Goal: Task Accomplishment & Management: Manage account settings

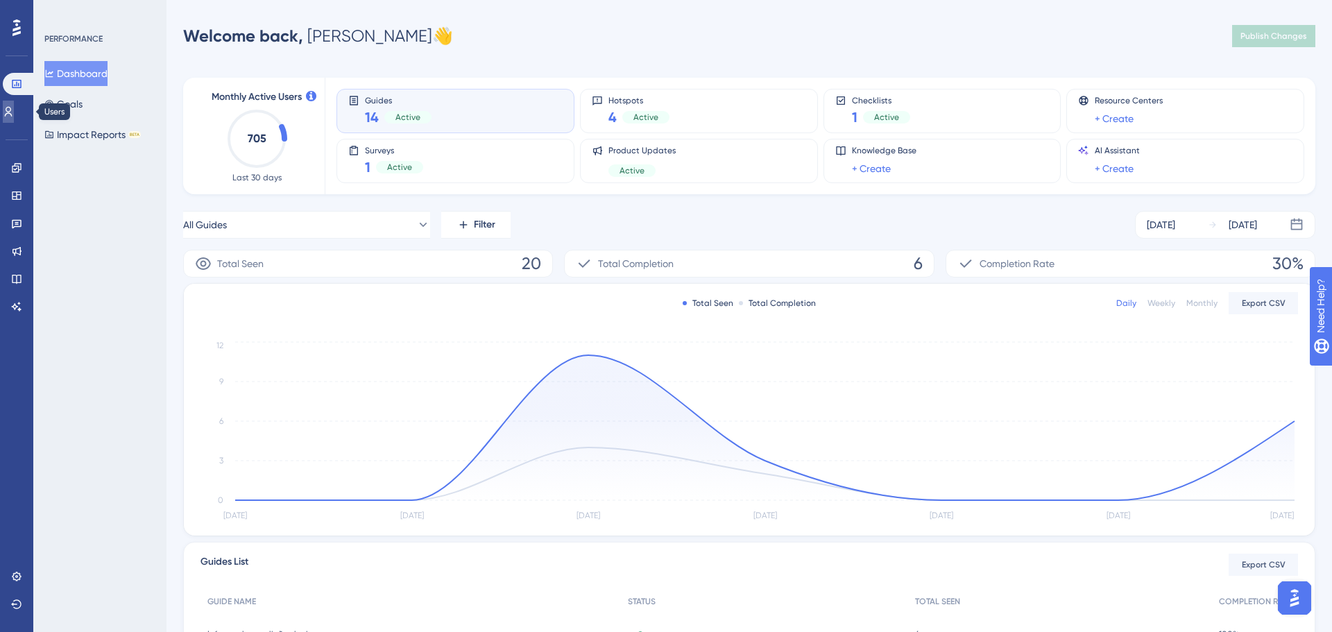
click at [14, 112] on icon at bounding box center [8, 111] width 11 height 11
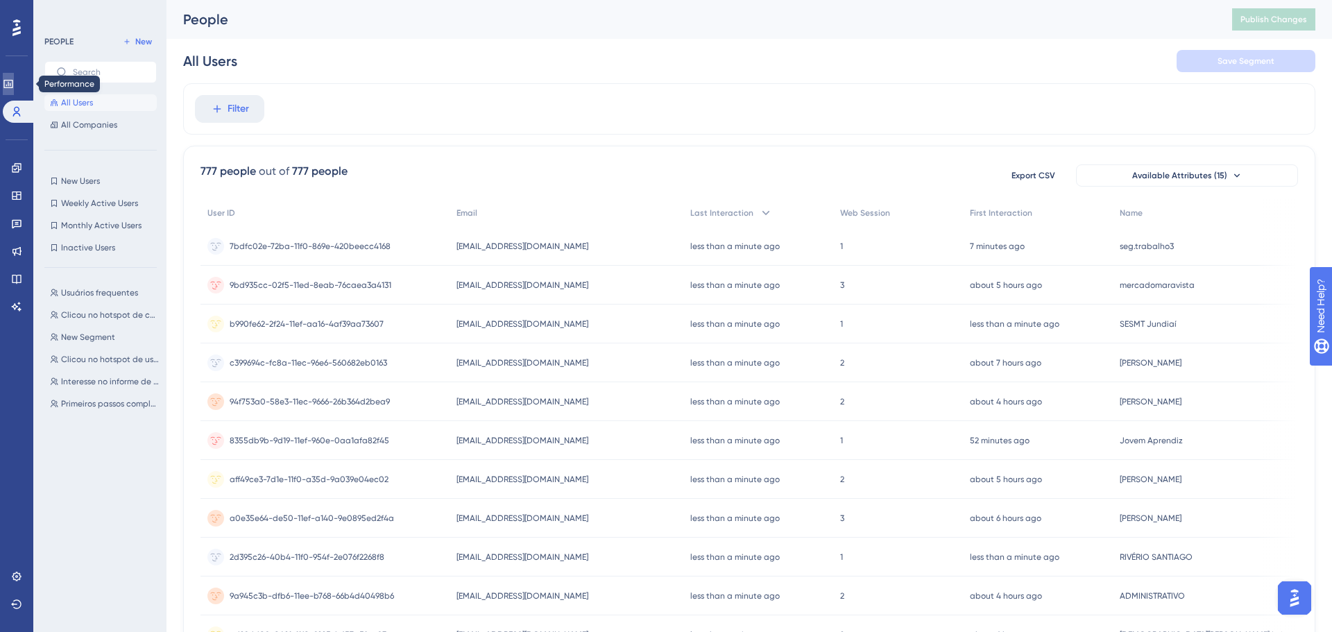
click at [14, 76] on link at bounding box center [8, 84] width 11 height 22
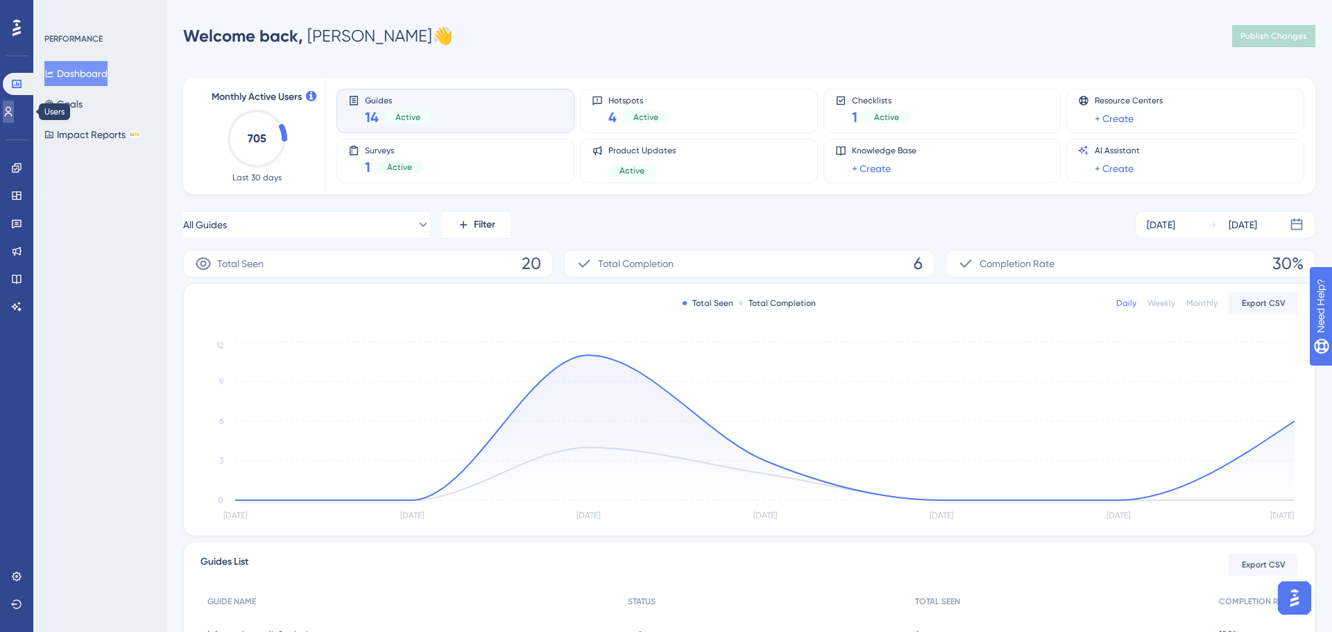
click at [14, 112] on link at bounding box center [8, 112] width 11 height 22
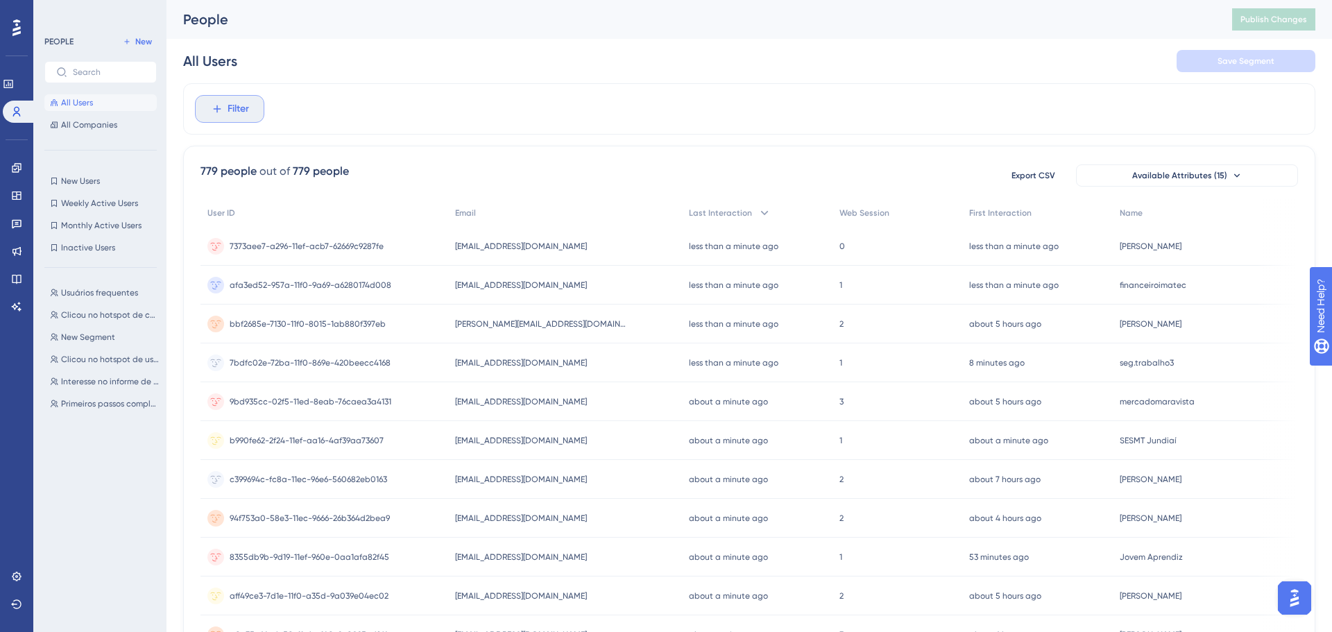
click at [232, 104] on span "Filter" at bounding box center [237, 109] width 21 height 17
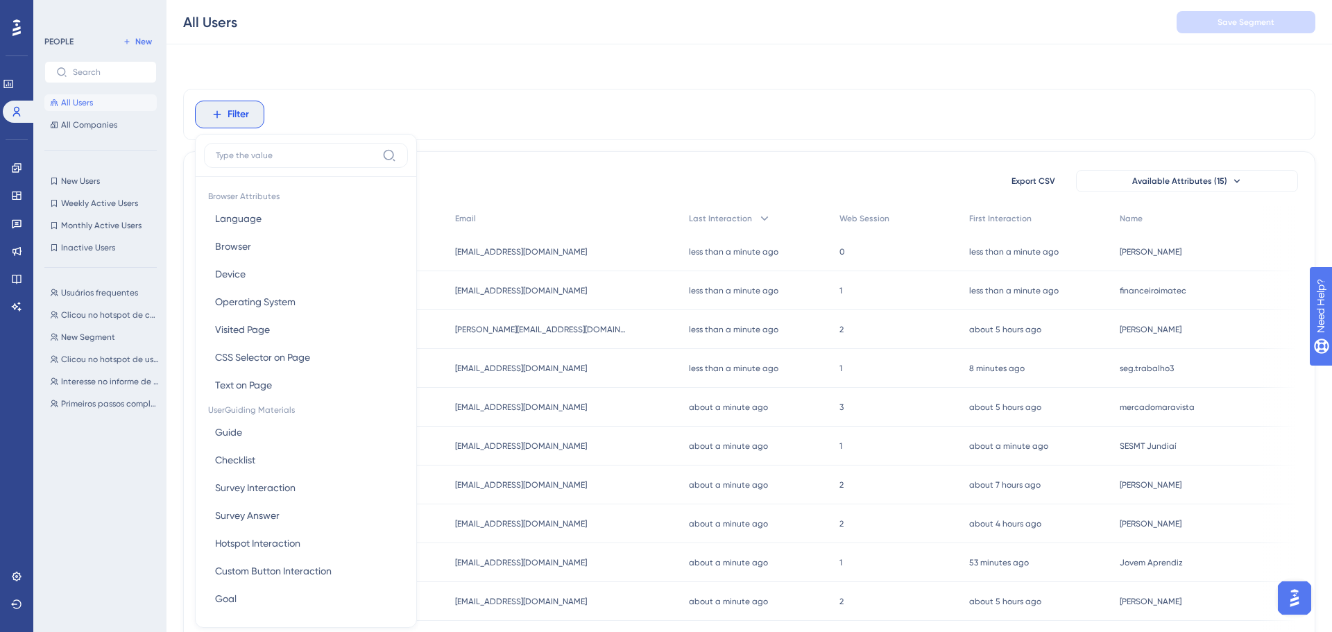
scroll to position [60, 0]
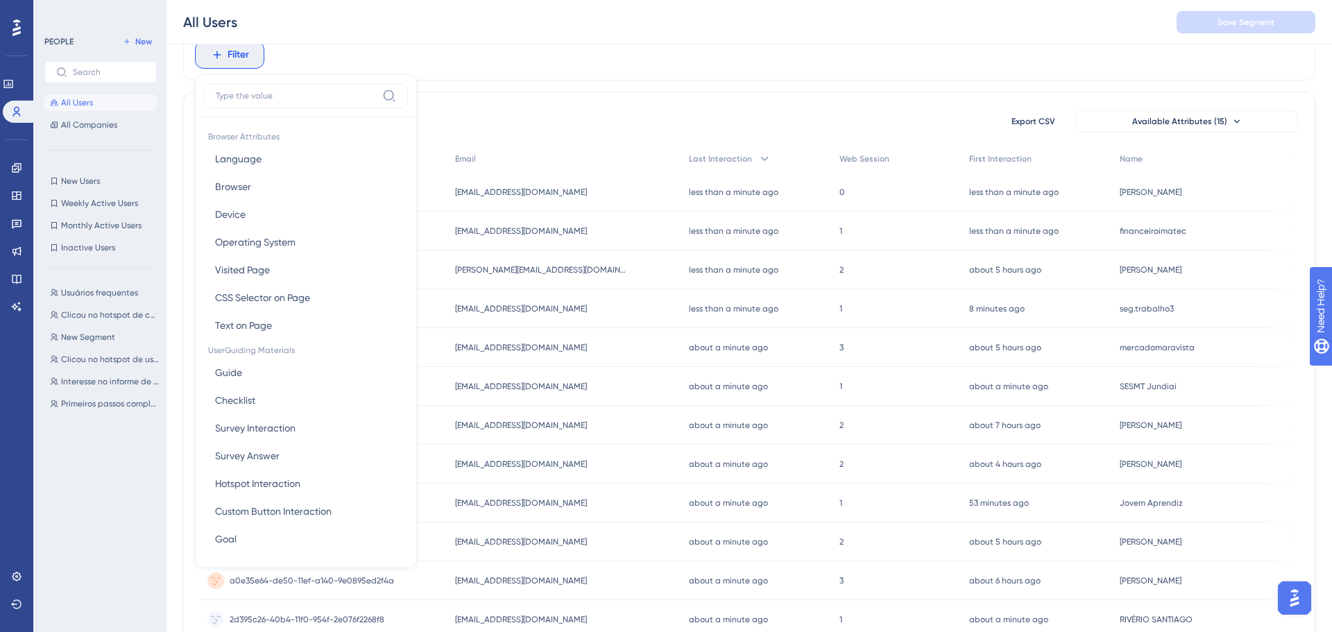
click at [293, 107] on label at bounding box center [306, 95] width 204 height 25
click at [293, 101] on input at bounding box center [296, 95] width 161 height 11
click at [456, 94] on div "779 people out of 779 people Export CSV Available Attributes (15) User ID Email…" at bounding box center [749, 552] width 1132 height 920
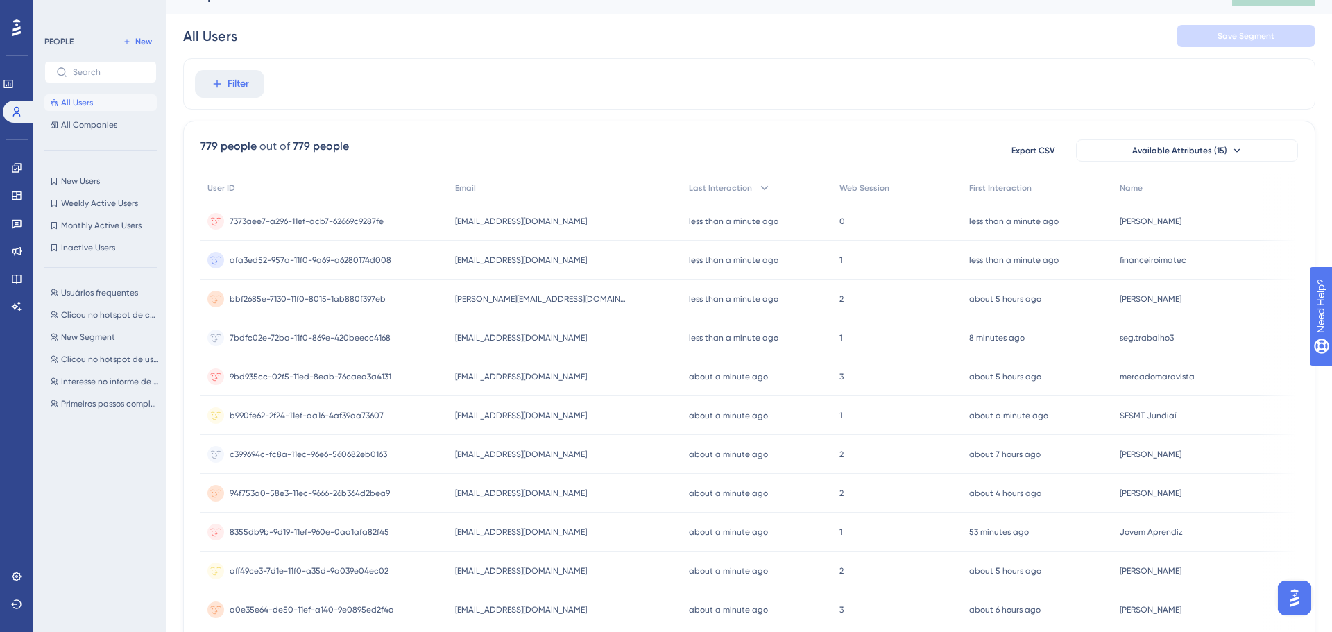
scroll to position [0, 0]
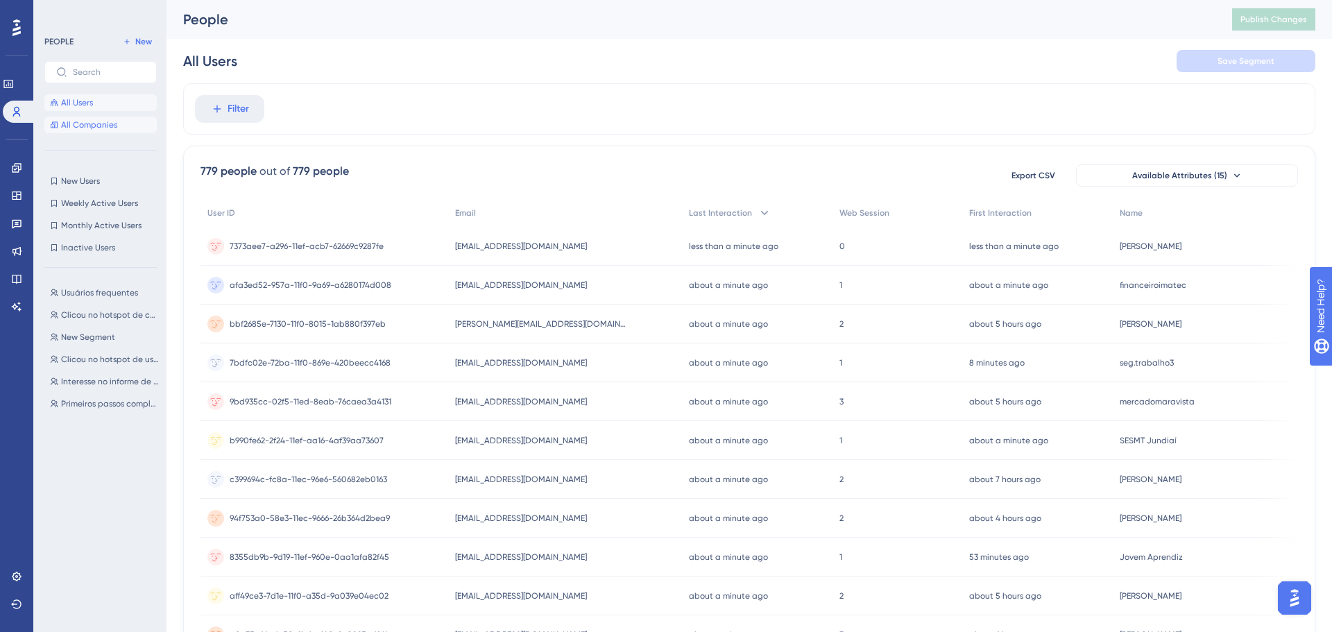
click at [100, 131] on button "All Companies" at bounding box center [100, 125] width 112 height 17
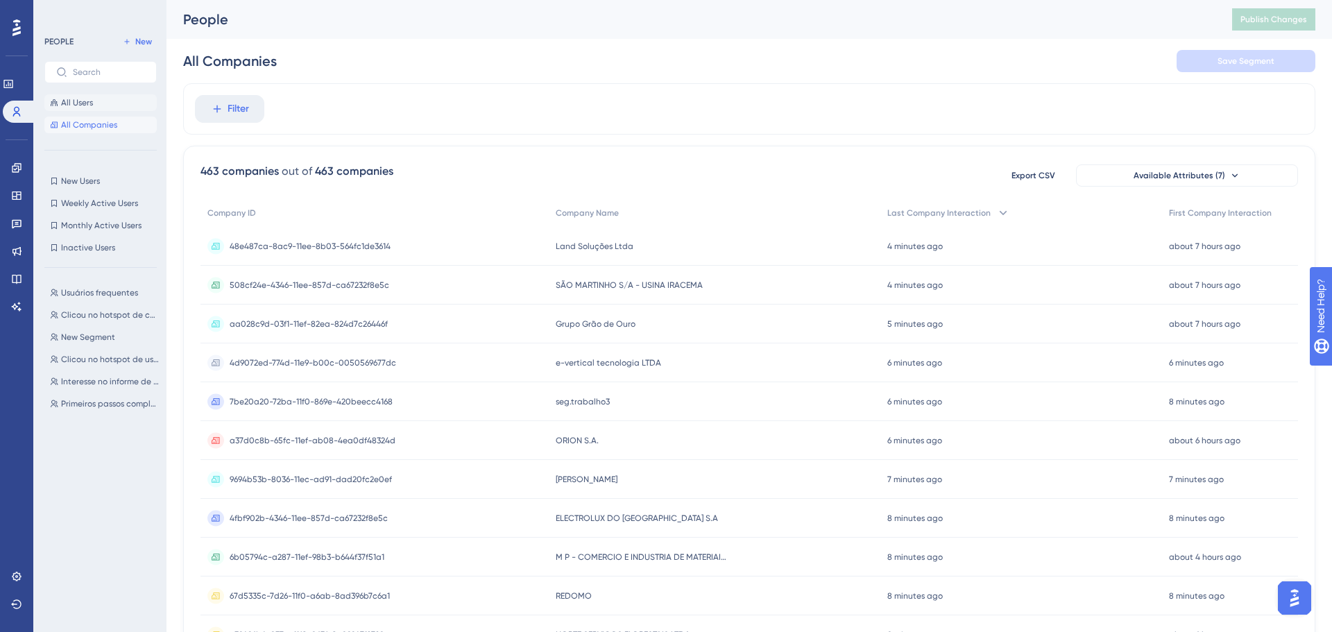
click at [111, 108] on button "All Users" at bounding box center [100, 102] width 112 height 17
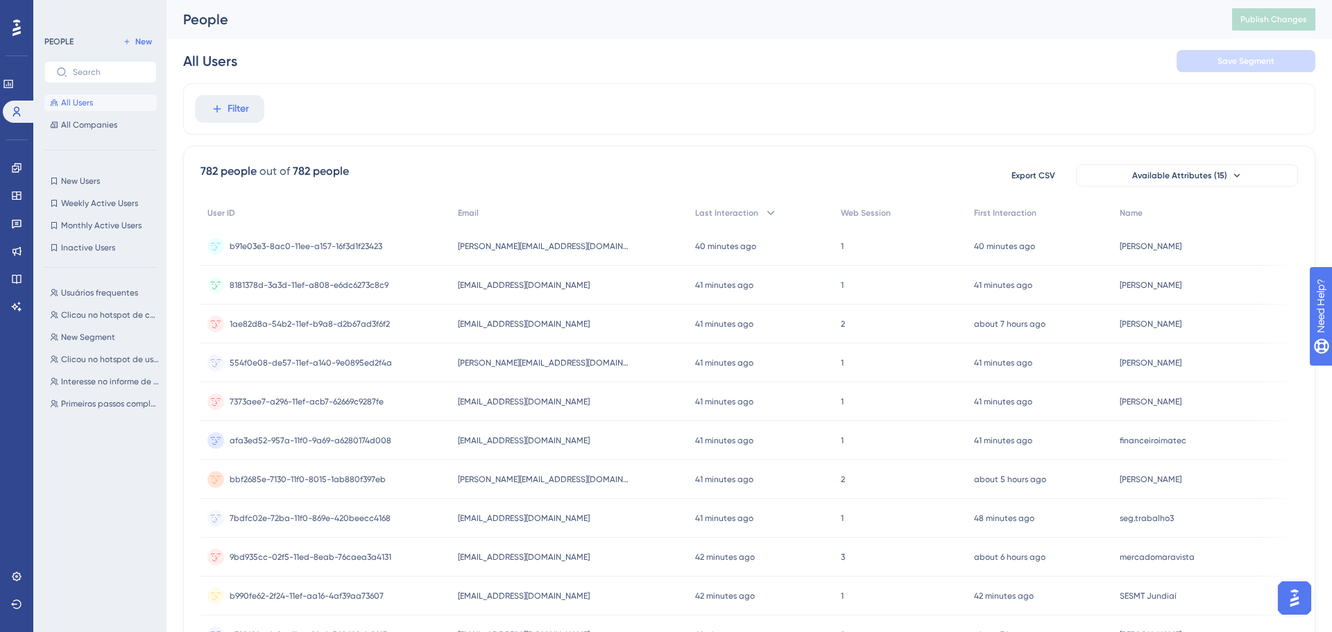
click at [183, 85] on div "Filter 782 people out of 782 people Export CSV Available Attributes (15) User I…" at bounding box center [749, 574] width 1132 height 982
click at [220, 103] on icon at bounding box center [217, 109] width 12 height 12
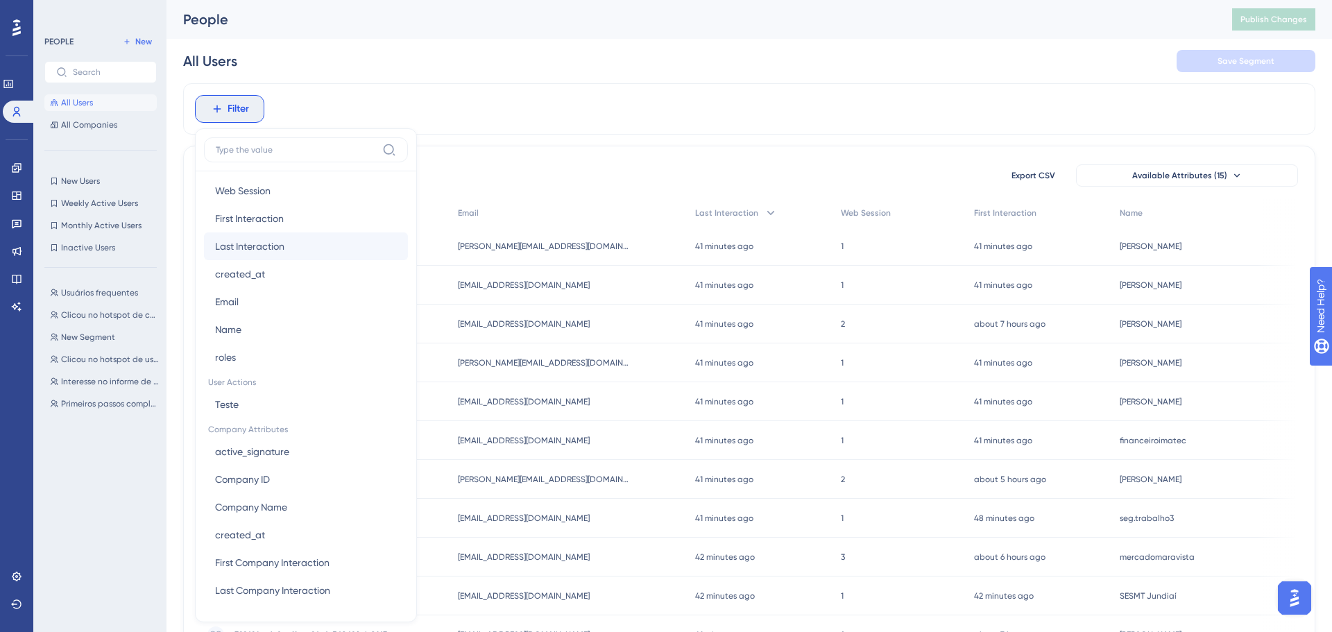
scroll to position [671, 0]
click at [281, 249] on span "Last Interaction" at bounding box center [249, 247] width 69 height 17
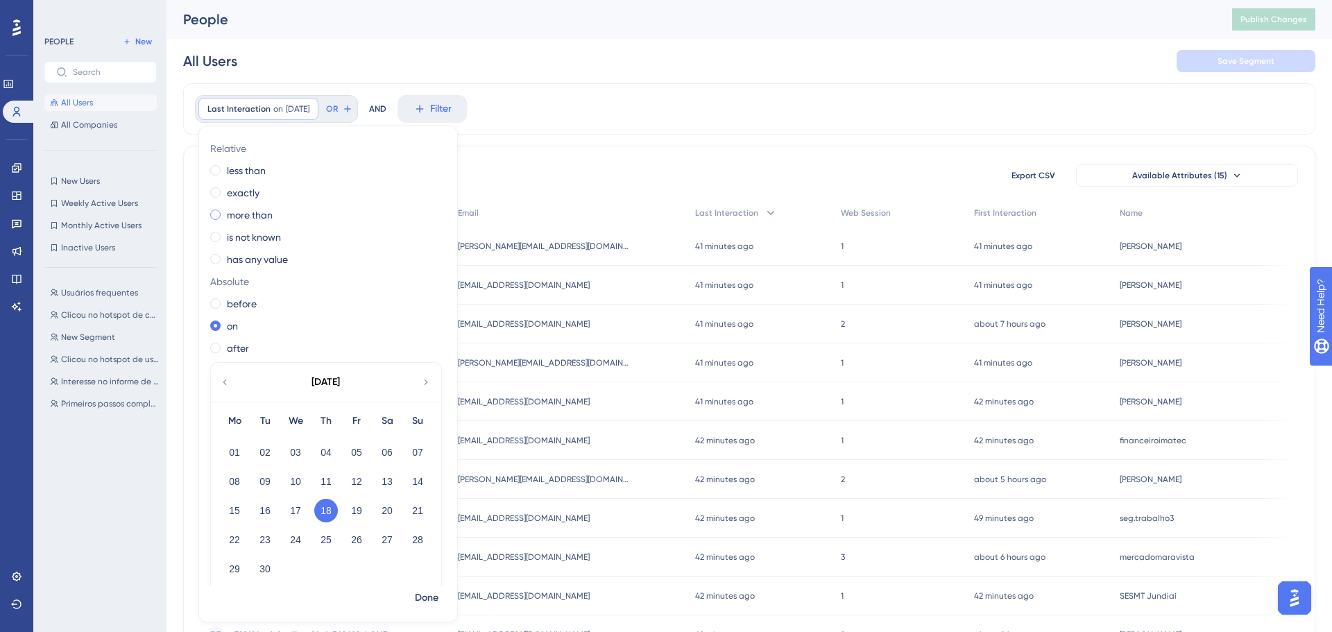
click at [270, 217] on label "more than" at bounding box center [250, 215] width 46 height 17
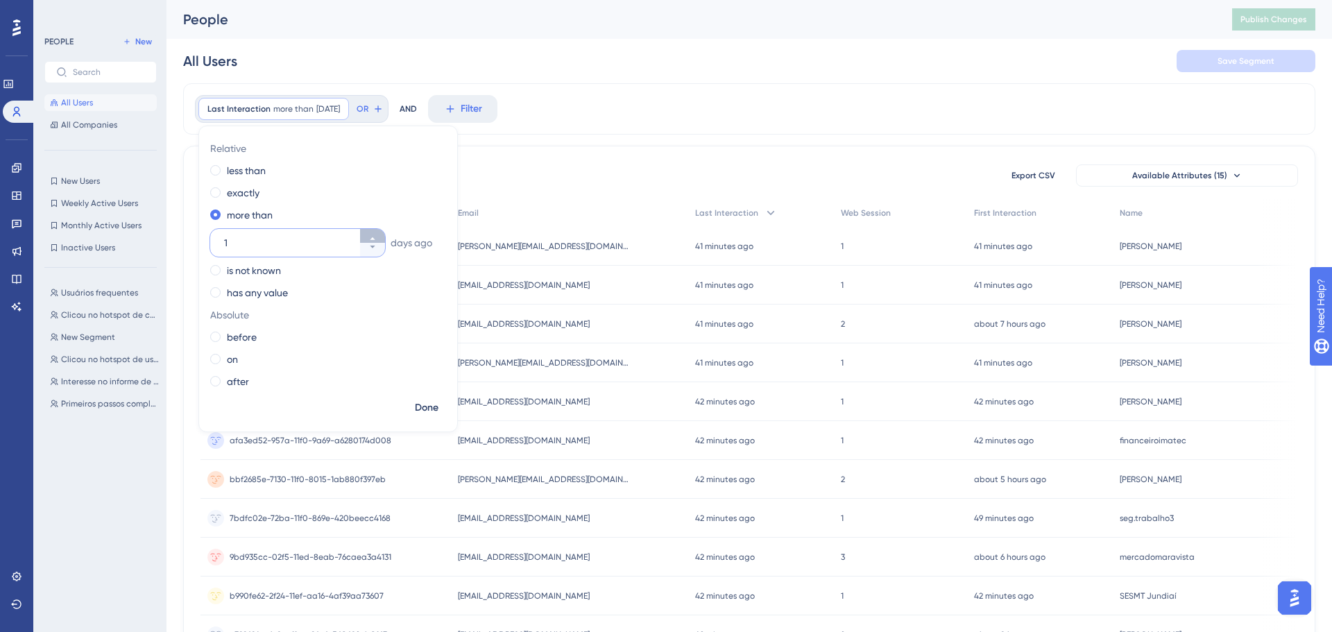
click at [369, 232] on button "1" at bounding box center [372, 236] width 25 height 14
click at [369, 232] on button "2" at bounding box center [372, 236] width 25 height 14
click at [369, 232] on button "3" at bounding box center [372, 236] width 25 height 14
click at [369, 232] on button "4" at bounding box center [372, 236] width 25 height 14
click at [369, 232] on button "5" at bounding box center [372, 236] width 25 height 14
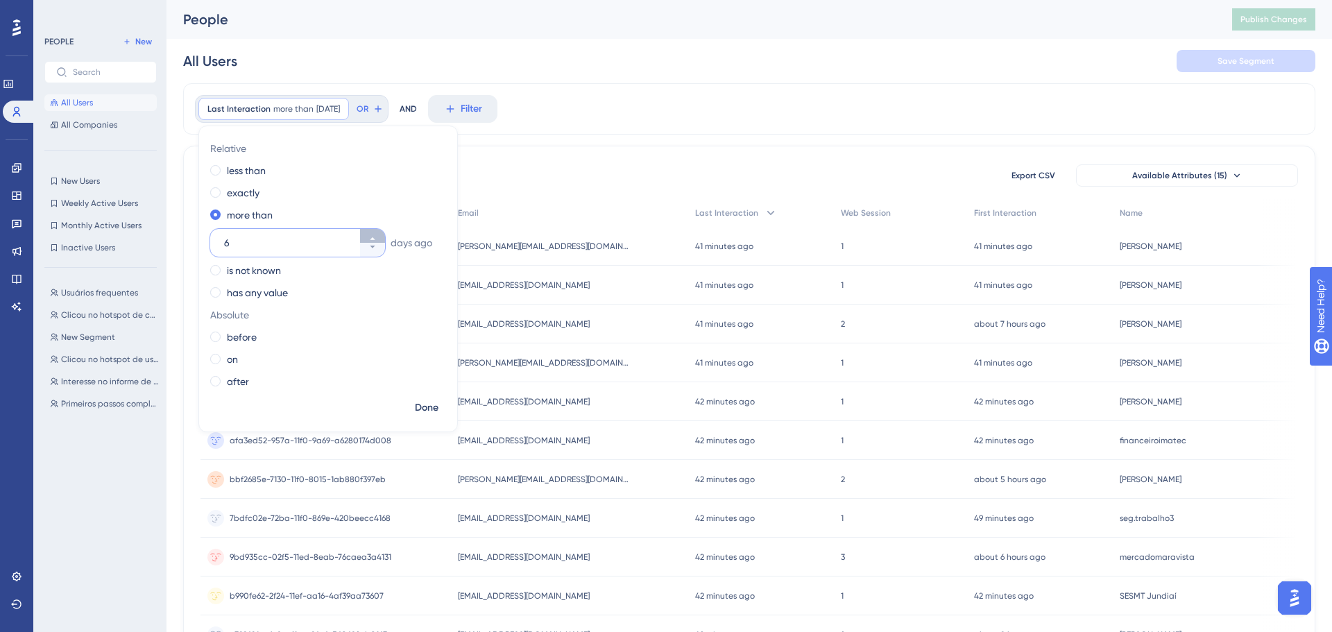
click at [369, 232] on button "6" at bounding box center [372, 236] width 25 height 14
type input "7"
click at [429, 411] on span "Done" at bounding box center [427, 407] width 24 height 17
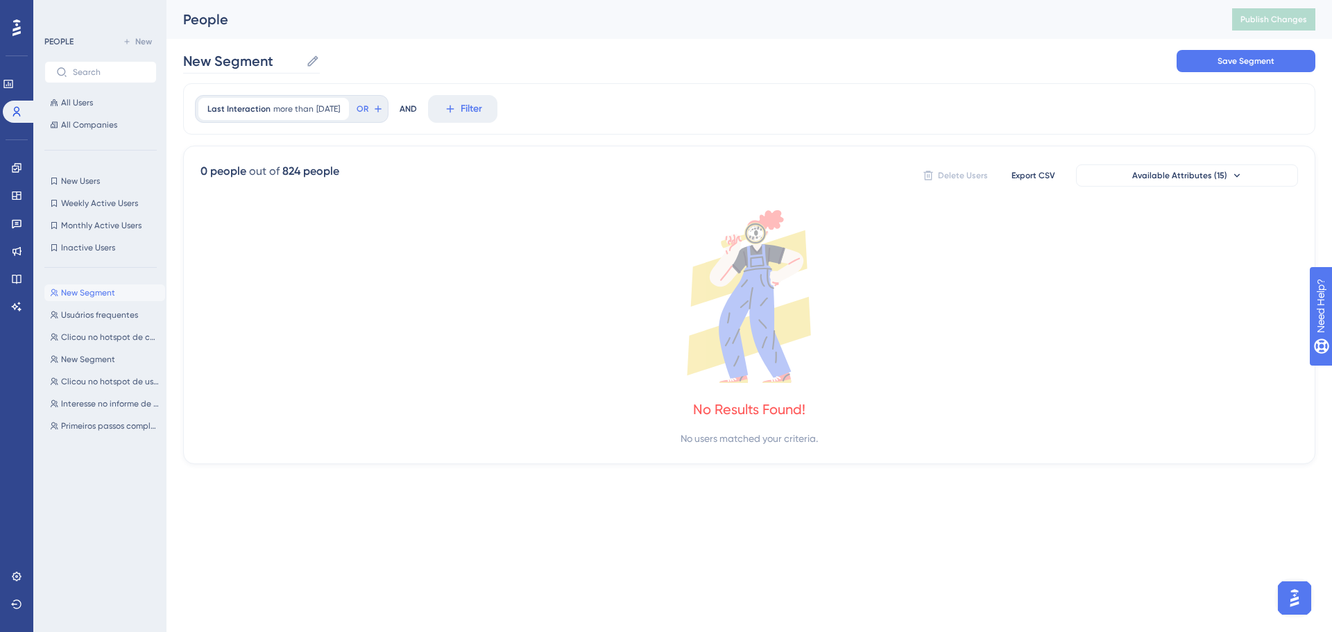
click at [317, 60] on icon at bounding box center [313, 61] width 14 height 14
click at [300, 60] on input "New Segment" at bounding box center [241, 60] width 117 height 19
click at [265, 60] on input "New Segment" at bounding box center [241, 60] width 117 height 19
click at [266, 60] on input "New Segment" at bounding box center [241, 60] width 117 height 19
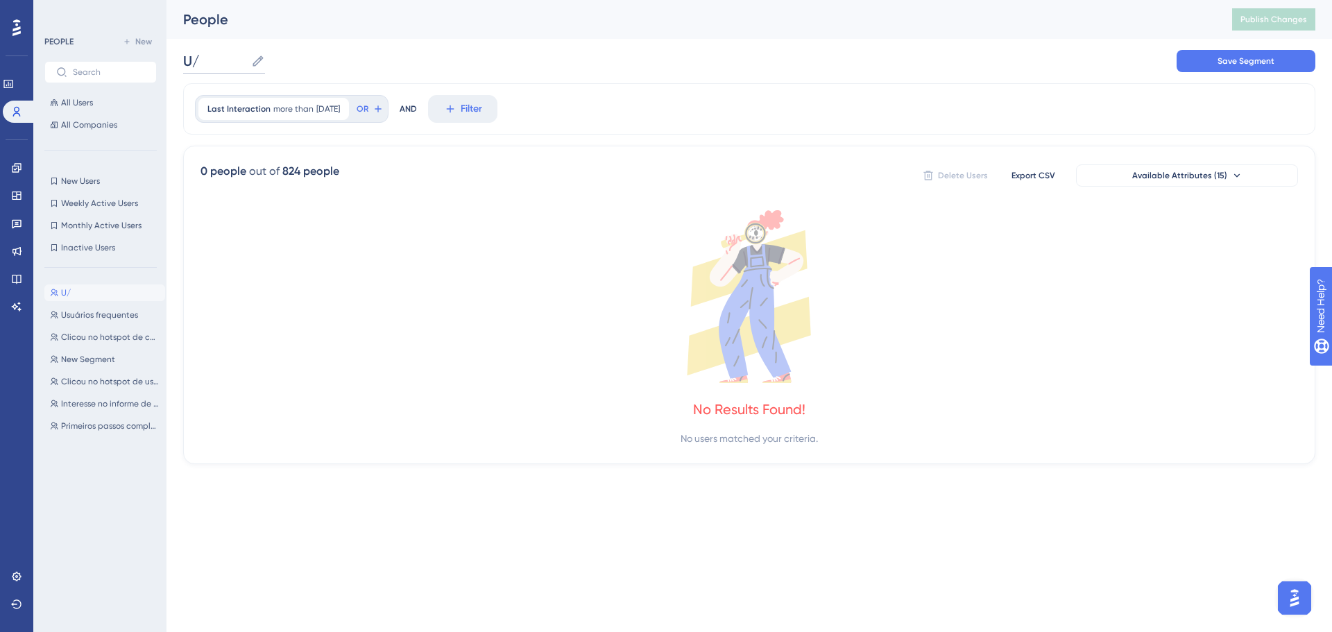
type input "U"
type input "I"
click at [565, 415] on div "No Results Found! No users matched your criteria." at bounding box center [748, 328] width 1097 height 236
drag, startPoint x: 1216, startPoint y: 69, endPoint x: 1203, endPoint y: 78, distance: 15.4
click at [1216, 69] on button "Save Segment" at bounding box center [1245, 61] width 139 height 22
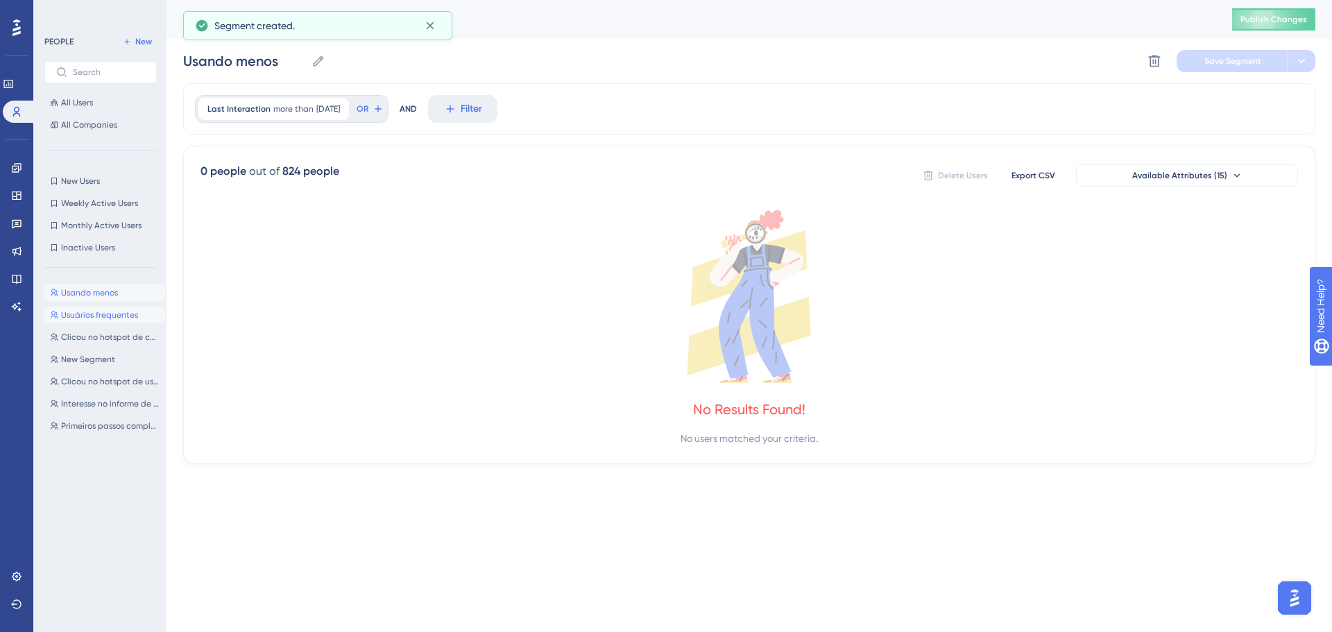
click at [95, 311] on span "Usuários frequentes" at bounding box center [99, 314] width 77 height 11
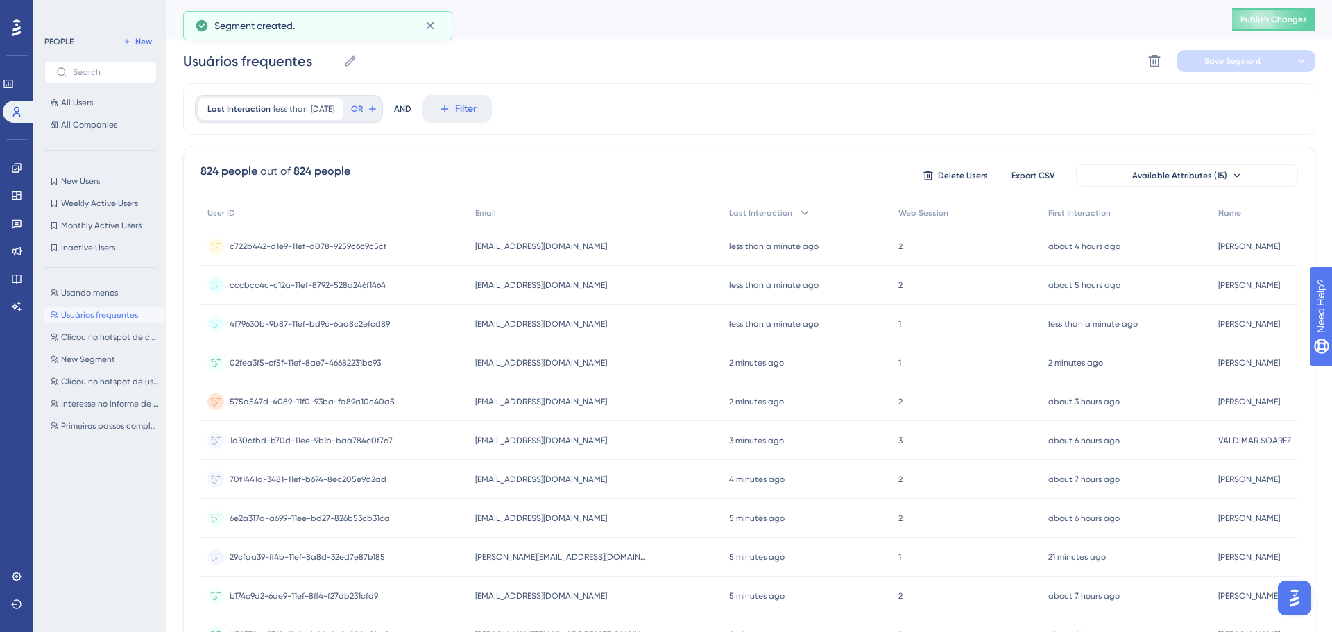
click at [85, 301] on div "Usando menos Usando menos Usuários frequentes Usuários frequentes Clicou no hot…" at bounding box center [104, 443] width 121 height 328
click at [88, 294] on span "Usando menos" at bounding box center [89, 292] width 57 height 11
type input "Usando menos"
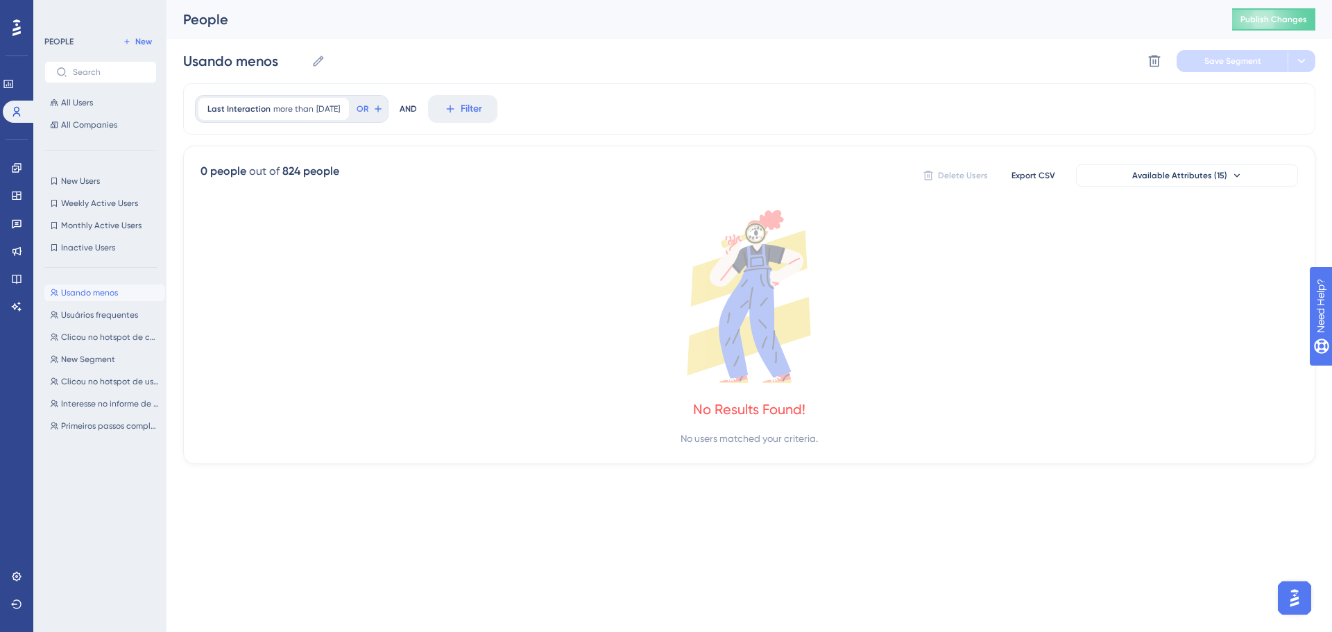
click at [80, 294] on span "Usando menos" at bounding box center [89, 292] width 57 height 11
click at [33, 85] on div "Performance Users Engagement Widgets Feedback Product Updates Knowledge Base AI…" at bounding box center [16, 316] width 33 height 632
click at [14, 85] on link at bounding box center [8, 84] width 11 height 22
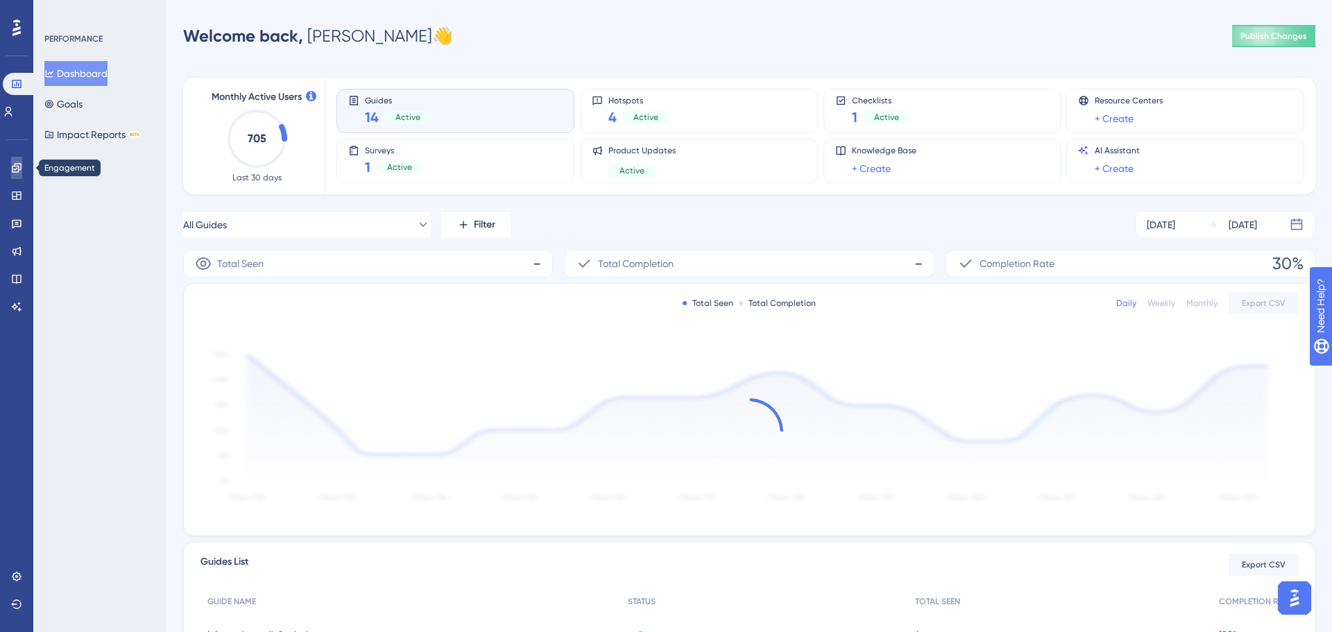
click at [11, 169] on link at bounding box center [16, 168] width 11 height 22
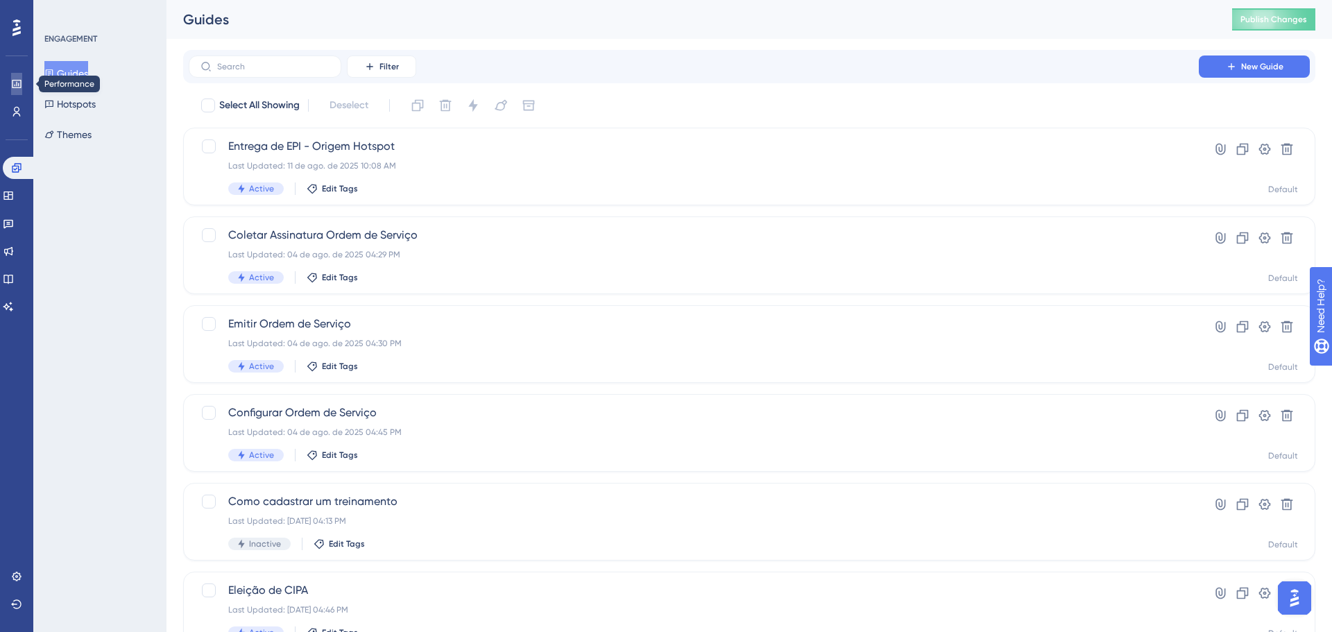
click at [11, 89] on link at bounding box center [16, 84] width 11 height 22
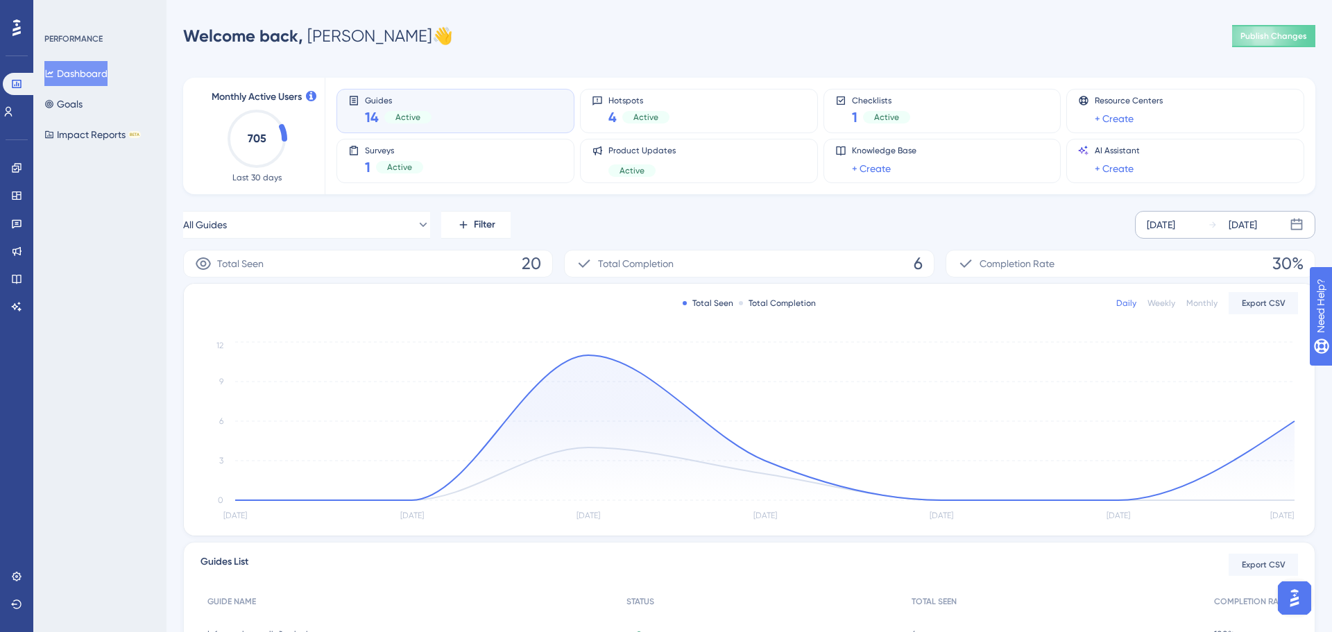
click at [1212, 223] on icon at bounding box center [1212, 225] width 10 height 10
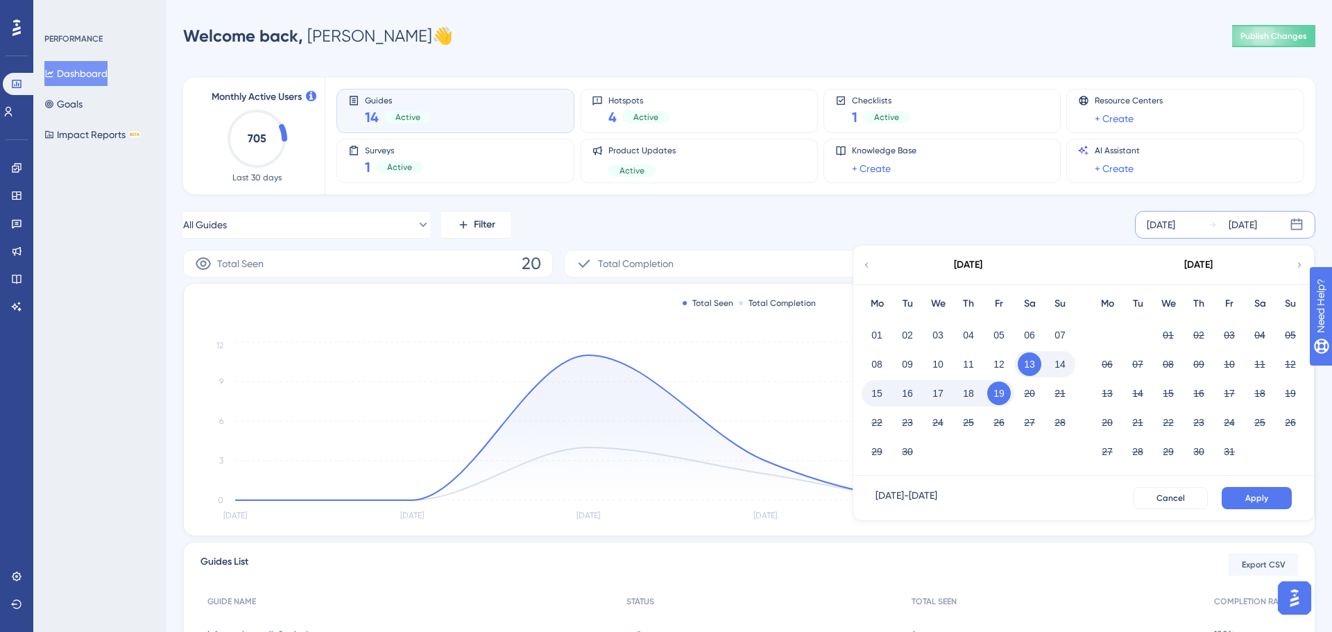
click at [874, 267] on div "[DATE]" at bounding box center [967, 265] width 229 height 39
click at [866, 266] on icon at bounding box center [866, 264] width 3 height 5
click at [1218, 327] on div "01" at bounding box center [1229, 335] width 31 height 26
click at [1227, 336] on button "01" at bounding box center [1229, 335] width 24 height 24
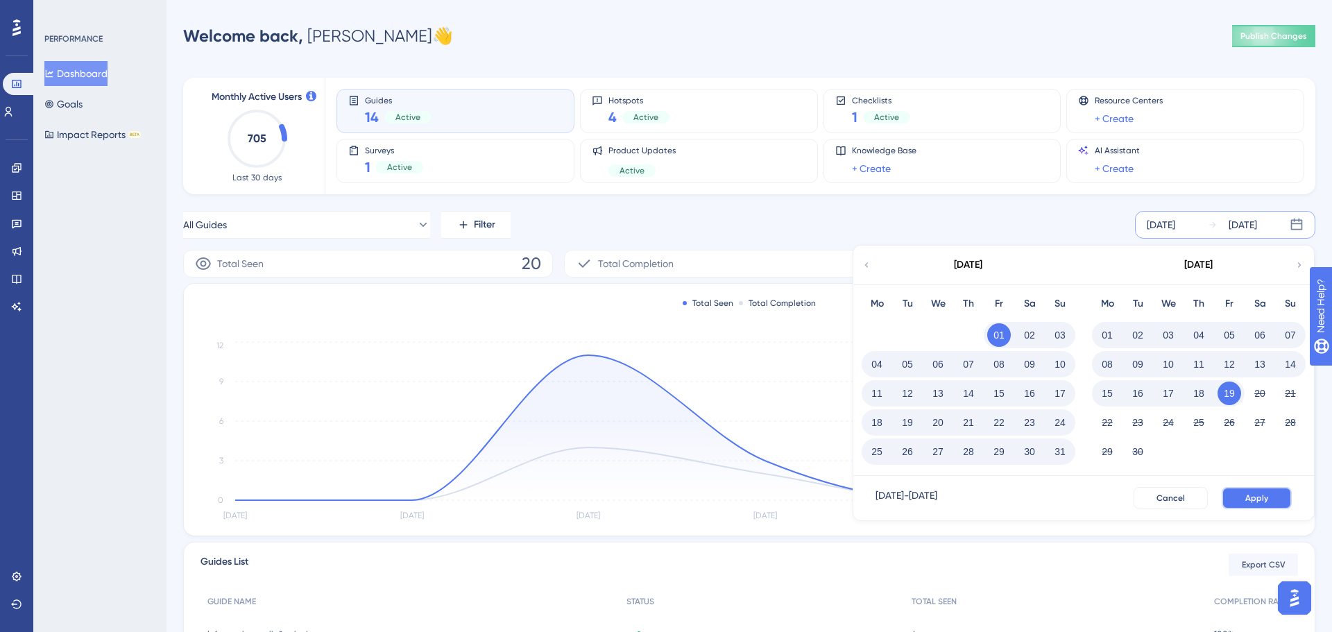
click at [1247, 499] on span "Apply" at bounding box center [1256, 497] width 23 height 11
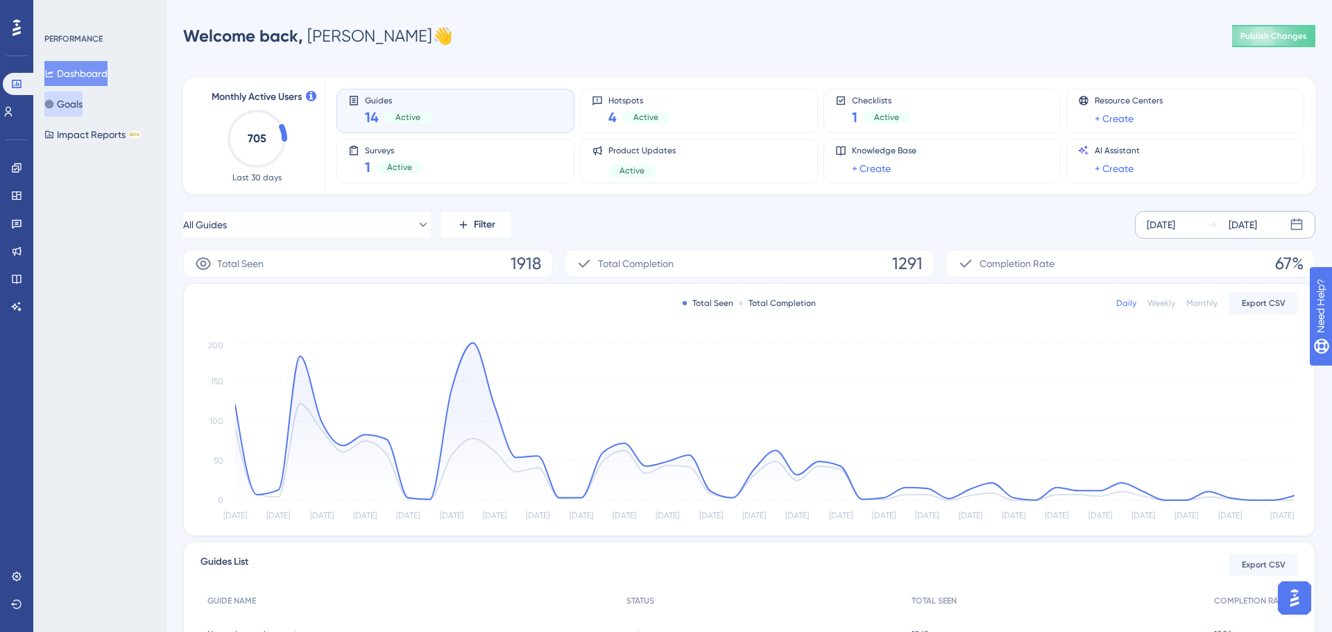
click at [54, 108] on icon at bounding box center [49, 104] width 10 height 10
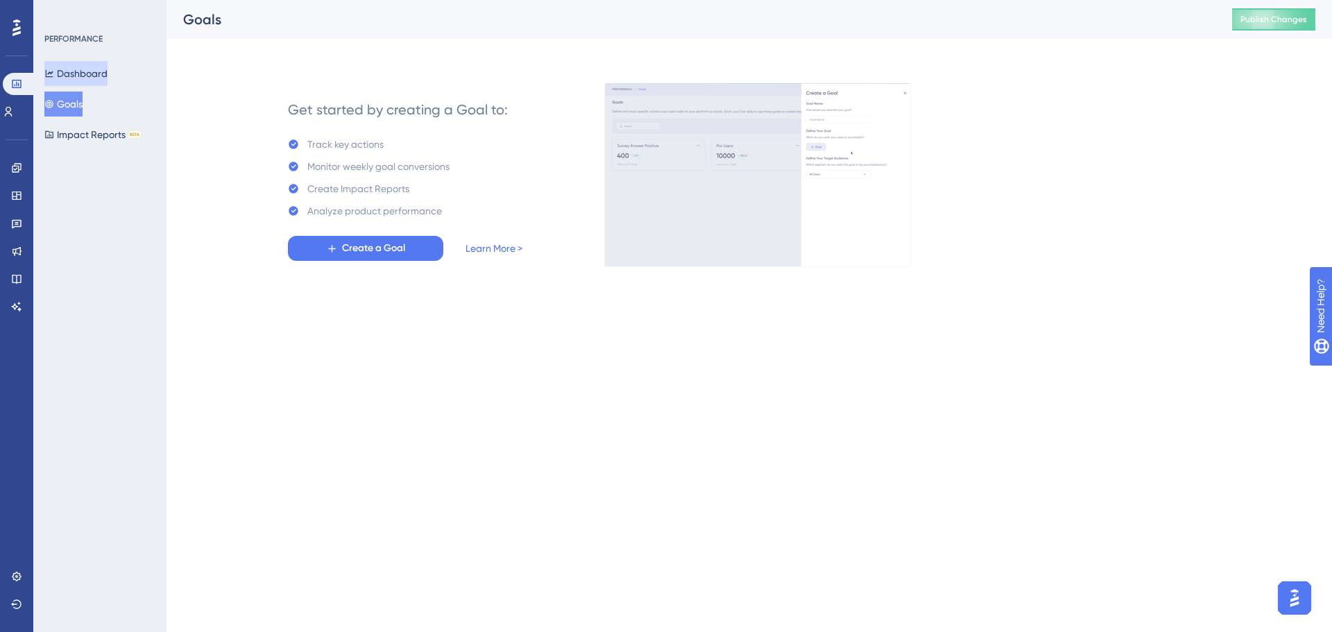
click at [84, 75] on button "Dashboard" at bounding box center [75, 73] width 63 height 25
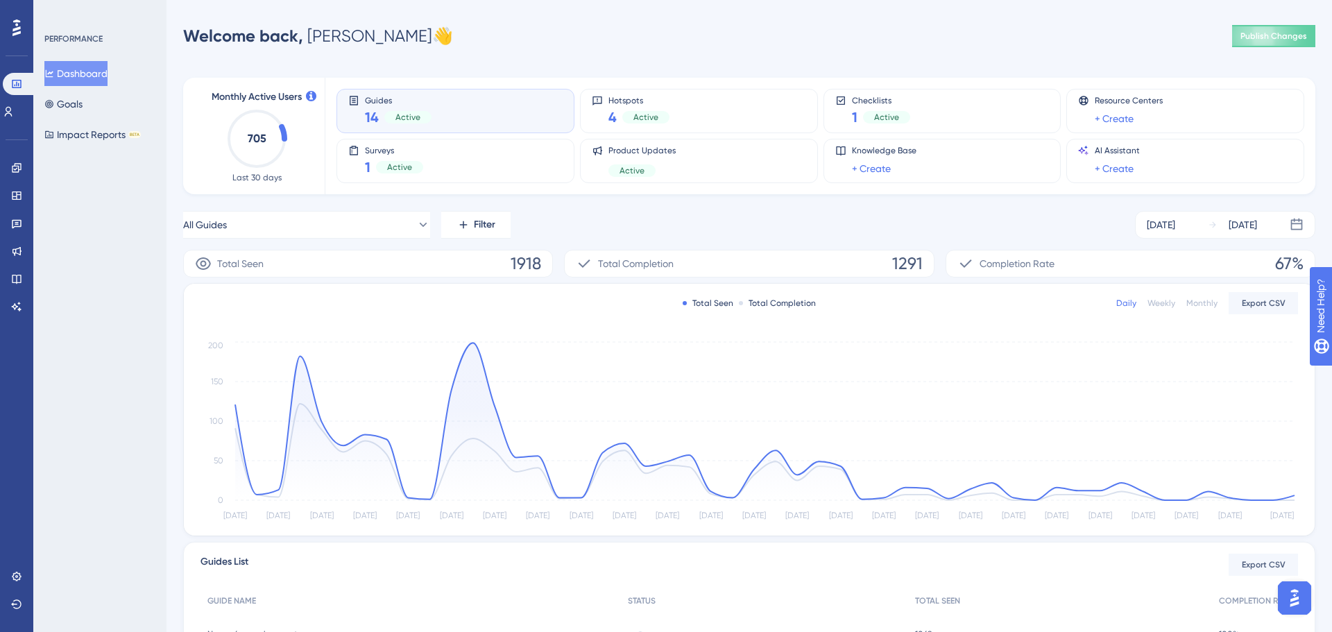
click at [33, 112] on div "Performance Users Engagement Widgets Feedback Product Updates Knowledge Base AI…" at bounding box center [16, 316] width 33 height 632
click at [14, 115] on icon at bounding box center [8, 111] width 11 height 11
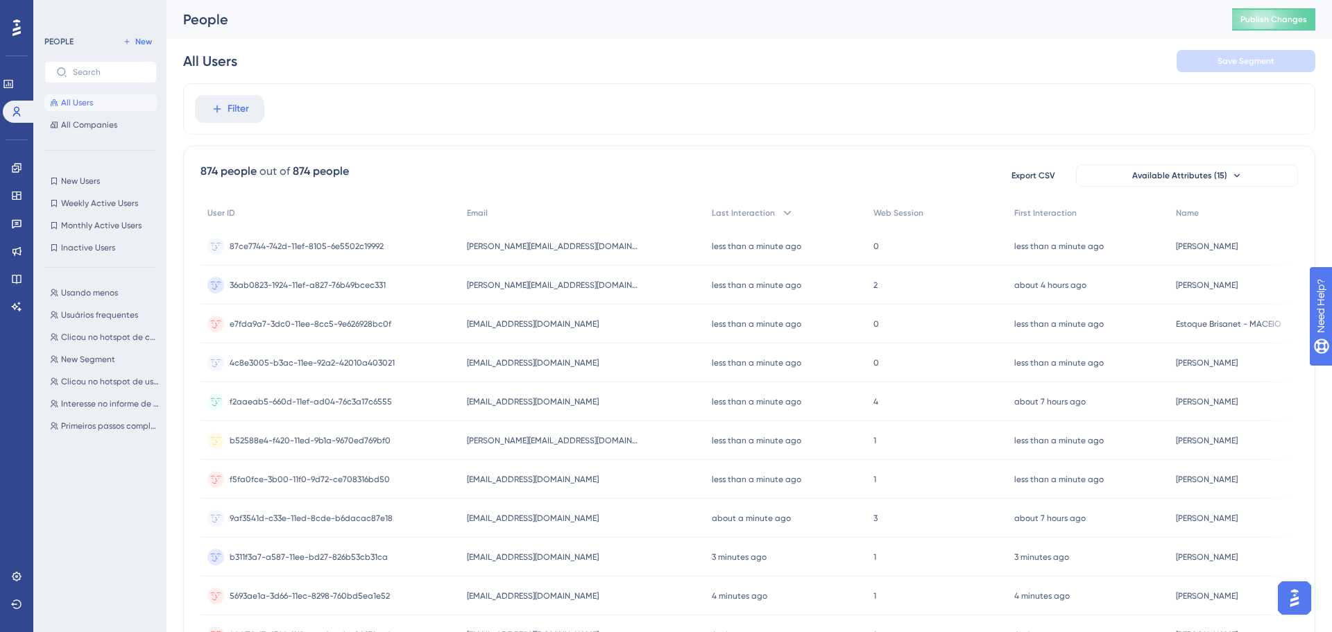
click at [83, 301] on div "Usando menos Usando menos Usuários frequentes Usuários frequentes Clicou no hot…" at bounding box center [104, 443] width 121 height 328
click at [90, 285] on button "Usando menos Usando menos" at bounding box center [104, 292] width 121 height 17
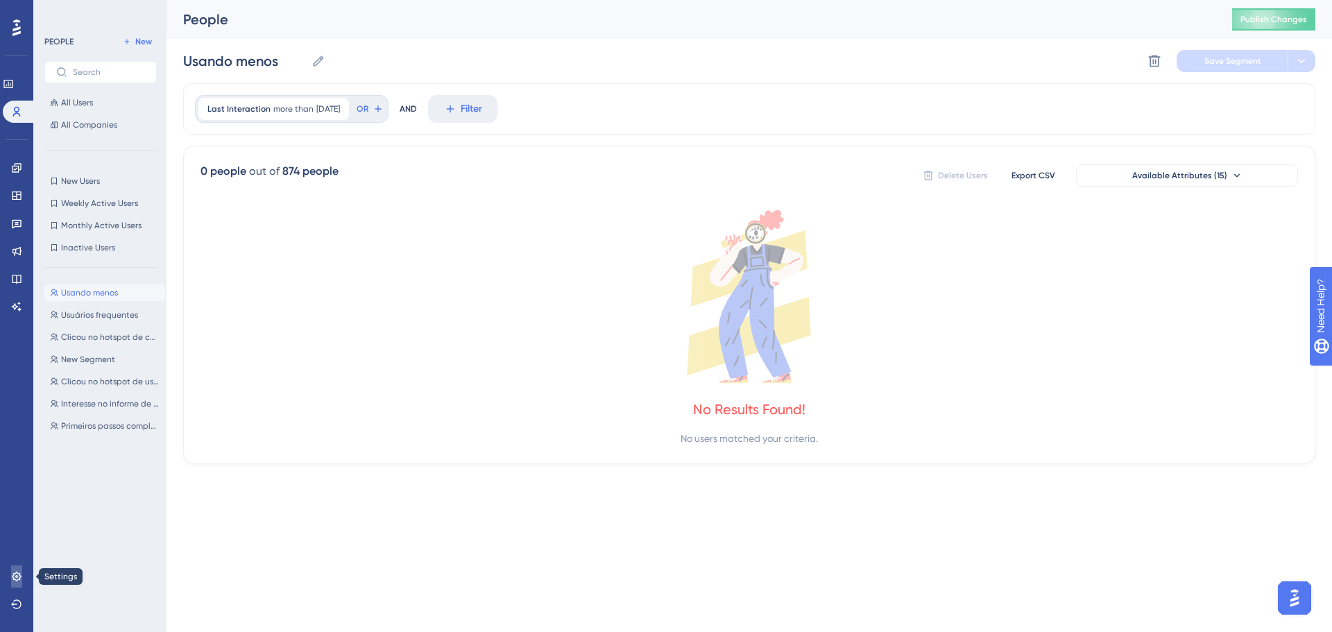
click at [11, 580] on icon at bounding box center [16, 576] width 11 height 11
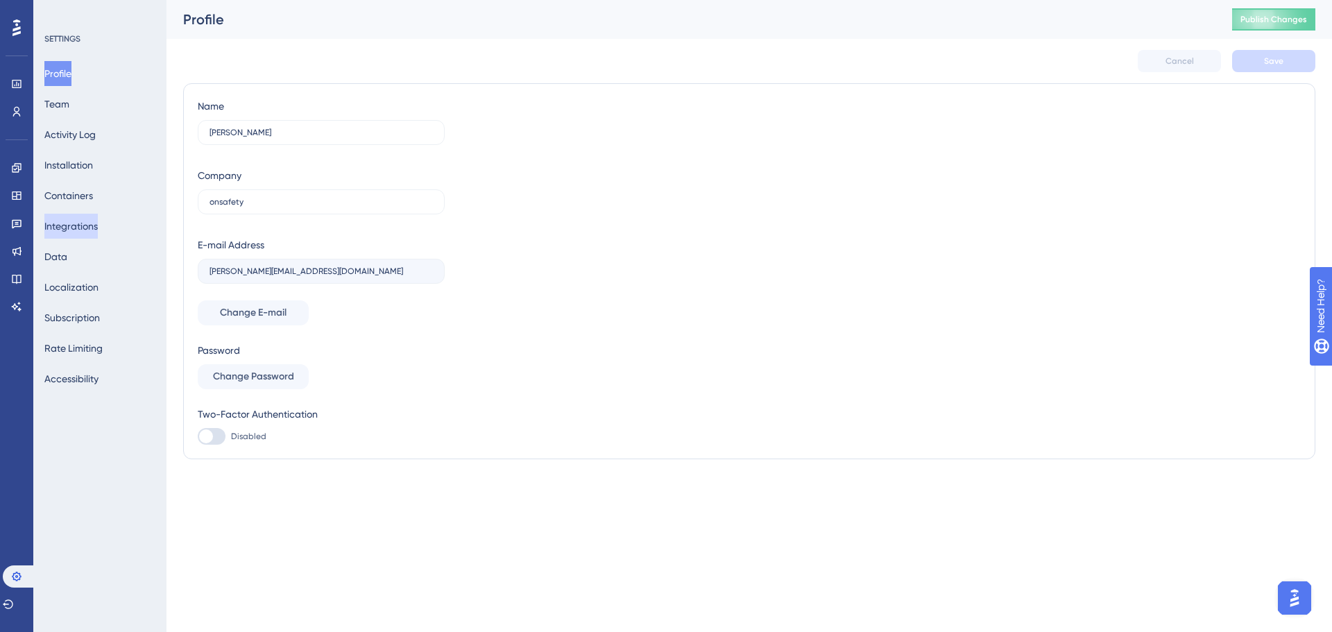
click at [98, 221] on button "Integrations" at bounding box center [70, 226] width 53 height 25
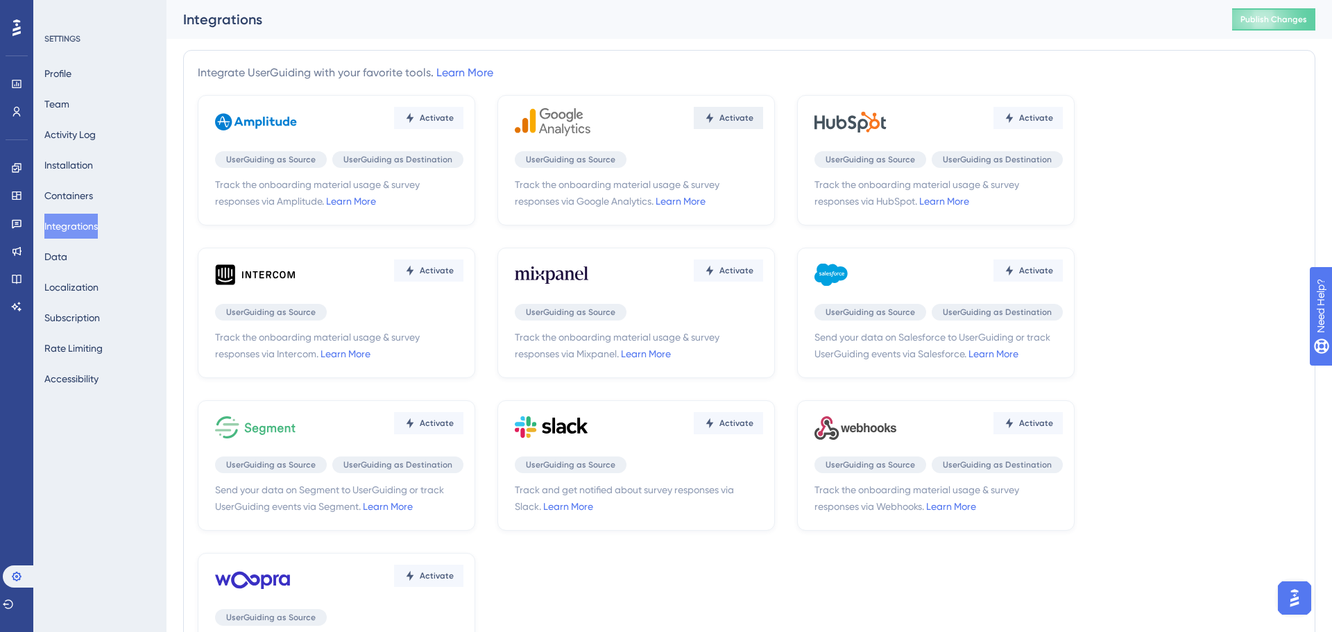
click at [733, 117] on span "Activate" at bounding box center [736, 117] width 34 height 11
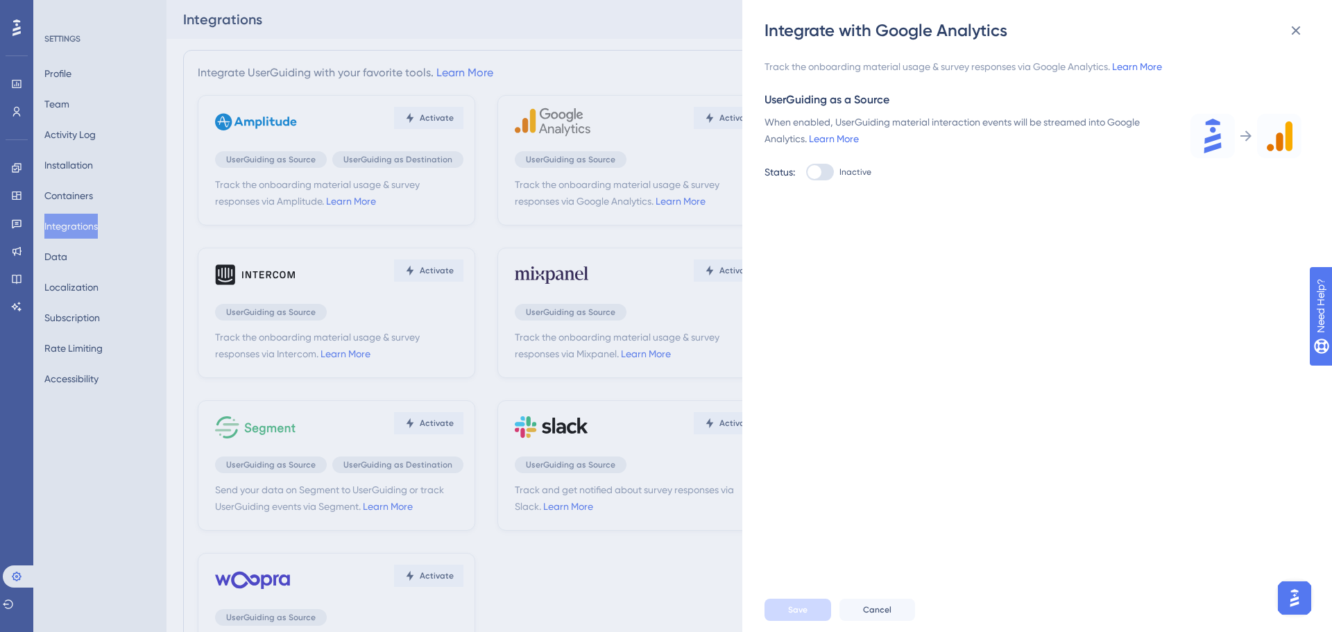
click at [845, 180] on div "Track the onboarding material usage & survey responses via Google Analytics. Le…" at bounding box center [1043, 315] width 559 height 546
click at [829, 174] on div at bounding box center [820, 172] width 28 height 17
click at [806, 173] on input "Inactive" at bounding box center [805, 172] width 1 height 1
checkbox input "true"
click at [818, 610] on button "Save" at bounding box center [797, 610] width 67 height 22
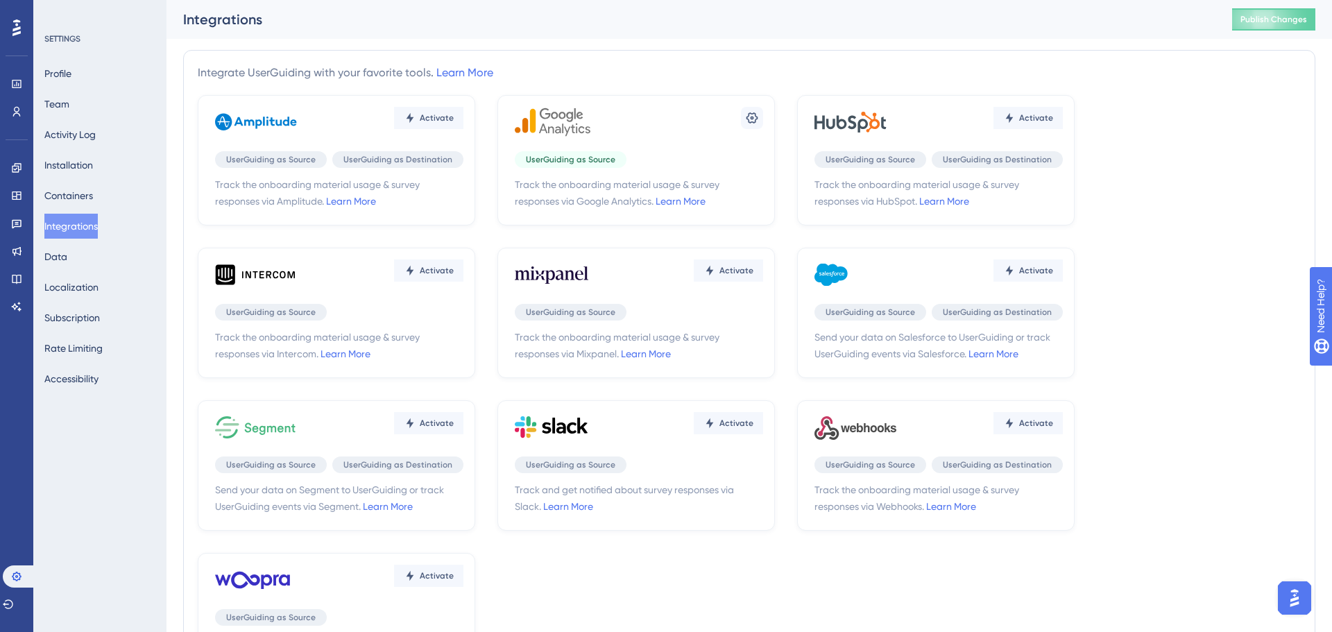
click at [953, 144] on div "Activate UserGuiding as Source UserGuiding as Destination Track the onboarding …" at bounding box center [935, 160] width 277 height 130
click at [760, 119] on button at bounding box center [752, 118] width 22 height 22
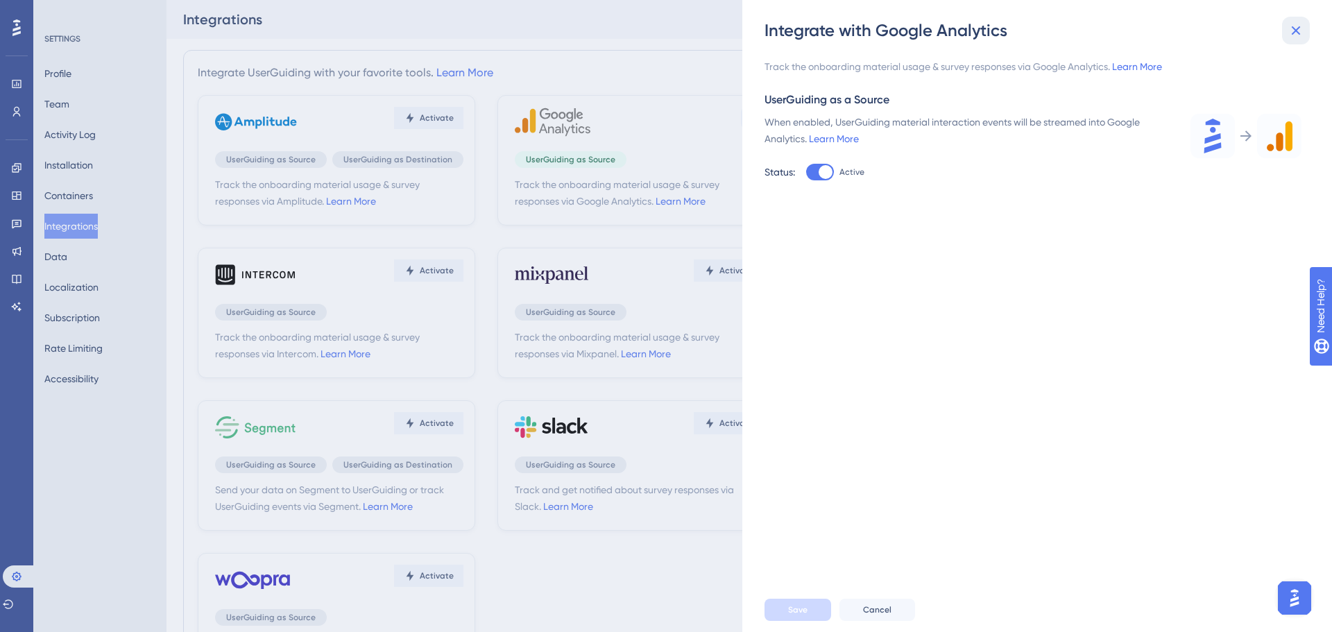
click at [1290, 35] on icon at bounding box center [1295, 30] width 17 height 17
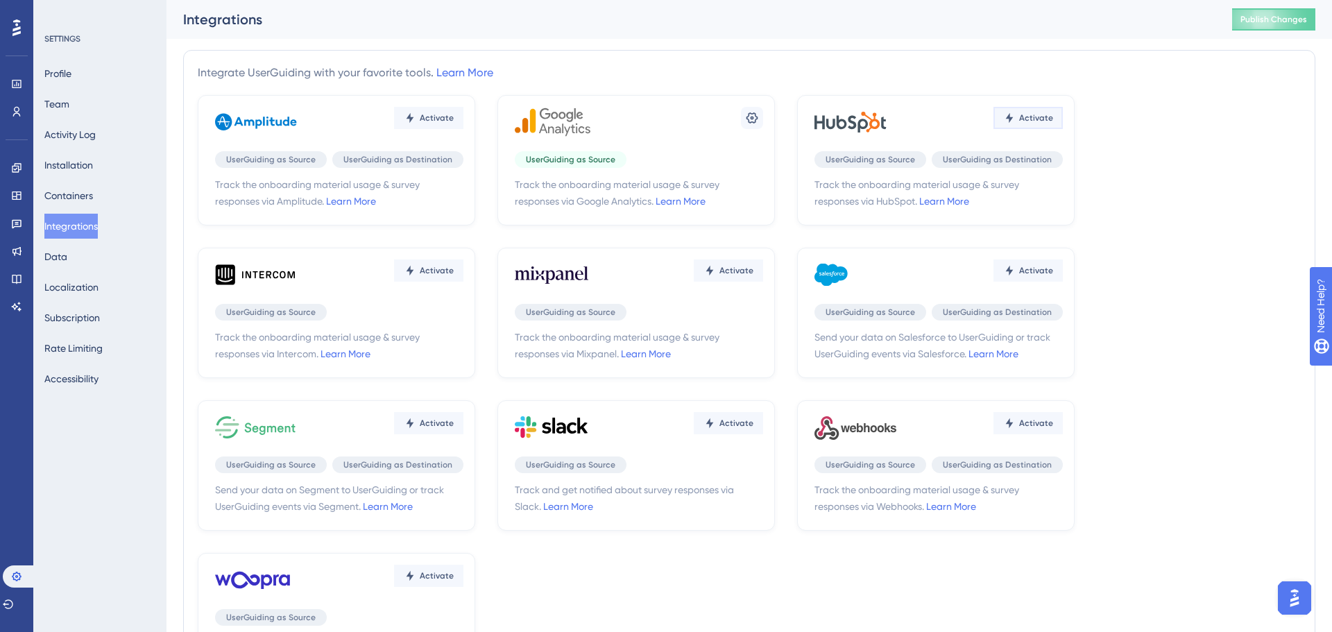
click at [1001, 117] on button "Activate" at bounding box center [1027, 118] width 69 height 22
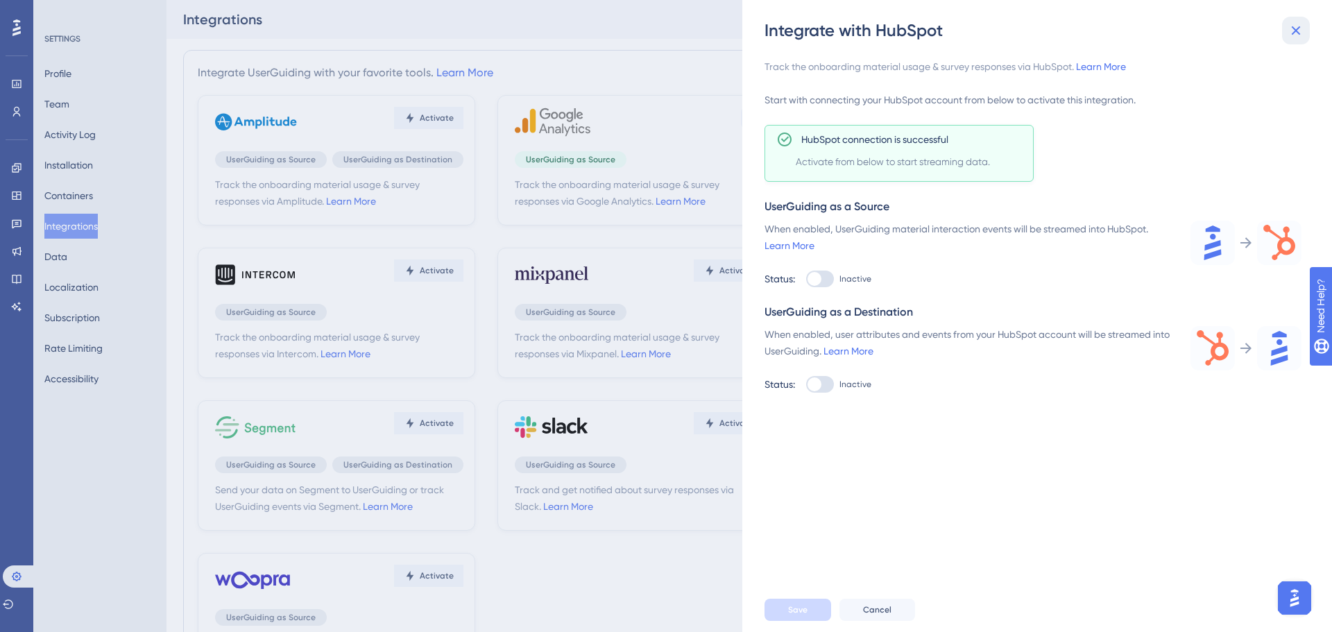
drag, startPoint x: 1307, startPoint y: 21, endPoint x: 1301, endPoint y: 26, distance: 8.4
click at [1307, 21] on button at bounding box center [1296, 31] width 28 height 28
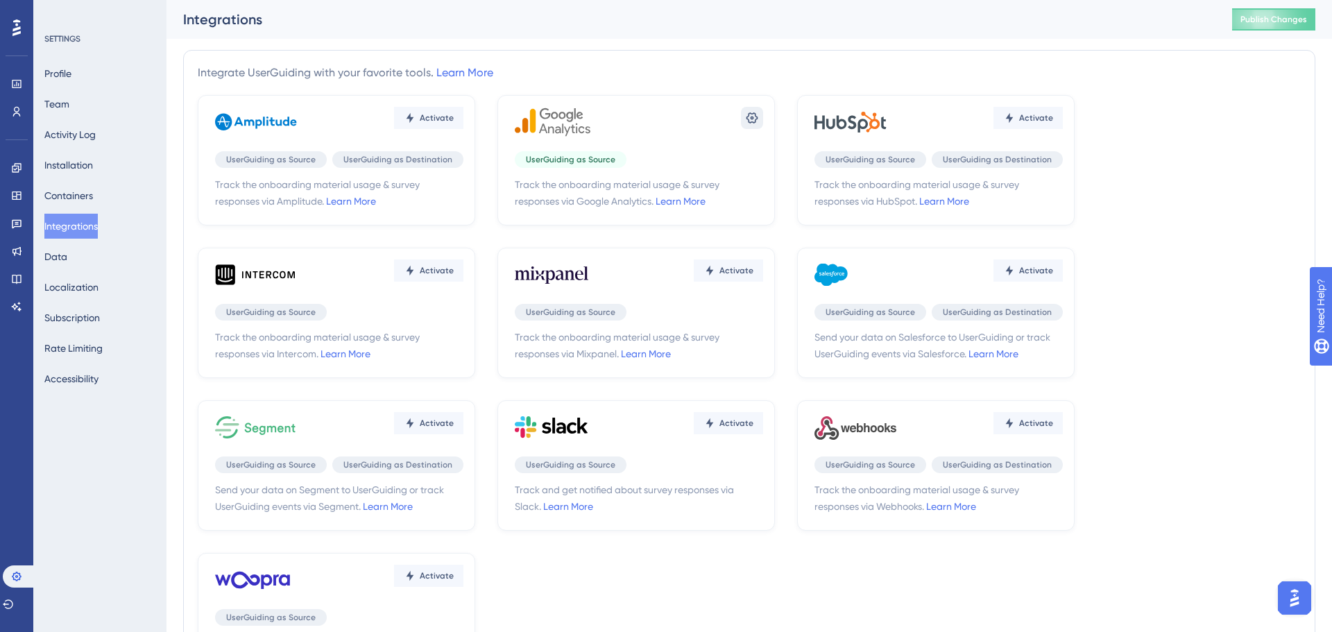
click at [741, 121] on div "Settings" at bounding box center [639, 122] width 248 height 42
click at [747, 121] on icon at bounding box center [752, 118] width 14 height 14
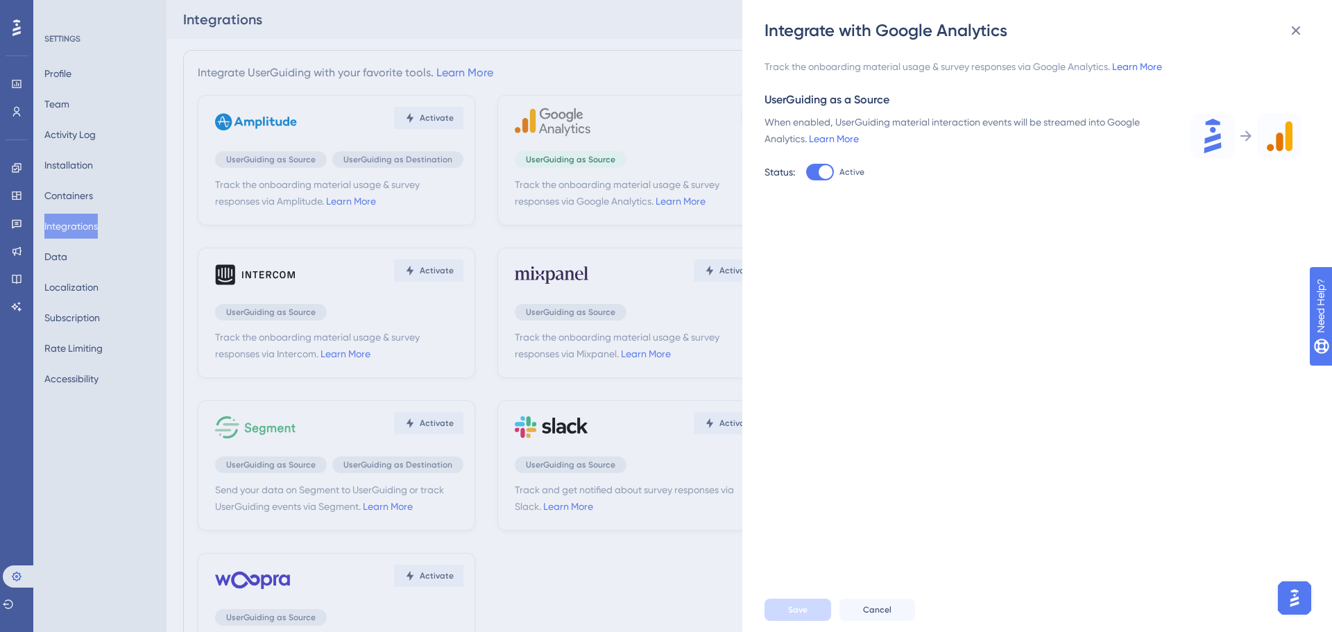
click at [839, 167] on span "Active" at bounding box center [851, 171] width 25 height 11
click at [806, 172] on input "Active" at bounding box center [805, 172] width 1 height 1
checkbox input "false"
click at [782, 596] on div "Save Cancel" at bounding box center [1059, 609] width 590 height 44
click at [788, 603] on button "Save" at bounding box center [797, 610] width 67 height 22
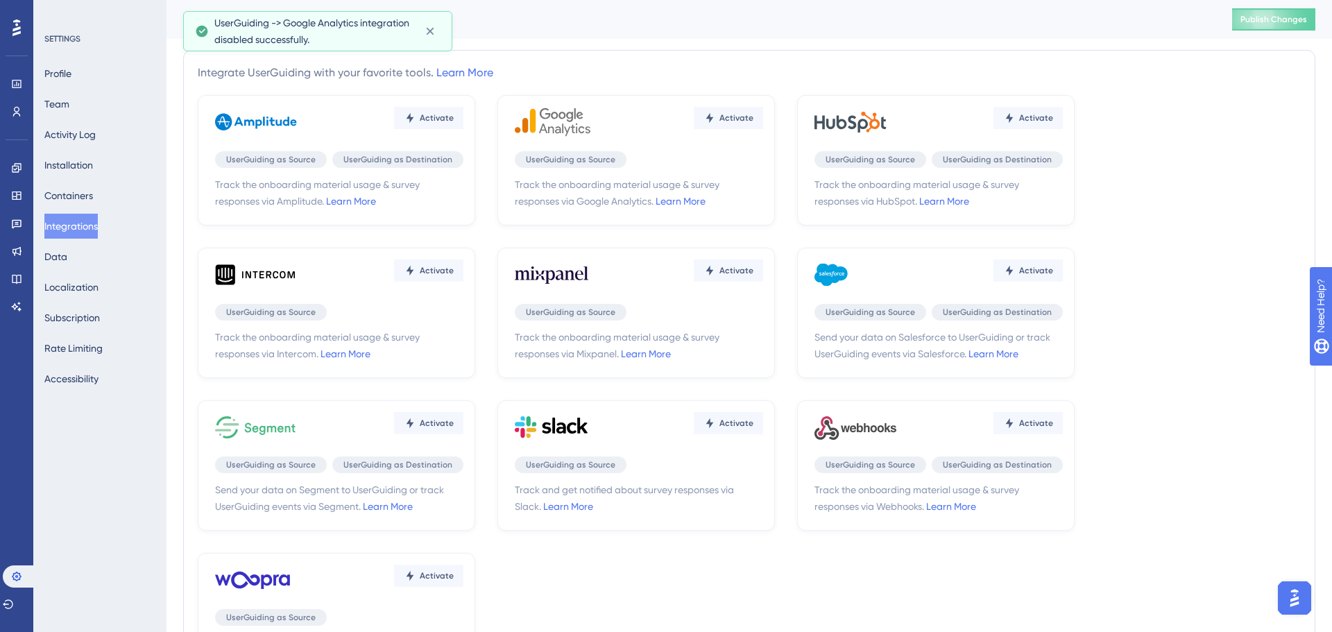
click at [1290, 44] on div "Integrate UserGuiding with your favorite tools. Learn More Activate UserGuiding…" at bounding box center [749, 389] width 1132 height 700
click at [1014, 113] on icon at bounding box center [1009, 117] width 11 height 11
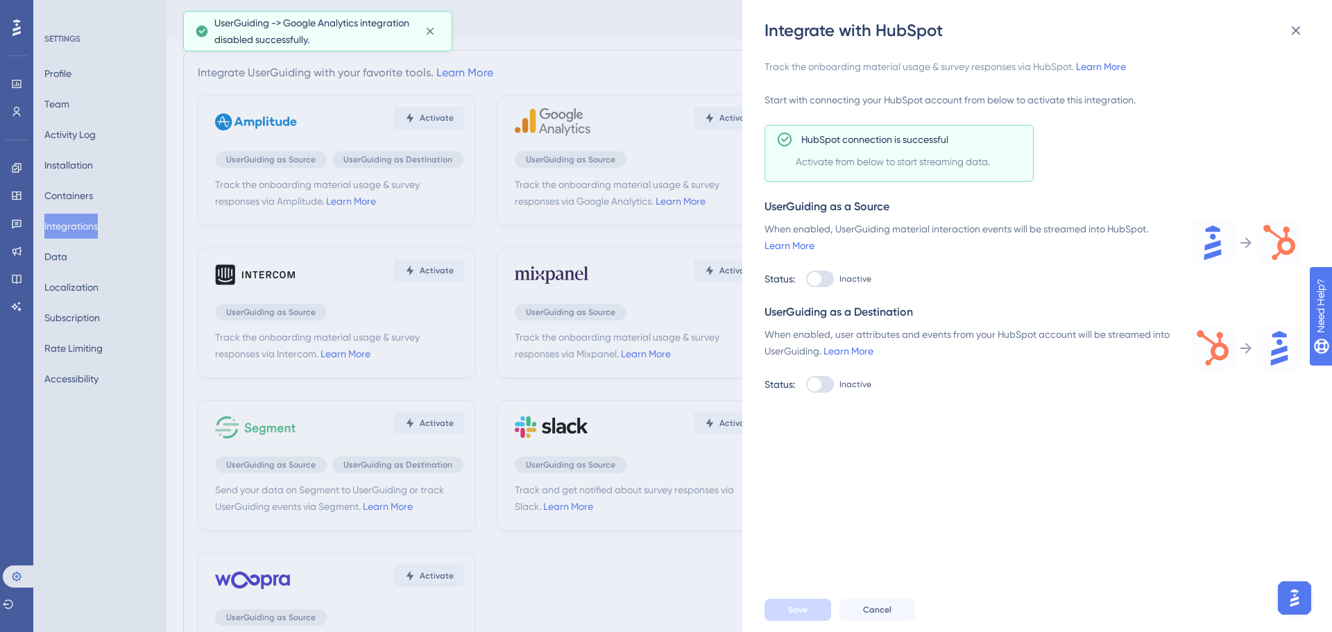
drag, startPoint x: 837, startPoint y: 279, endPoint x: 829, endPoint y: 284, distance: 9.6
click at [836, 278] on label "Inactive" at bounding box center [838, 278] width 65 height 17
click at [806, 279] on input "Inactive" at bounding box center [805, 279] width 1 height 1
checkbox input "true"
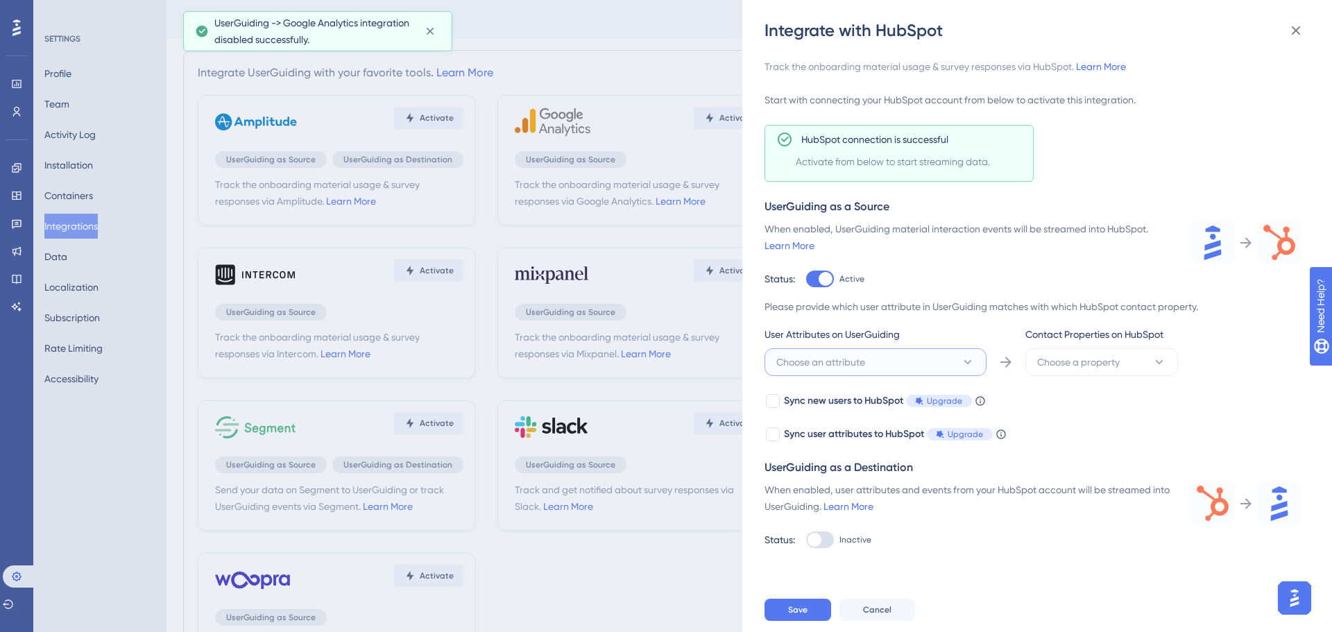
click at [862, 370] on button "Choose an attribute" at bounding box center [875, 362] width 222 height 28
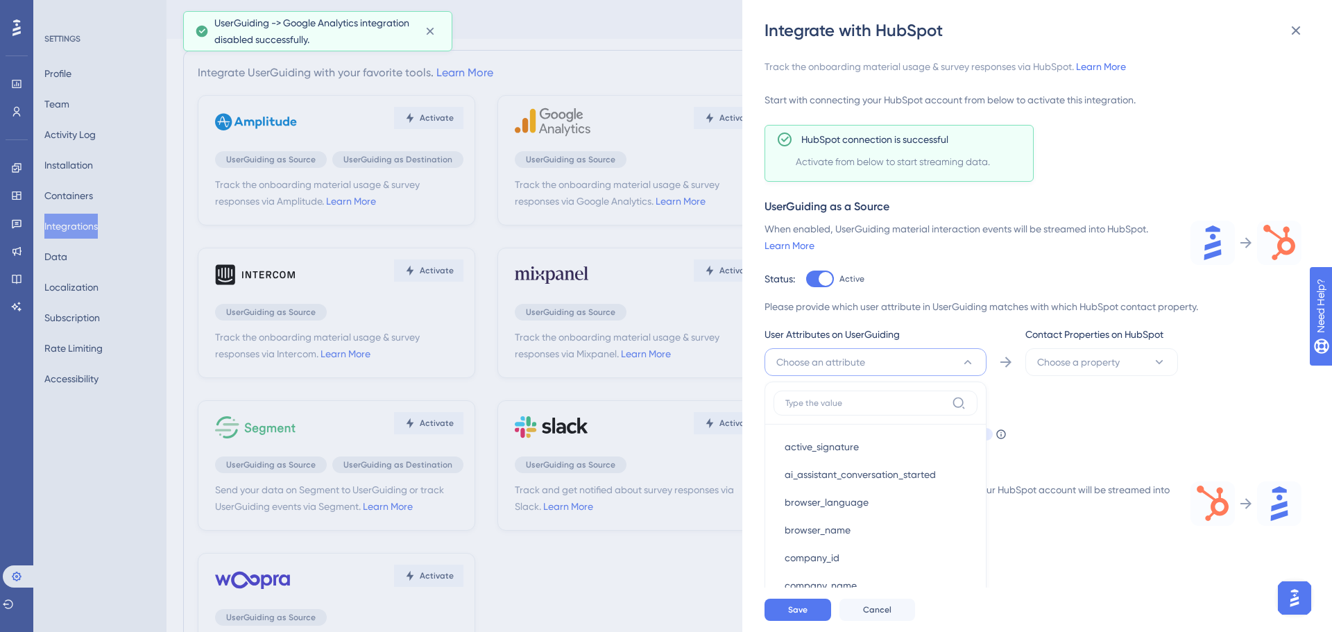
scroll to position [204, 0]
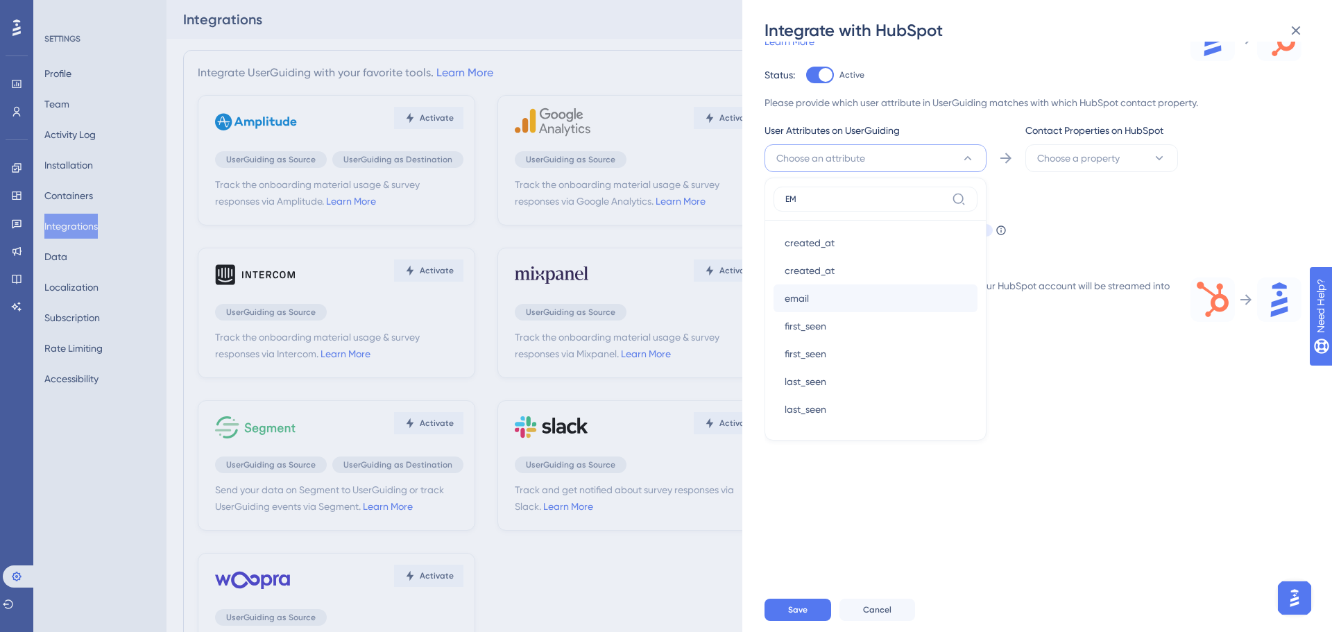
type input "EM"
click at [850, 304] on div "email email" at bounding box center [875, 298] width 182 height 28
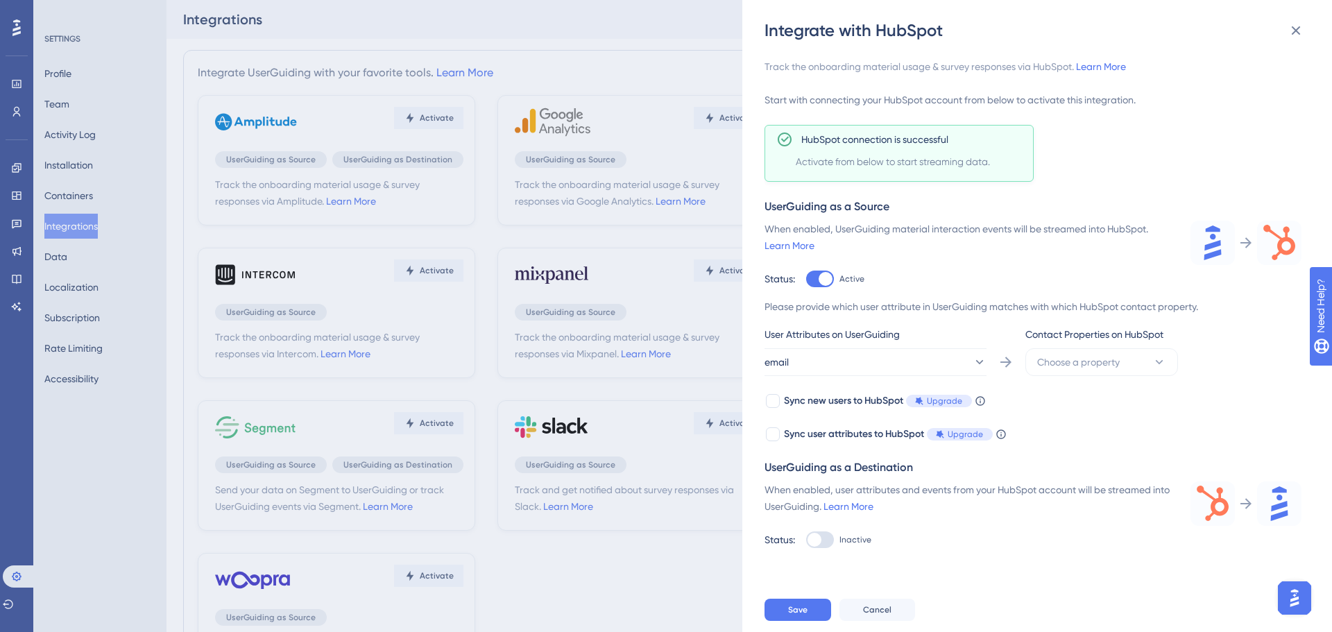
scroll to position [0, 0]
click at [1058, 348] on button "Choose a property" at bounding box center [1101, 362] width 153 height 28
click at [1087, 451] on div "Email Email" at bounding box center [1101, 447] width 112 height 28
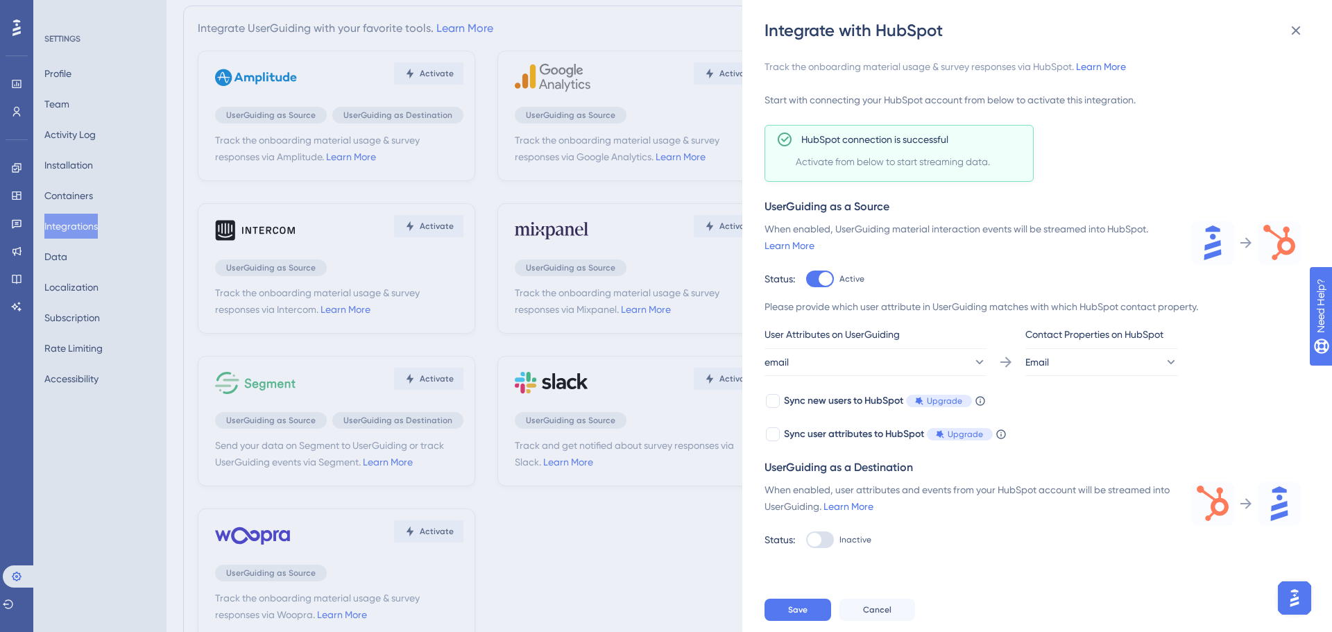
scroll to position [45, 0]
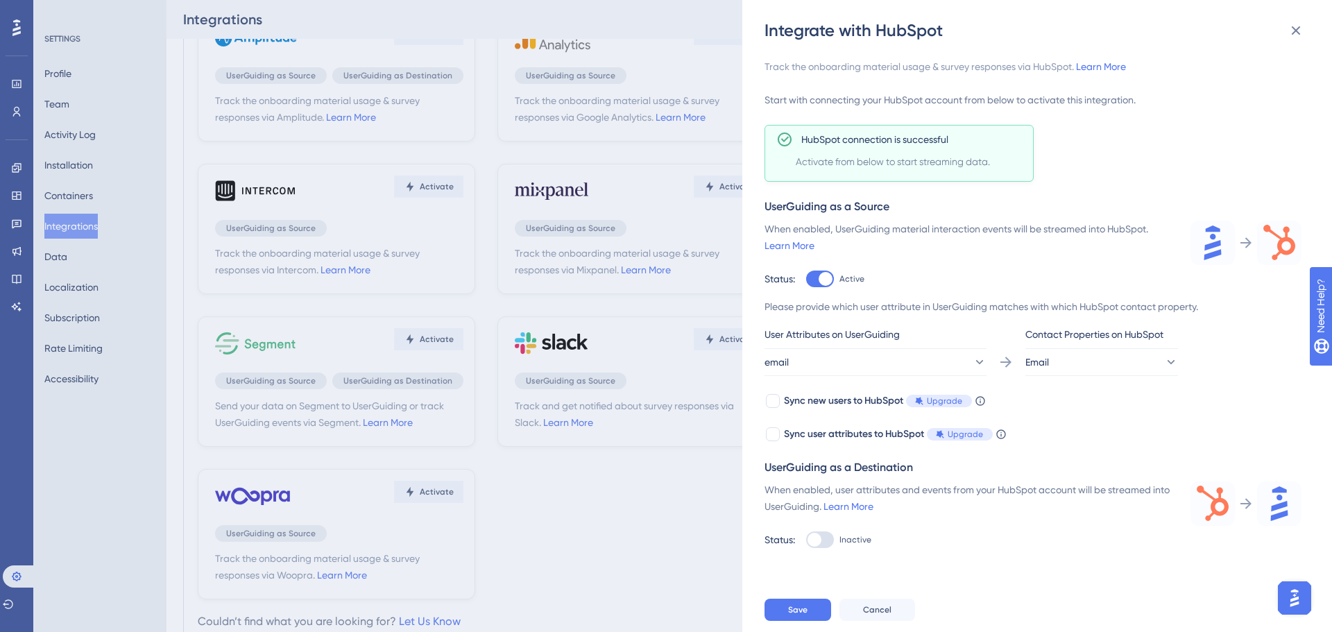
click at [825, 546] on div at bounding box center [820, 539] width 28 height 17
click at [806, 540] on input "Inactive" at bounding box center [805, 540] width 1 height 1
checkbox input "true"
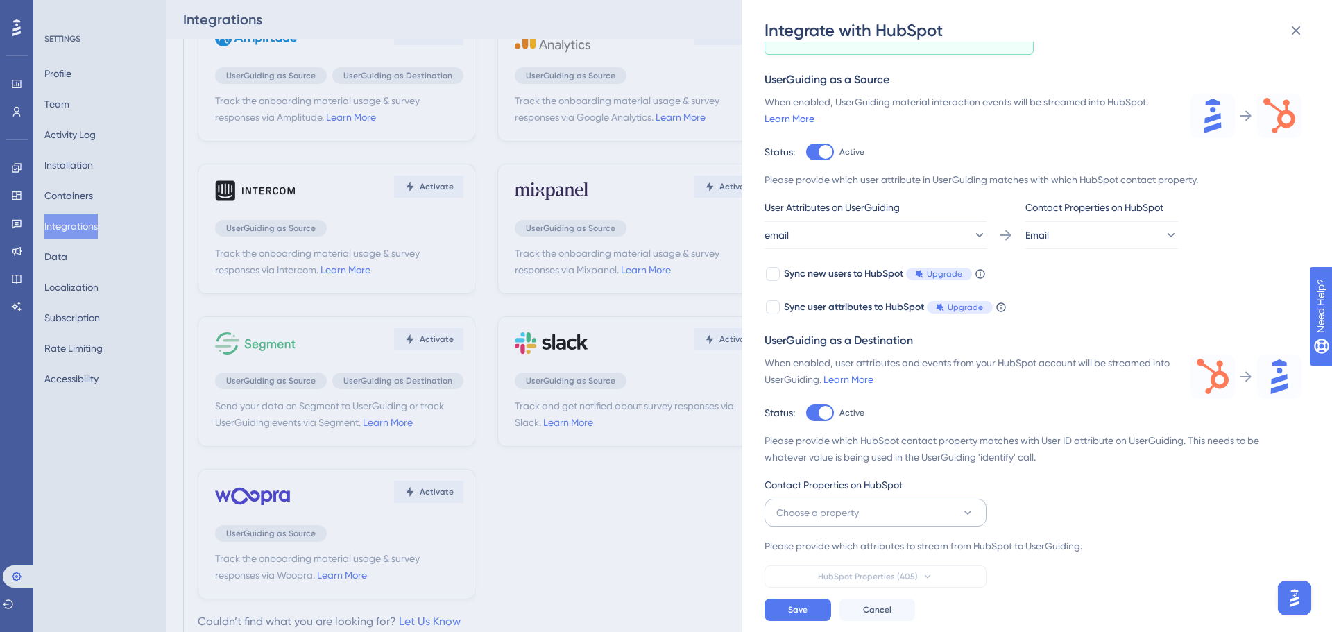
scroll to position [98, 0]
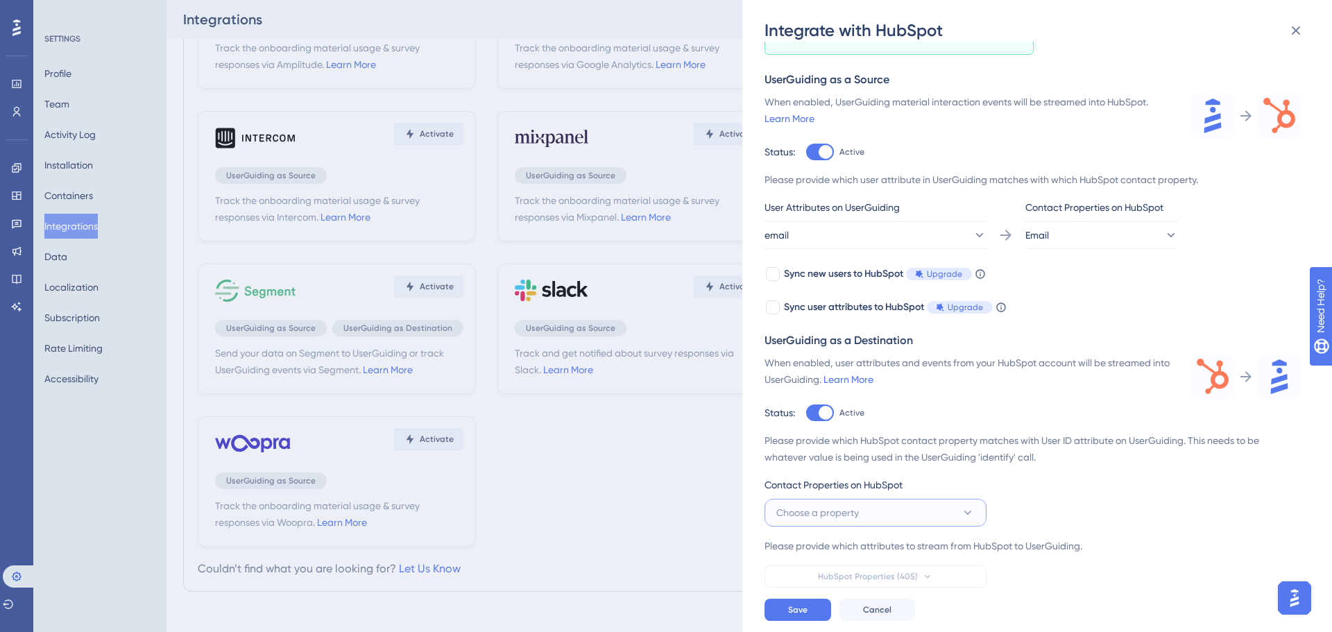
click at [877, 515] on button "Choose a property" at bounding box center [875, 513] width 222 height 28
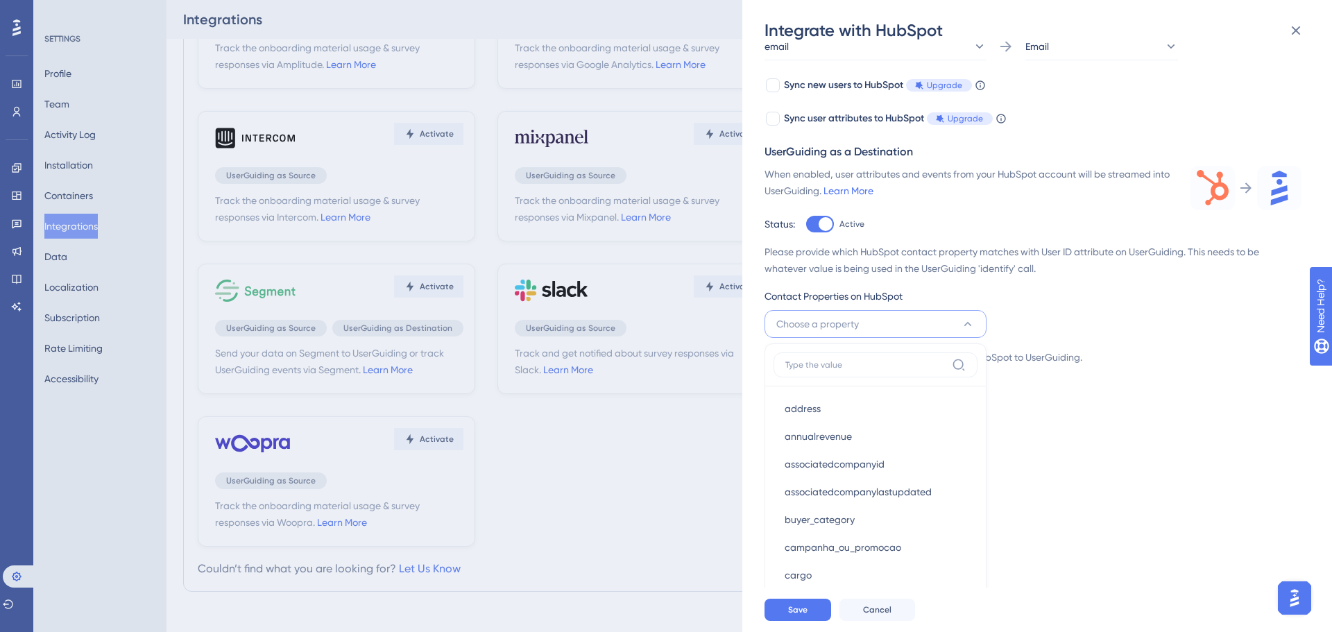
click at [1045, 361] on div "Please provide which attributes to stream from HubSpot to UserGuiding." at bounding box center [1032, 357] width 537 height 17
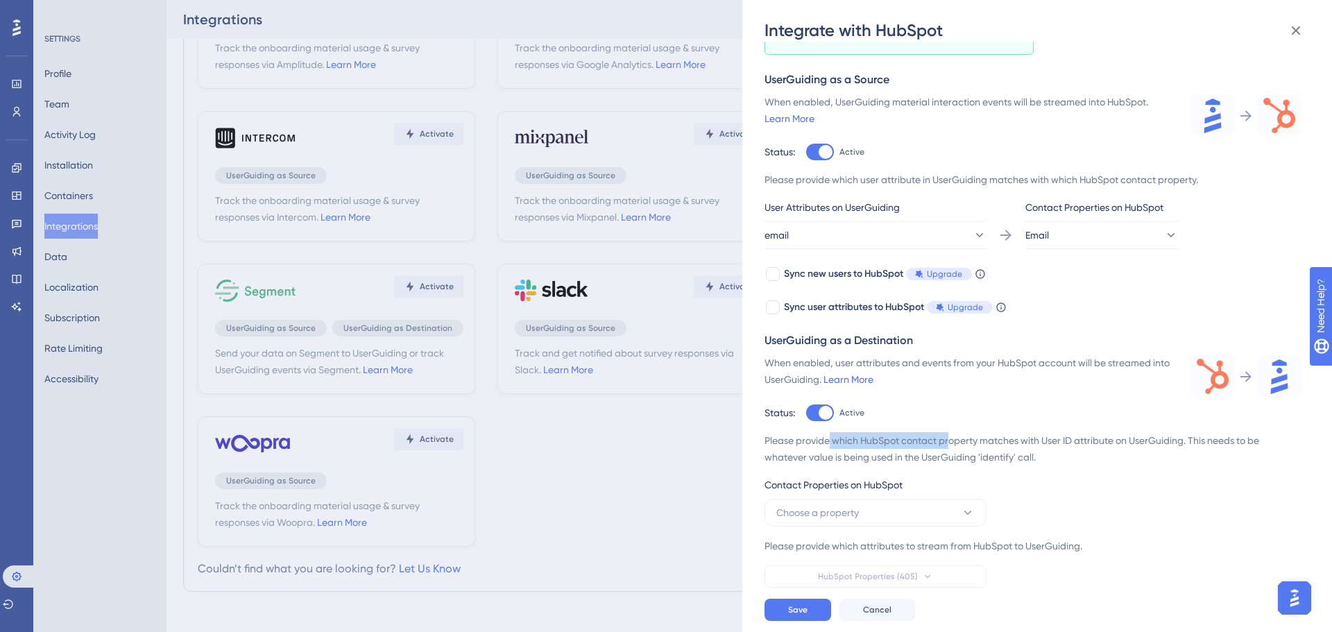
drag, startPoint x: 828, startPoint y: 441, endPoint x: 949, endPoint y: 440, distance: 120.7
click at [949, 440] on div "Please provide which HubSpot contact property matches with User ID attribute on…" at bounding box center [1032, 448] width 537 height 33
click at [1023, 431] on div "UserGuiding as a Destination When enabled, user attributes and events from your…" at bounding box center [1032, 459] width 537 height 255
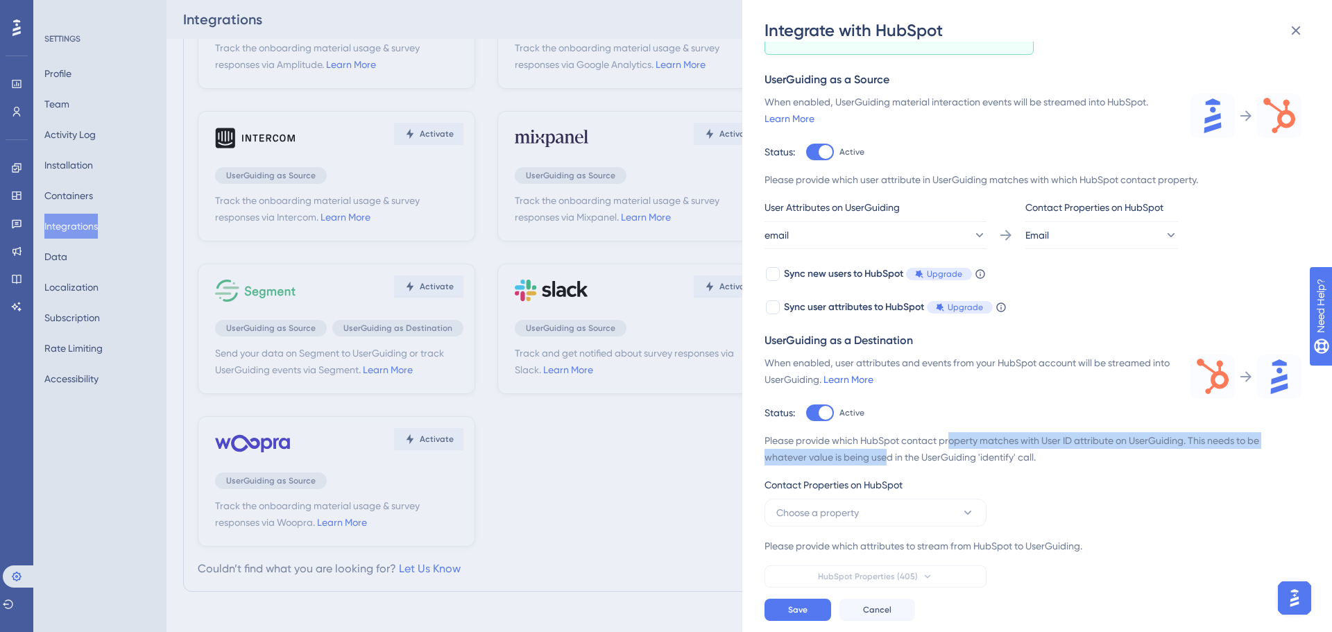
drag, startPoint x: 888, startPoint y: 454, endPoint x: 952, endPoint y: 448, distance: 64.1
click at [952, 448] on div "Please provide which HubSpot contact property matches with User ID attribute on…" at bounding box center [1032, 448] width 537 height 33
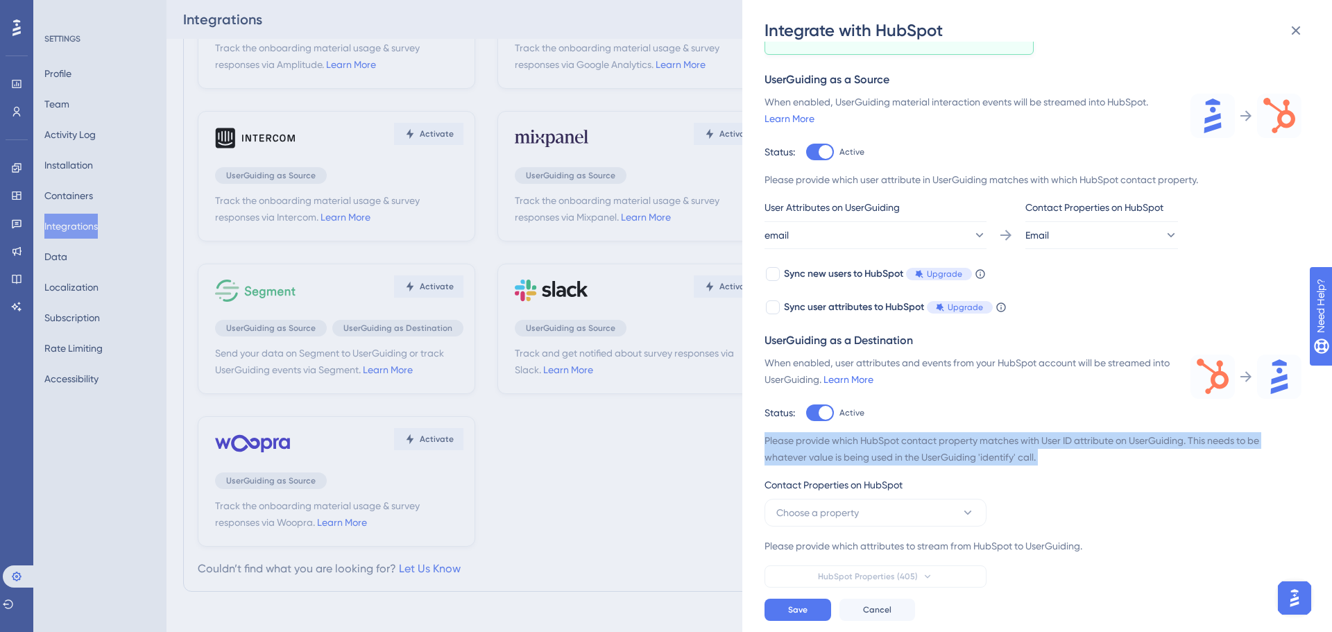
click at [1237, 440] on div "Please provide which HubSpot contact property matches with User ID attribute on…" at bounding box center [1032, 448] width 537 height 33
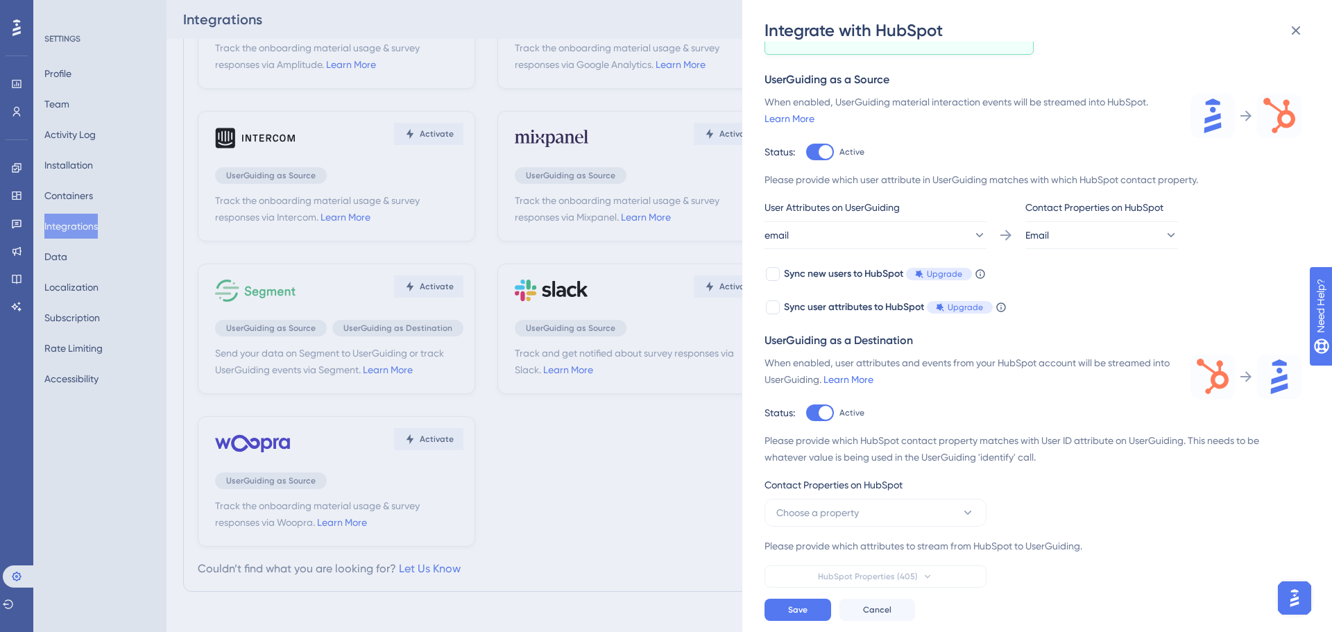
click at [1172, 451] on div "Please provide which HubSpot contact property matches with User ID attribute on…" at bounding box center [1032, 448] width 537 height 33
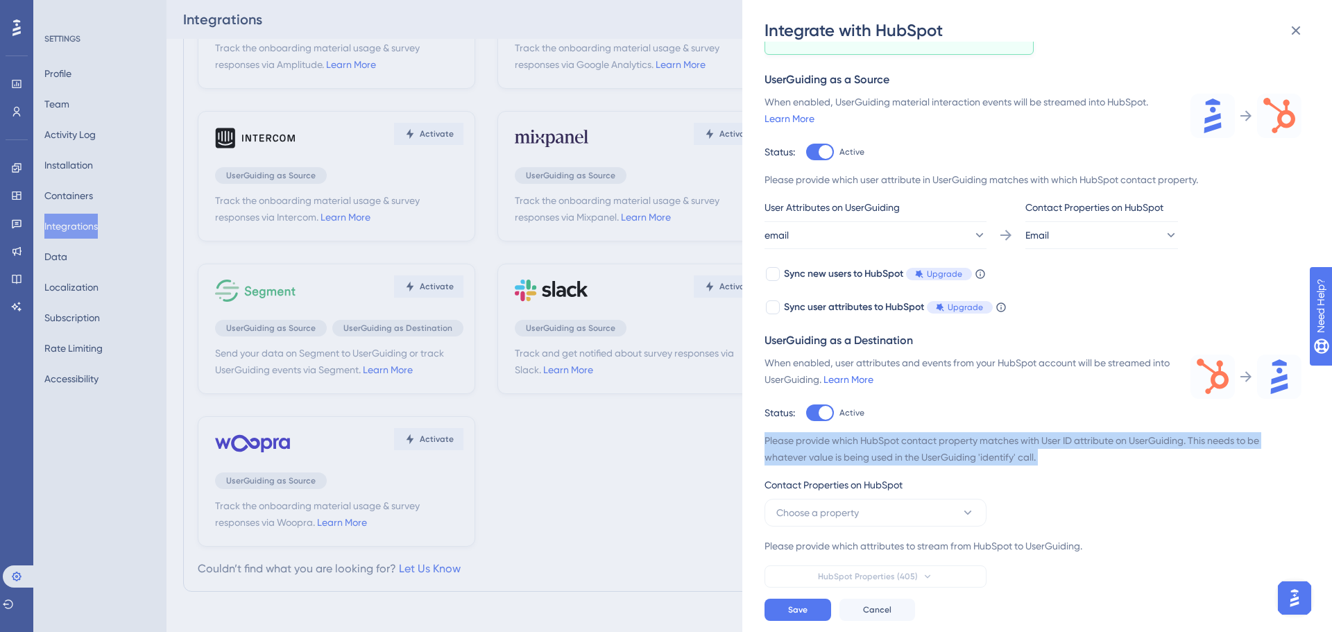
click at [1172, 451] on div "Please provide which HubSpot contact property matches with User ID attribute on…" at bounding box center [1032, 448] width 537 height 33
click at [911, 447] on div "Please provide which HubSpot contact property matches with User ID attribute on…" at bounding box center [1032, 448] width 537 height 33
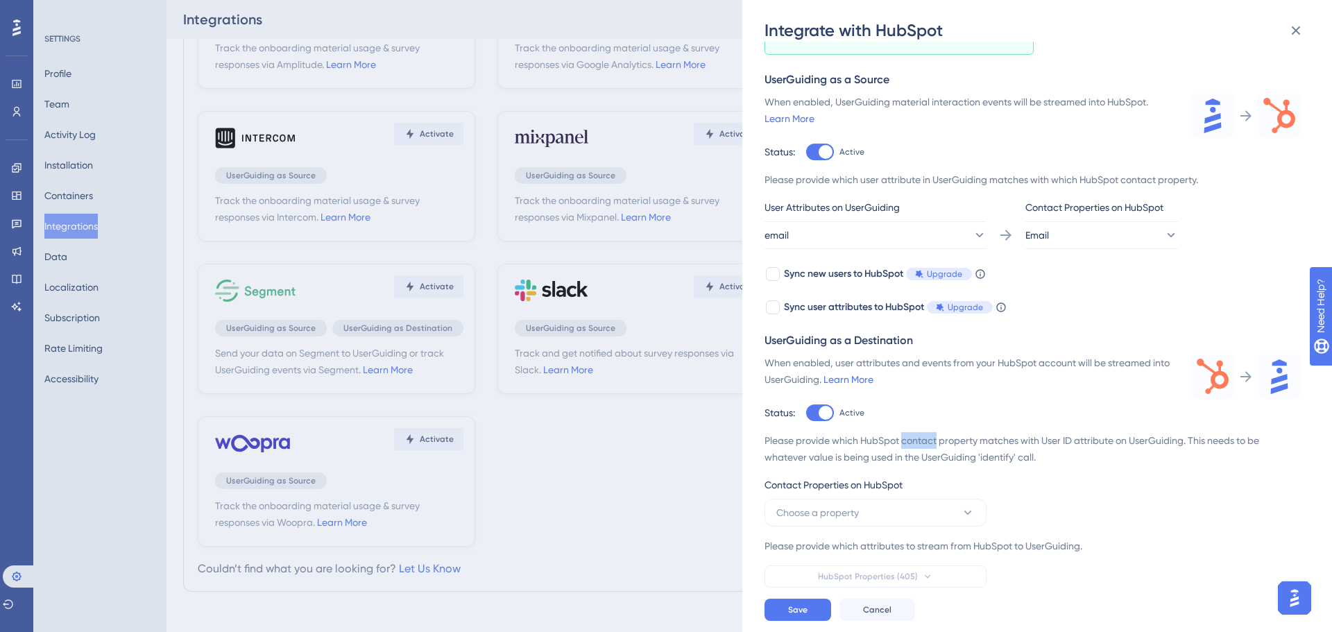
click at [911, 447] on div "Please provide which HubSpot contact property matches with User ID attribute on…" at bounding box center [1032, 448] width 537 height 33
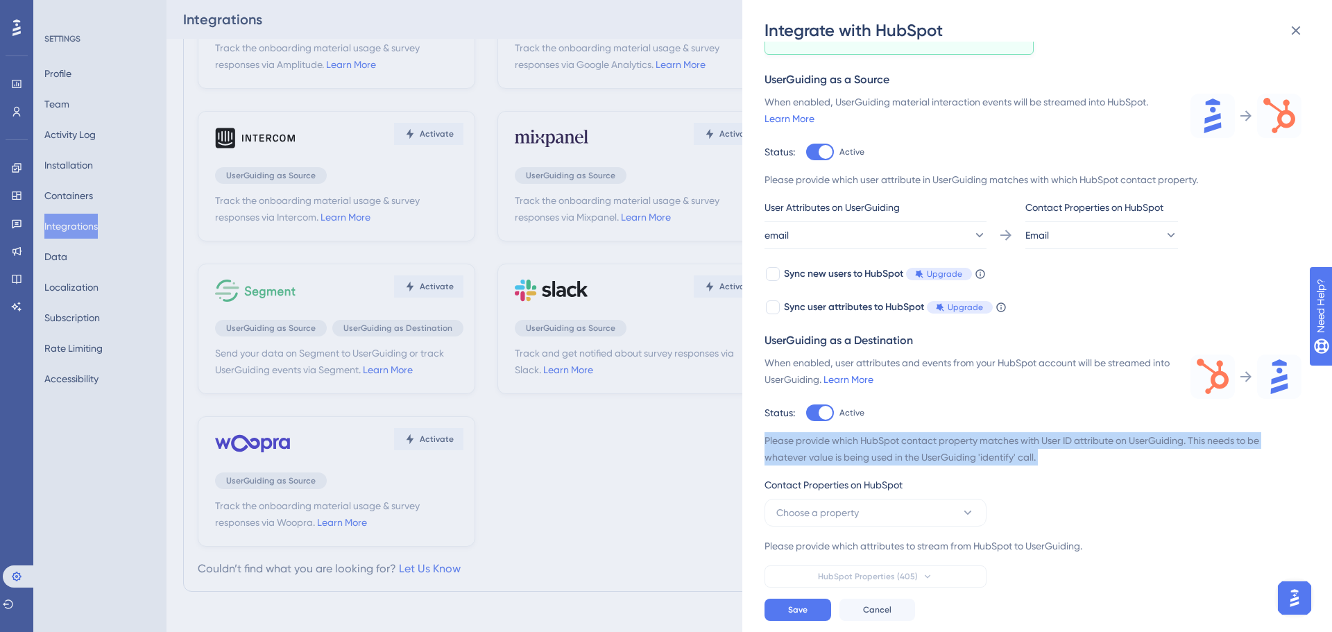
click at [911, 447] on div "Please provide which HubSpot contact property matches with User ID attribute on…" at bounding box center [1032, 448] width 537 height 33
click at [809, 445] on div "Please provide which HubSpot contact property matches with User ID attribute on…" at bounding box center [1032, 448] width 537 height 33
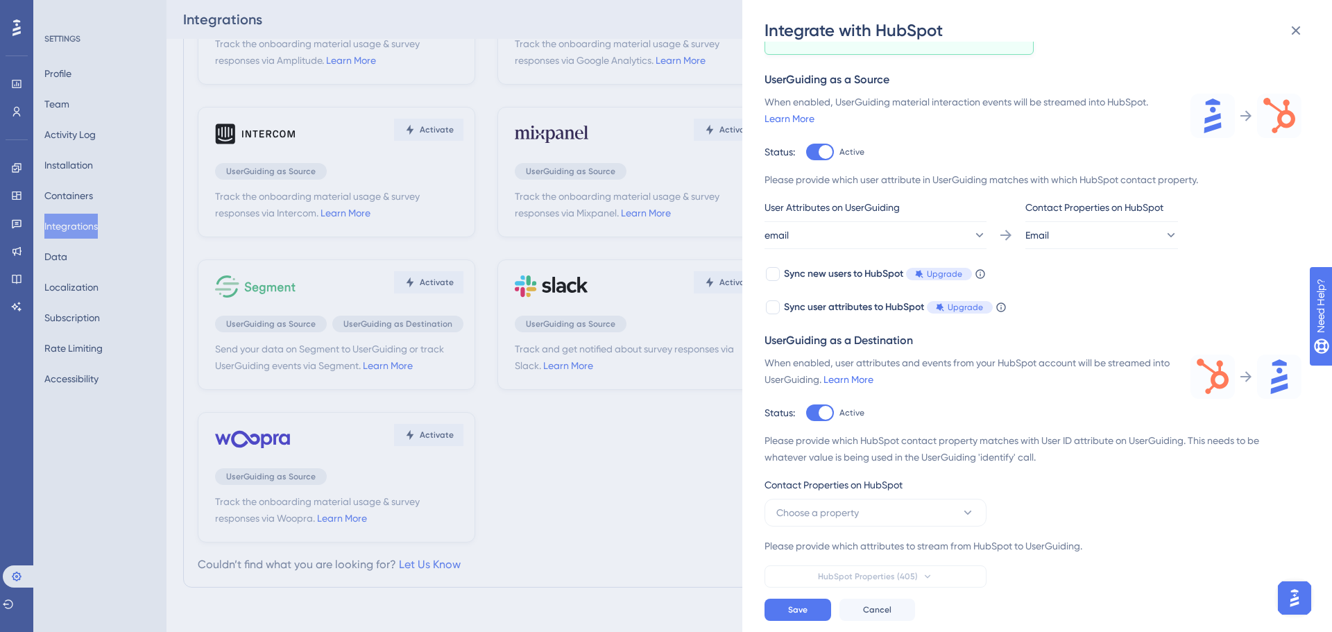
click at [833, 533] on div "Please provide which HubSpot contact property matches with User ID attribute on…" at bounding box center [1032, 509] width 537 height 155
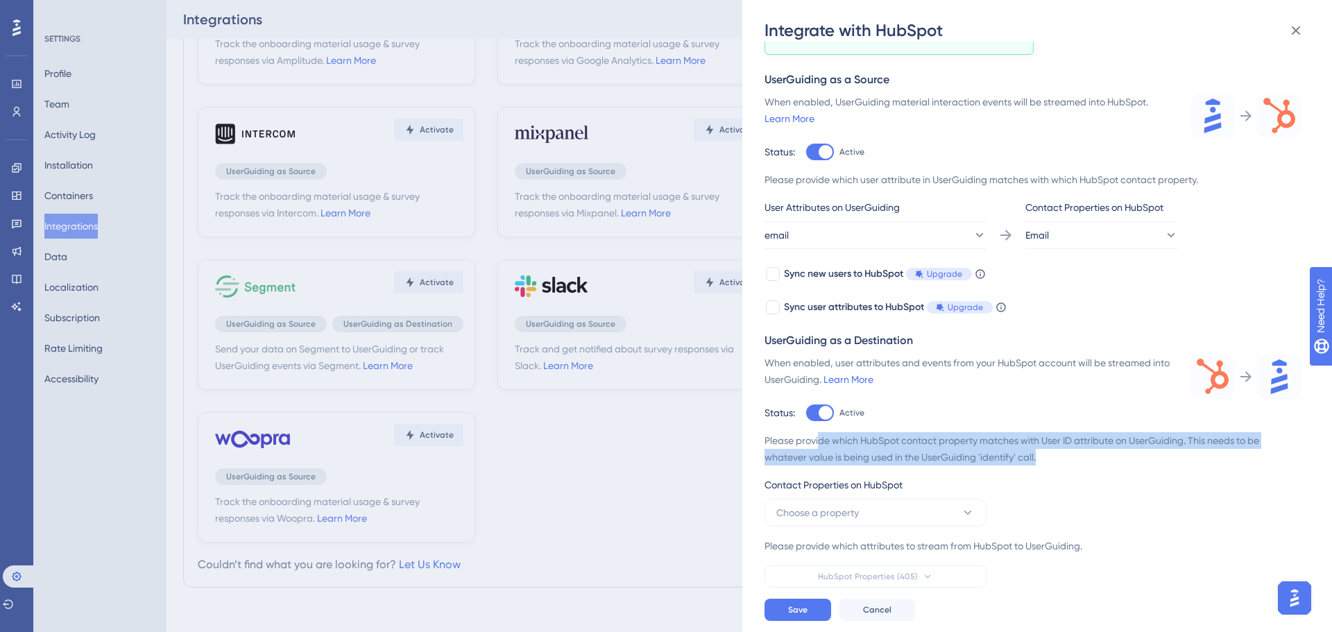
drag, startPoint x: 823, startPoint y: 445, endPoint x: 1081, endPoint y: 458, distance: 258.3
click at [1081, 458] on div "Please provide which HubSpot contact property matches with User ID attribute on…" at bounding box center [1032, 448] width 537 height 33
click at [1094, 441] on div "Please provide which HubSpot contact property matches with User ID attribute on…" at bounding box center [1032, 448] width 537 height 33
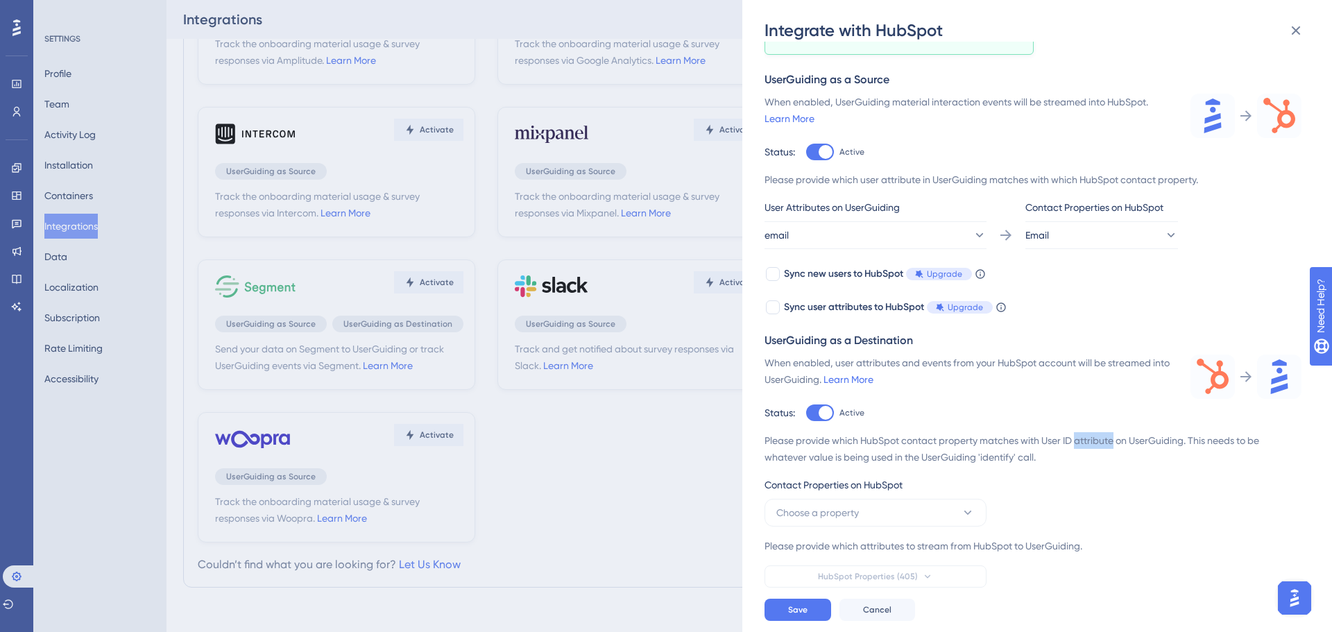
click at [1094, 441] on div "Please provide which HubSpot contact property matches with User ID attribute on…" at bounding box center [1032, 448] width 537 height 33
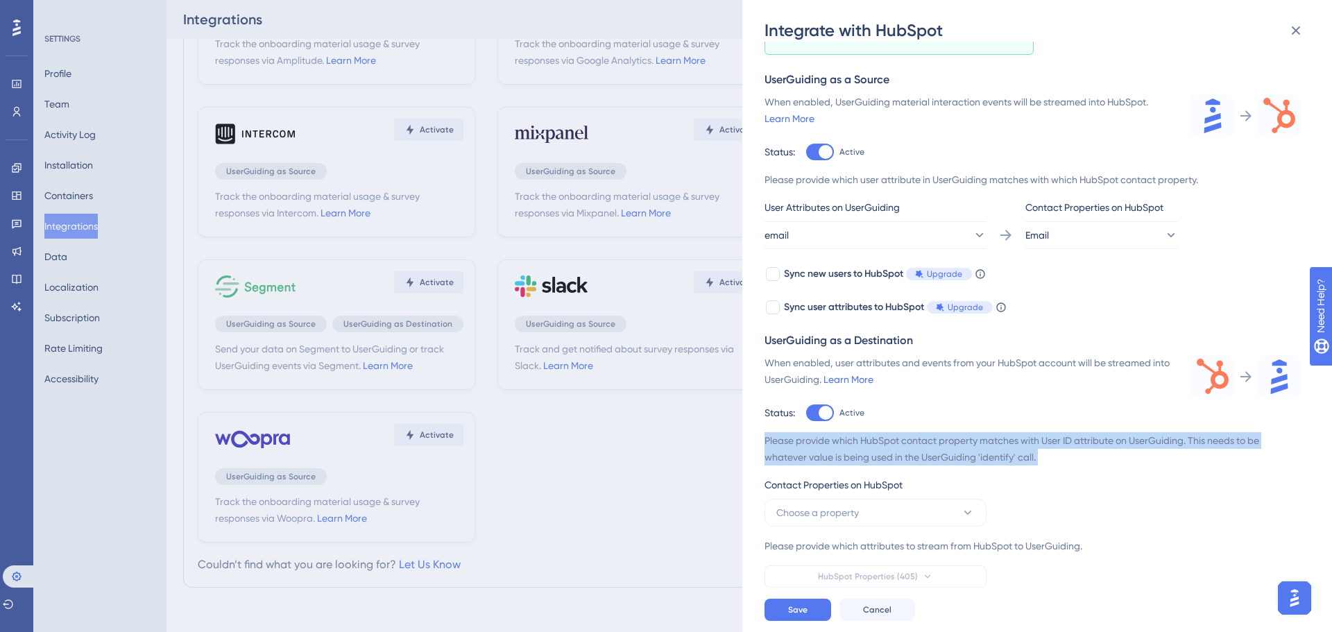
click at [1094, 441] on div "Please provide which HubSpot contact property matches with User ID attribute on…" at bounding box center [1032, 448] width 537 height 33
click at [993, 445] on div "Please provide which HubSpot contact property matches with User ID attribute on…" at bounding box center [1032, 448] width 537 height 33
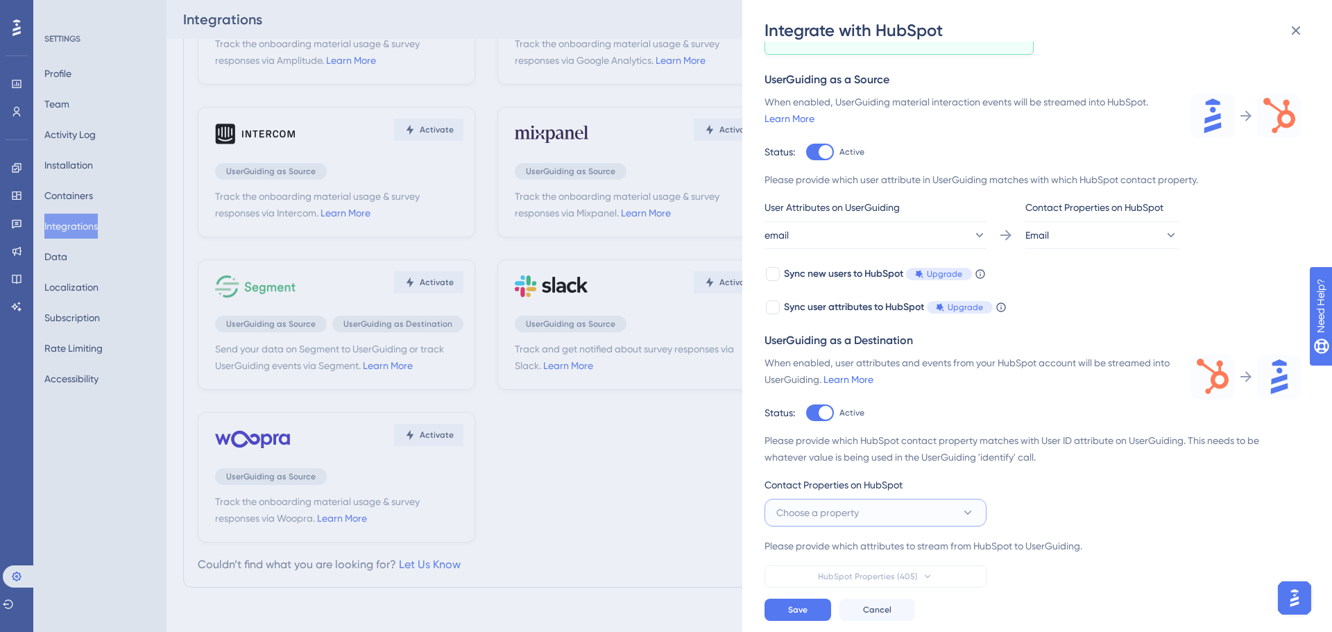
click at [852, 504] on span "Choose a property" at bounding box center [817, 512] width 83 height 17
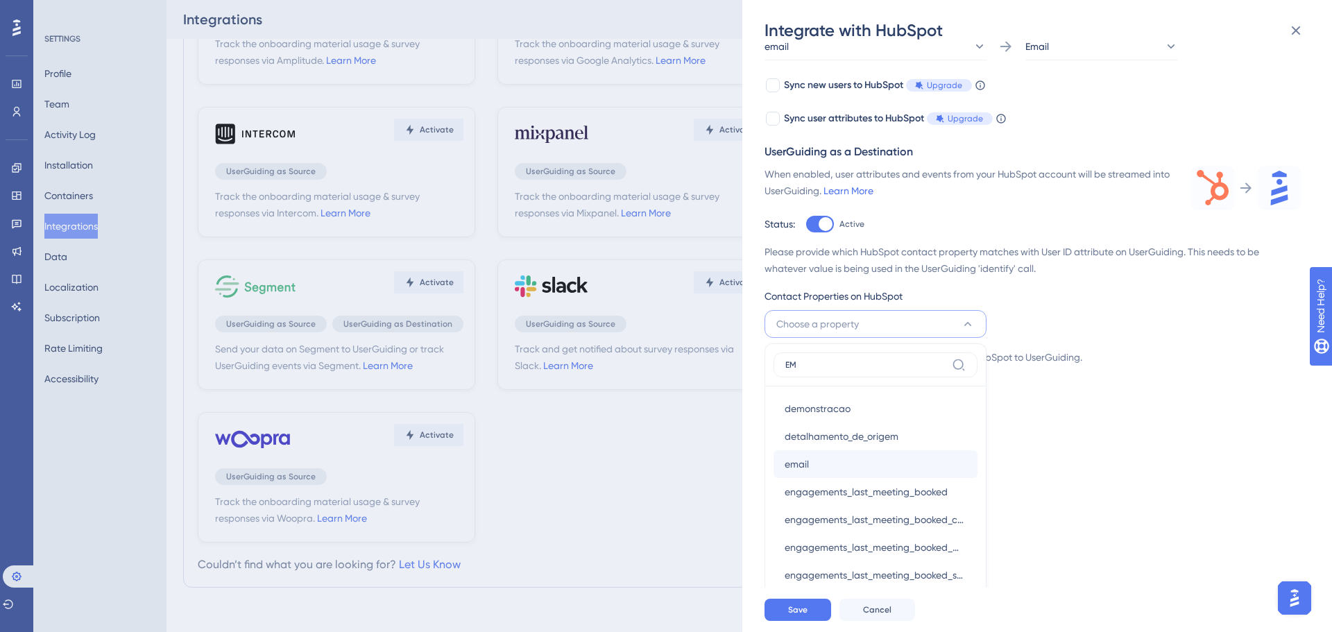
type input "EM"
click at [823, 475] on div "email email" at bounding box center [875, 464] width 182 height 28
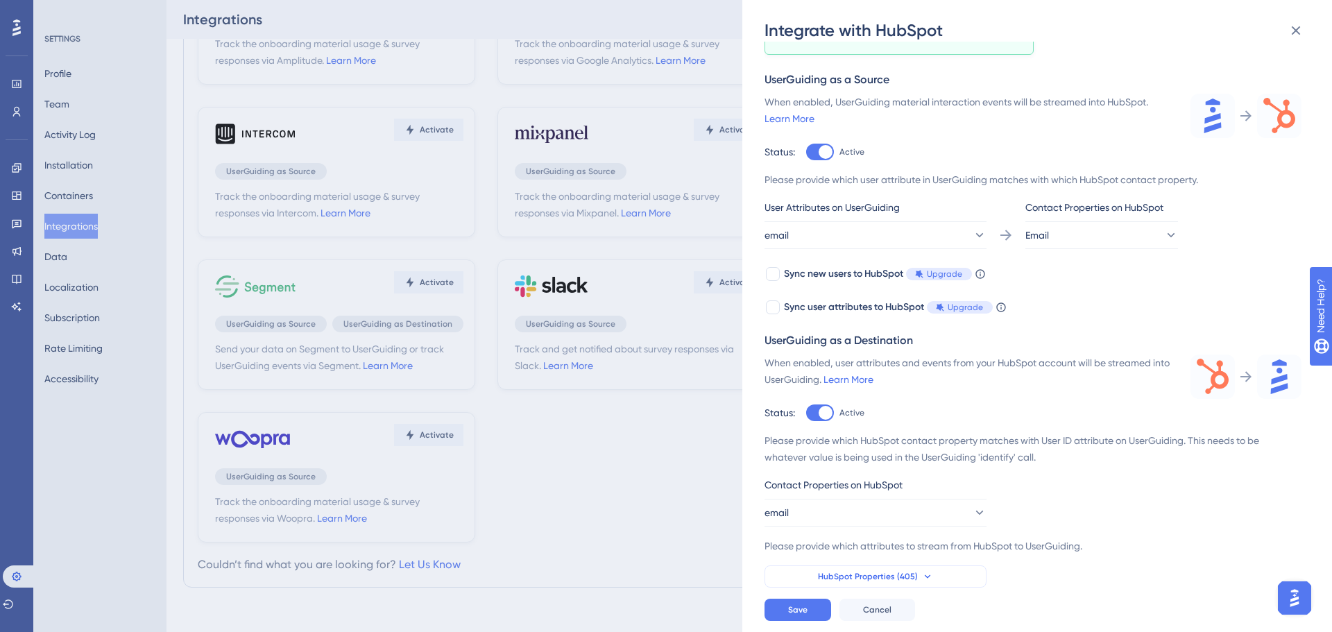
click at [861, 572] on span "HubSpot Properties (405)" at bounding box center [868, 576] width 100 height 11
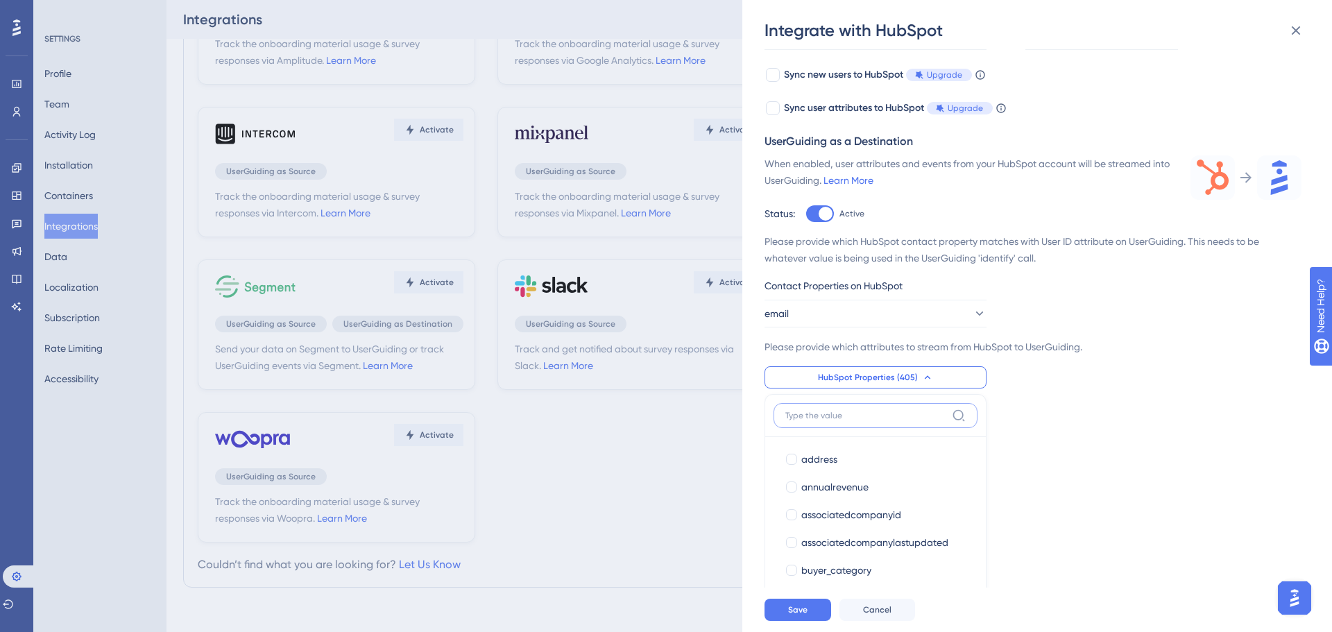
scroll to position [309, 0]
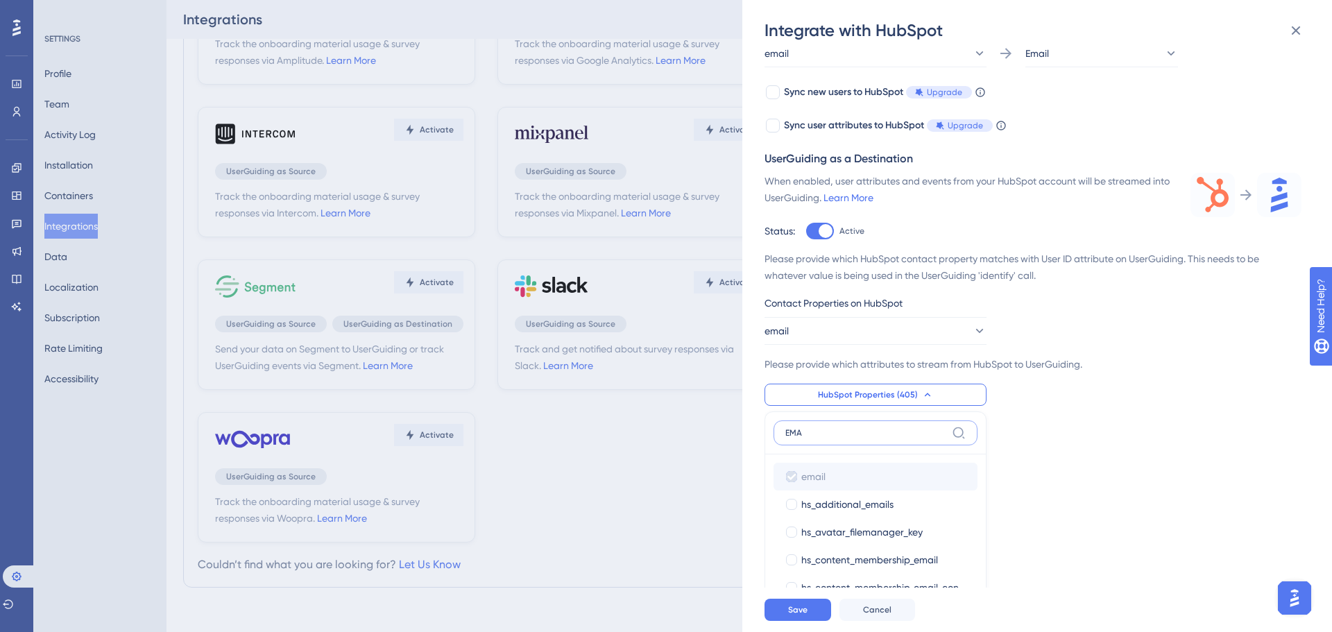
type input "EMA"
click at [790, 476] on icon at bounding box center [791, 477] width 10 height 10
click at [818, 408] on div "Track the onboarding material usage & survey responses via HubSpot. Learn More …" at bounding box center [1043, 315] width 559 height 546
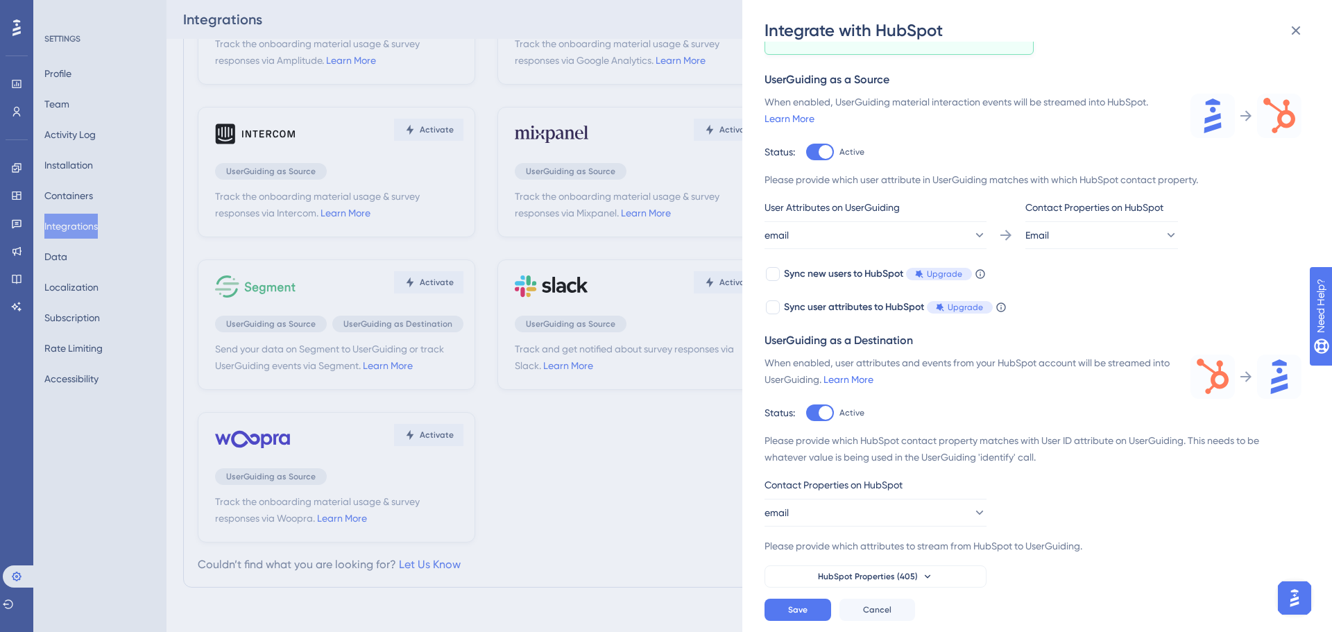
scroll to position [127, 0]
click at [877, 496] on div "Contact Properties on HubSpot" at bounding box center [875, 487] width 222 height 22
click at [829, 421] on div "UserGuiding as a Destination When enabled, user attributes and events from your…" at bounding box center [1032, 459] width 537 height 255
click at [825, 412] on div at bounding box center [825, 413] width 14 height 14
click at [806, 540] on input "Active" at bounding box center [805, 540] width 1 height 1
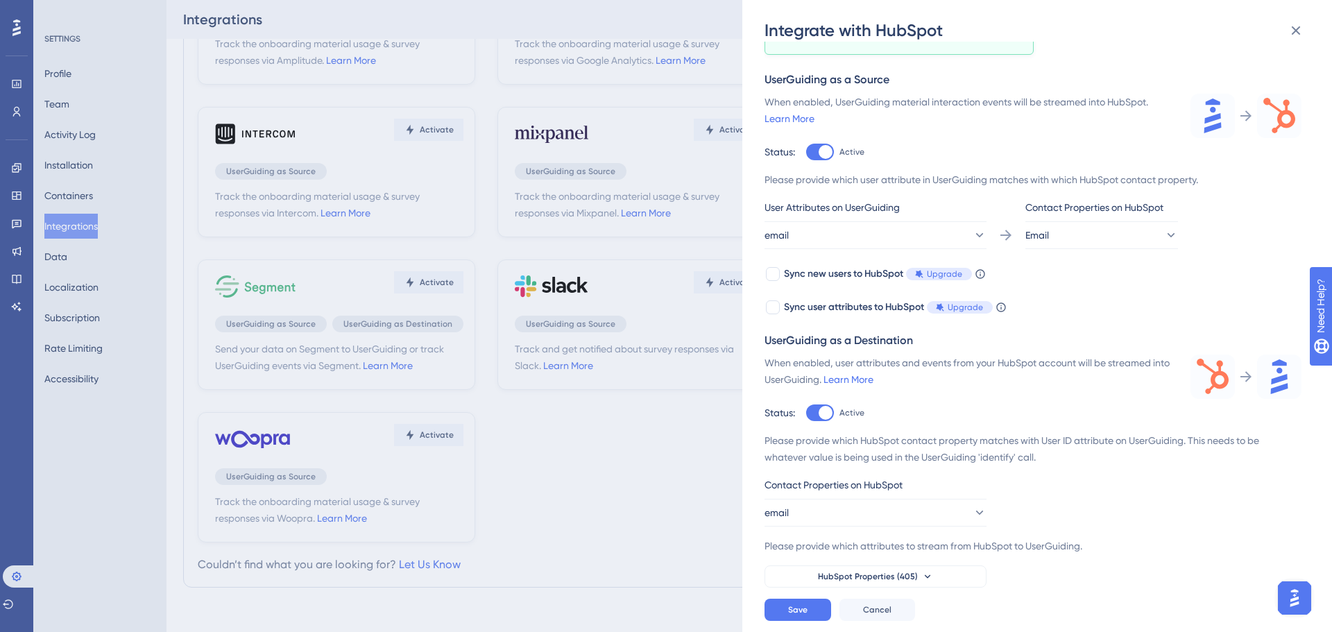
checkbox input "false"
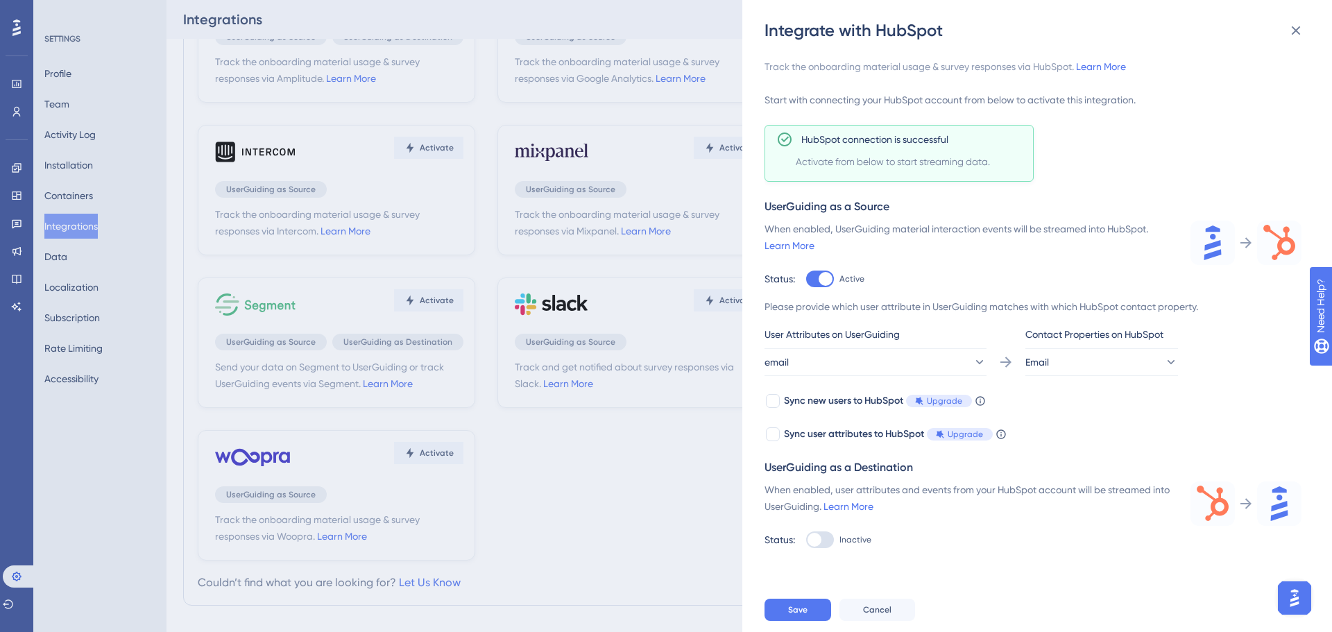
scroll to position [80, 0]
click at [816, 605] on button "Save" at bounding box center [797, 610] width 67 height 22
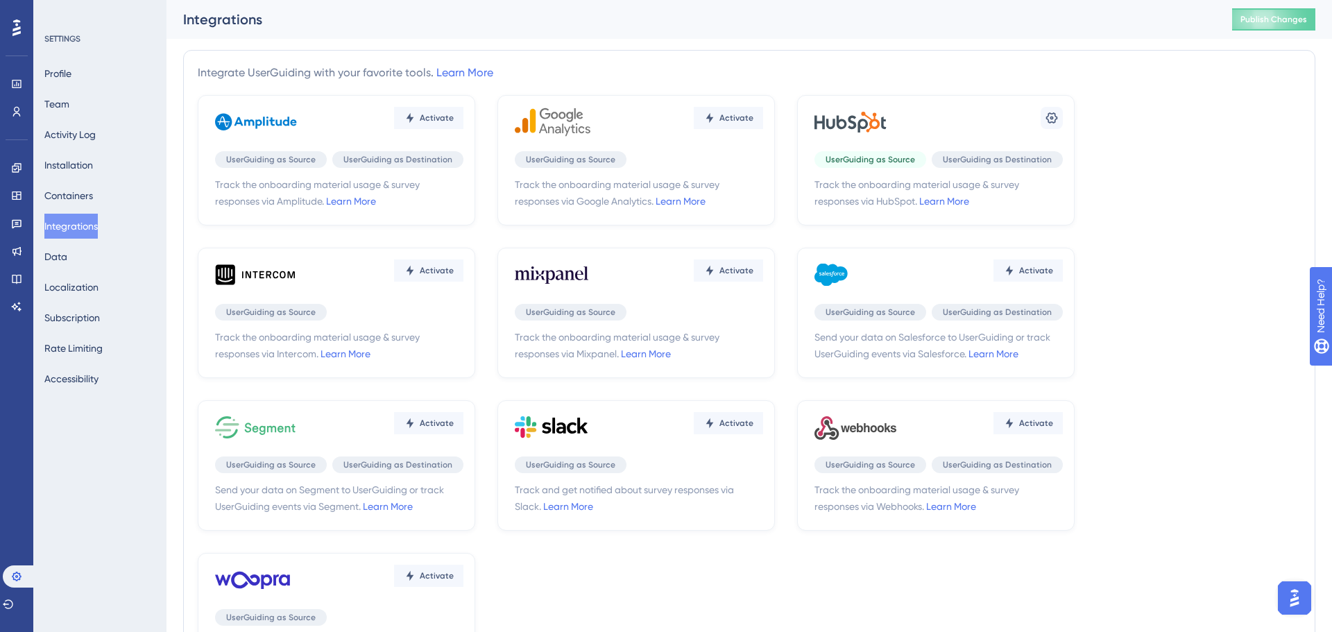
click at [0, 78] on div "Performance Users Engagement Widgets Feedback Product Updates Knowledge Base AI…" at bounding box center [16, 316] width 33 height 632
click at [1039, 125] on div "Settings" at bounding box center [938, 122] width 248 height 42
click at [1038, 123] on div "Settings" at bounding box center [938, 122] width 248 height 42
click at [1047, 119] on icon at bounding box center [1052, 117] width 12 height 11
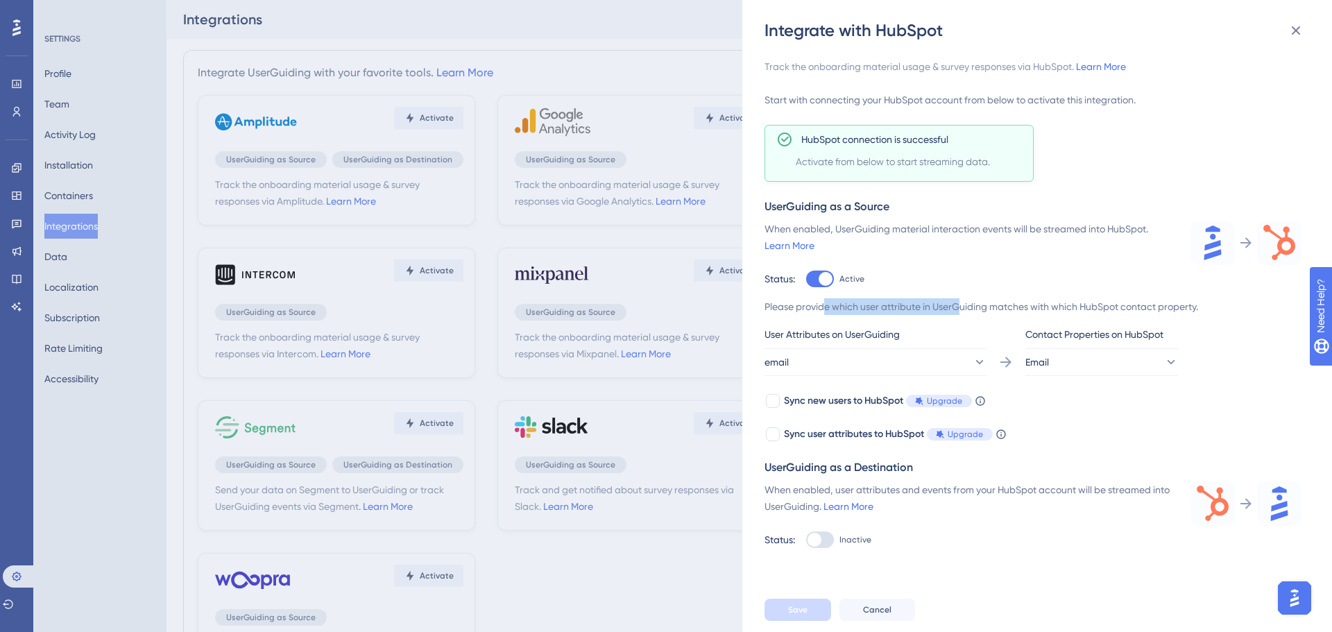
drag, startPoint x: 827, startPoint y: 309, endPoint x: 959, endPoint y: 299, distance: 132.9
click at [959, 299] on div "Please provide which user attribute in UserGuiding matches with which HubSpot c…" at bounding box center [1032, 306] width 537 height 17
click at [887, 299] on div "Please provide which user attribute in UserGuiding matches with which HubSpot c…" at bounding box center [1032, 306] width 537 height 17
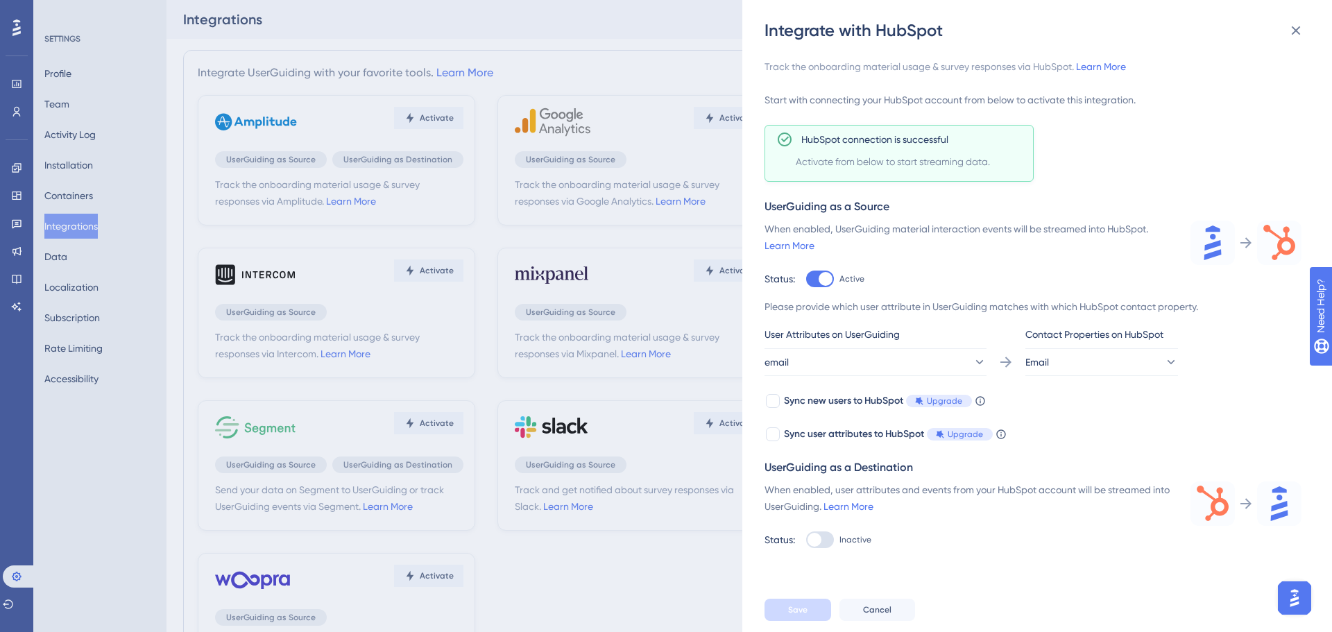
click at [995, 223] on div "When enabled, UserGuiding material interaction events will be streamed into Hub…" at bounding box center [968, 237] width 409 height 33
drag, startPoint x: 1295, startPoint y: 24, endPoint x: 1282, endPoint y: 20, distance: 13.0
click at [1295, 24] on icon at bounding box center [1295, 30] width 17 height 17
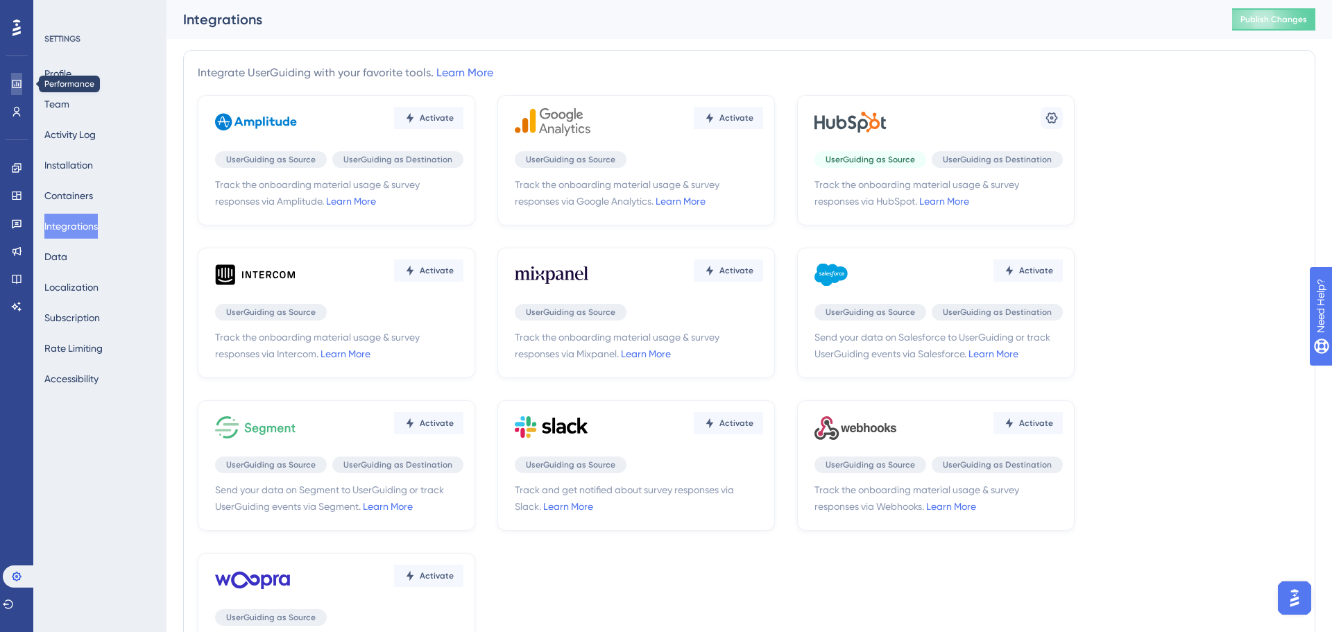
click at [15, 84] on icon at bounding box center [16, 83] width 11 height 11
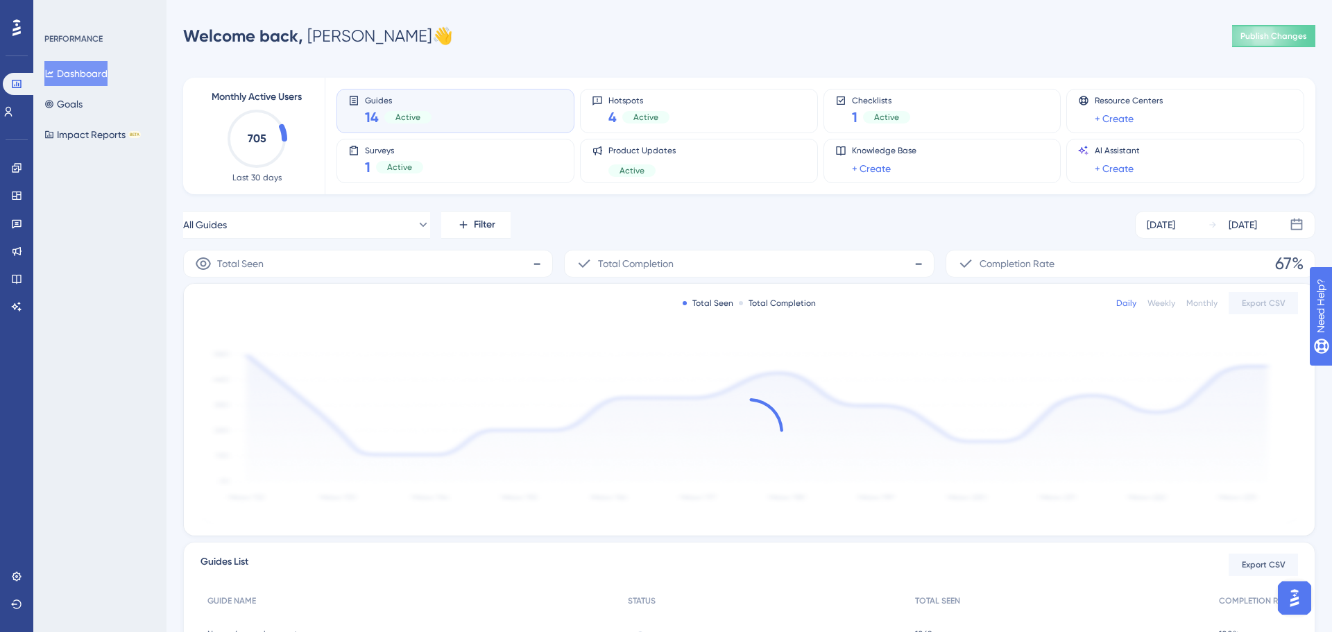
click at [15, 128] on div "Engagement Widgets Feedback Product Updates Knowledge Base AI Assistant" at bounding box center [17, 220] width 22 height 195
click at [12, 113] on icon at bounding box center [9, 112] width 8 height 10
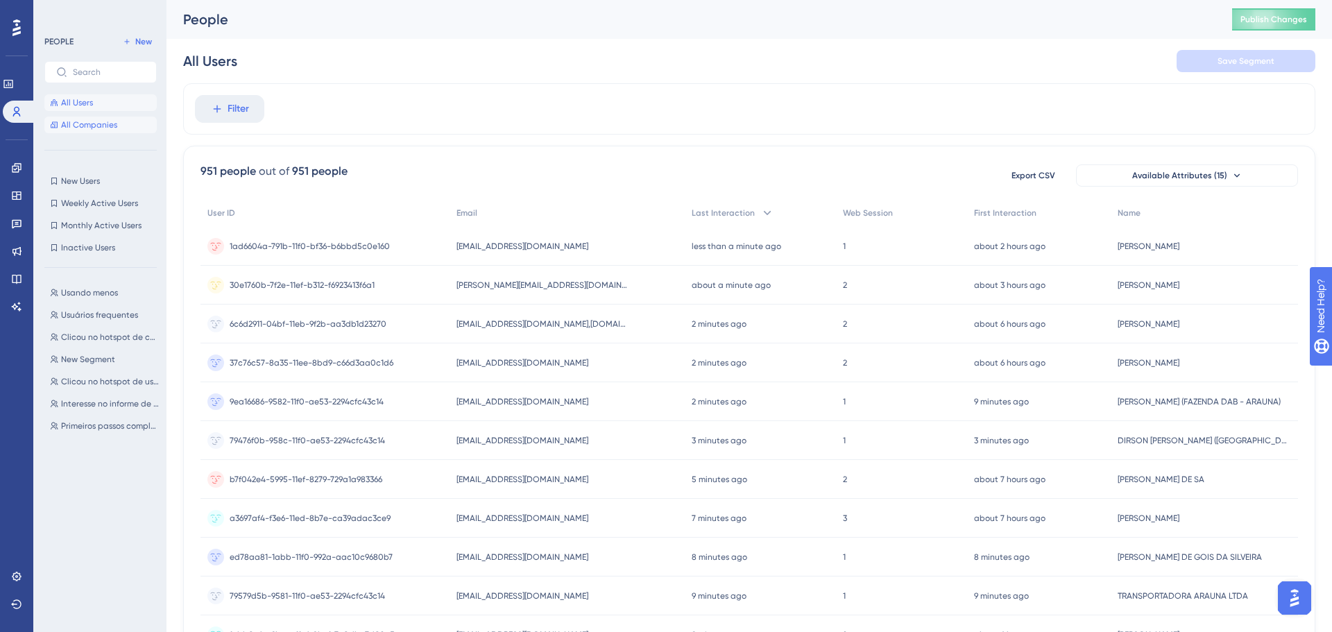
click at [114, 118] on button "All Companies" at bounding box center [100, 125] width 112 height 17
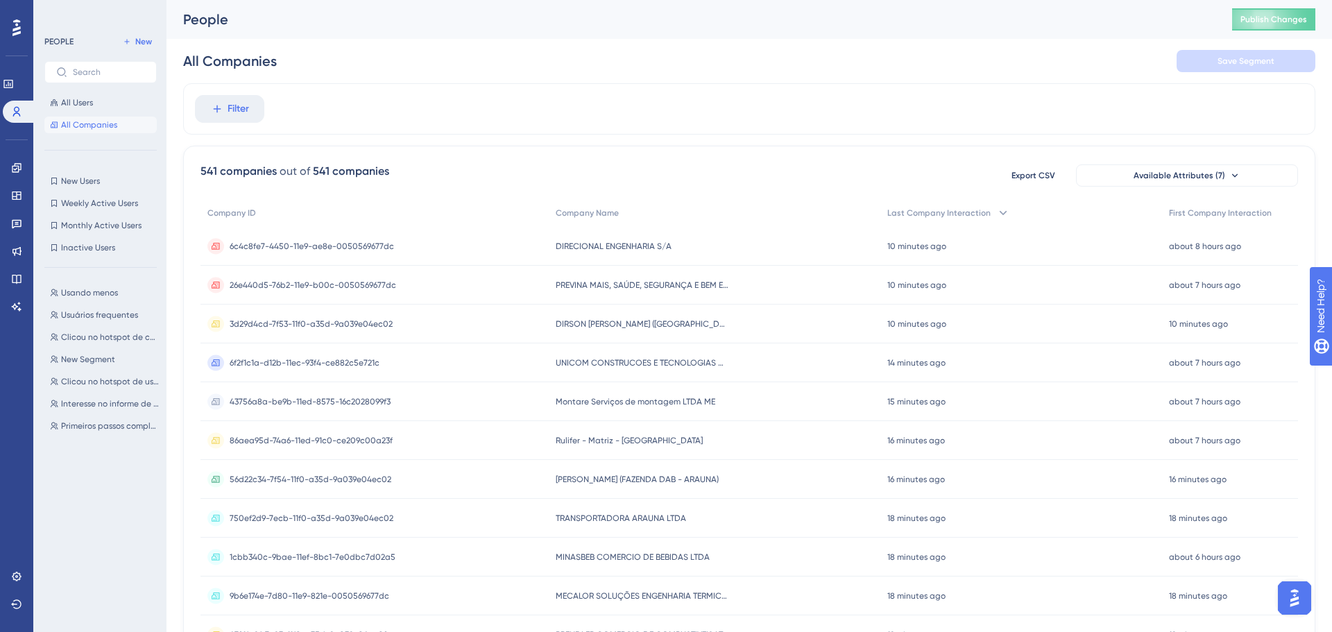
click at [311, 241] on span "6c4c8fe7-4450-11e9-ae8e-0050569677dc" at bounding box center [312, 246] width 164 height 11
click at [368, 288] on span "26e440d5-76b2-11e9-b00c-0050569677dc" at bounding box center [313, 284] width 166 height 11
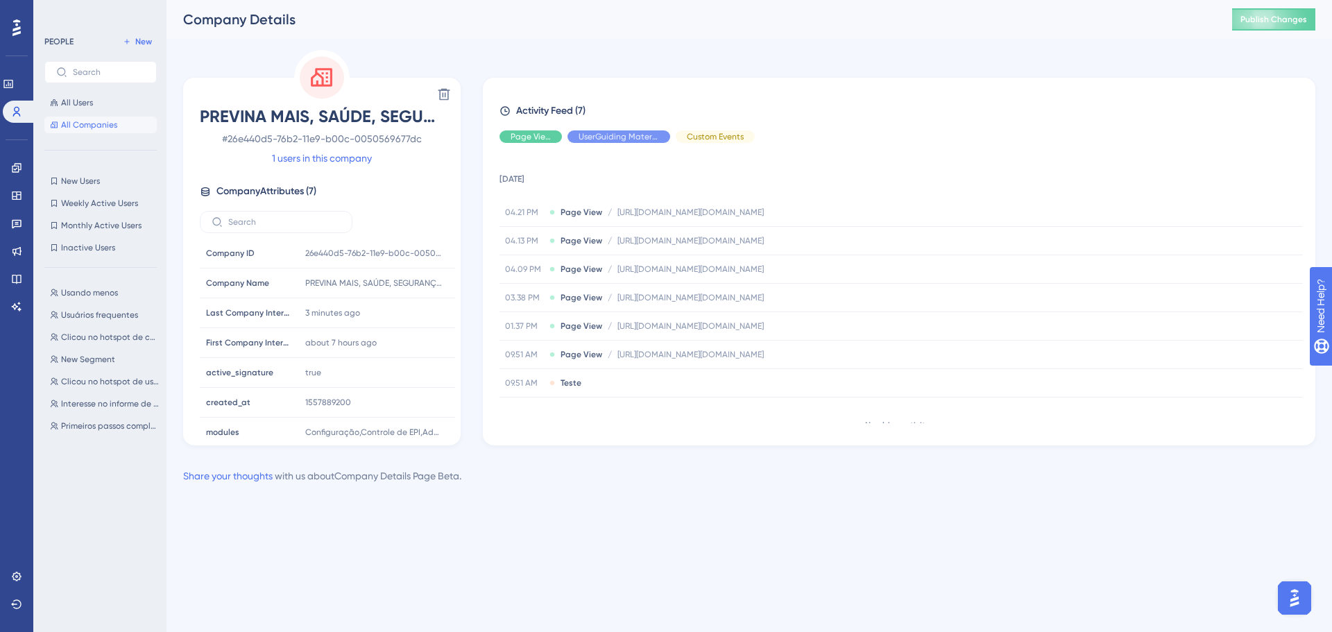
click at [189, 19] on div "Company Details" at bounding box center [690, 19] width 1014 height 19
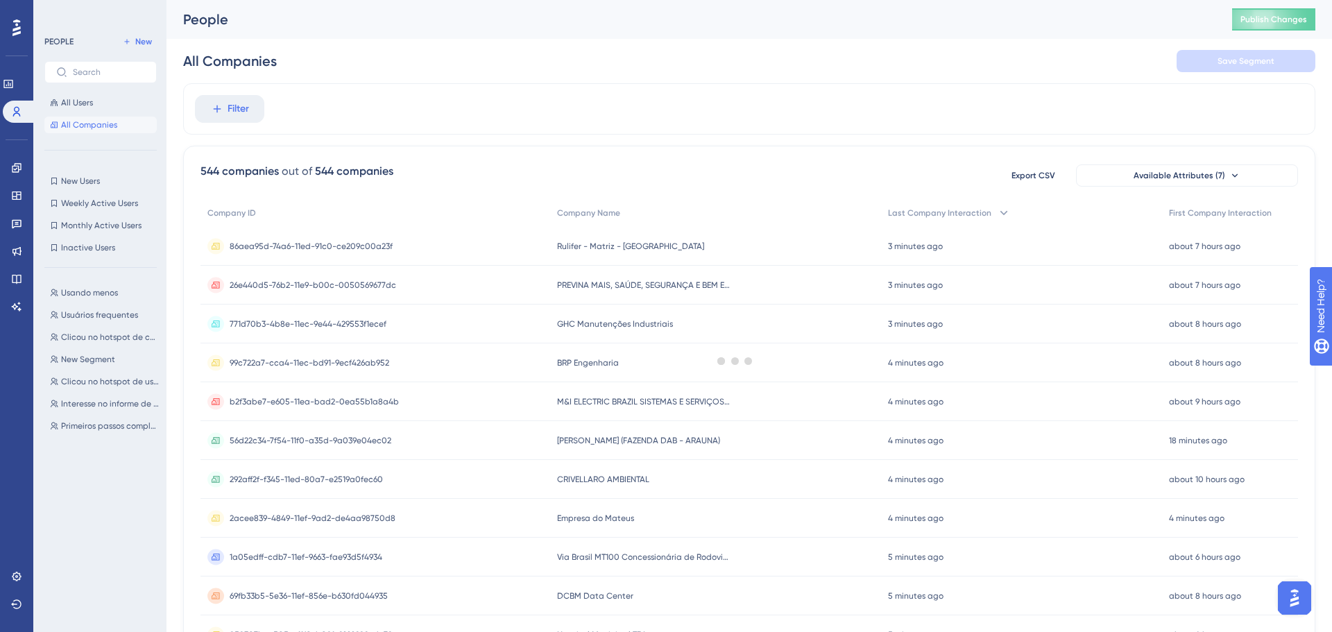
scroll to position [402, 0]
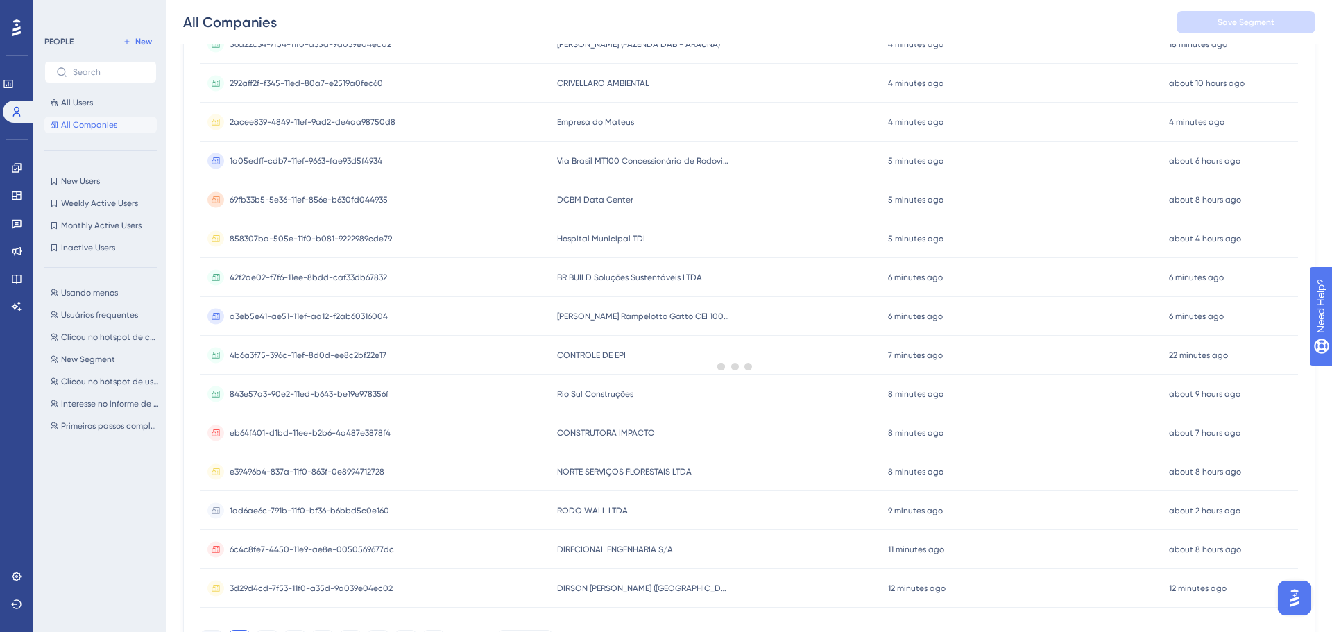
click at [289, 389] on div at bounding box center [735, 366] width 1193 height 532
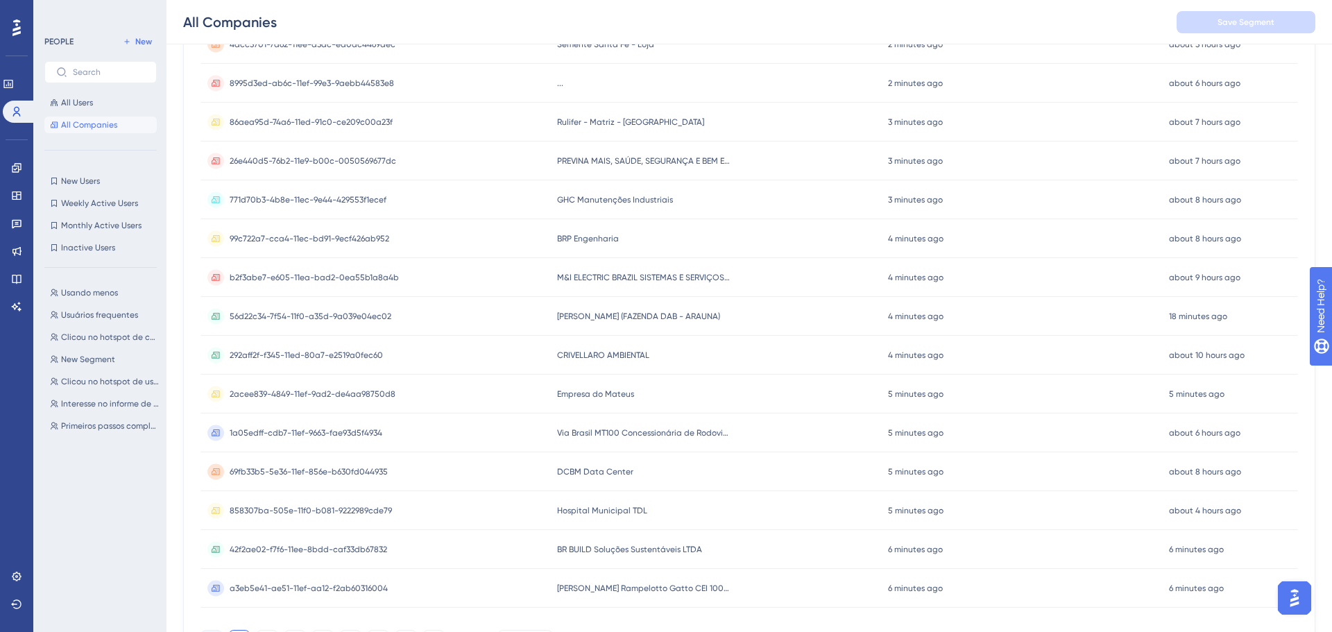
click at [318, 350] on span "292aff2f-f345-11ed-80a7-e2519a0fec60" at bounding box center [306, 355] width 153 height 11
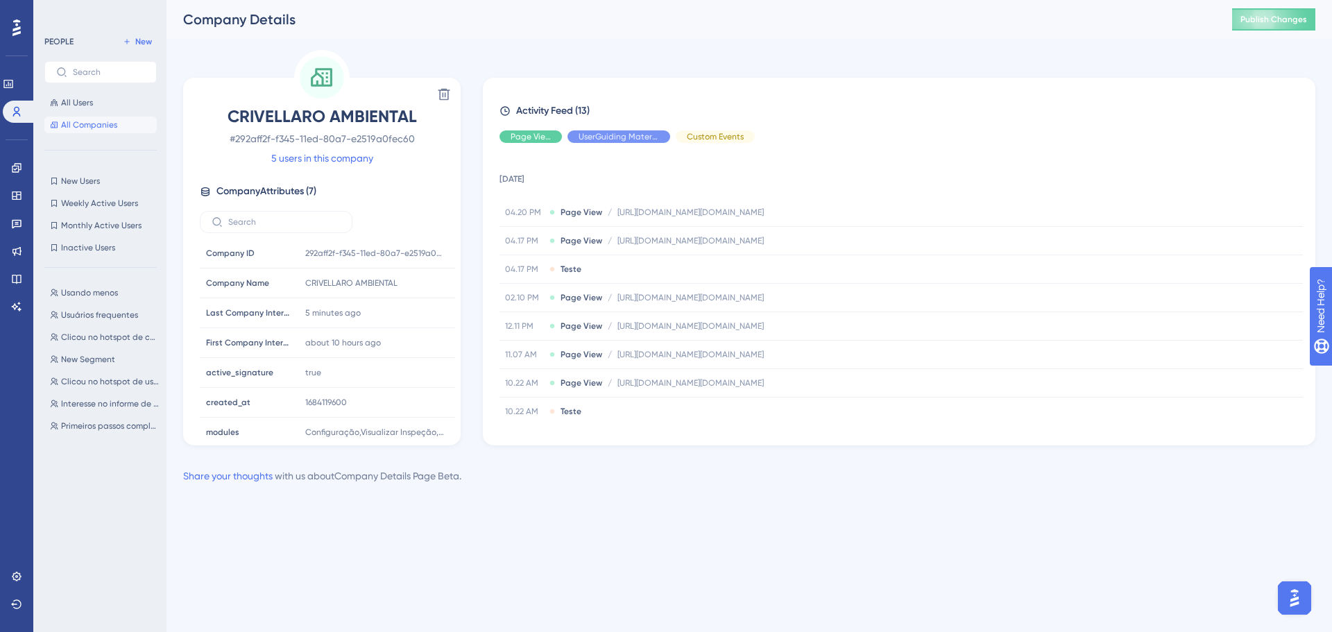
click at [89, 115] on div "All Users All Companies" at bounding box center [100, 113] width 112 height 39
click at [82, 121] on span "All Companies" at bounding box center [89, 124] width 56 height 11
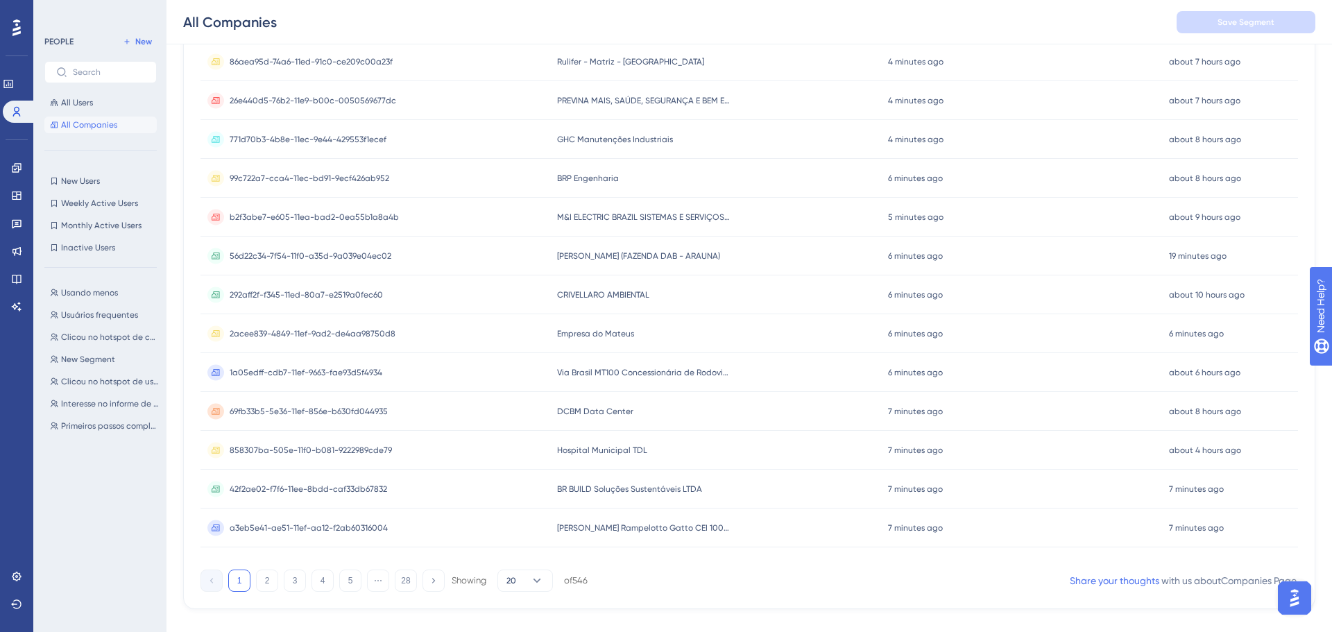
scroll to position [478, 0]
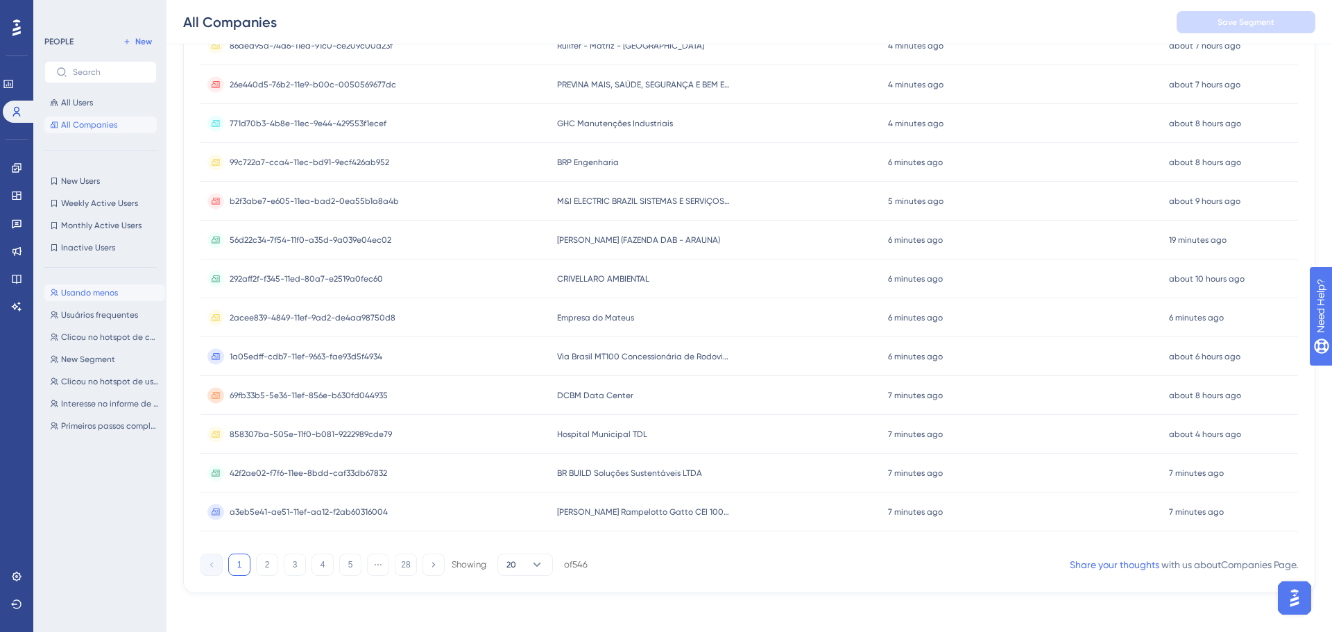
click at [84, 294] on span "Usando menos" at bounding box center [89, 292] width 57 height 11
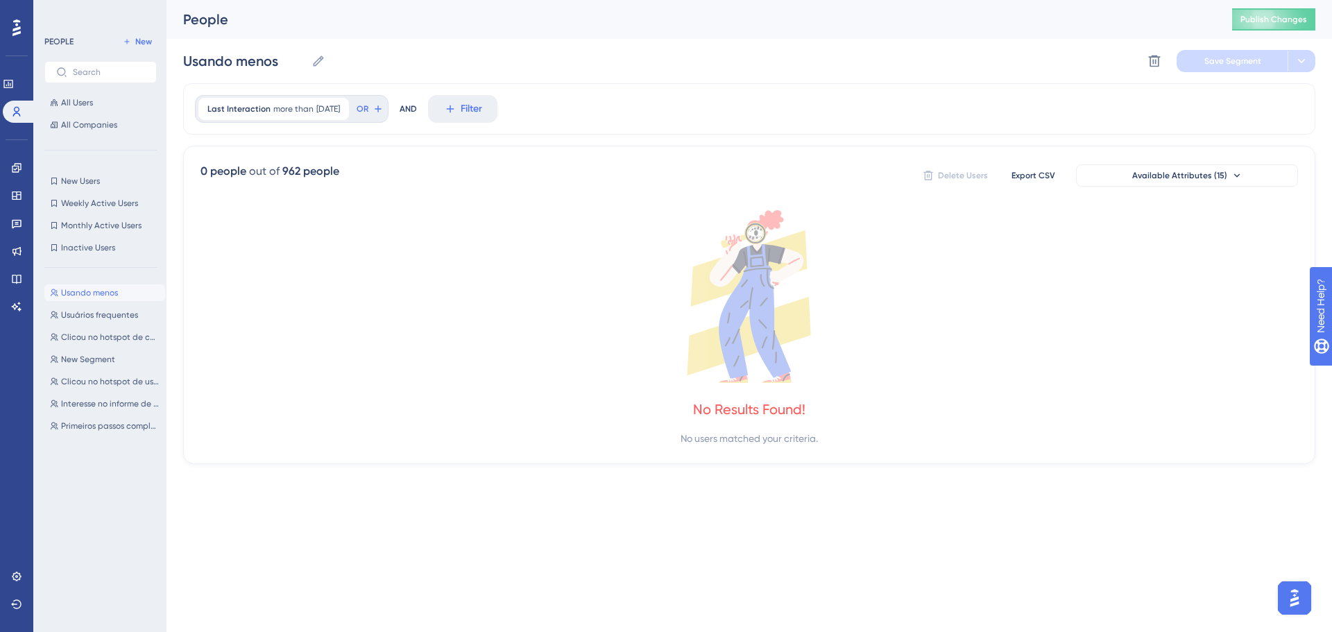
click at [287, 168] on div "962 people" at bounding box center [310, 171] width 57 height 17
click at [276, 169] on div "out of" at bounding box center [264, 171] width 31 height 17
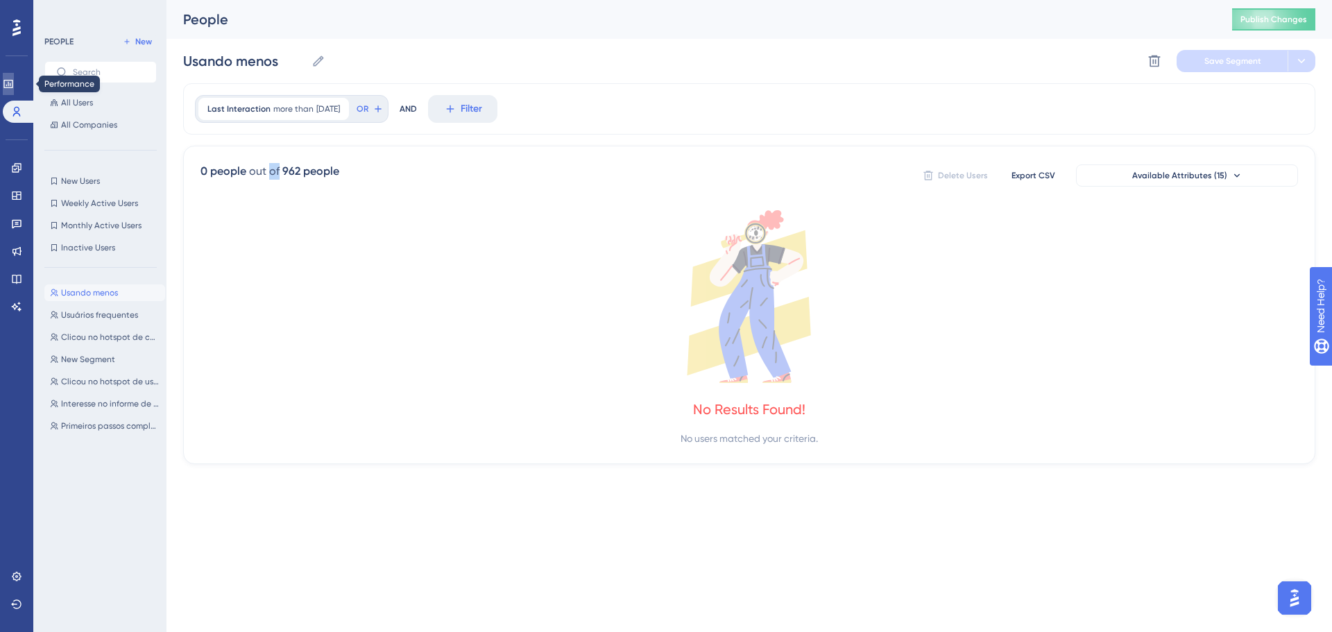
click at [12, 76] on link at bounding box center [8, 84] width 11 height 22
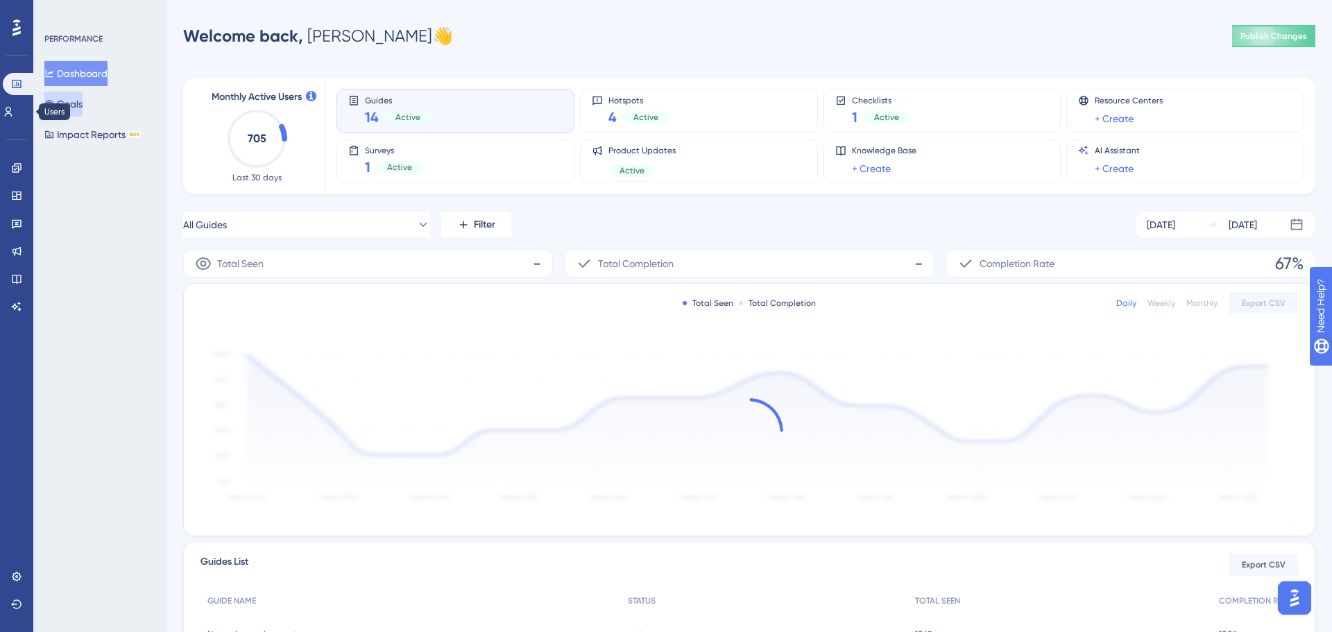
click at [83, 98] on button "Goals" at bounding box center [63, 104] width 38 height 25
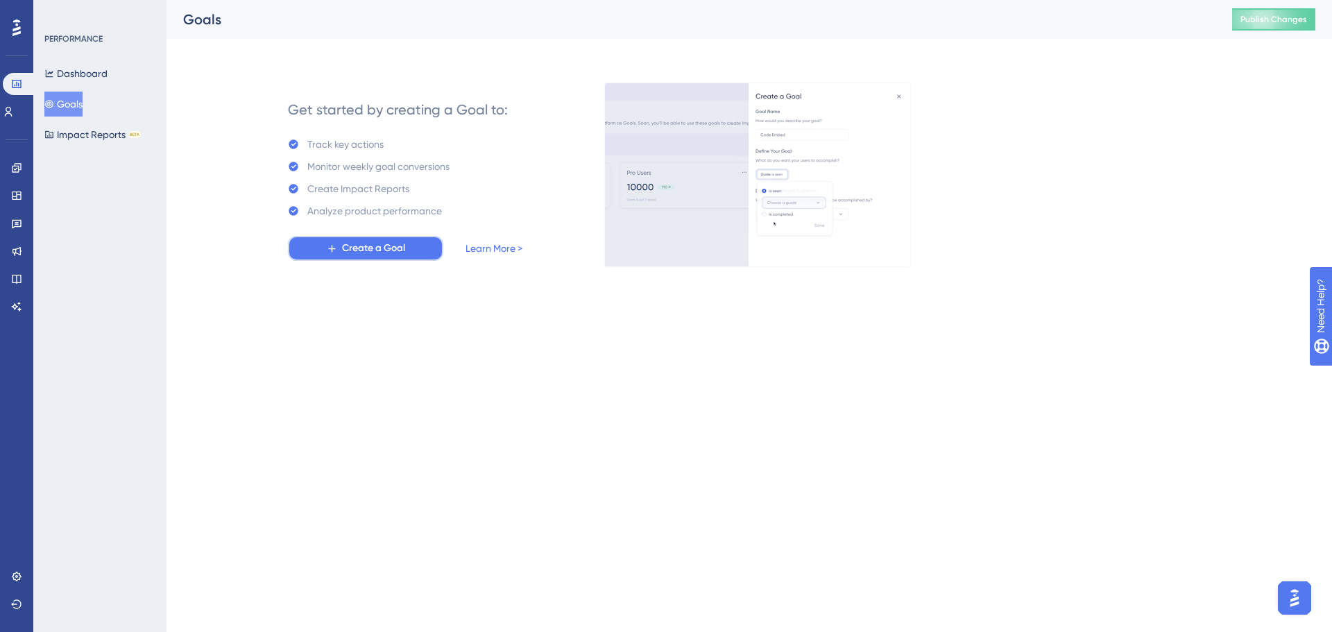
click at [418, 257] on button "Create a Goal" at bounding box center [365, 248] width 155 height 25
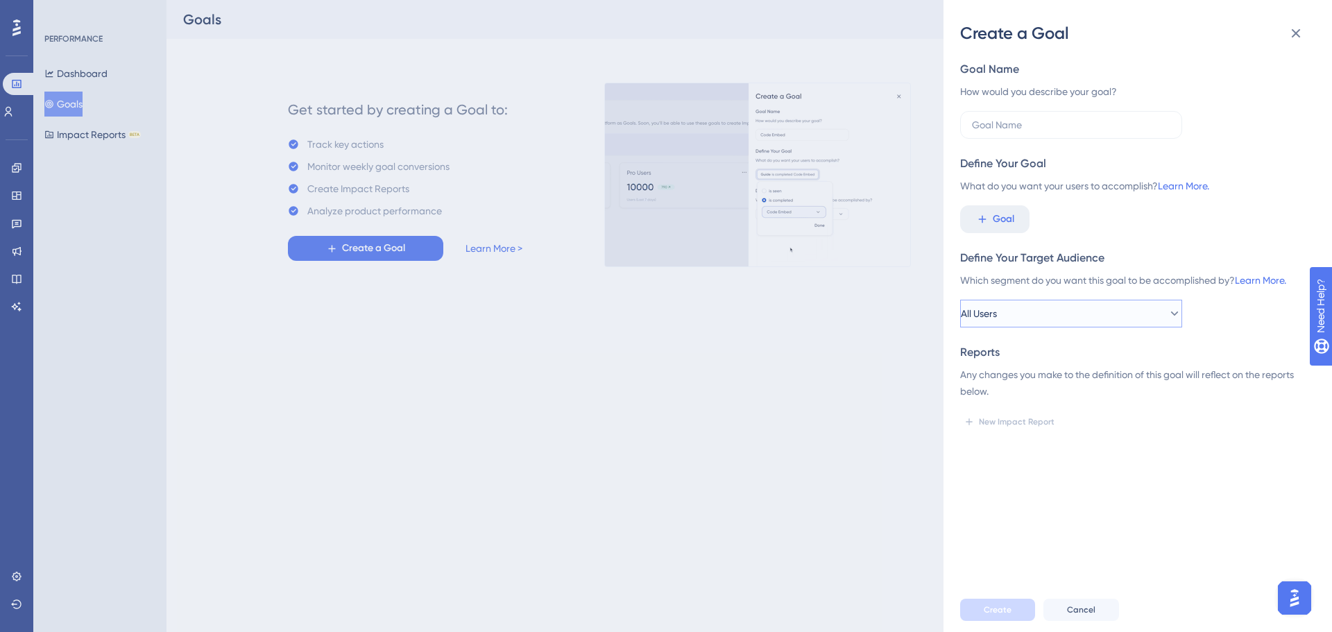
click at [1017, 312] on button "All Users" at bounding box center [1071, 314] width 222 height 28
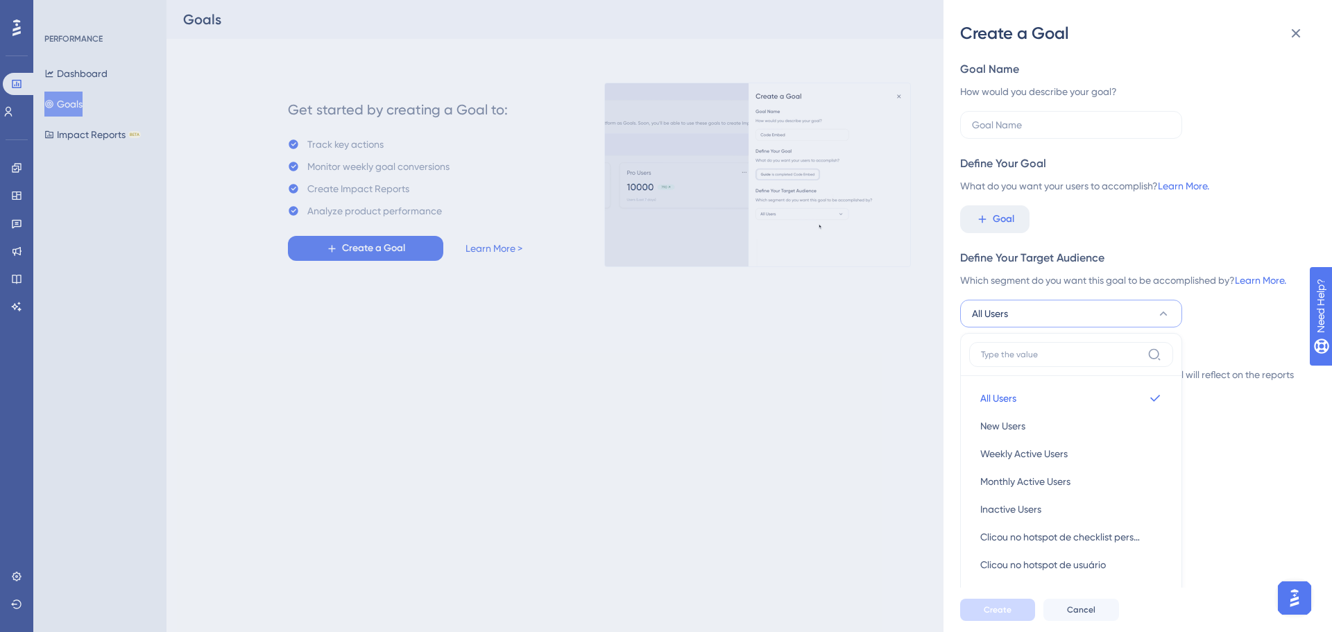
scroll to position [117, 0]
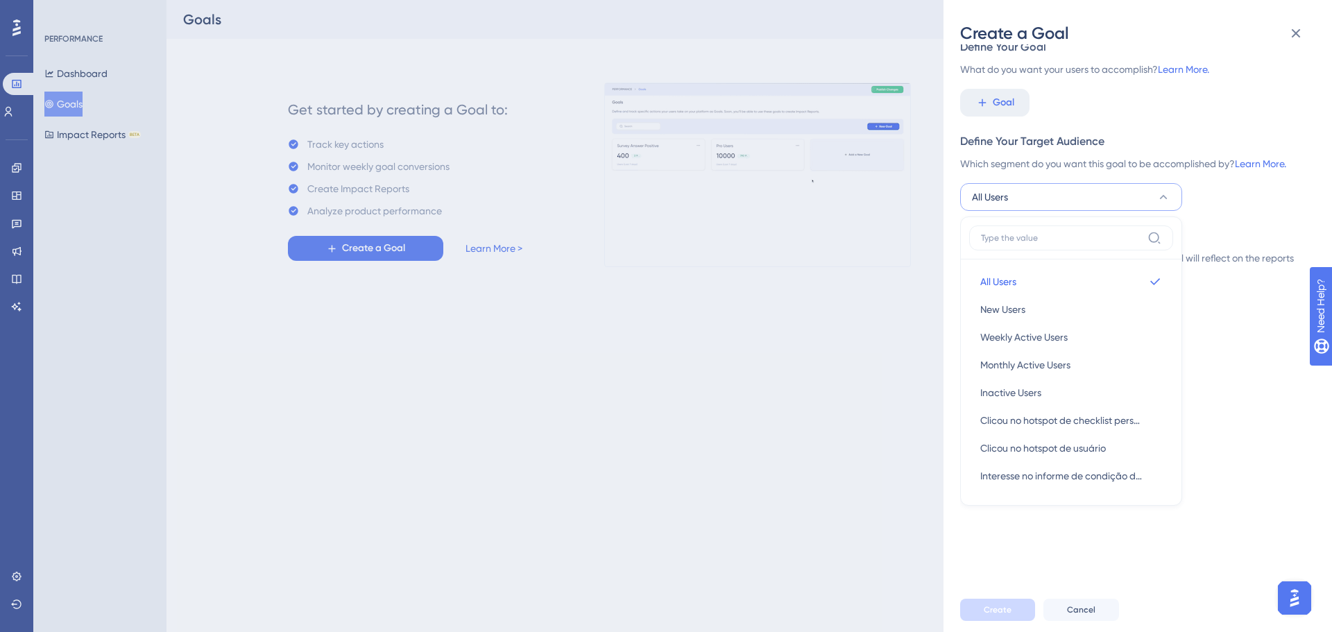
click at [1097, 155] on div "Which segment do you want this goal to be accomplished by? Learn More." at bounding box center [1132, 163] width 344 height 17
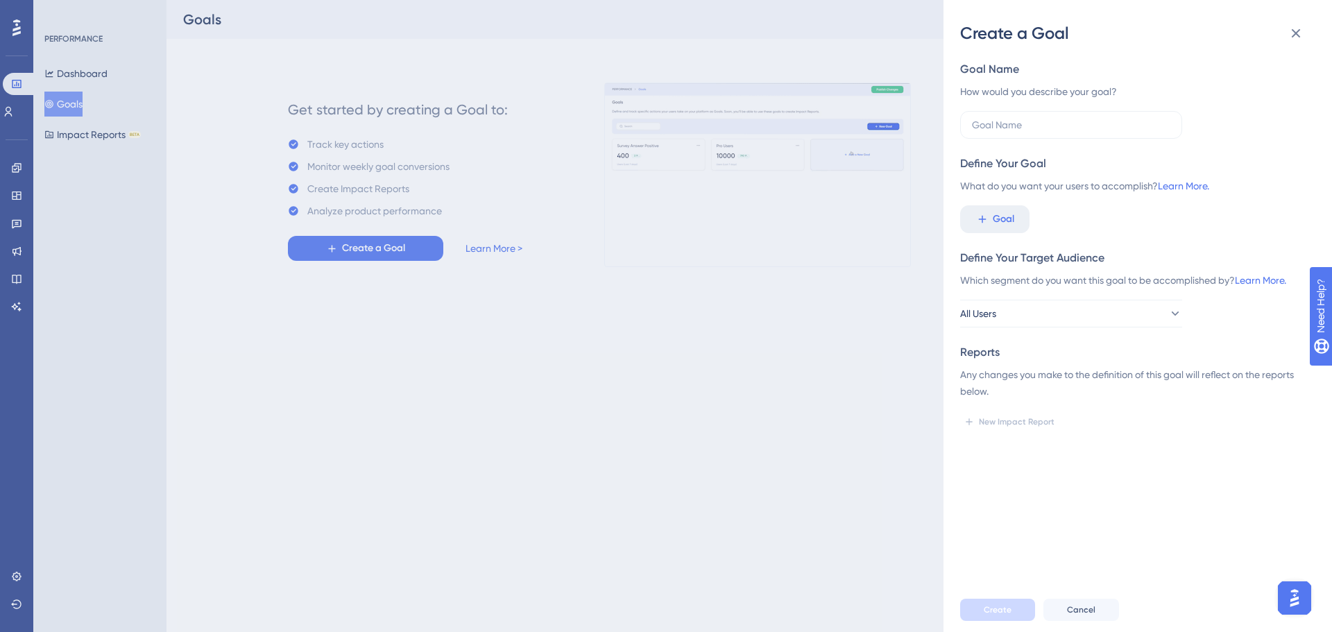
scroll to position [0, 0]
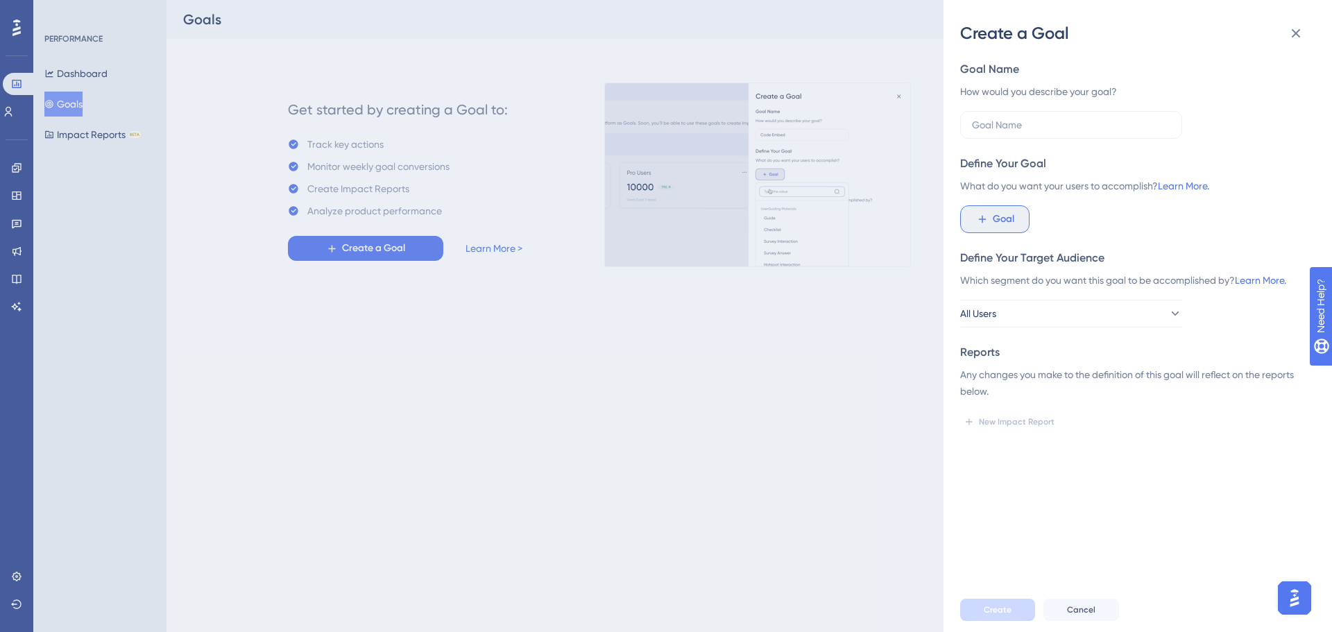
click at [1005, 214] on span "Goal" at bounding box center [1002, 219] width 21 height 17
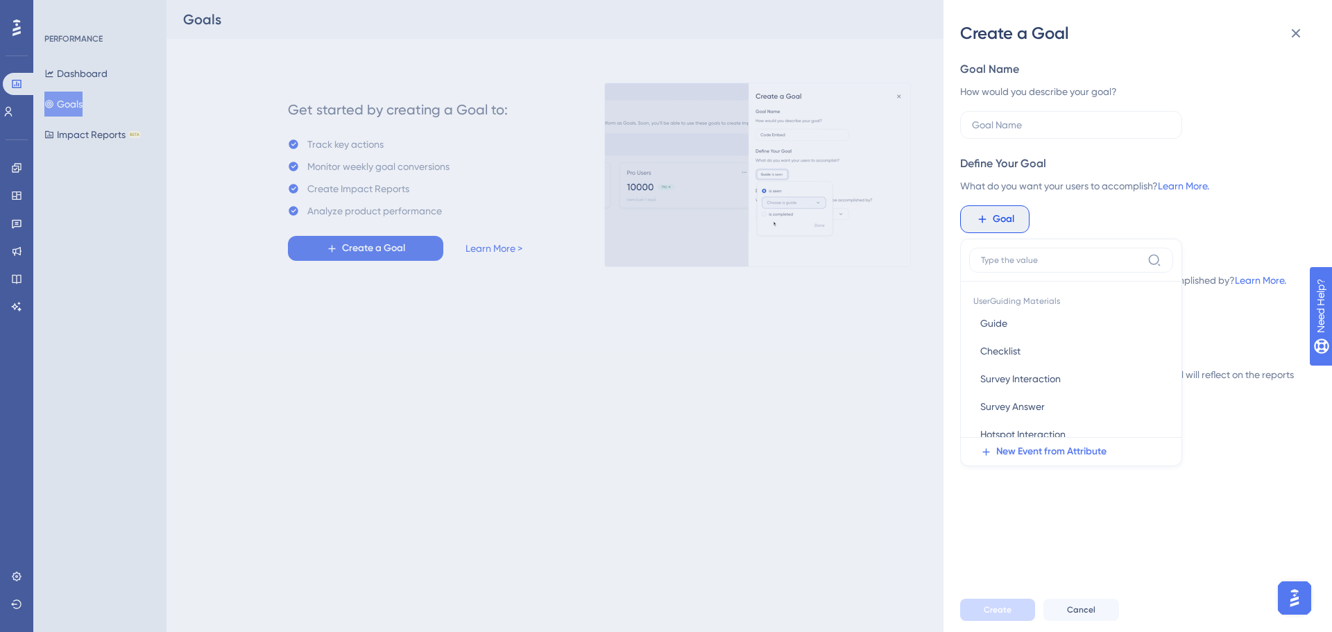
scroll to position [37, 0]
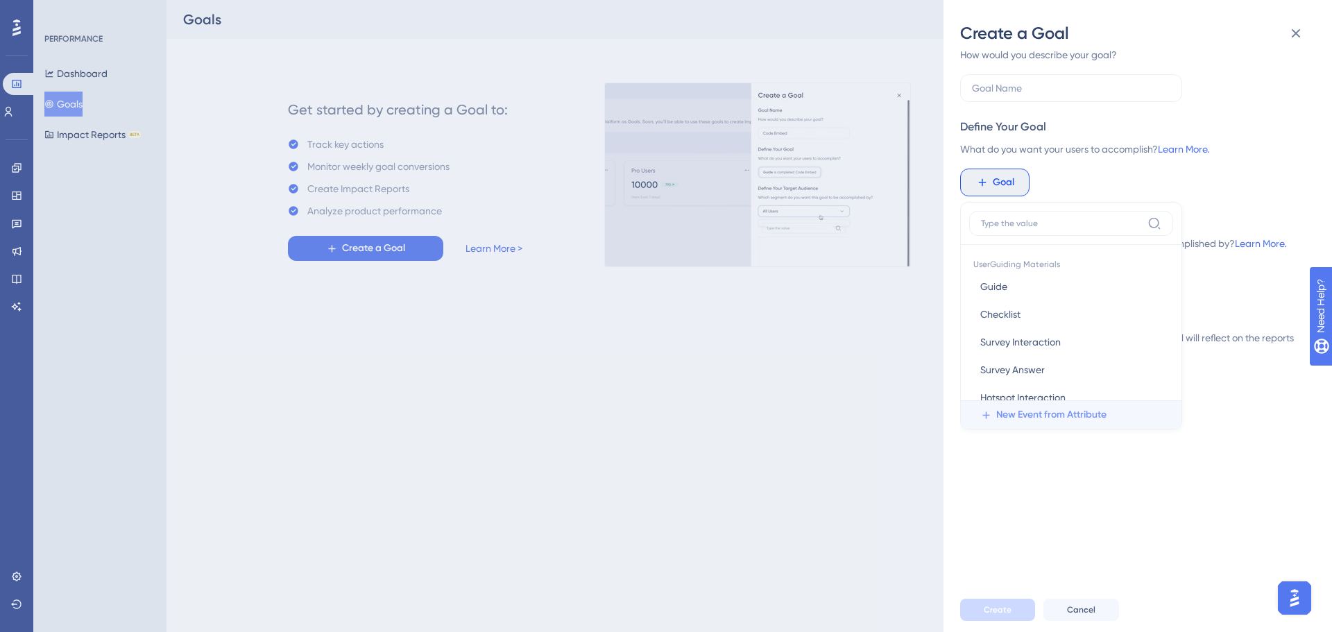
click at [1036, 417] on span "New Event from Attribute" at bounding box center [1051, 414] width 110 height 17
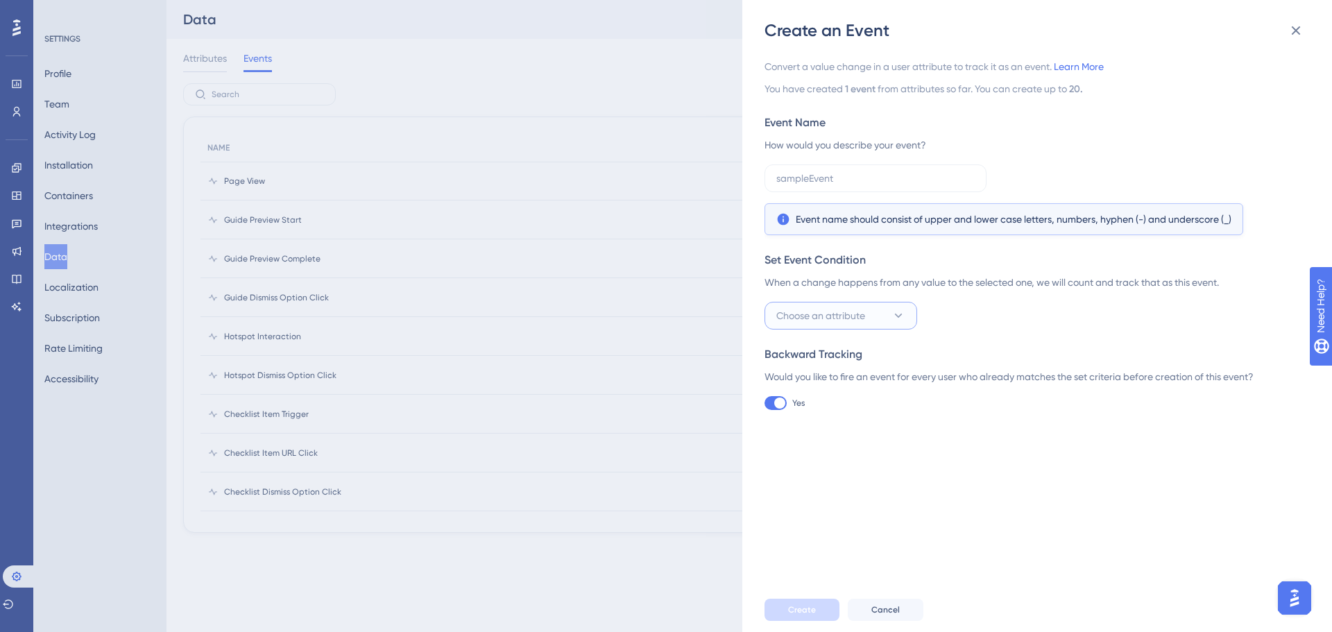
click at [839, 316] on span "Choose an attribute" at bounding box center [820, 315] width 89 height 17
click at [1040, 318] on div "Choose an attribute created_at created_at Email Email Name Name roles roles" at bounding box center [1032, 316] width 537 height 28
click at [1304, 33] on button at bounding box center [1296, 31] width 28 height 28
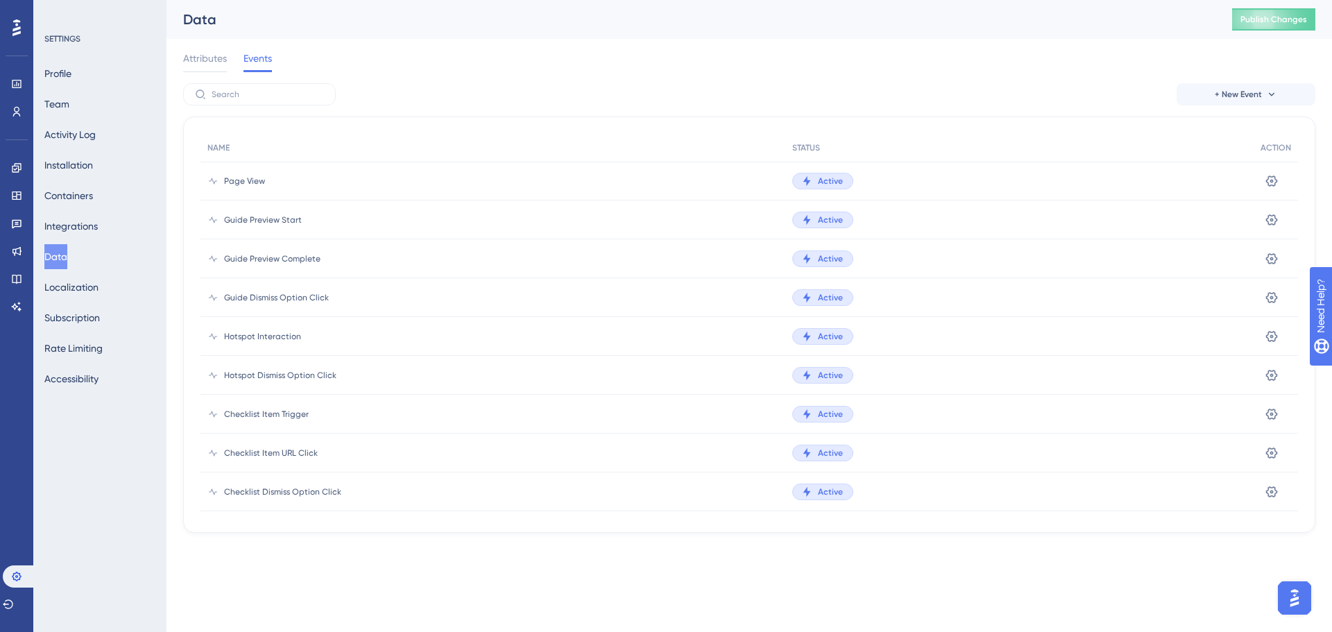
click at [67, 255] on button "Data" at bounding box center [55, 256] width 23 height 25
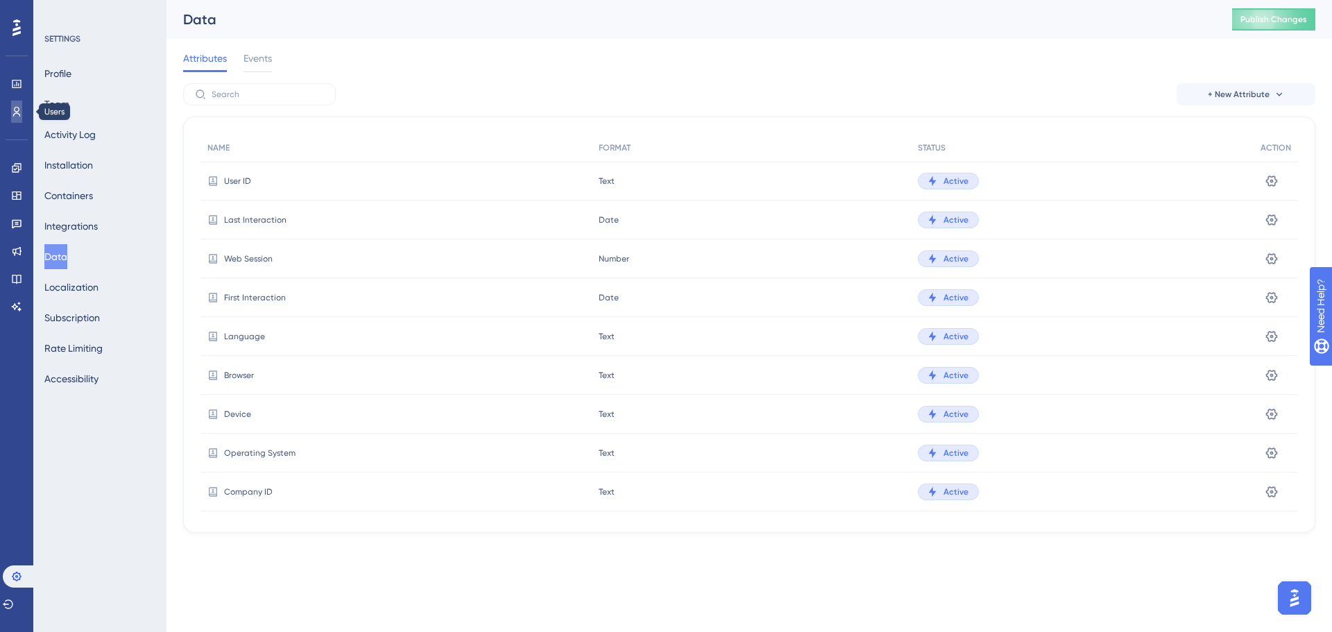
click at [22, 119] on link at bounding box center [16, 112] width 11 height 22
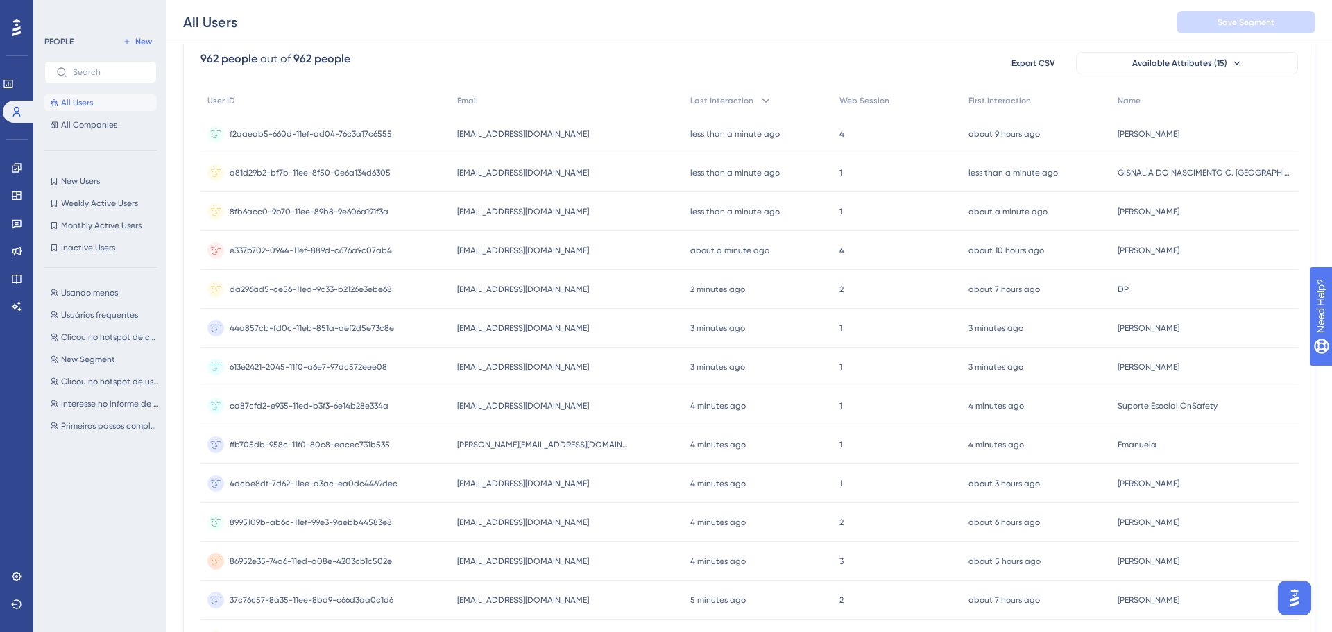
scroll to position [112, 0]
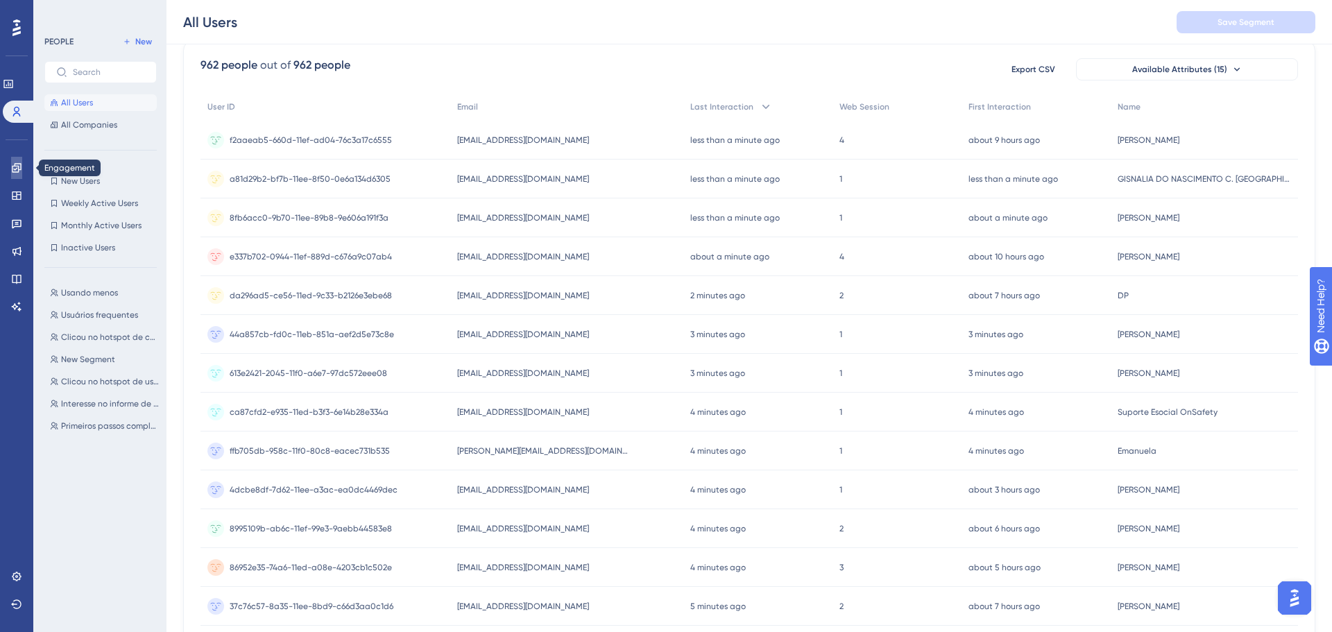
click at [21, 171] on icon at bounding box center [16, 167] width 11 height 11
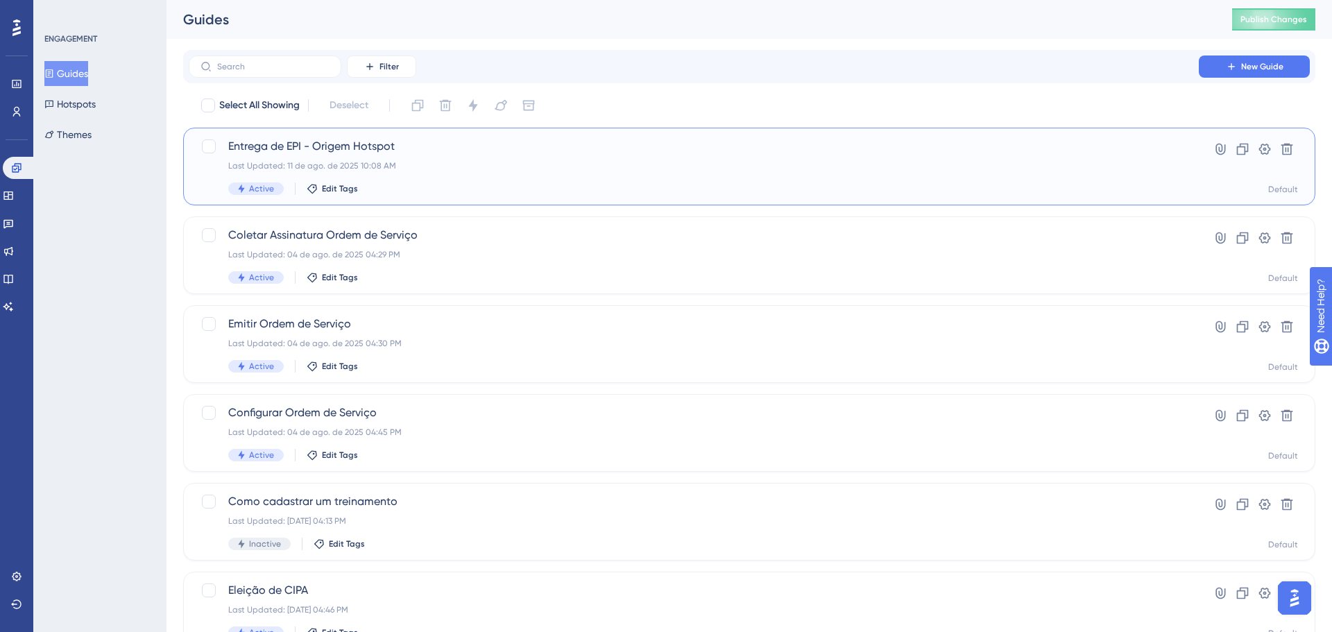
click at [379, 141] on span "Entrega de EPI - Origem Hotspot" at bounding box center [693, 146] width 931 height 17
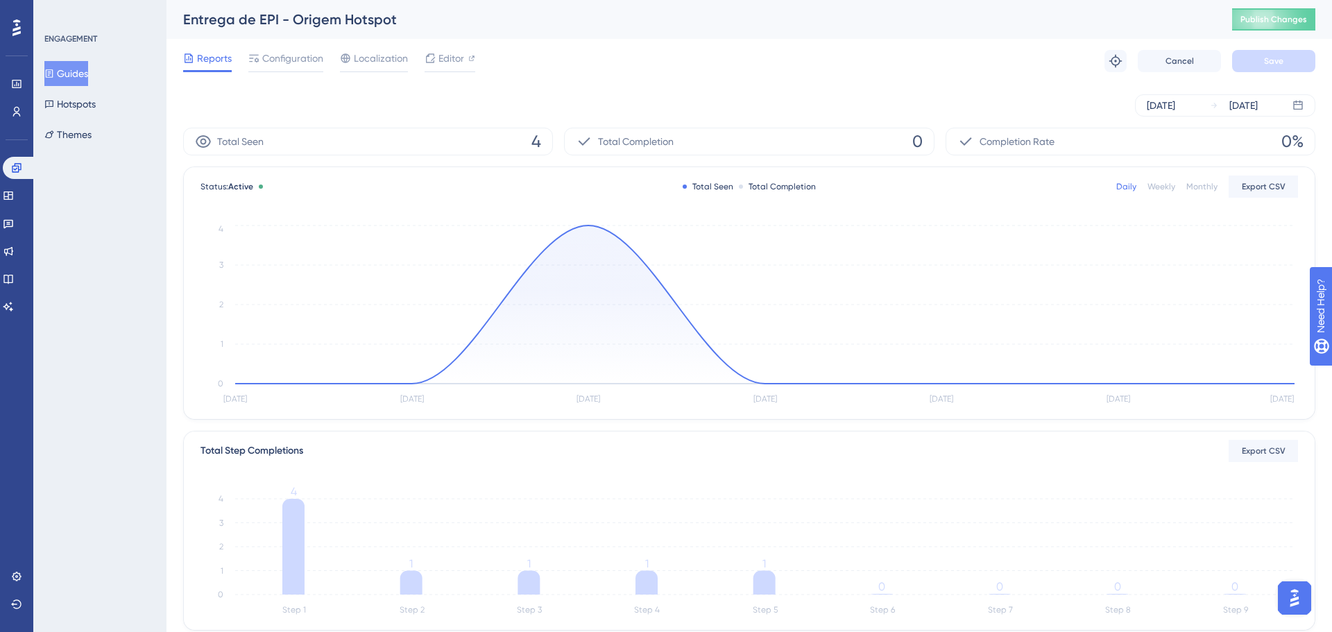
drag, startPoint x: 553, startPoint y: 135, endPoint x: 533, endPoint y: 136, distance: 19.5
click at [542, 135] on div "Total Seen 4 Total Completion 0 Completion Rate 0%" at bounding box center [749, 142] width 1132 height 28
click at [533, 136] on span "4" at bounding box center [536, 141] width 10 height 22
click at [286, 518] on icon at bounding box center [293, 547] width 22 height 96
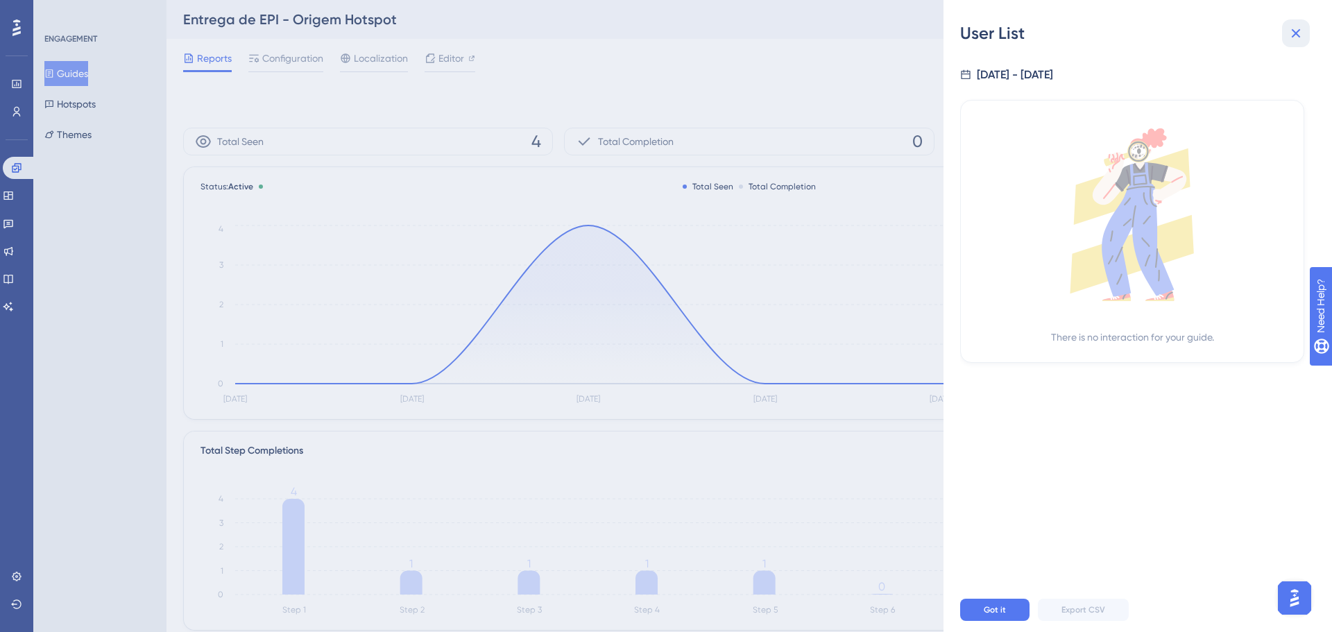
click at [1291, 38] on icon at bounding box center [1295, 33] width 17 height 17
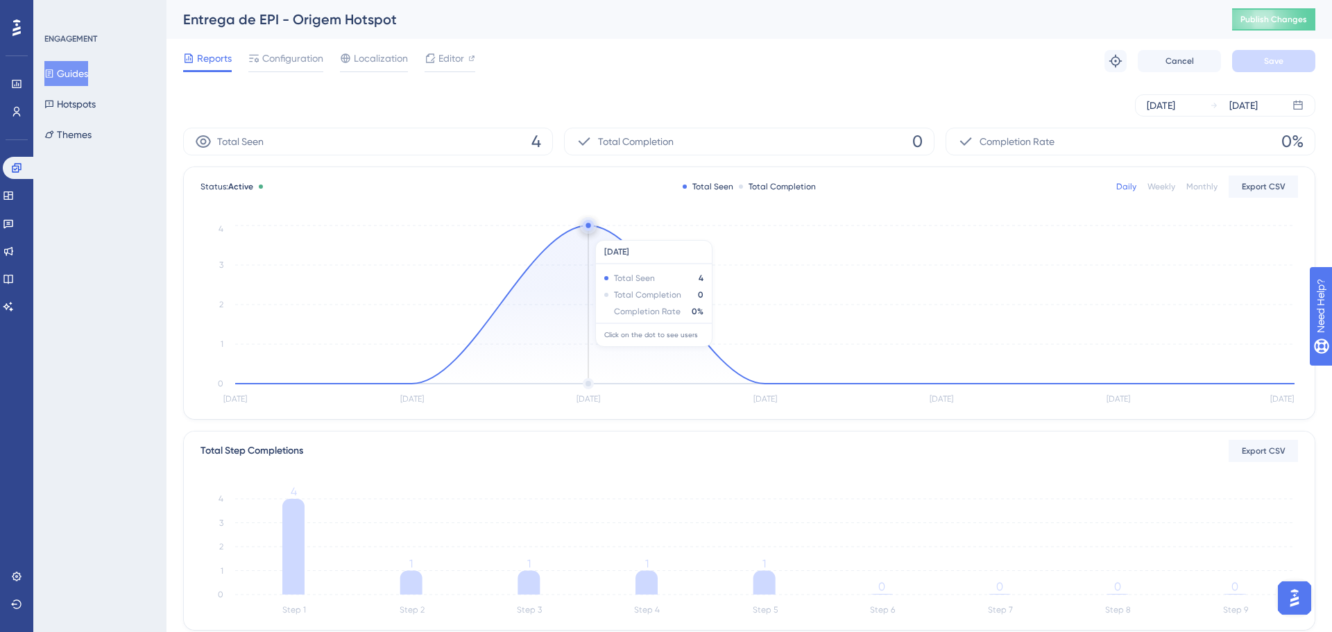
click at [582, 233] on icon at bounding box center [764, 304] width 1059 height 158
click at [589, 223] on icon "[DATE] Sep [DATE] Sep [DATE] Sep [DATE] 0 1 2 3 4" at bounding box center [748, 315] width 1097 height 186
click at [588, 227] on circle at bounding box center [588, 227] width 0 height 0
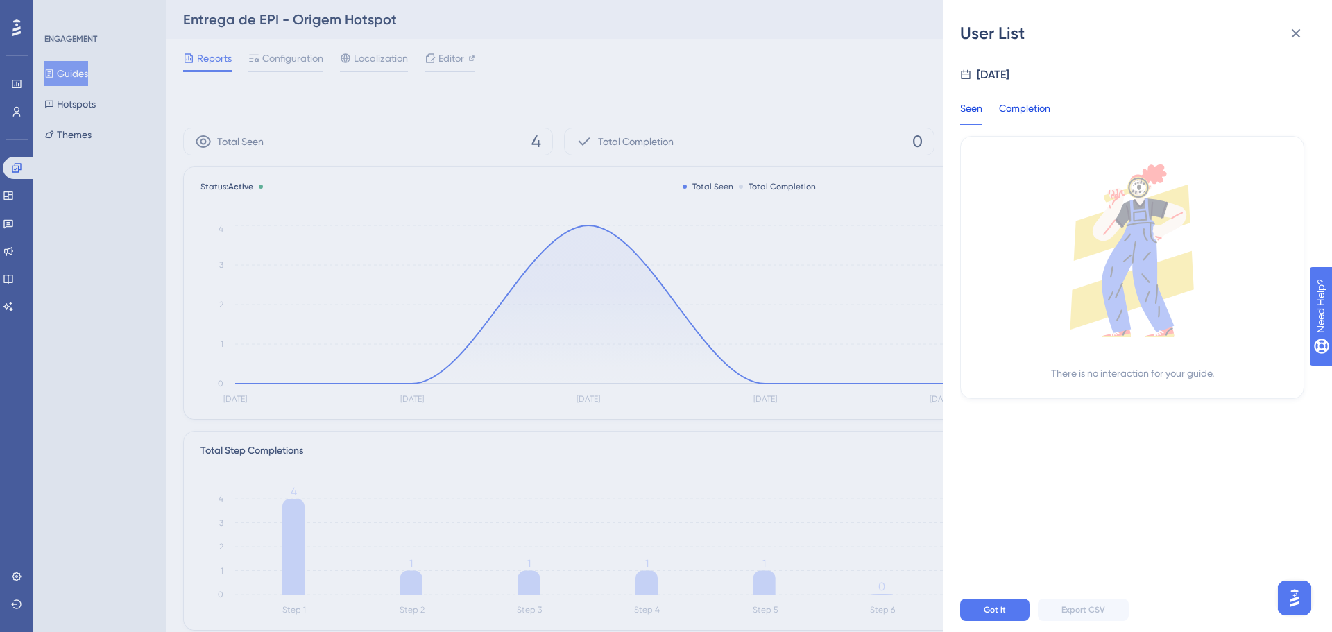
click at [999, 114] on div "Completion" at bounding box center [1024, 112] width 51 height 25
click at [989, 106] on div "Seen Completion" at bounding box center [1013, 112] width 107 height 25
click at [1293, 25] on icon at bounding box center [1295, 33] width 17 height 17
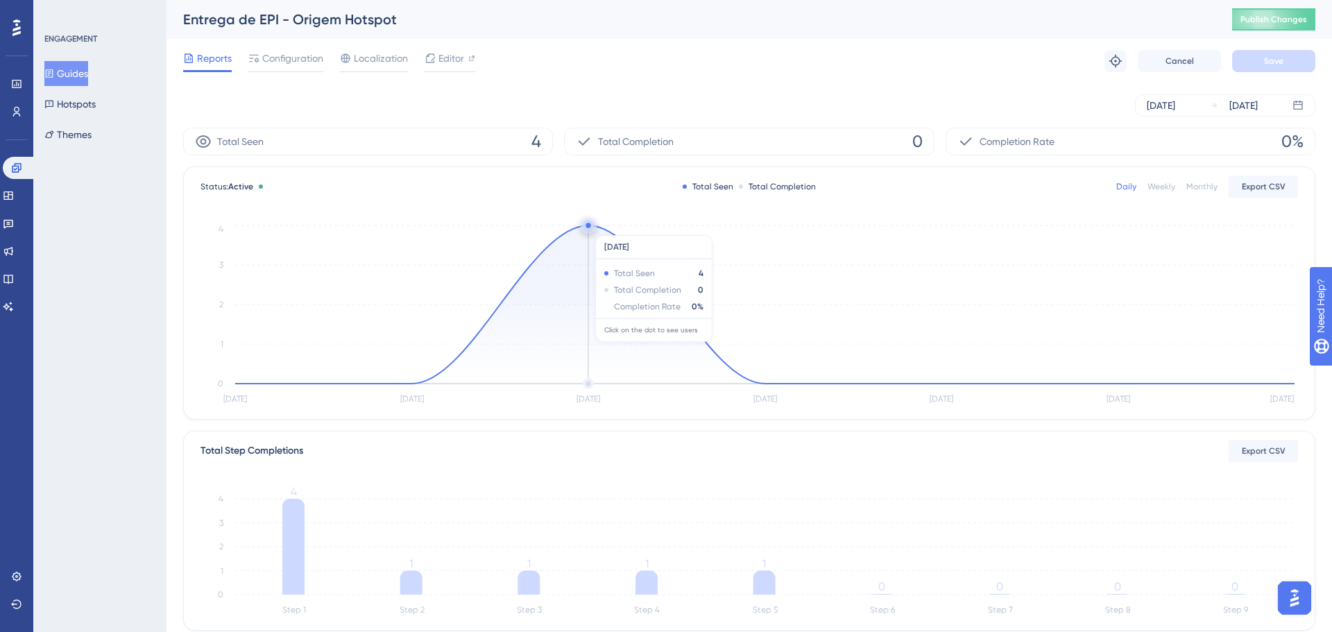
click at [589, 228] on circle at bounding box center [588, 225] width 11 height 11
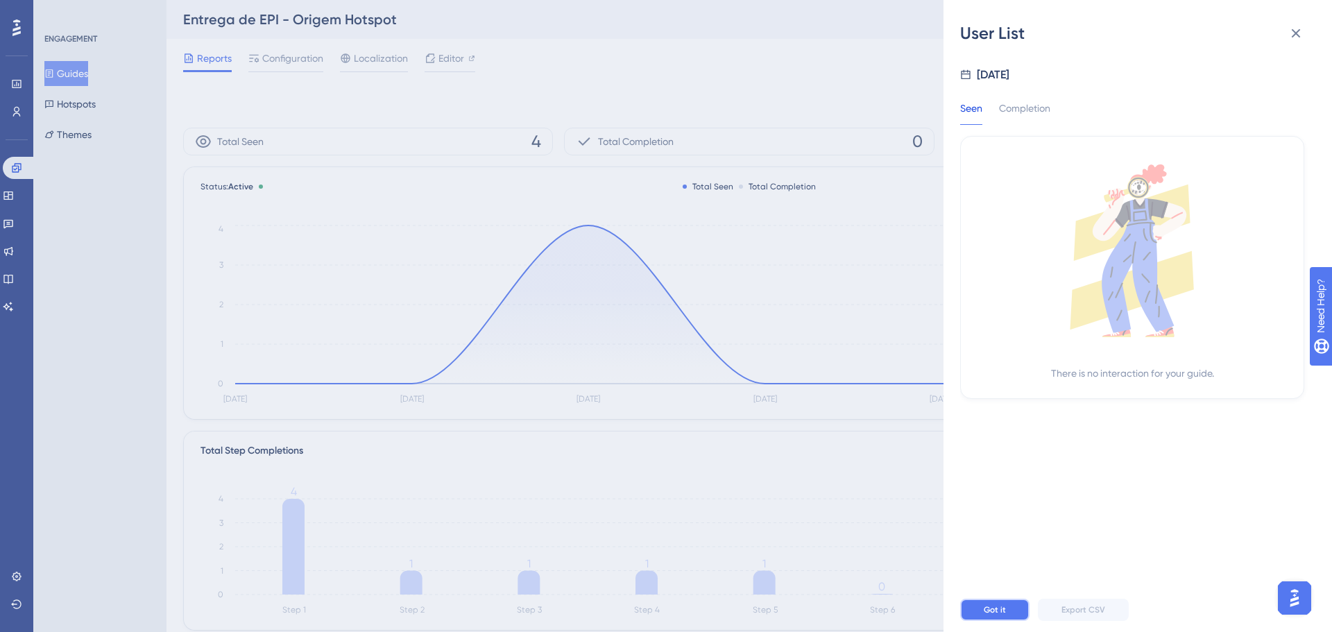
click at [988, 606] on span "Got it" at bounding box center [994, 609] width 22 height 11
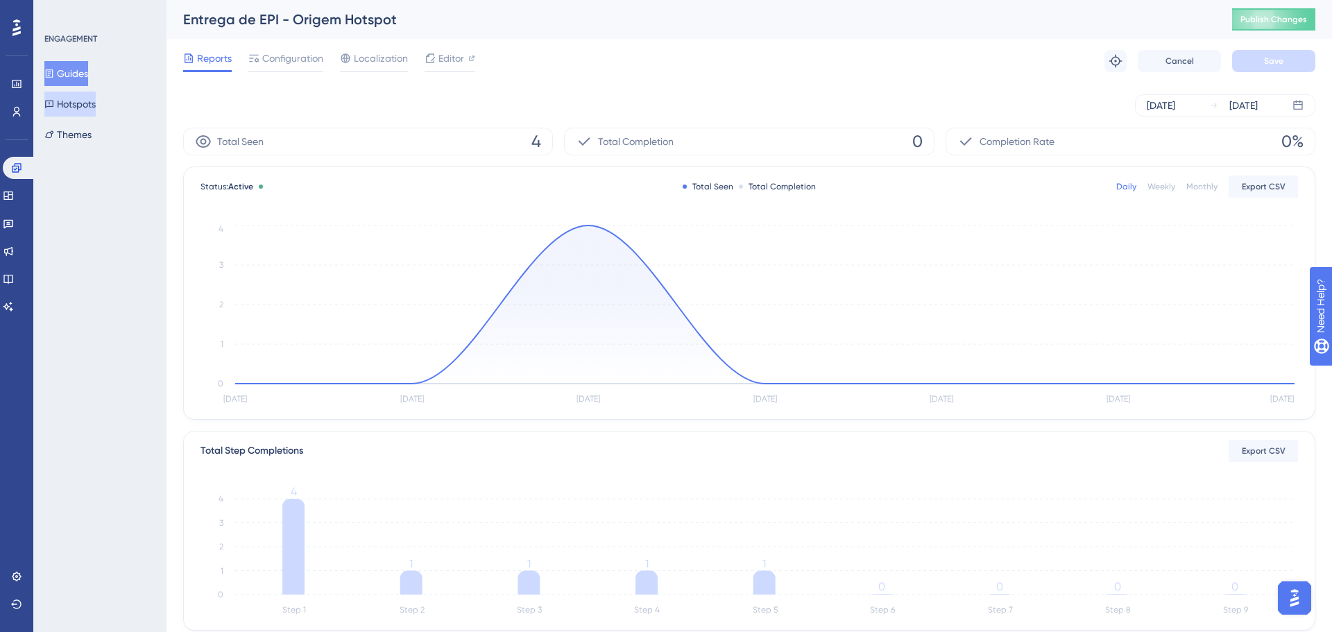
click at [69, 97] on button "Hotspots" at bounding box center [69, 104] width 51 height 25
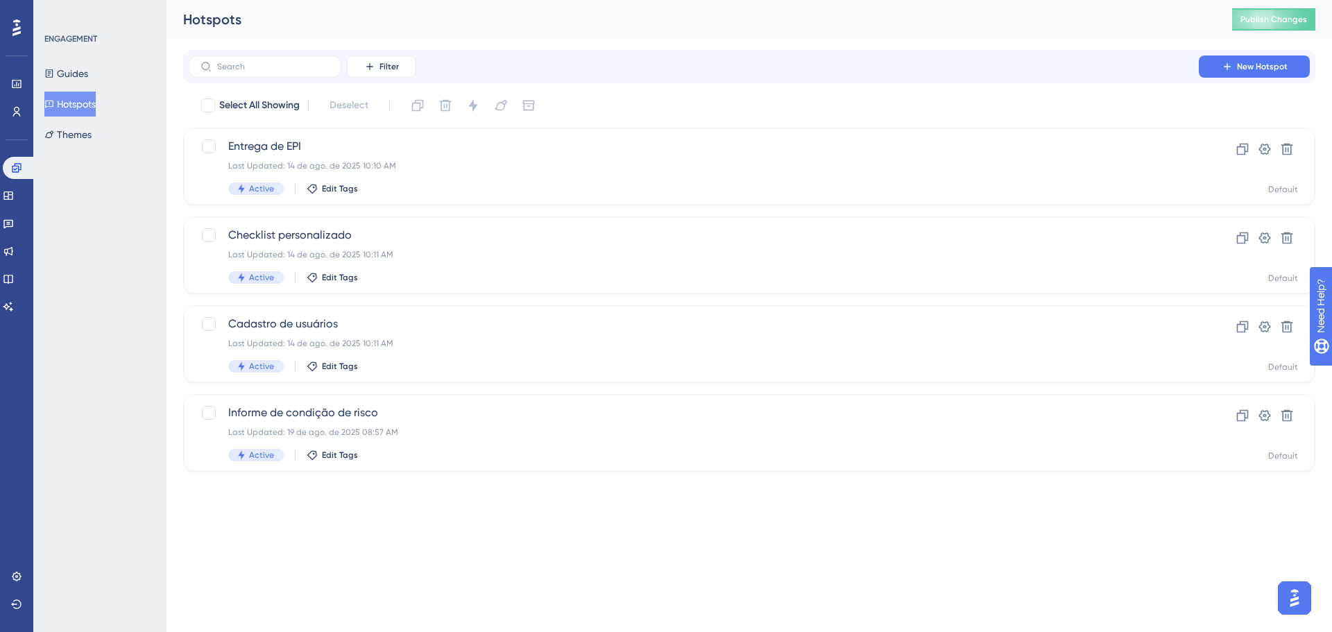
click at [62, 52] on div "ENGAGEMENT Guides Hotspots Themes" at bounding box center [100, 90] width 112 height 114
click at [70, 72] on button "Guides" at bounding box center [66, 73] width 44 height 25
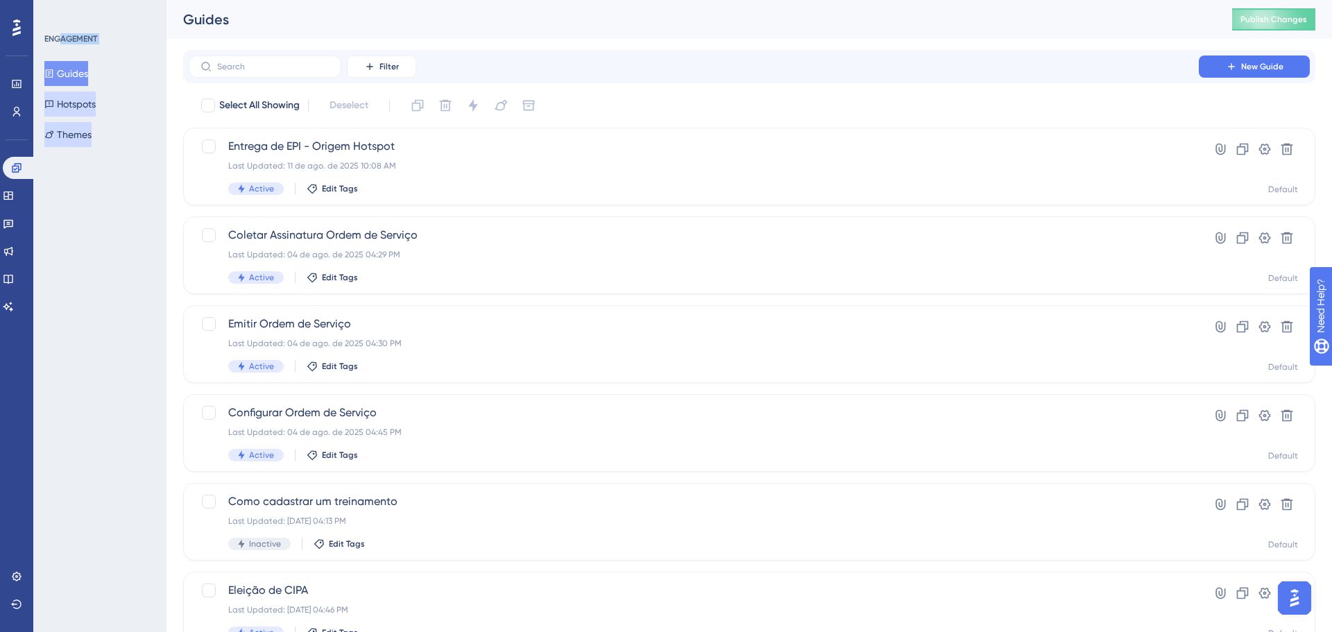
drag, startPoint x: 69, startPoint y: 122, endPoint x: 81, endPoint y: 94, distance: 30.8
click at [69, 122] on button "Themes" at bounding box center [67, 134] width 47 height 25
click at [82, 94] on button "Hotspots" at bounding box center [69, 104] width 51 height 25
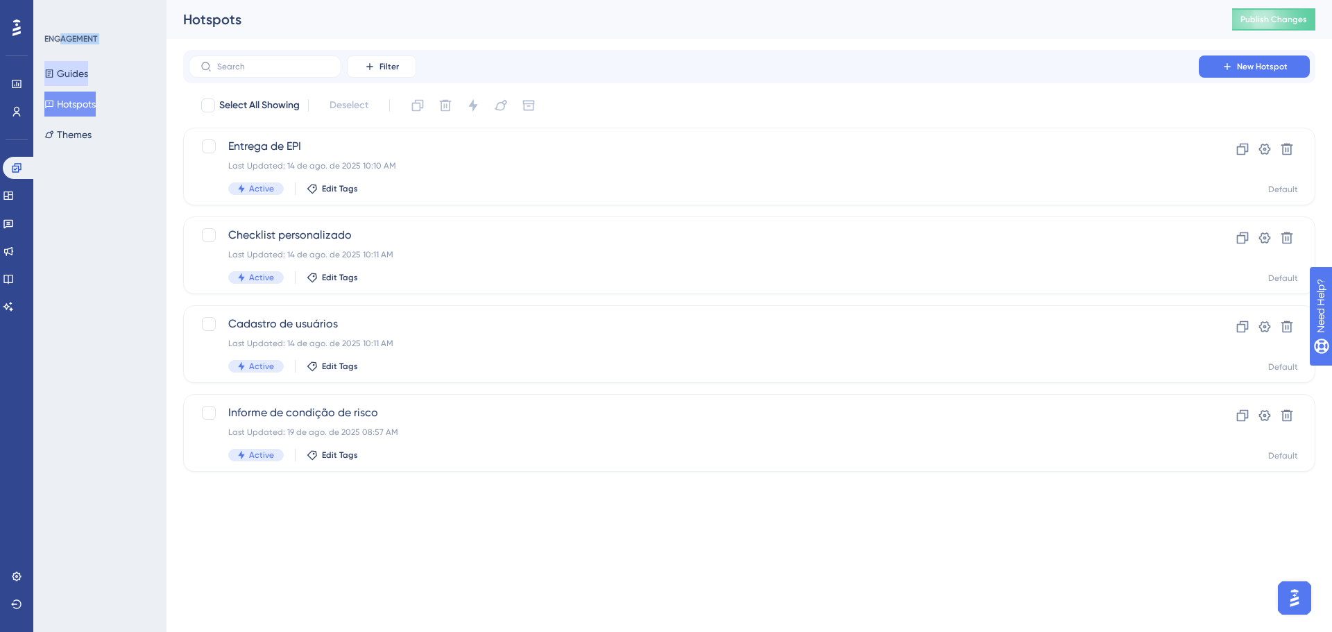
click at [83, 74] on button "Guides" at bounding box center [66, 73] width 44 height 25
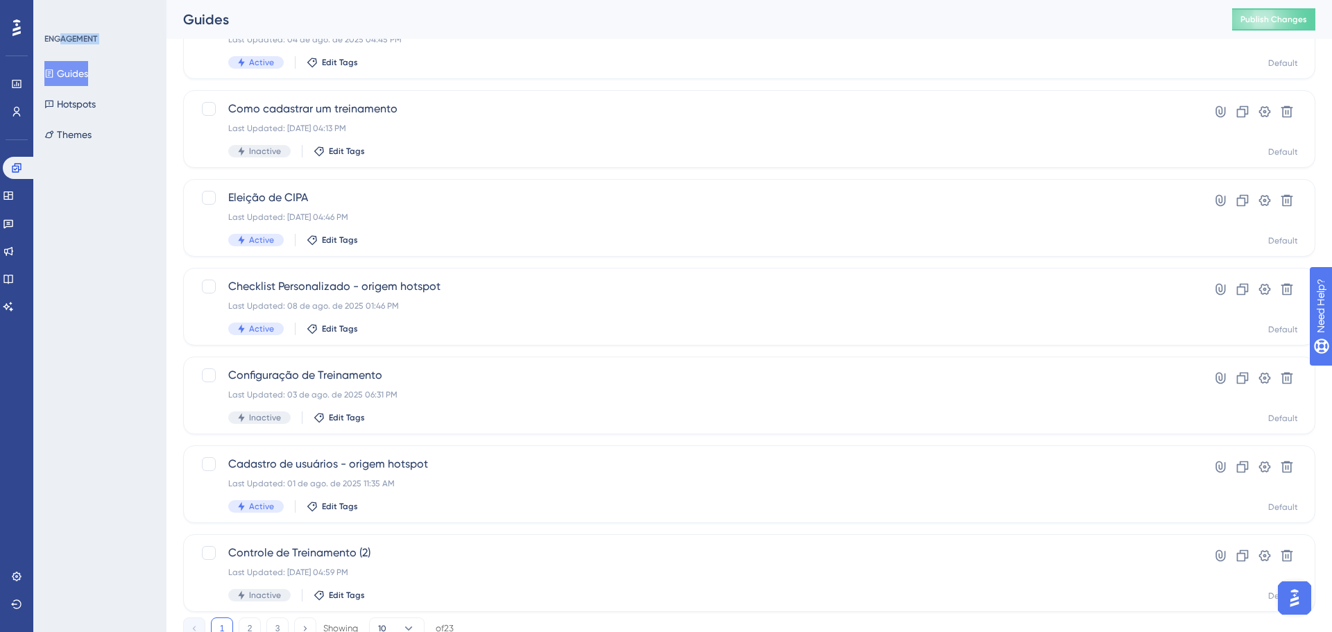
scroll to position [445, 0]
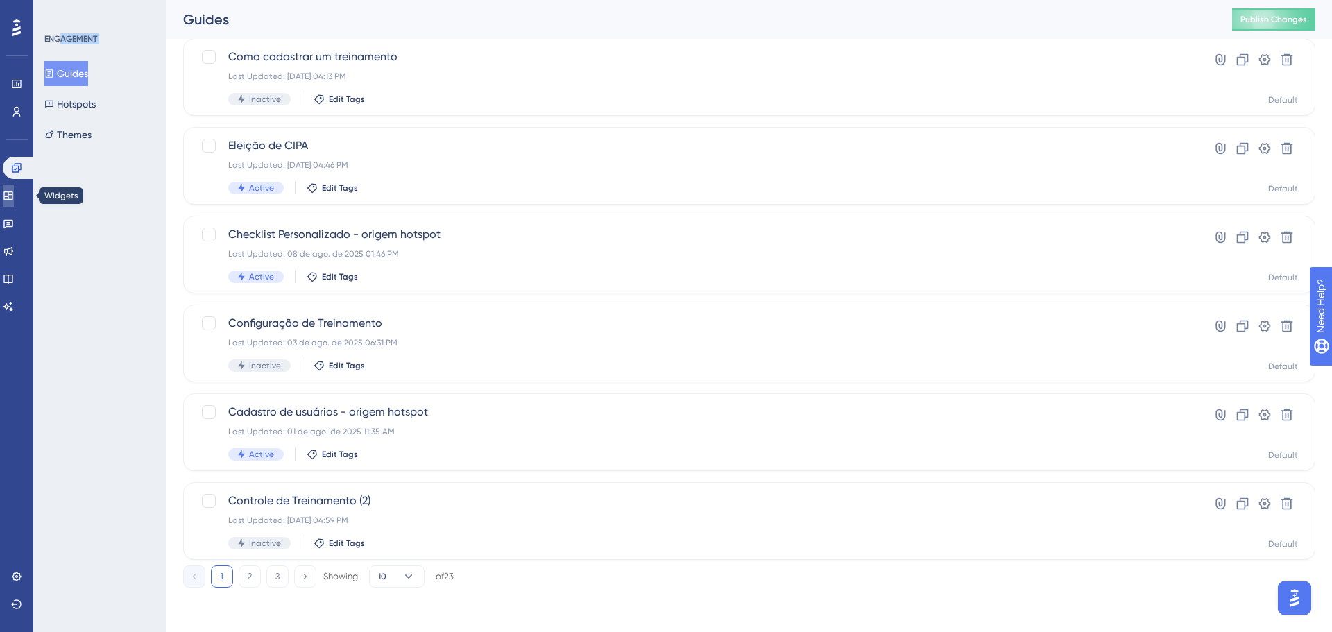
click at [14, 203] on link at bounding box center [8, 195] width 11 height 22
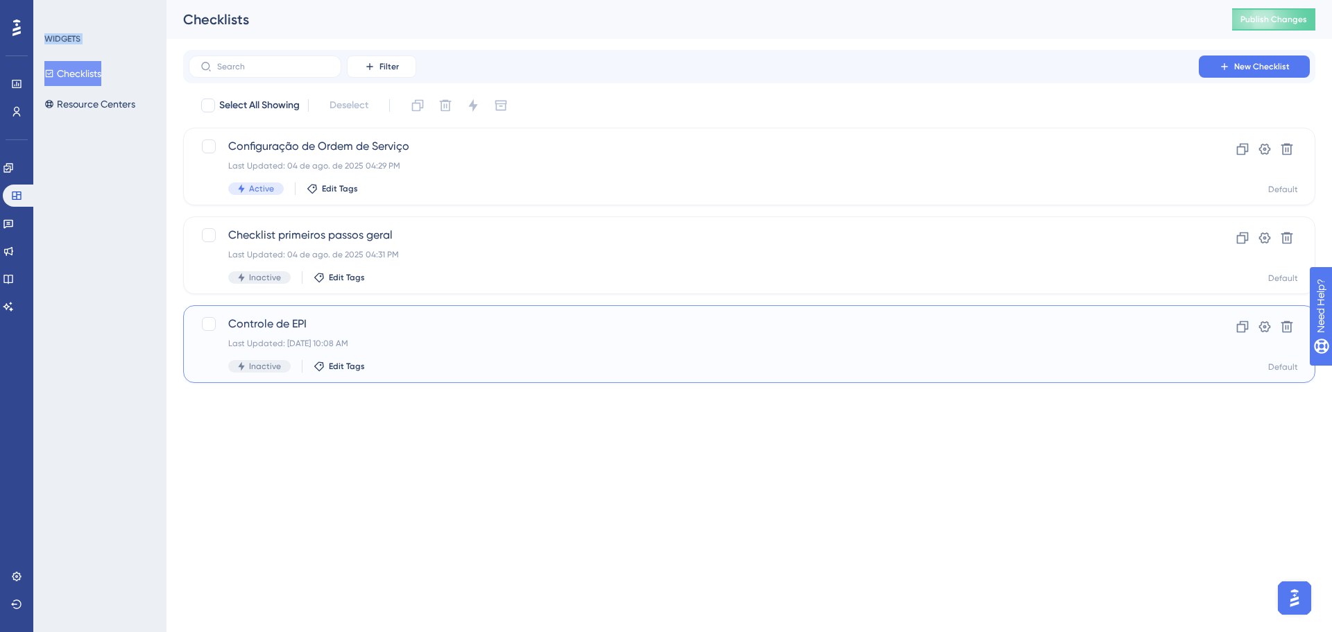
click at [407, 317] on span "Controle de EPI" at bounding box center [693, 324] width 931 height 17
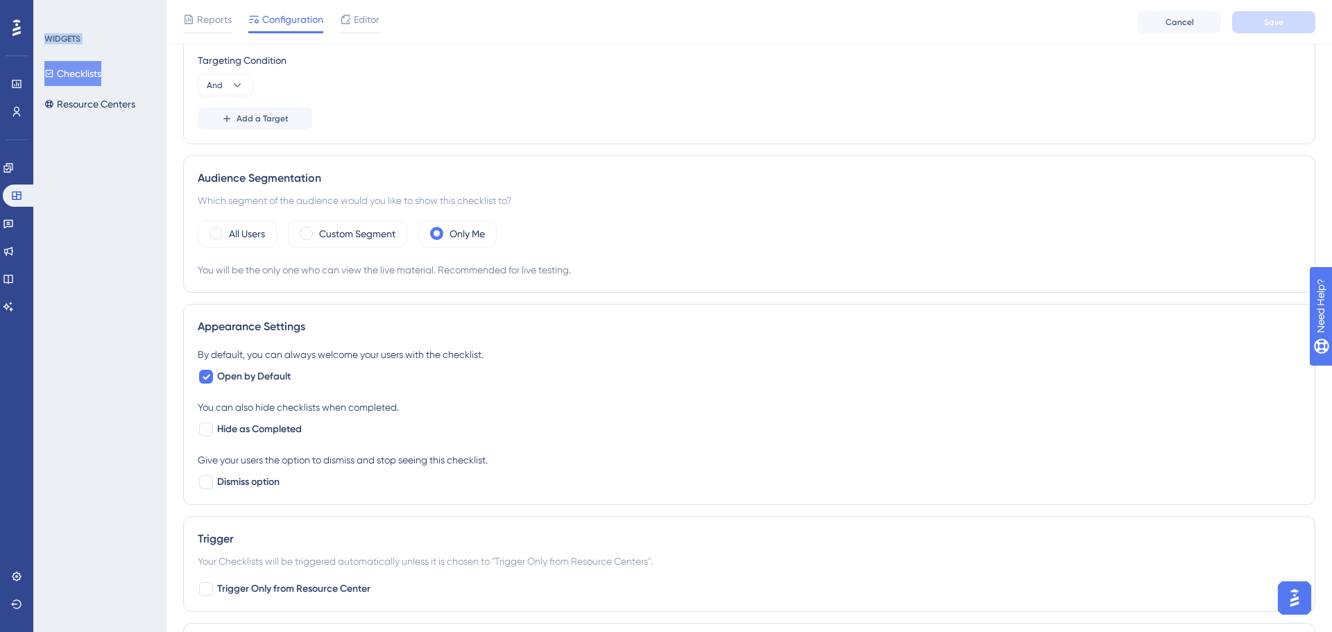
scroll to position [386, 0]
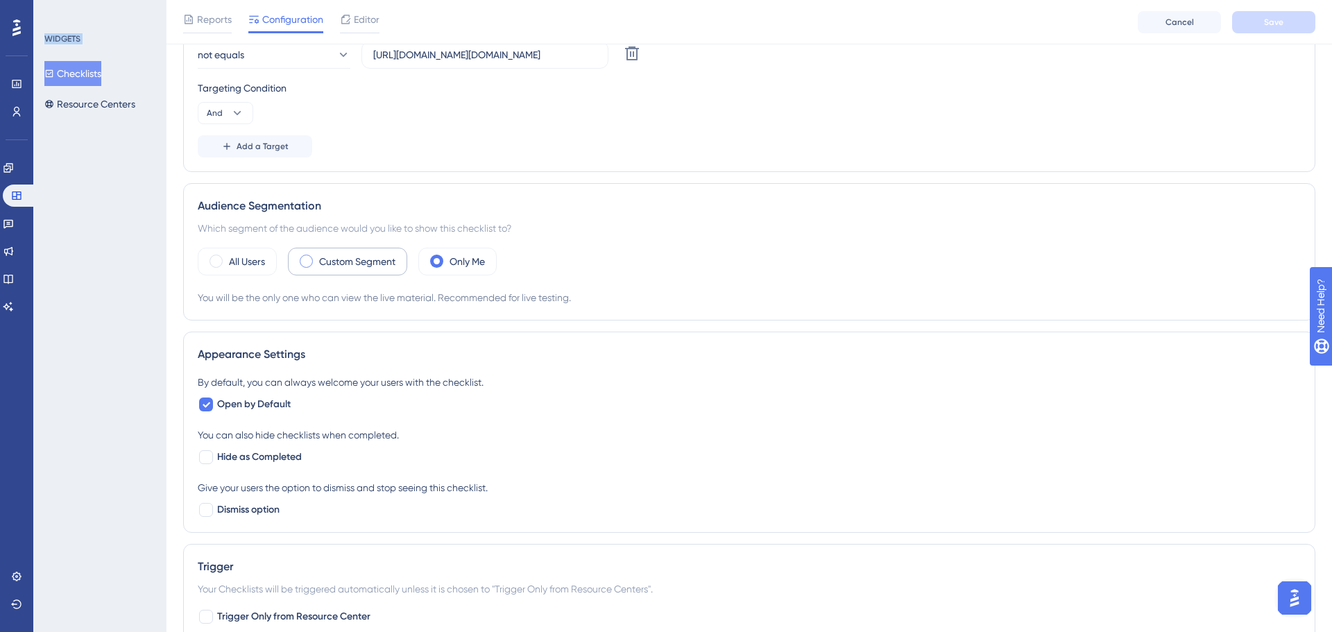
click at [361, 263] on label "Custom Segment" at bounding box center [357, 261] width 76 height 17
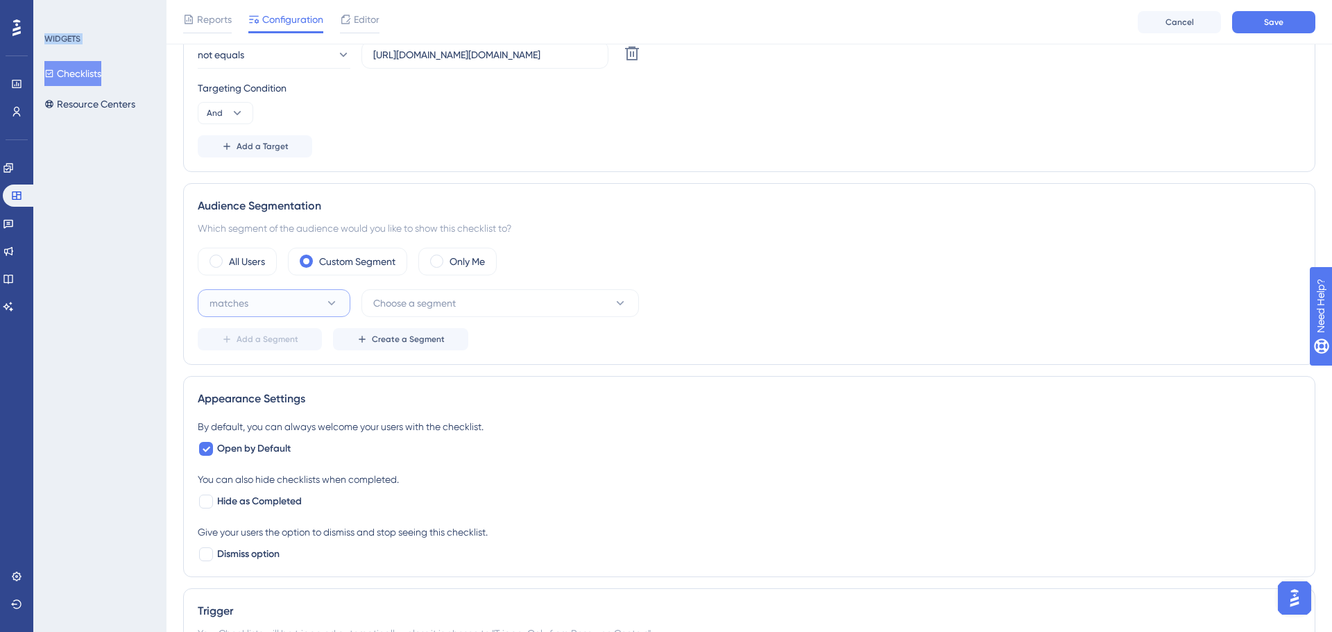
click at [336, 293] on button "matches" at bounding box center [274, 303] width 153 height 28
click at [533, 293] on button "Choose a segment" at bounding box center [499, 303] width 277 height 28
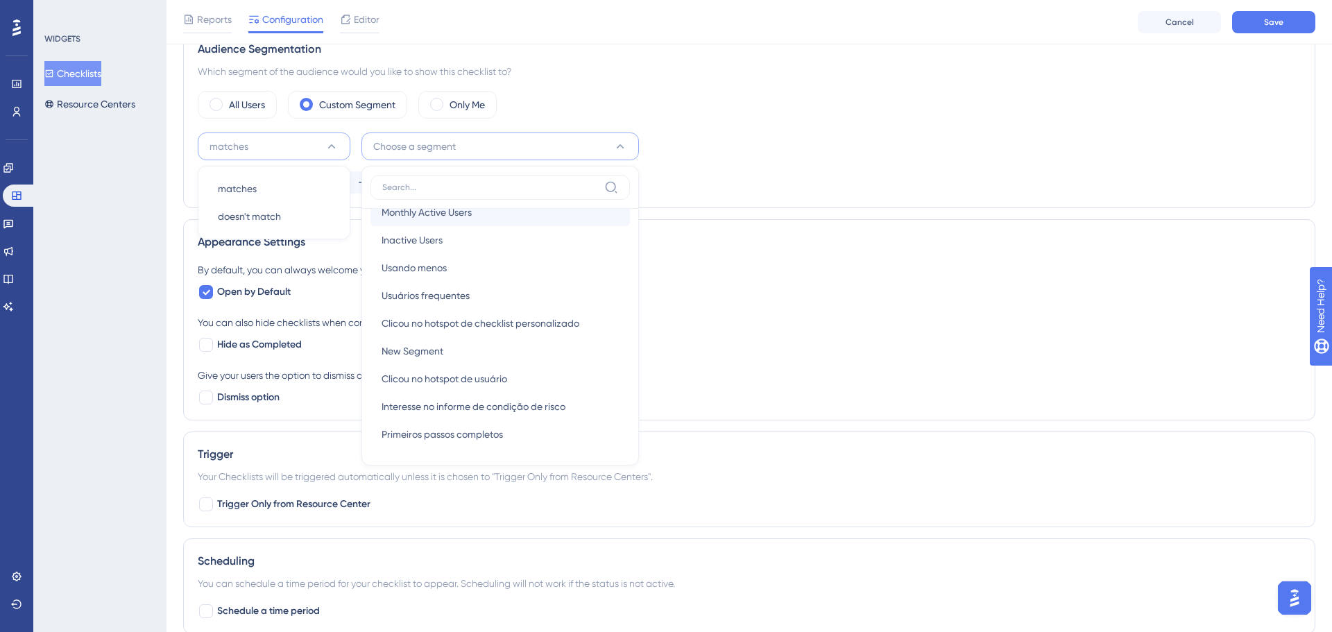
scroll to position [0, 0]
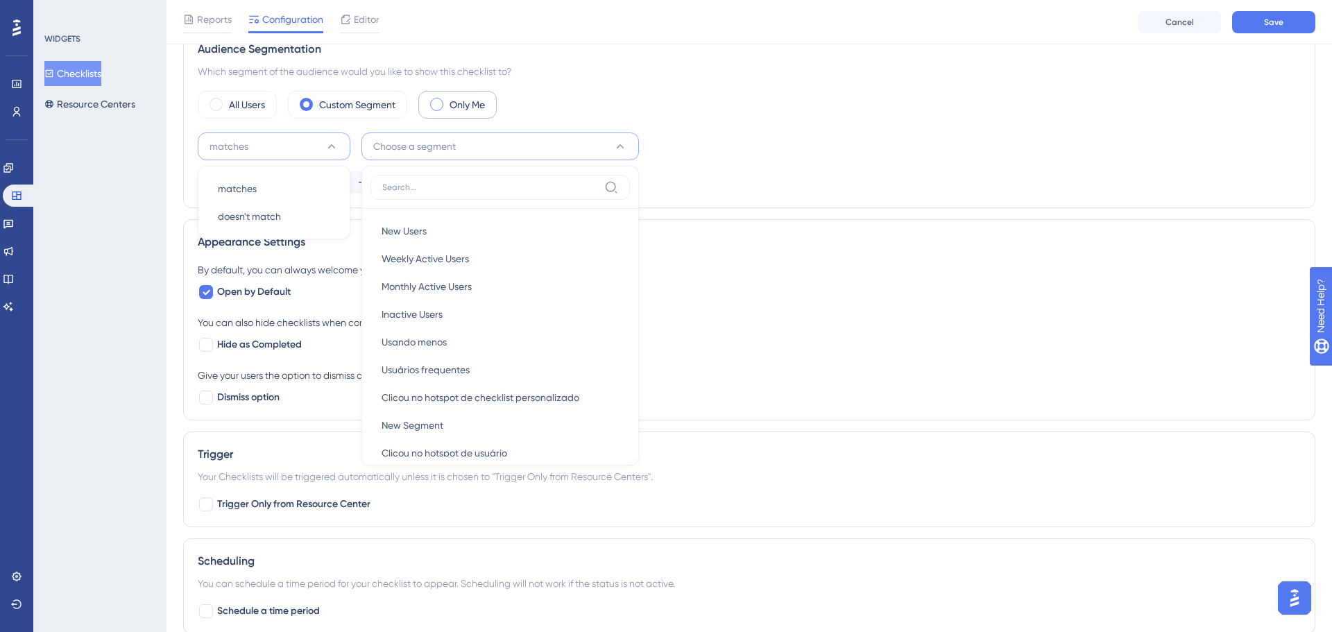
drag, startPoint x: 417, startPoint y: 98, endPoint x: 456, endPoint y: 98, distance: 38.8
click at [419, 98] on div "All Users Custom Segment Only Me" at bounding box center [749, 105] width 1103 height 28
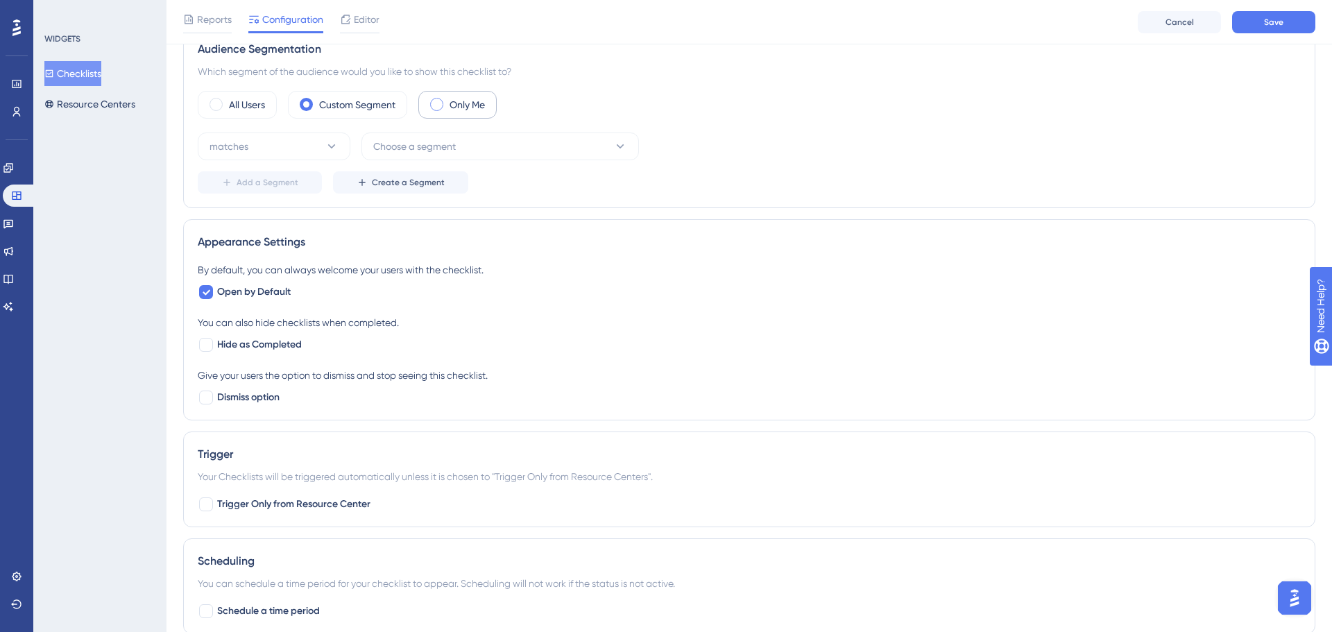
click at [457, 98] on label "Only Me" at bounding box center [466, 104] width 35 height 17
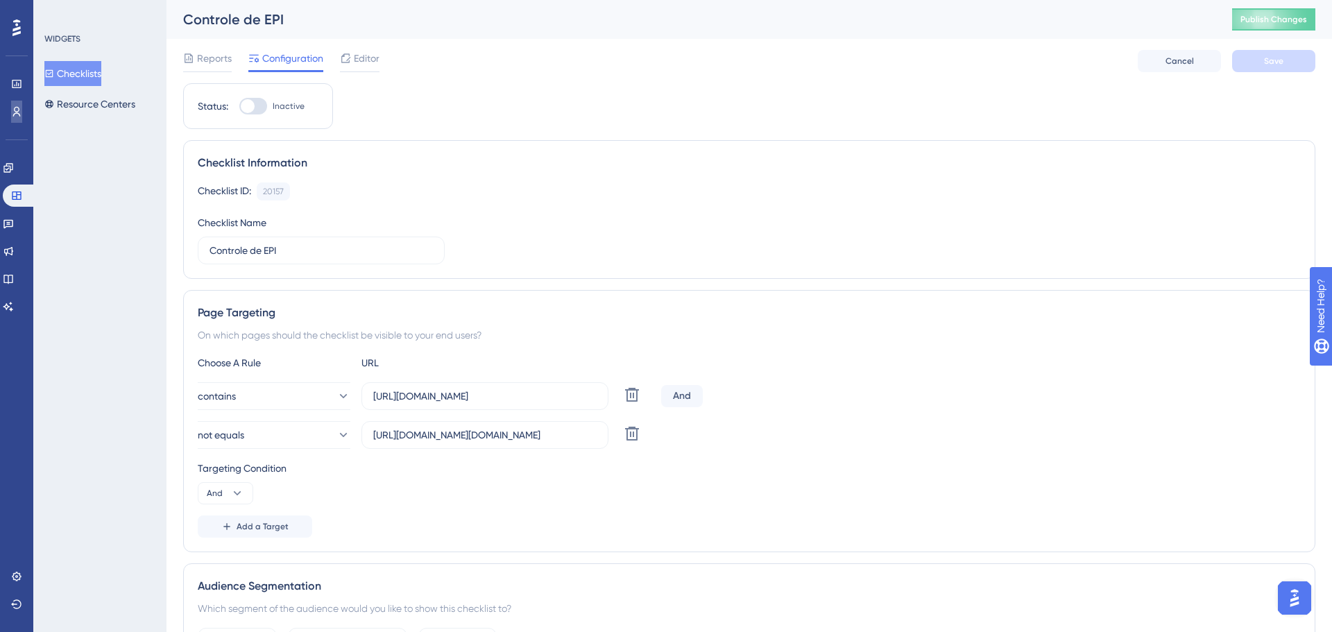
click at [12, 115] on icon at bounding box center [16, 111] width 11 height 11
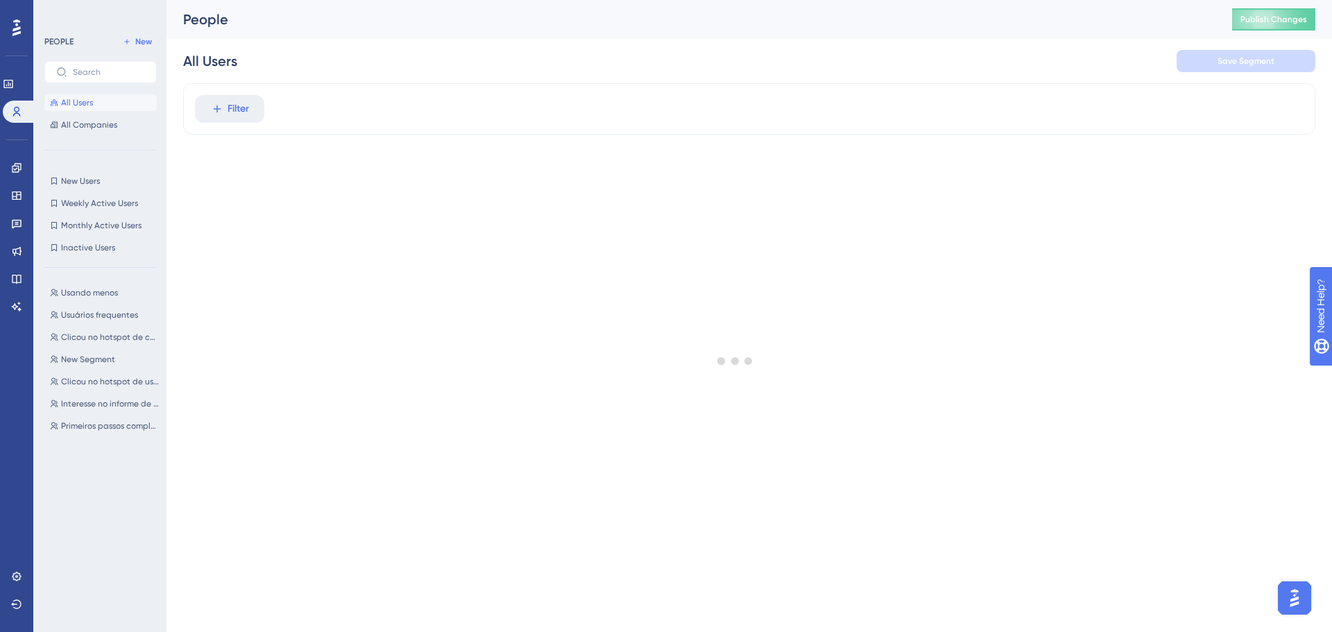
click at [242, 105] on div at bounding box center [735, 360] width 1193 height 532
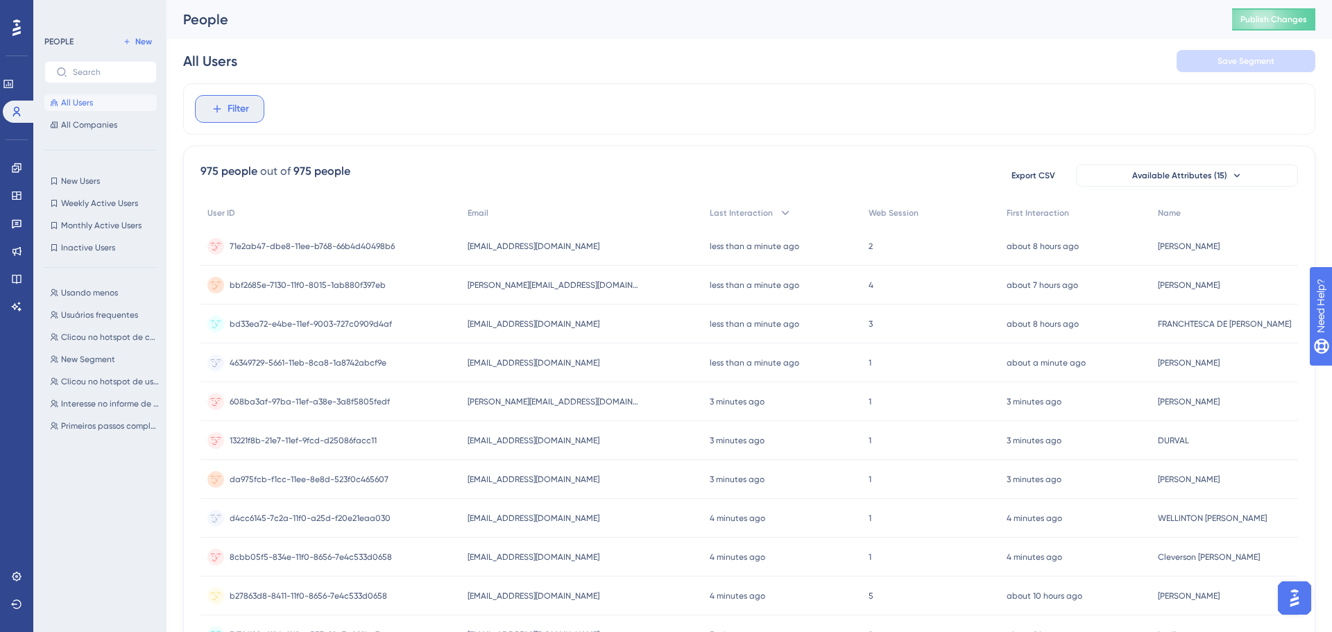
click at [222, 109] on icon at bounding box center [217, 109] width 12 height 12
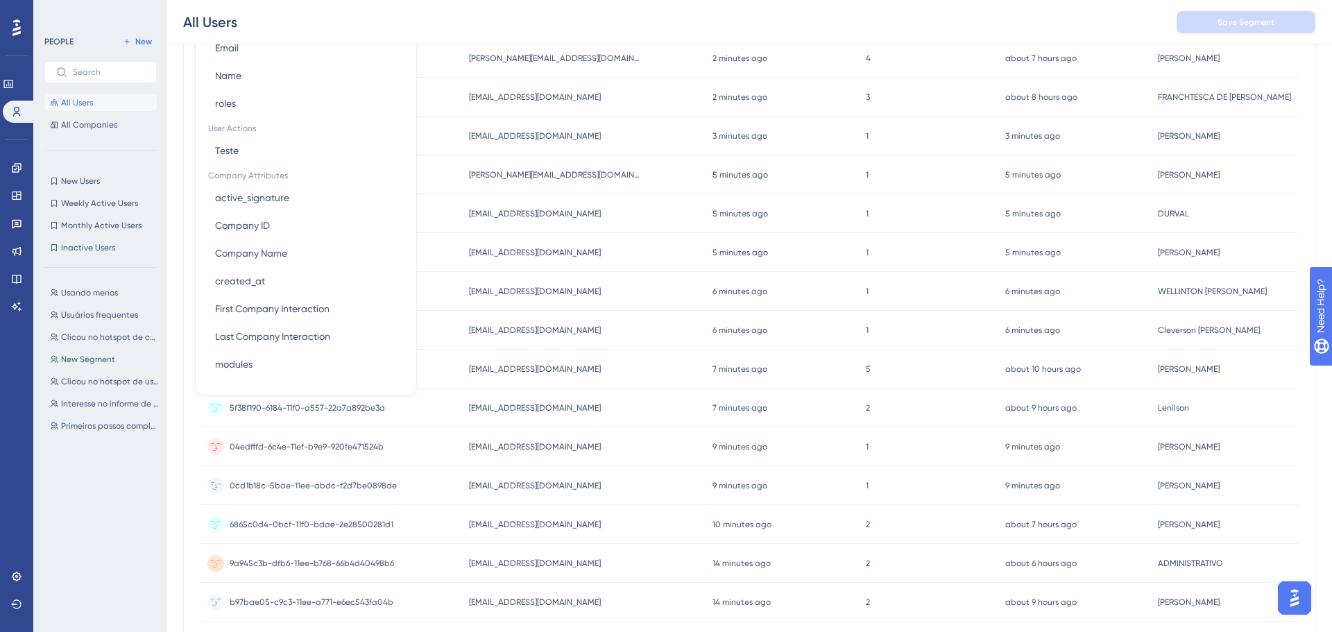
scroll to position [242, 0]
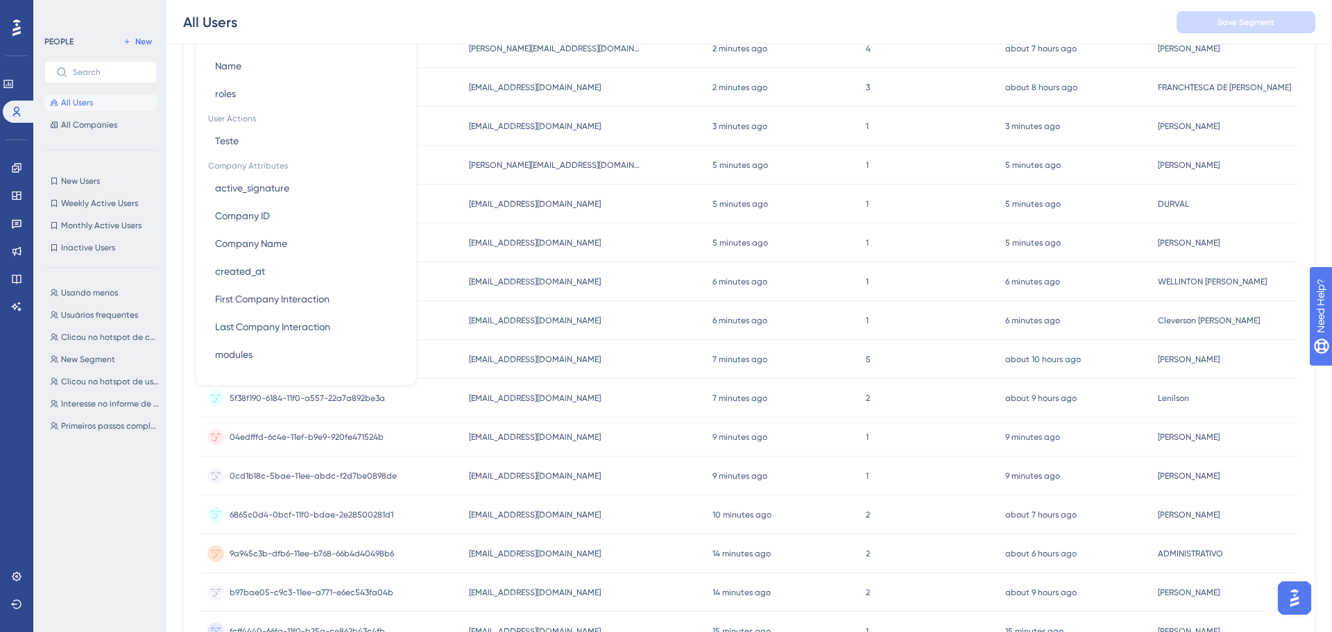
click at [241, 370] on div "Browser Attributes Language Language Browser Browser Device Device Operating Sy…" at bounding box center [306, 156] width 204 height 442
click at [244, 359] on span "modules" at bounding box center [233, 354] width 37 height 17
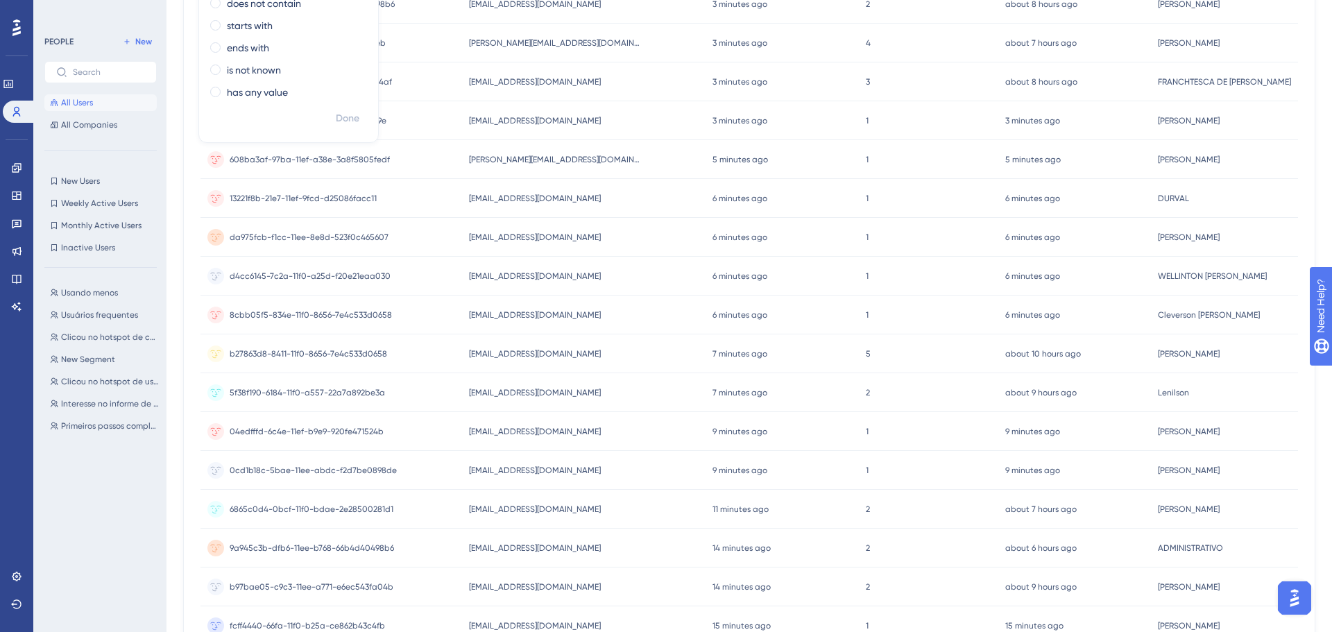
scroll to position [0, 0]
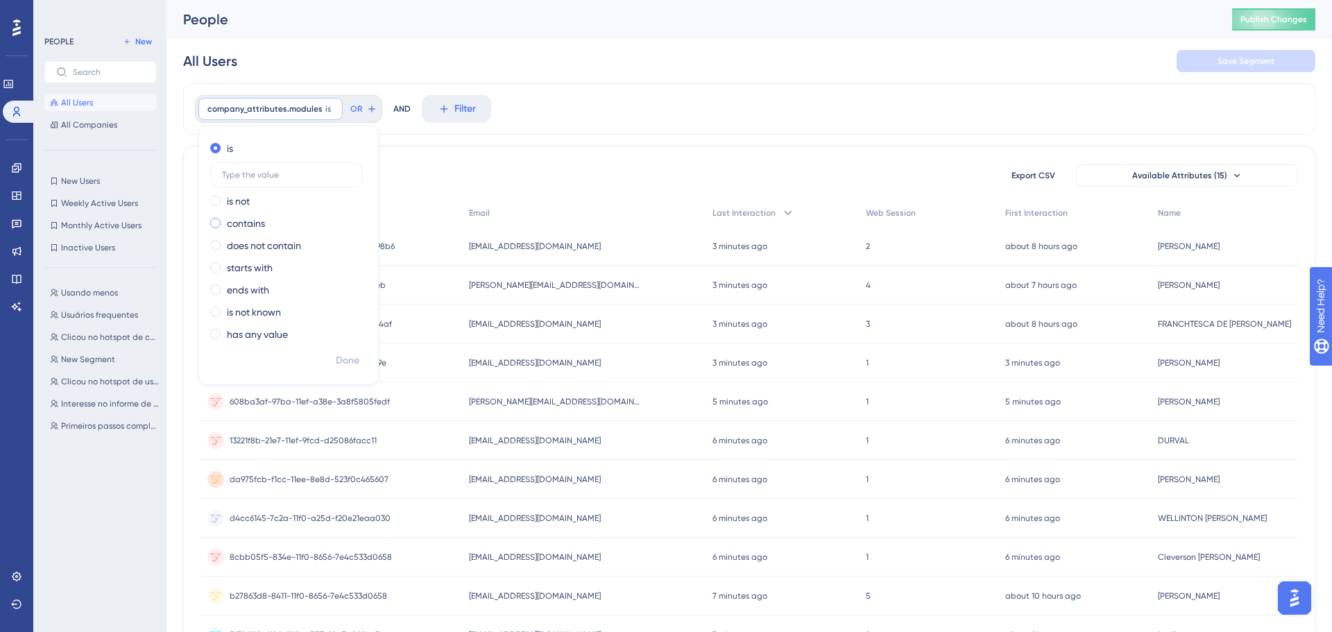
click at [241, 218] on label "contains" at bounding box center [246, 223] width 38 height 17
type input "Controle de EPI"
click at [346, 350] on button "Done" at bounding box center [347, 360] width 39 height 25
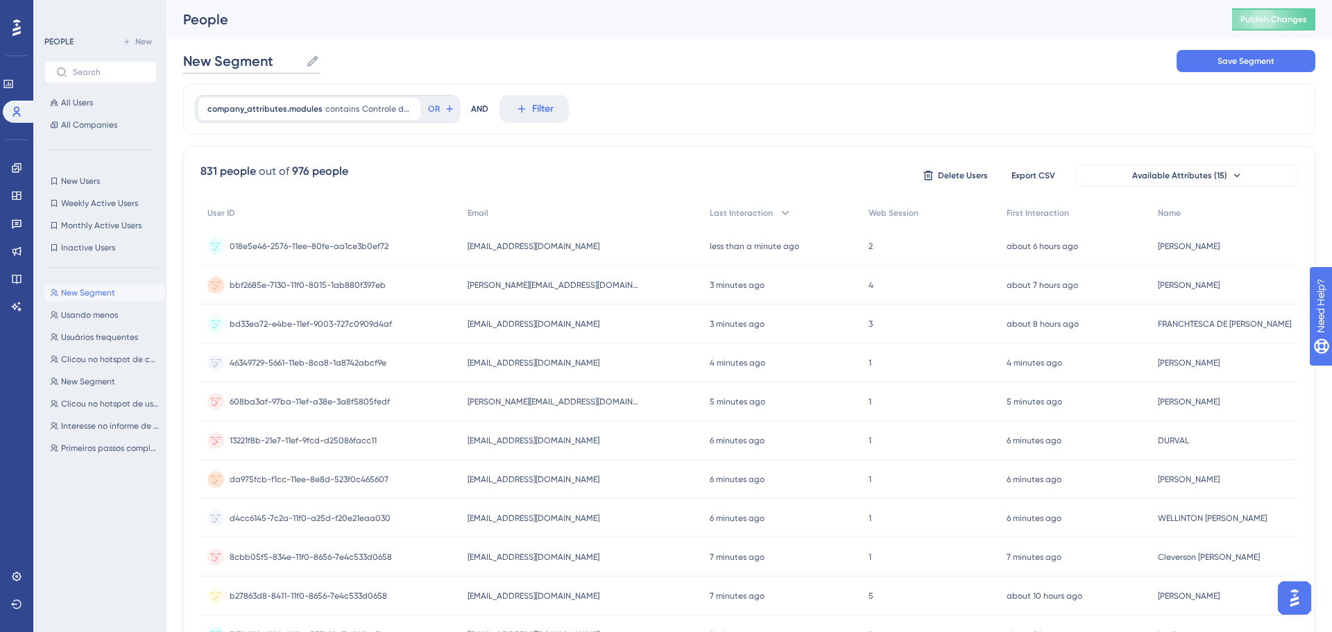
click at [248, 53] on input "New Segment" at bounding box center [241, 60] width 117 height 19
click at [279, 65] on input "New Segment" at bounding box center [241, 60] width 117 height 19
type input "I"
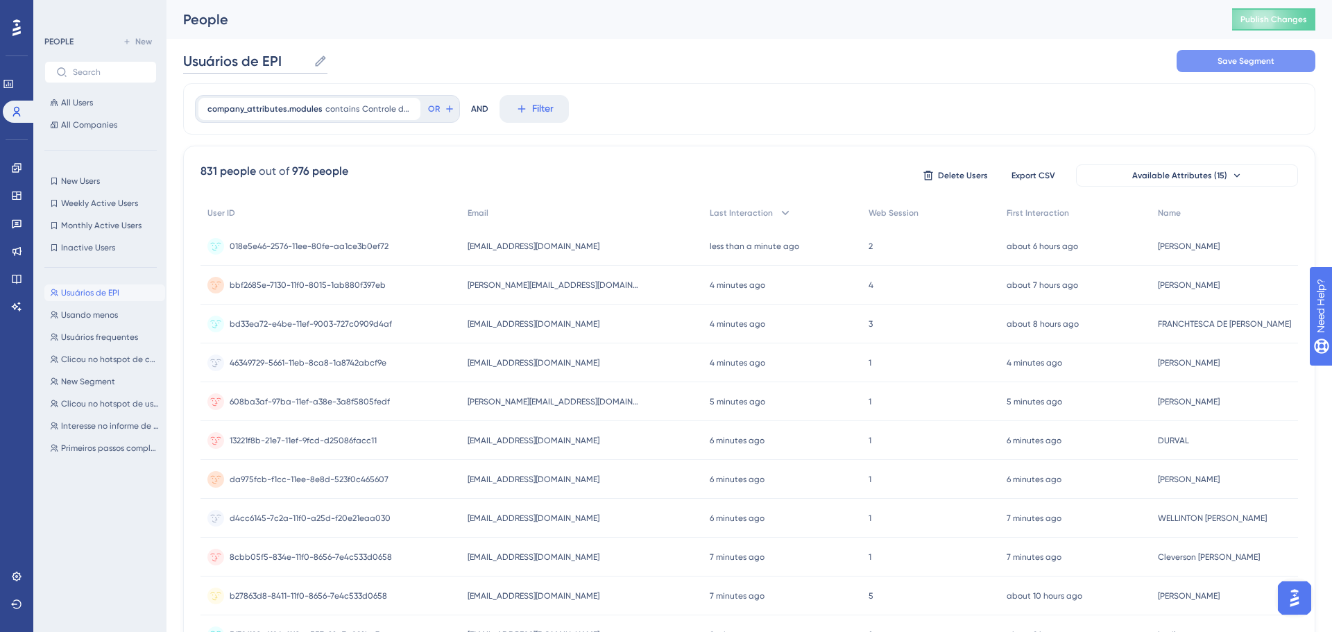
type input "Usuários de EPI"
click at [1194, 58] on button "Save Segment" at bounding box center [1245, 61] width 139 height 22
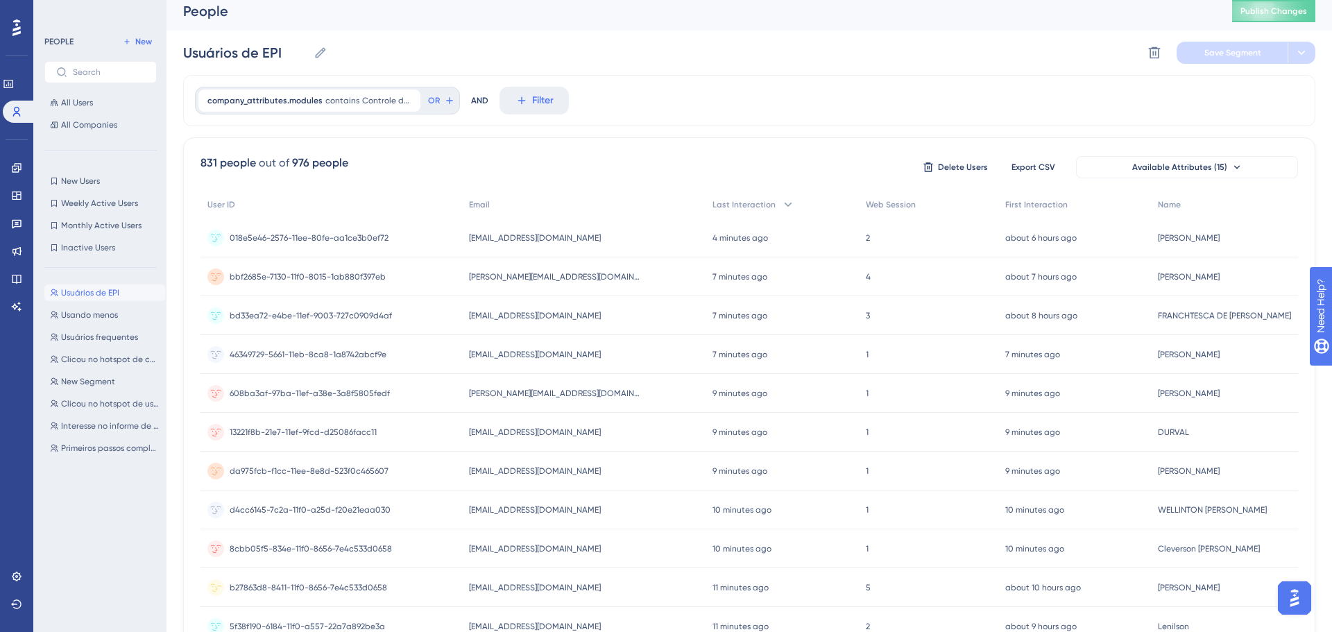
scroll to position [21, 0]
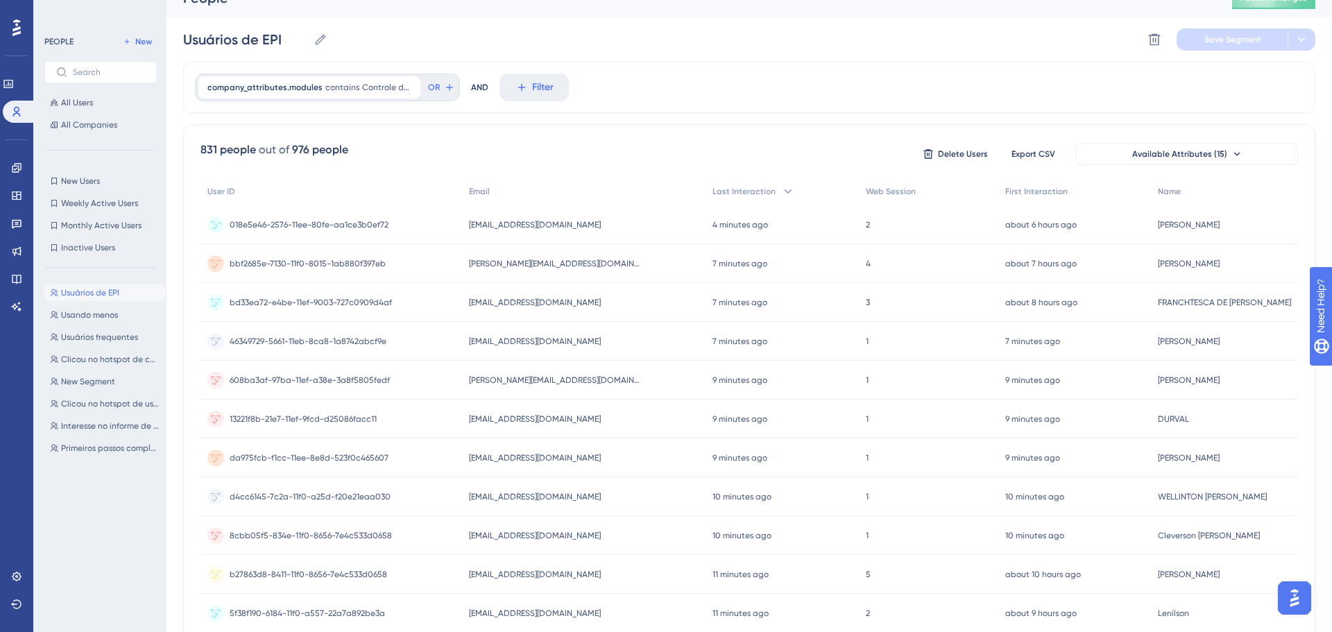
click at [492, 224] on span "[EMAIL_ADDRESS][DOMAIN_NAME]" at bounding box center [535, 224] width 132 height 11
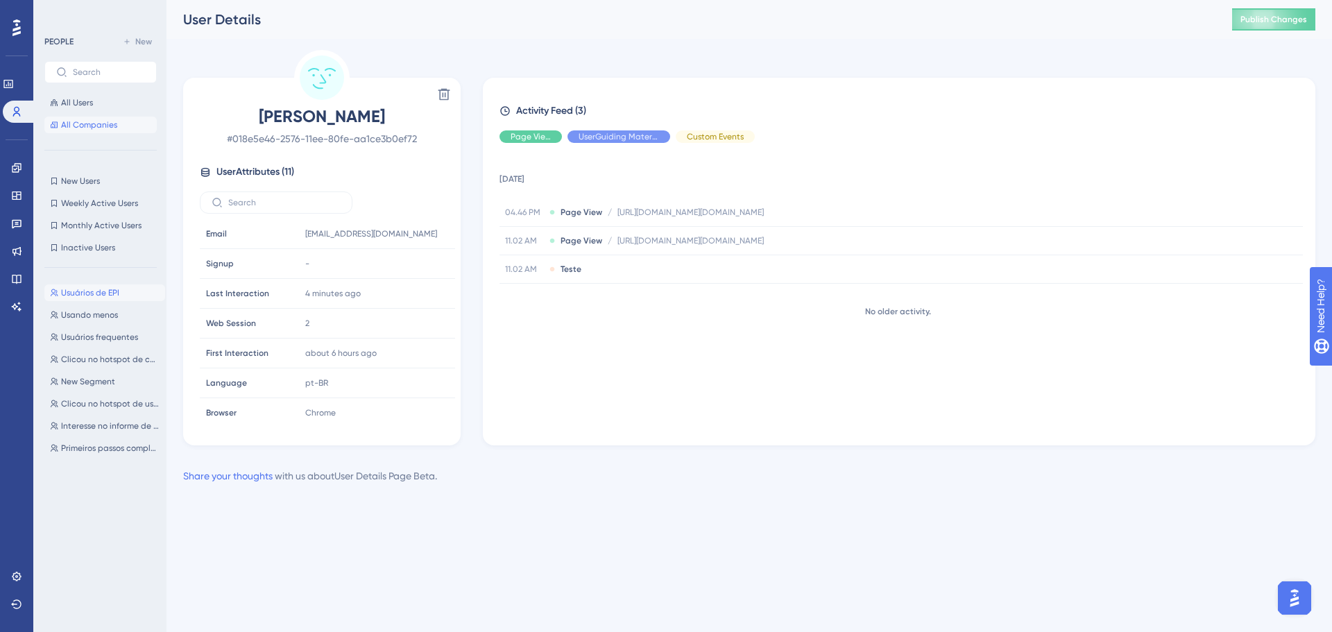
click at [84, 122] on span "All Companies" at bounding box center [89, 124] width 56 height 11
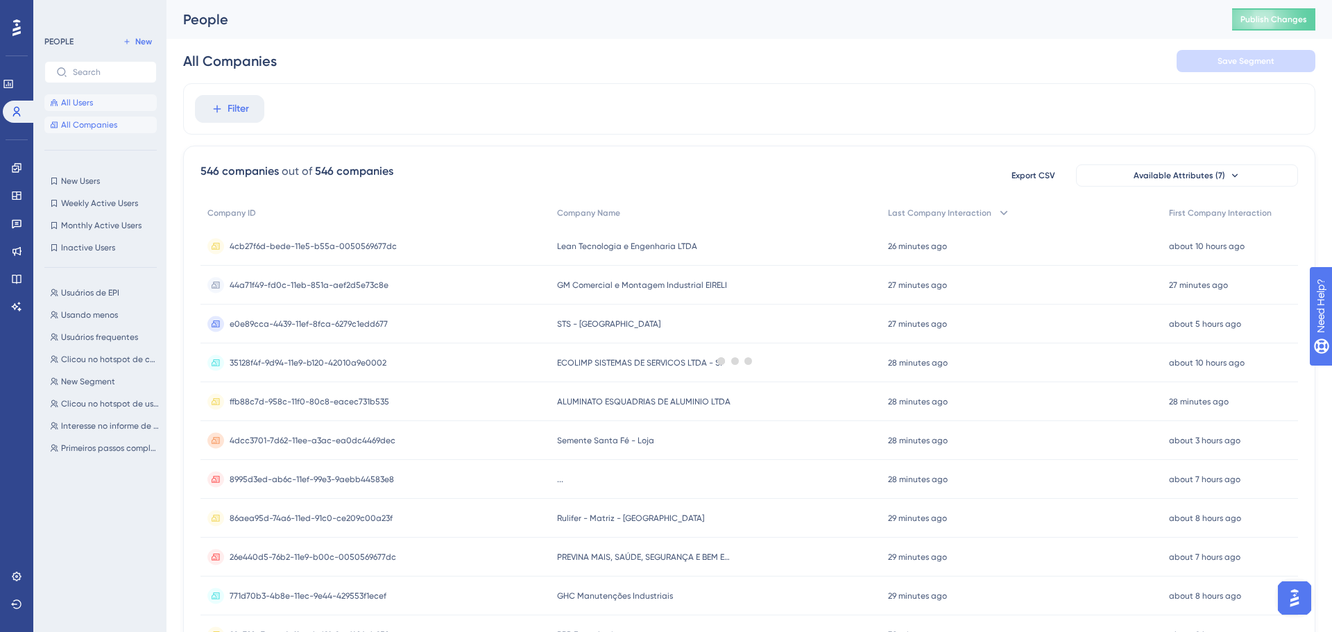
click at [84, 108] on button "All Users" at bounding box center [100, 102] width 112 height 17
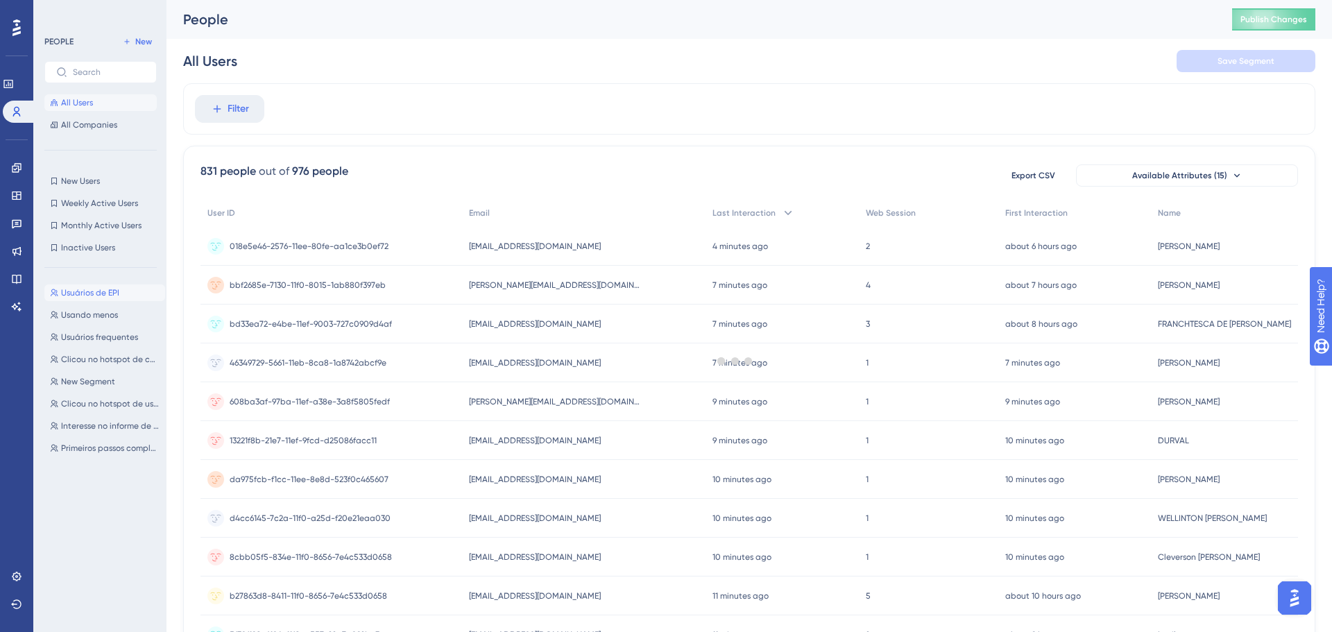
click at [112, 300] on button "Usuários de EPI Usuários de EPI" at bounding box center [104, 292] width 121 height 17
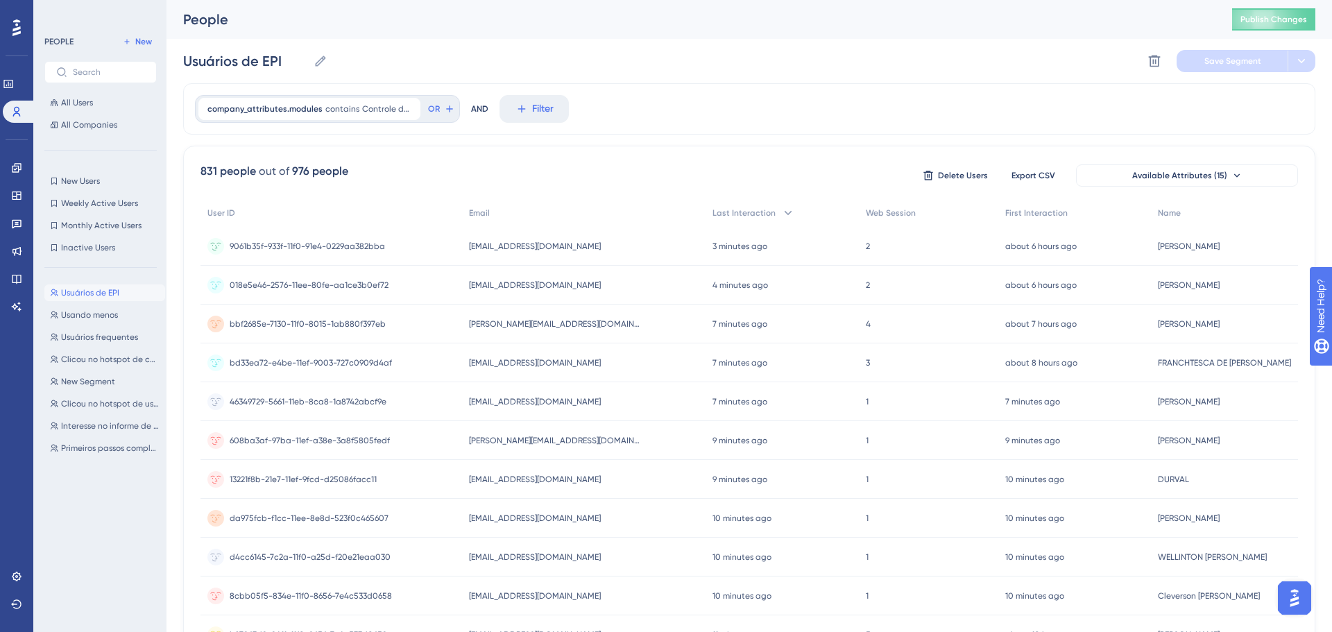
click at [233, 263] on div "9061b35f-933f-11f0-91e4-0229aa382bba 9061b35f-933f-11f0-91e4-0229aa382bba" at bounding box center [307, 246] width 155 height 39
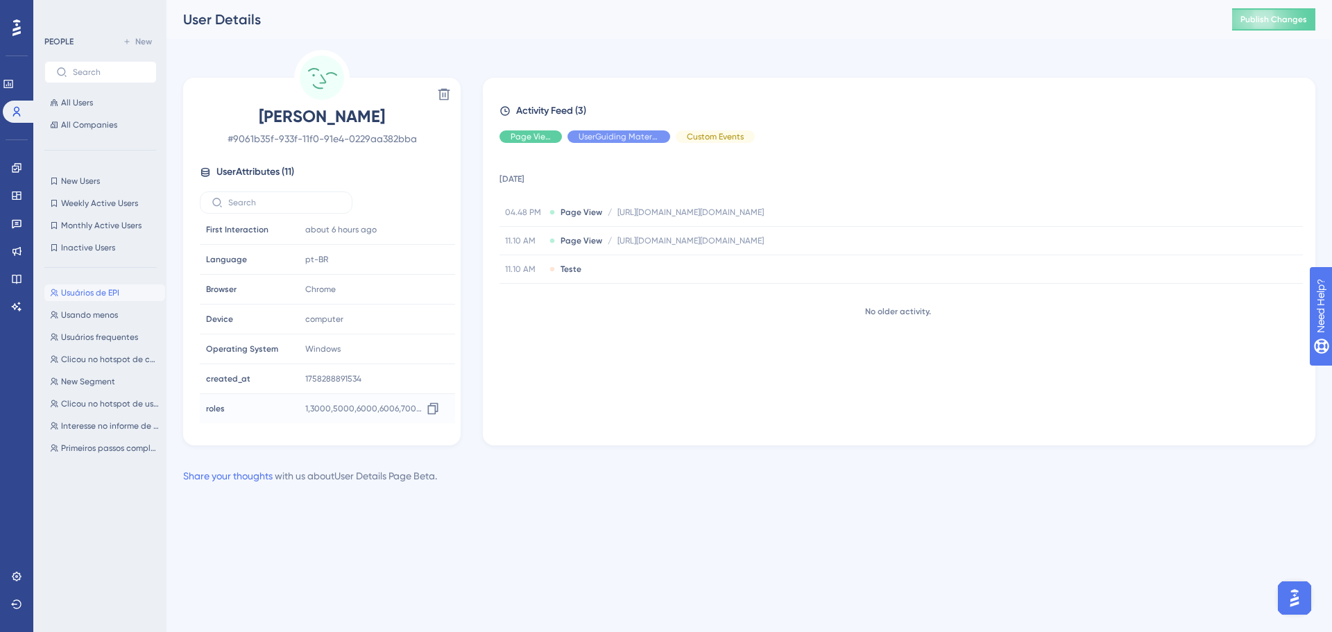
scroll to position [124, 0]
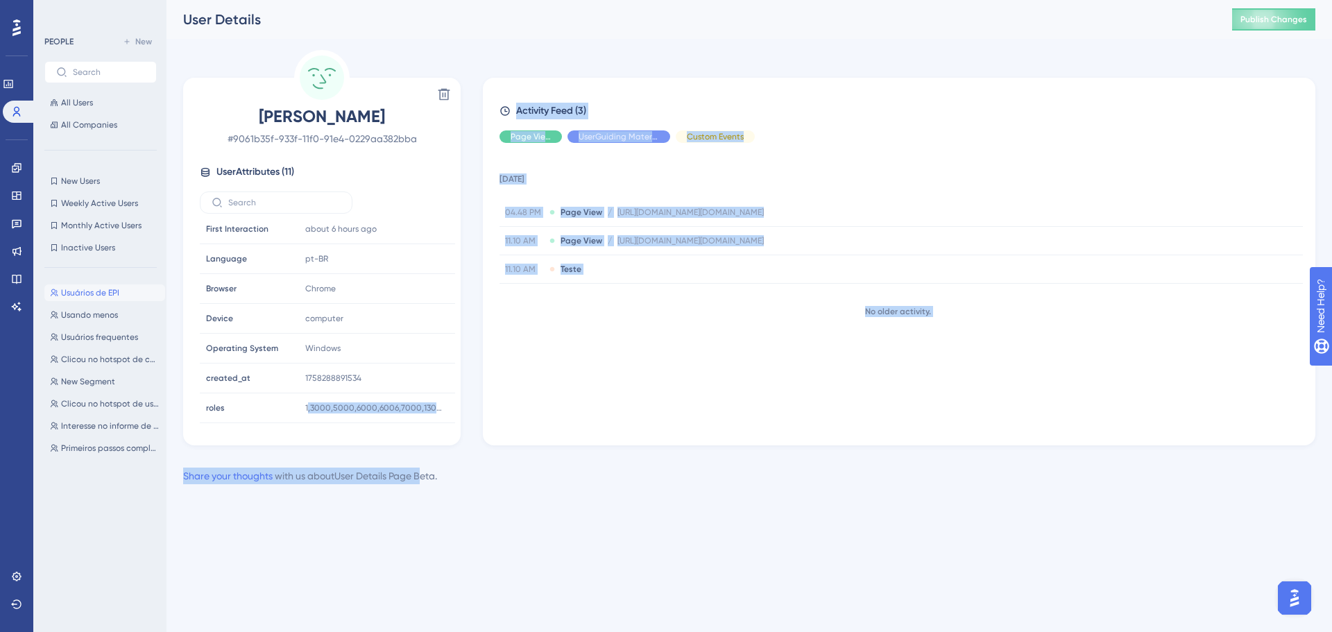
drag, startPoint x: 306, startPoint y: 411, endPoint x: 426, endPoint y: 473, distance: 135.2
click at [426, 473] on div "[PERSON_NAME] # 9061b35f-933f-11f0-91e4-0229aa382bba User Attributes ( 11 ) Ema…" at bounding box center [749, 267] width 1132 height 434
click at [711, 344] on div "[DATE] 04.48 PM Page View / [URL][DOMAIN_NAME][DOMAIN_NAME] [URL][DOMAIN_NAME][…" at bounding box center [904, 288] width 810 height 269
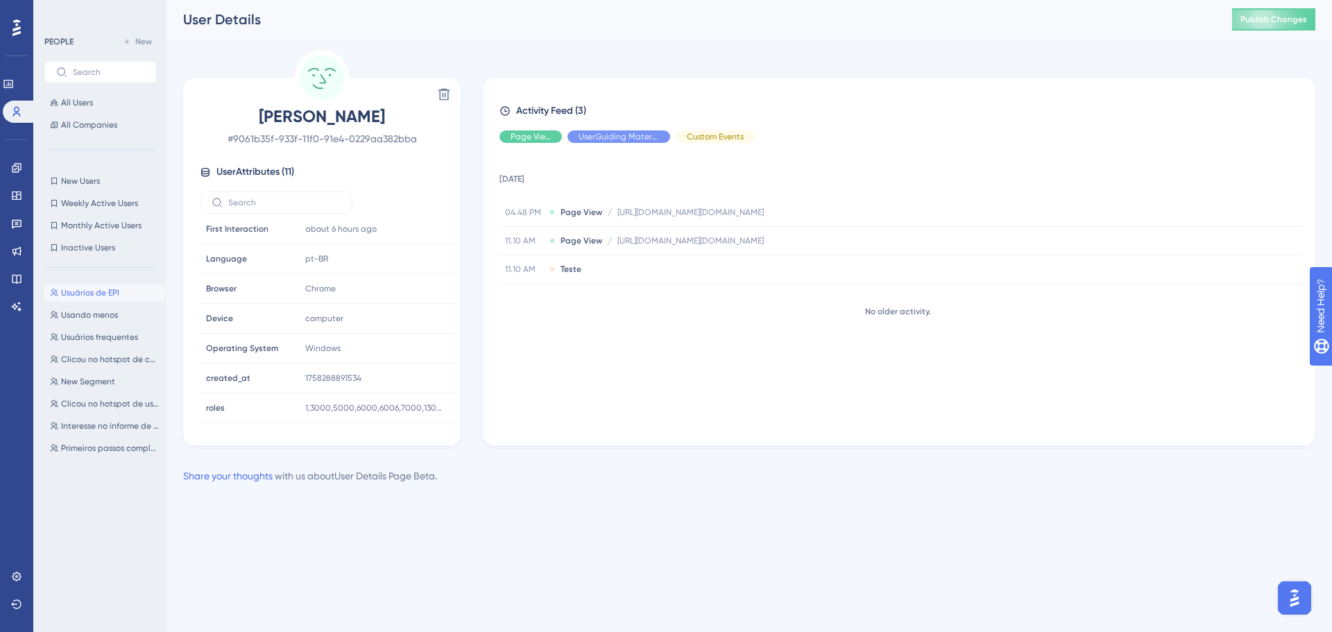
click at [89, 295] on span "Usuários de EPI" at bounding box center [90, 292] width 58 height 11
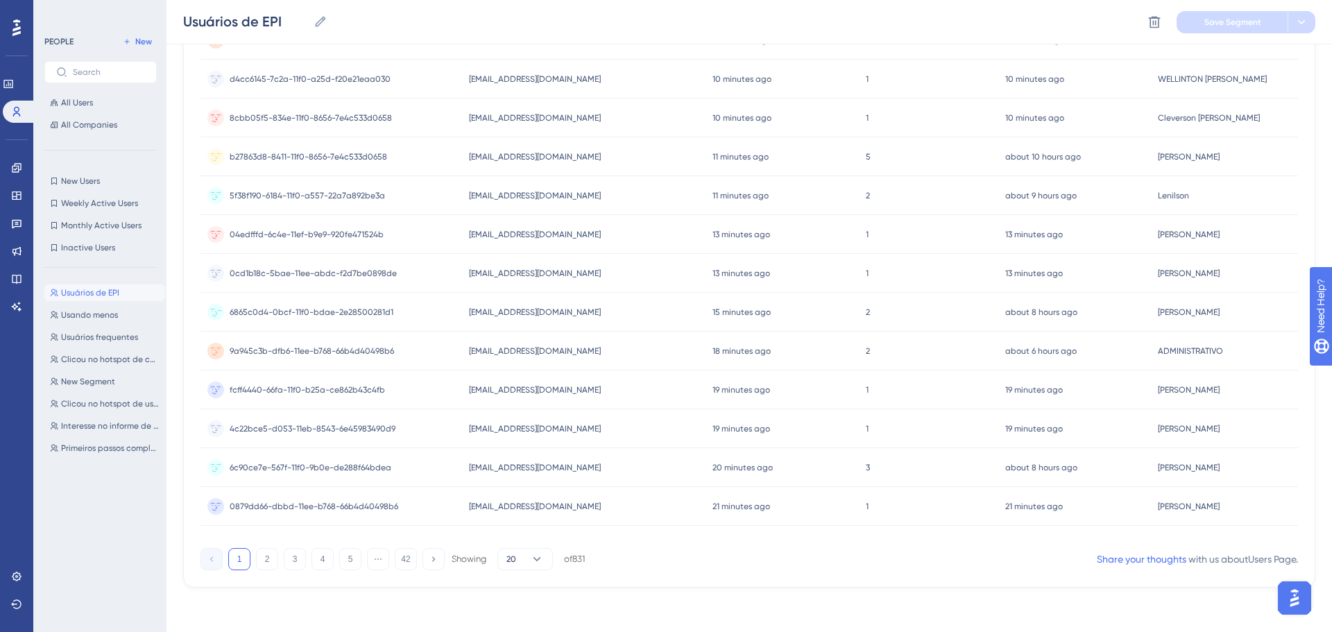
scroll to position [488, 0]
click at [513, 350] on span "[EMAIL_ADDRESS][DOMAIN_NAME]" at bounding box center [535, 350] width 132 height 11
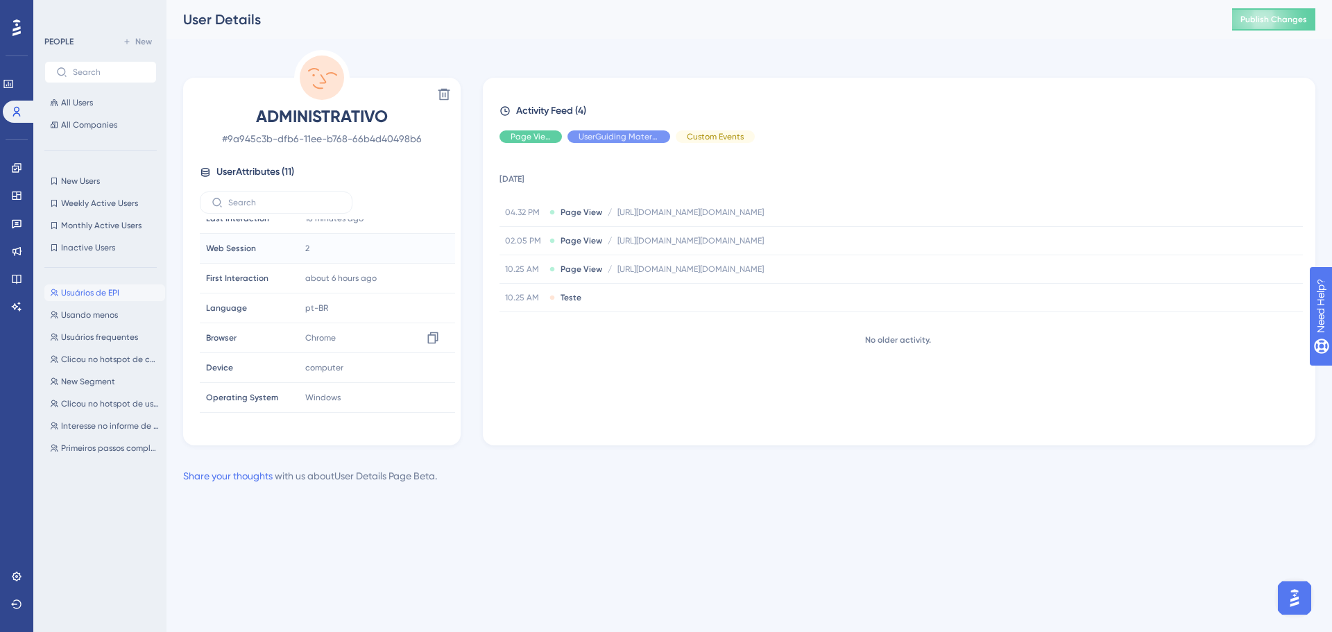
scroll to position [124, 0]
click at [105, 295] on span "Usuários de EPI" at bounding box center [90, 292] width 58 height 11
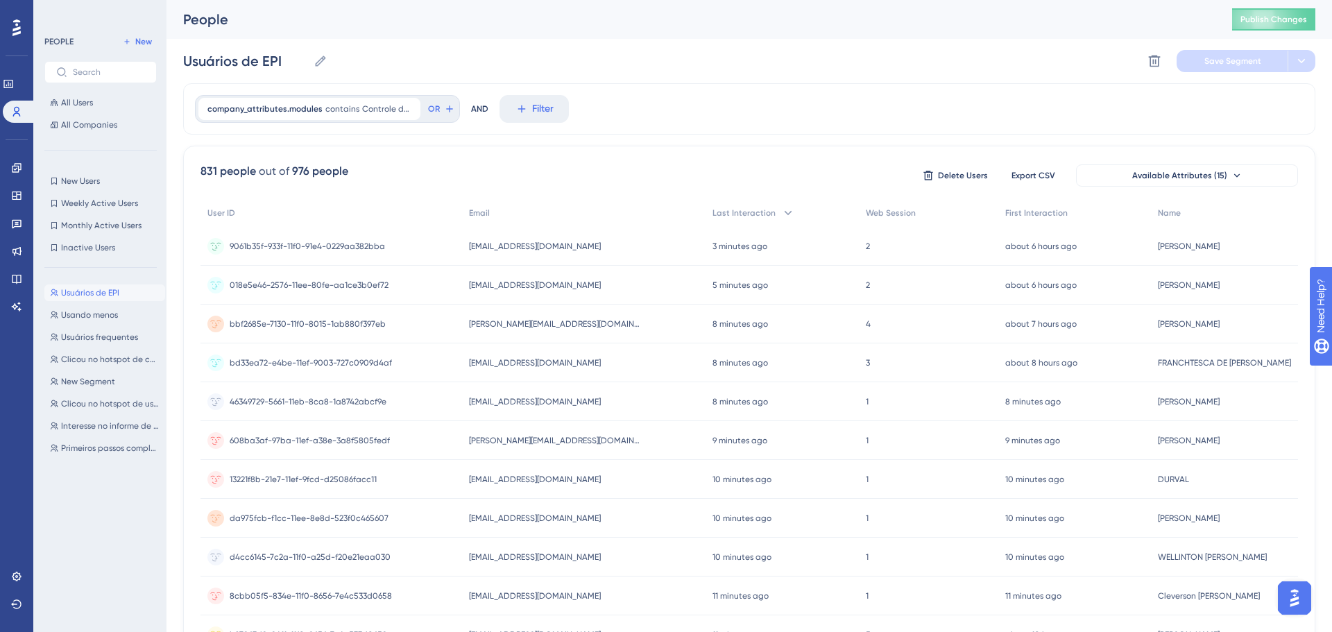
click at [342, 169] on div "976 people" at bounding box center [320, 171] width 56 height 17
click at [322, 173] on div "976 people" at bounding box center [320, 171] width 56 height 17
click at [295, 246] on span "9061b35f-933f-11f0-91e4-0229aa382bba" at bounding box center [307, 246] width 155 height 11
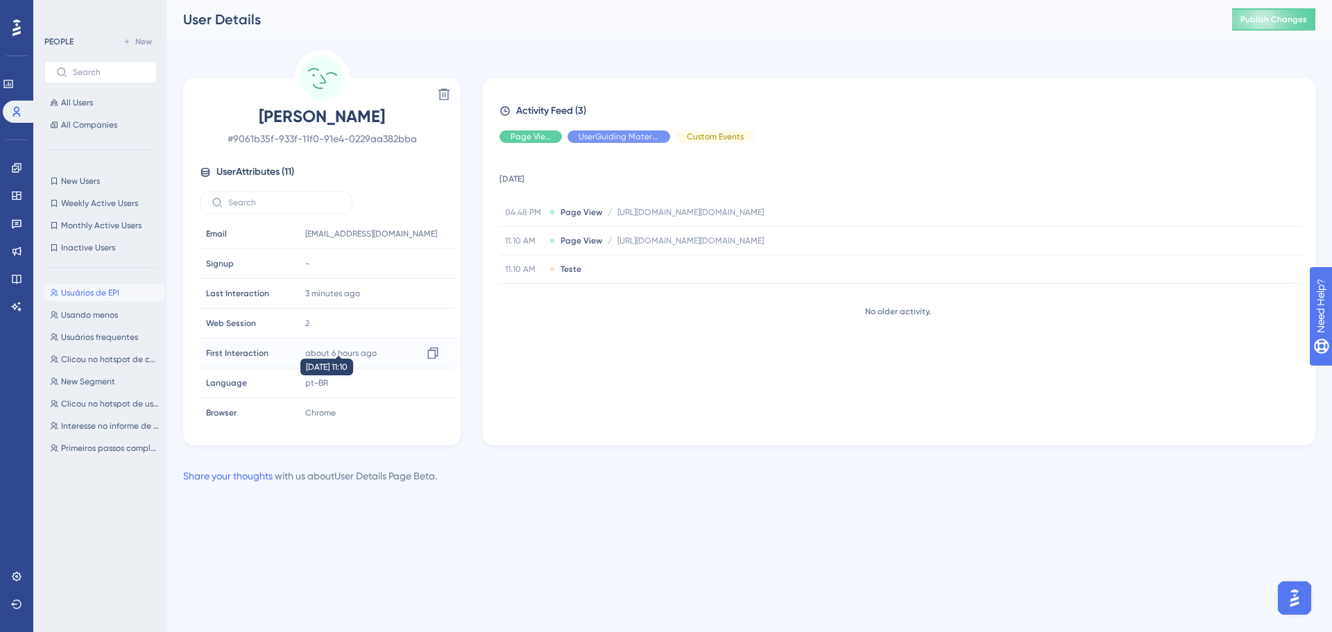
scroll to position [124, 0]
click at [325, 413] on div "1,3000,5000,6000,6006,7000,13000,13001,13002,13003,13004,13005,13006,13007,1300…" at bounding box center [375, 408] width 150 height 28
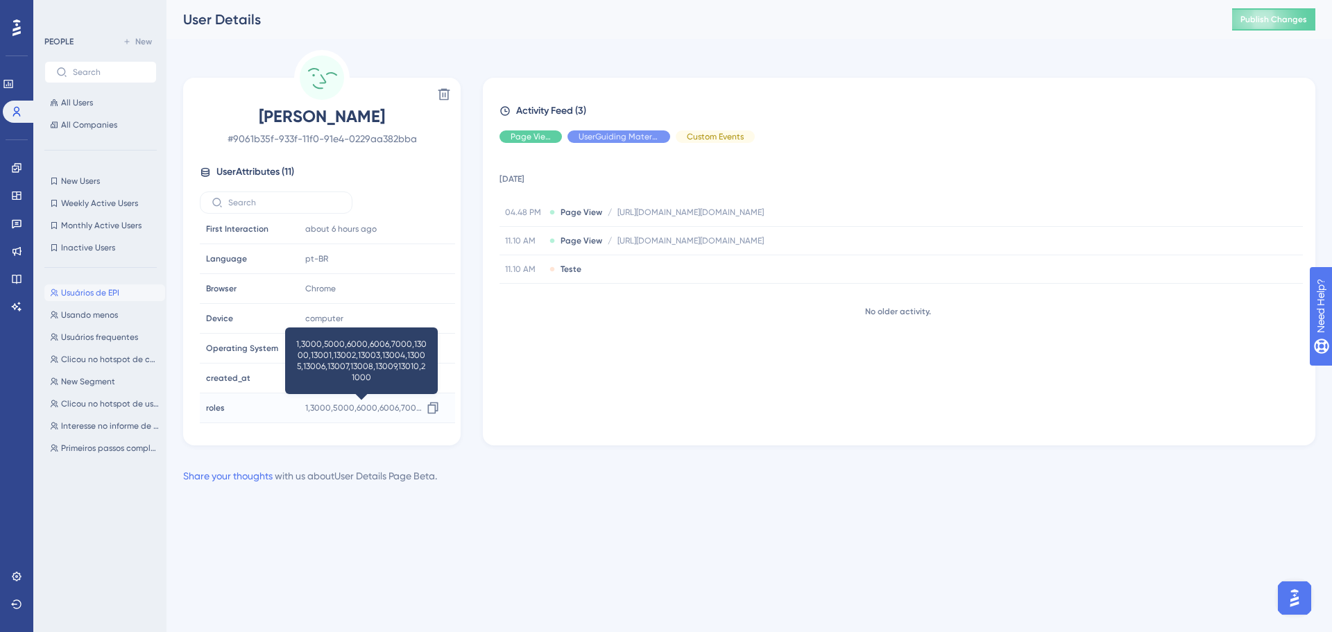
click at [356, 408] on span "1,3000,5000,6000,6006,7000,13000,13001,13002,13003,13004,13005,13006,13007,1300…" at bounding box center [363, 407] width 117 height 11
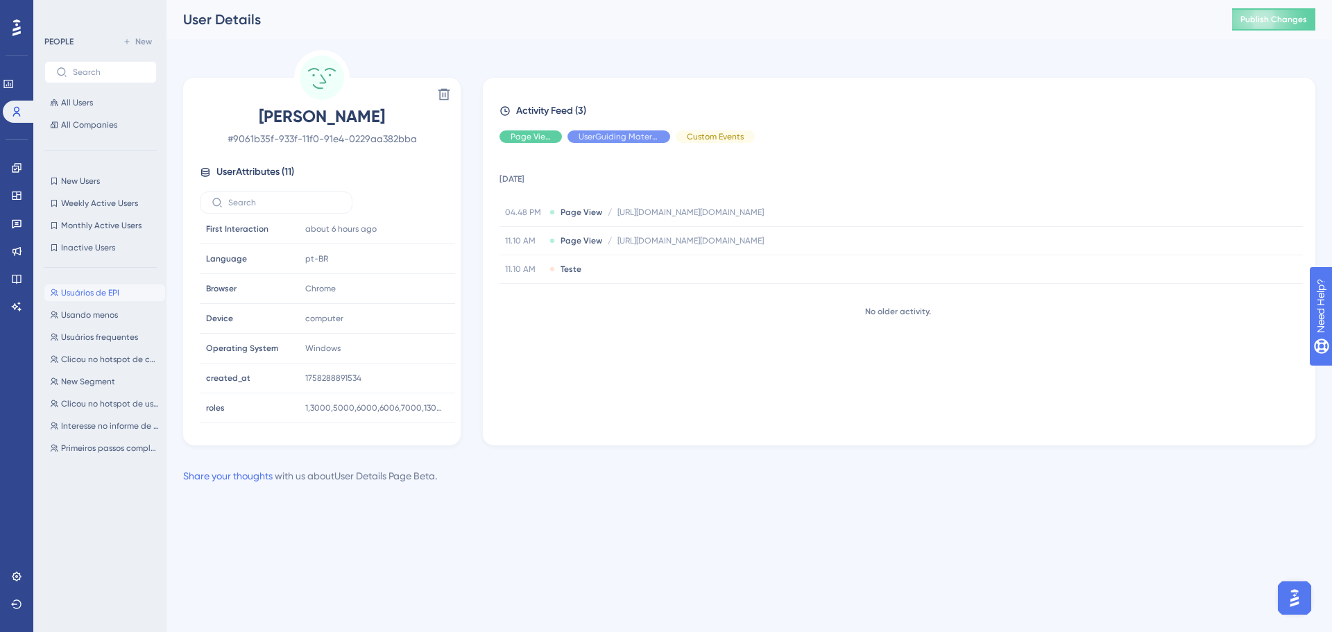
click at [103, 290] on span "Usuários de EPI" at bounding box center [90, 292] width 58 height 11
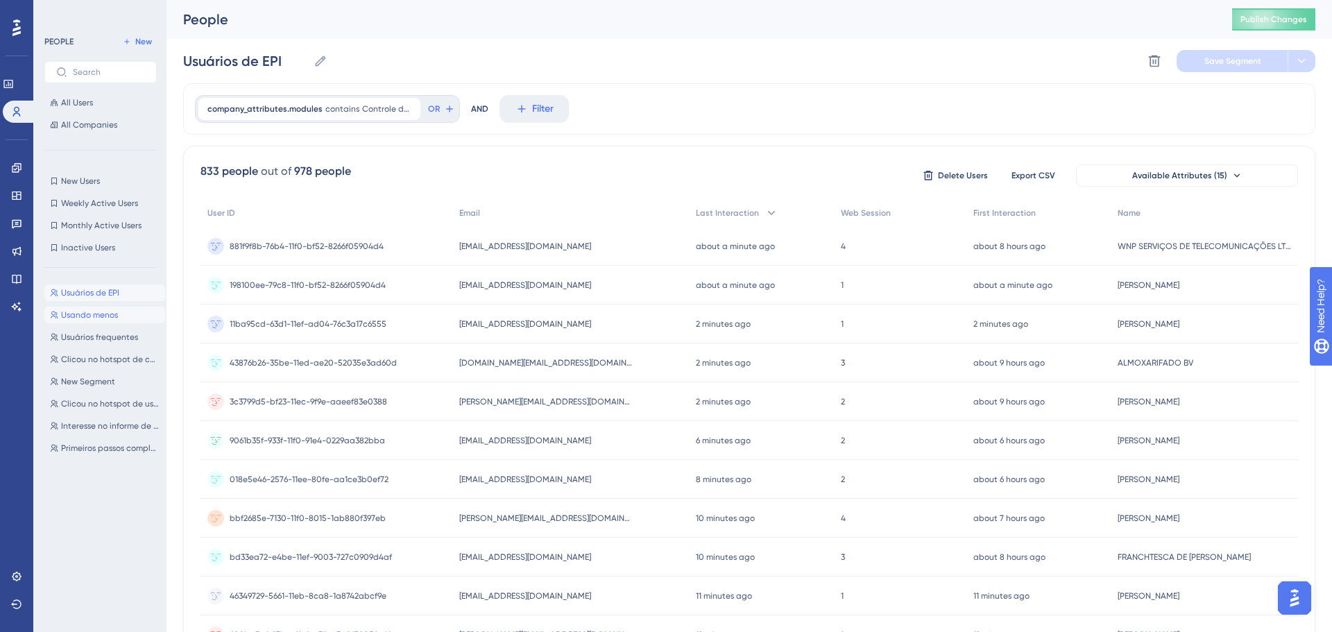
click at [101, 310] on span "Usando menos" at bounding box center [89, 314] width 57 height 11
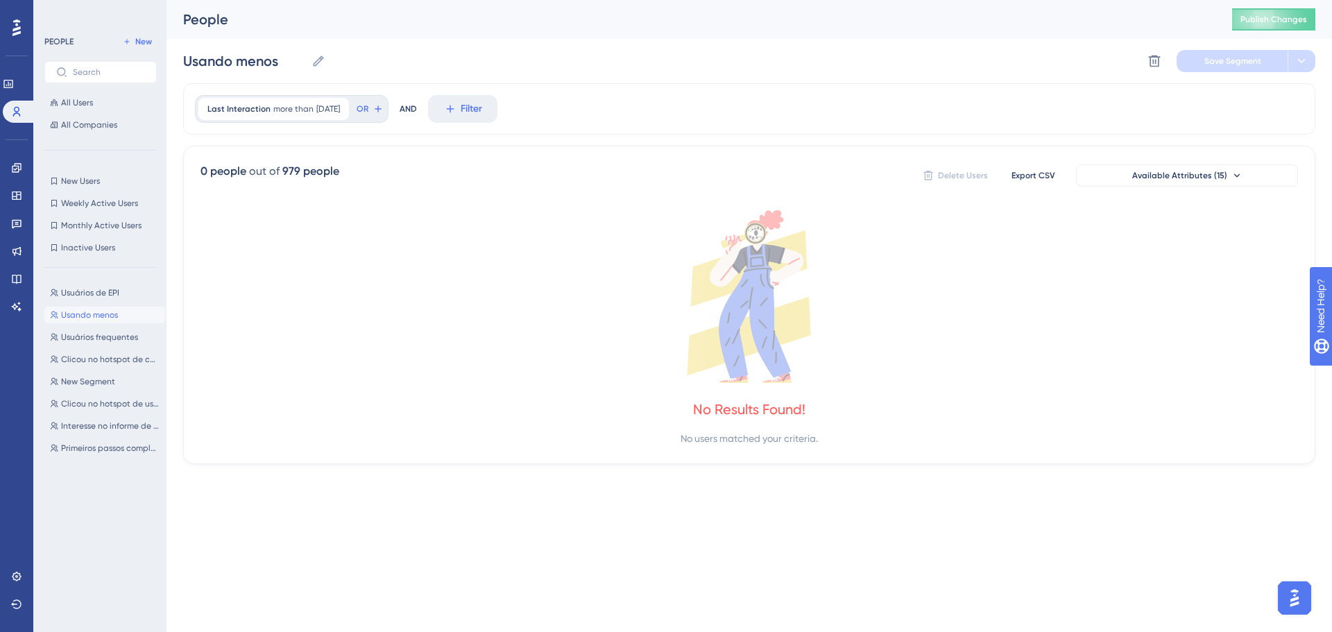
click at [96, 283] on div "Usuários de EPI Usuários de EPI [GEOGRAPHIC_DATA] menos Usando menos Usuários f…" at bounding box center [104, 443] width 121 height 328
click at [90, 293] on span "Usuários de EPI" at bounding box center [90, 292] width 58 height 11
click at [96, 312] on span "Usando menos" at bounding box center [89, 314] width 57 height 11
click at [84, 284] on button "Usuários de EPI Usuários de EPI" at bounding box center [104, 292] width 121 height 17
type input "Usuários de EPI"
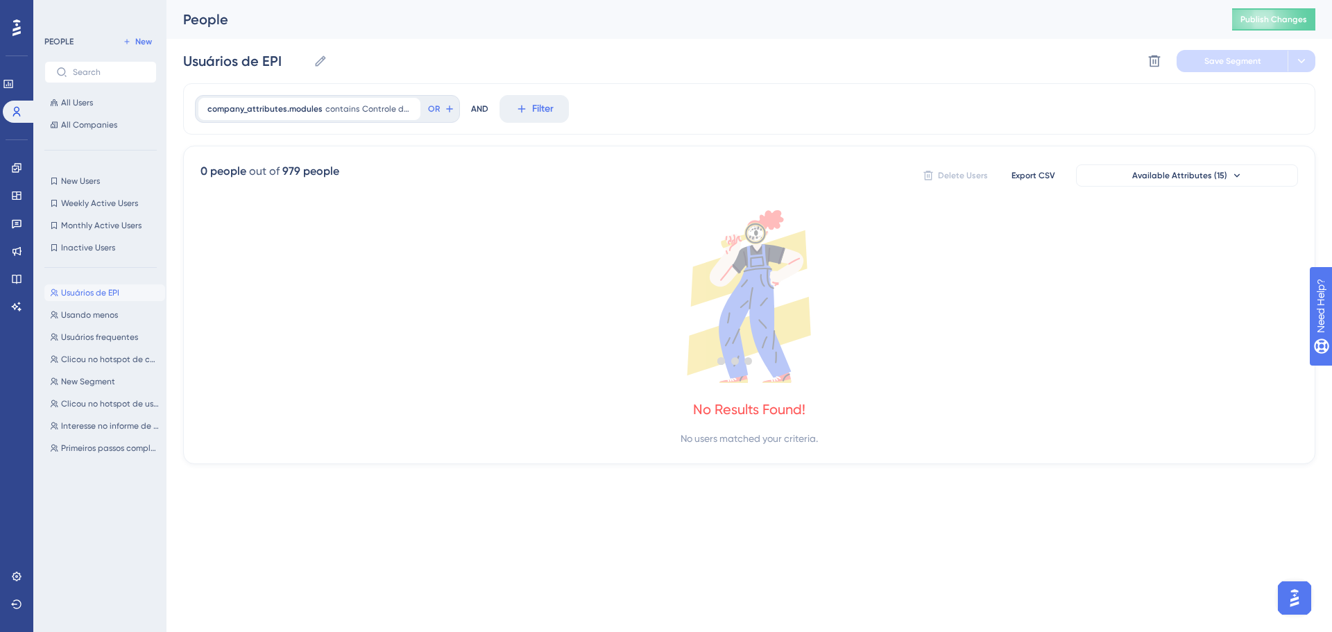
click at [87, 294] on span "Usuários de EPI" at bounding box center [90, 292] width 58 height 11
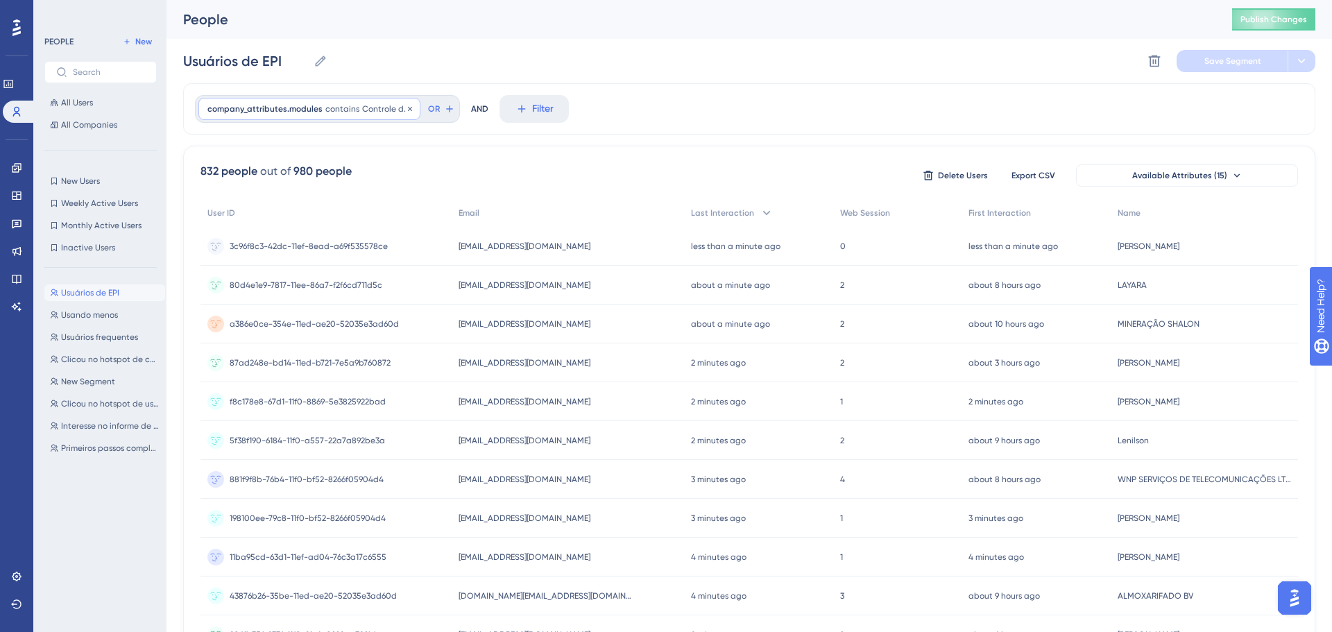
click at [332, 112] on span "contains" at bounding box center [342, 108] width 34 height 11
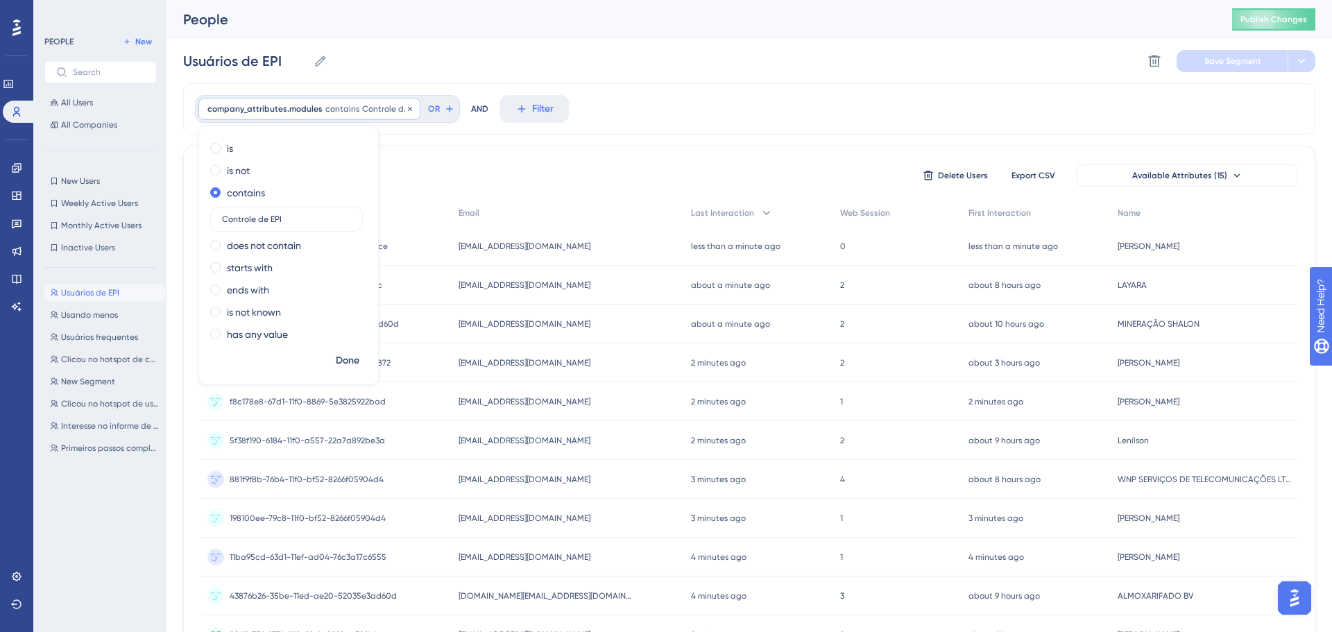
click at [329, 111] on span "contains" at bounding box center [342, 108] width 34 height 11
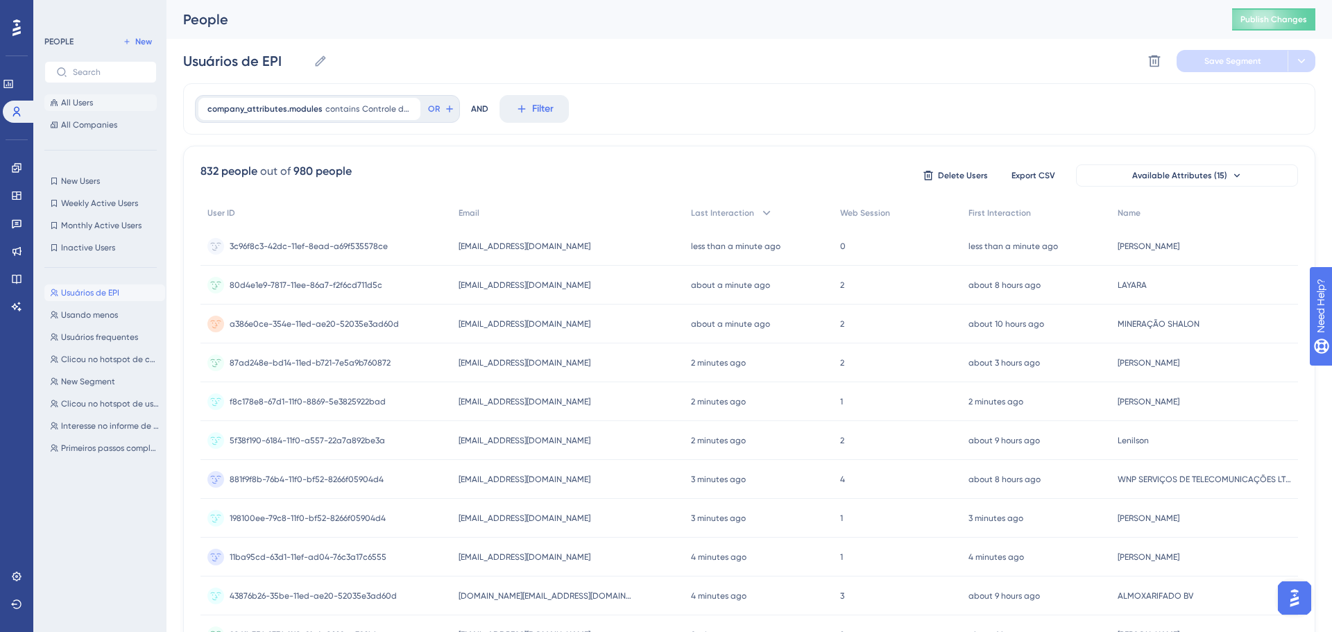
click at [78, 105] on span "All Users" at bounding box center [77, 102] width 32 height 11
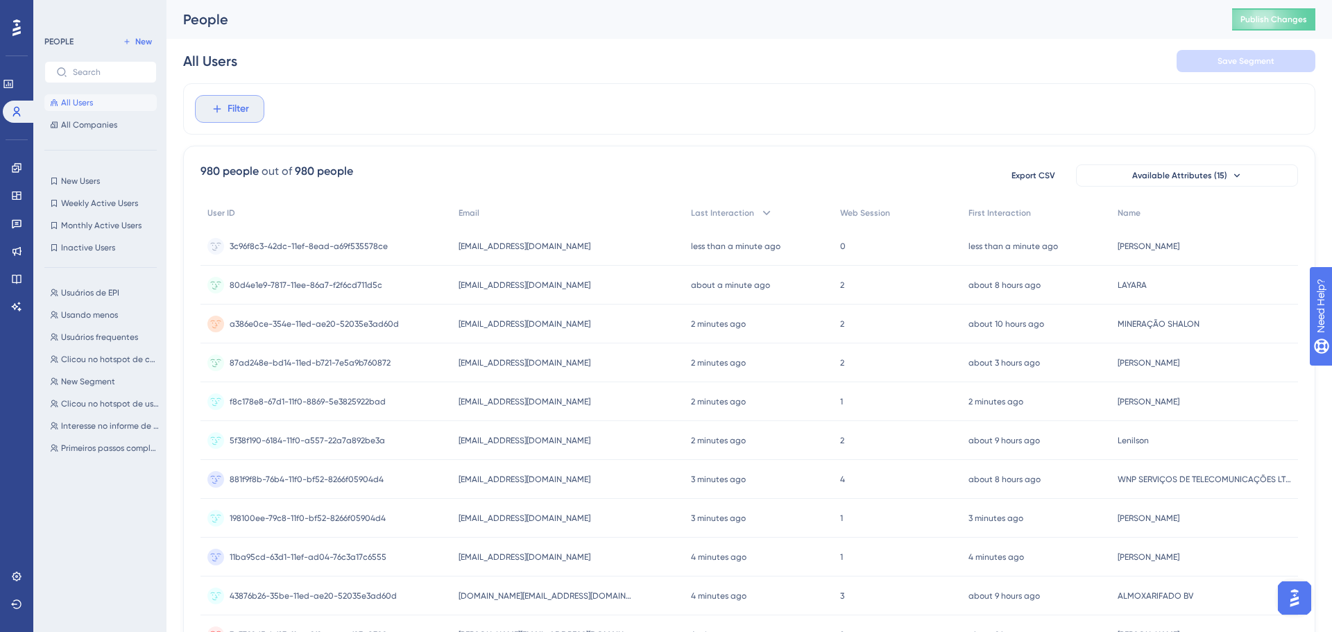
click at [248, 115] on span "Filter" at bounding box center [237, 109] width 21 height 17
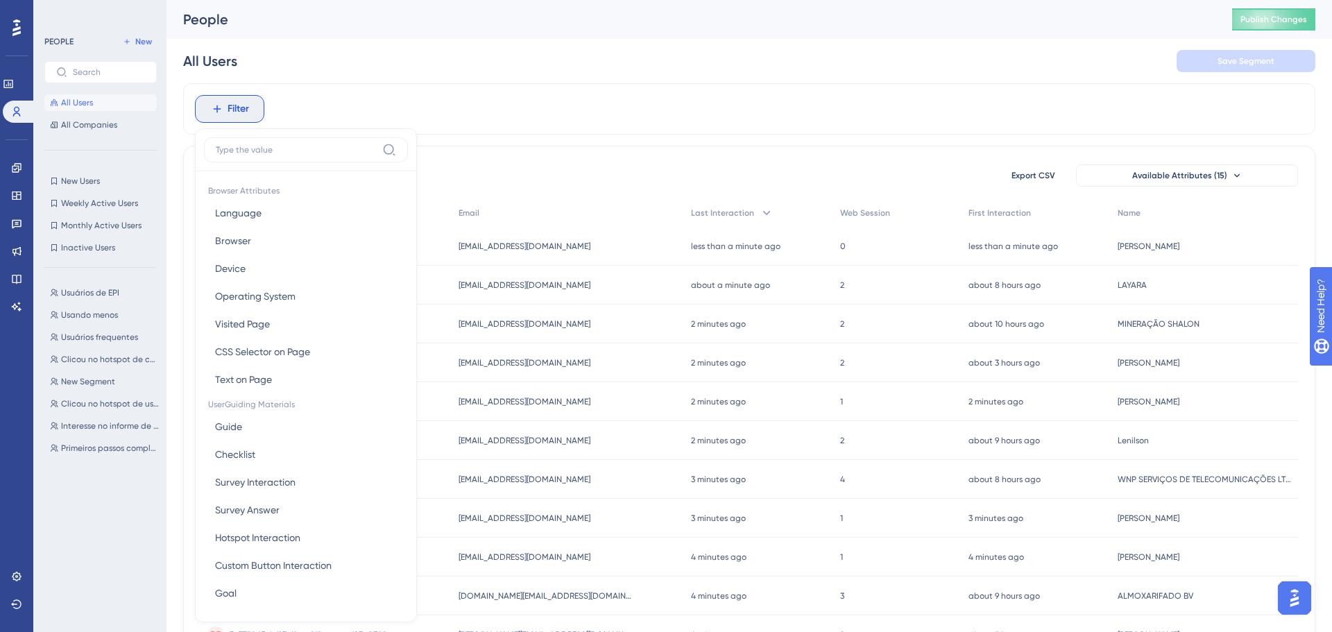
scroll to position [55, 0]
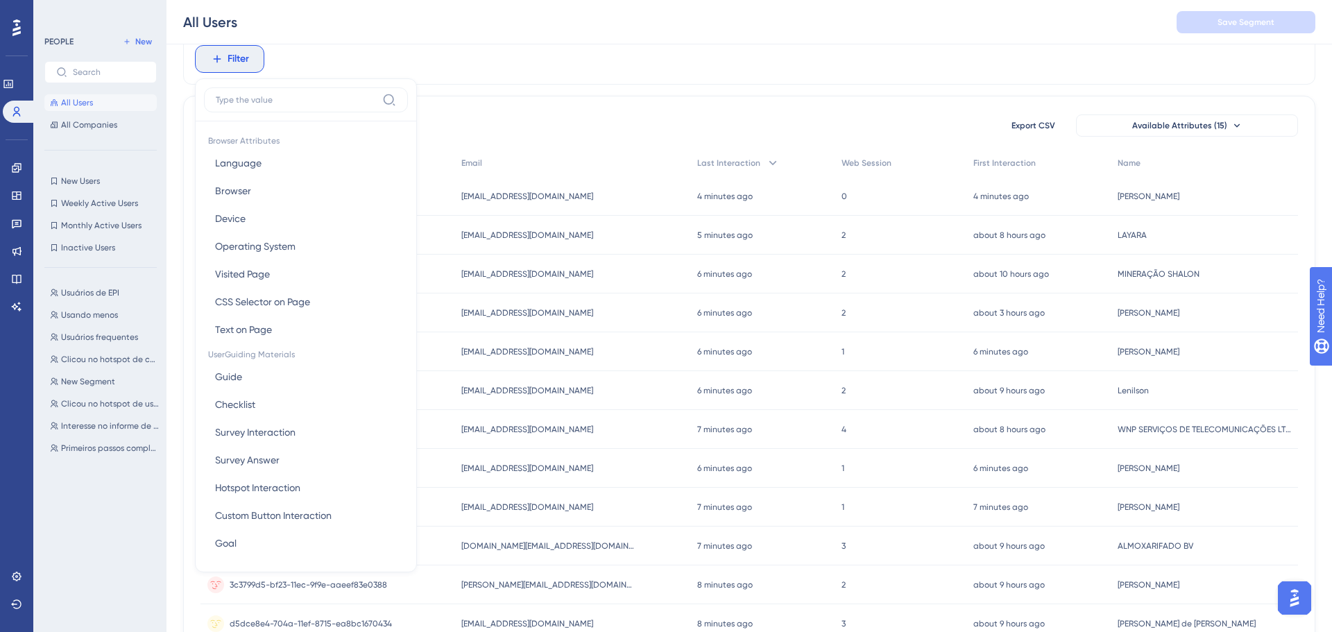
click at [492, 78] on div "Filter Browser Attributes Language Language Browser Browser Device Device Opera…" at bounding box center [749, 58] width 1132 height 51
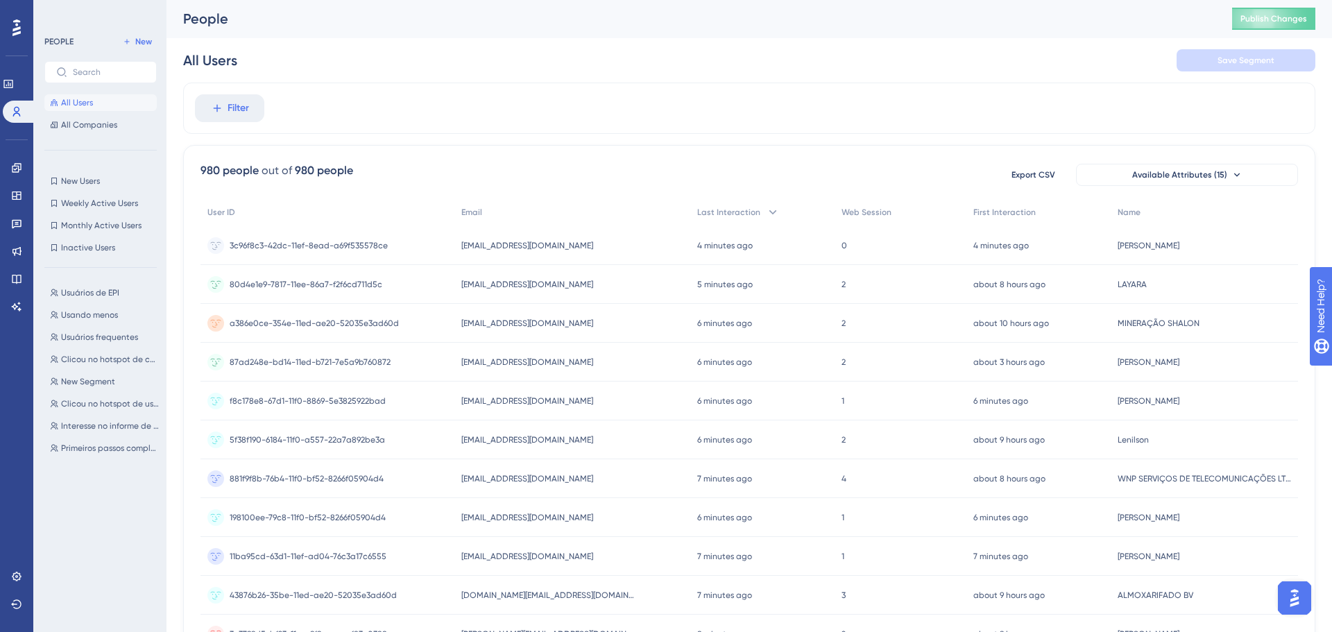
scroll to position [0, 0]
click at [216, 83] on div "All Users Save Segment" at bounding box center [749, 61] width 1132 height 44
click at [227, 121] on button "Filter" at bounding box center [229, 109] width 69 height 28
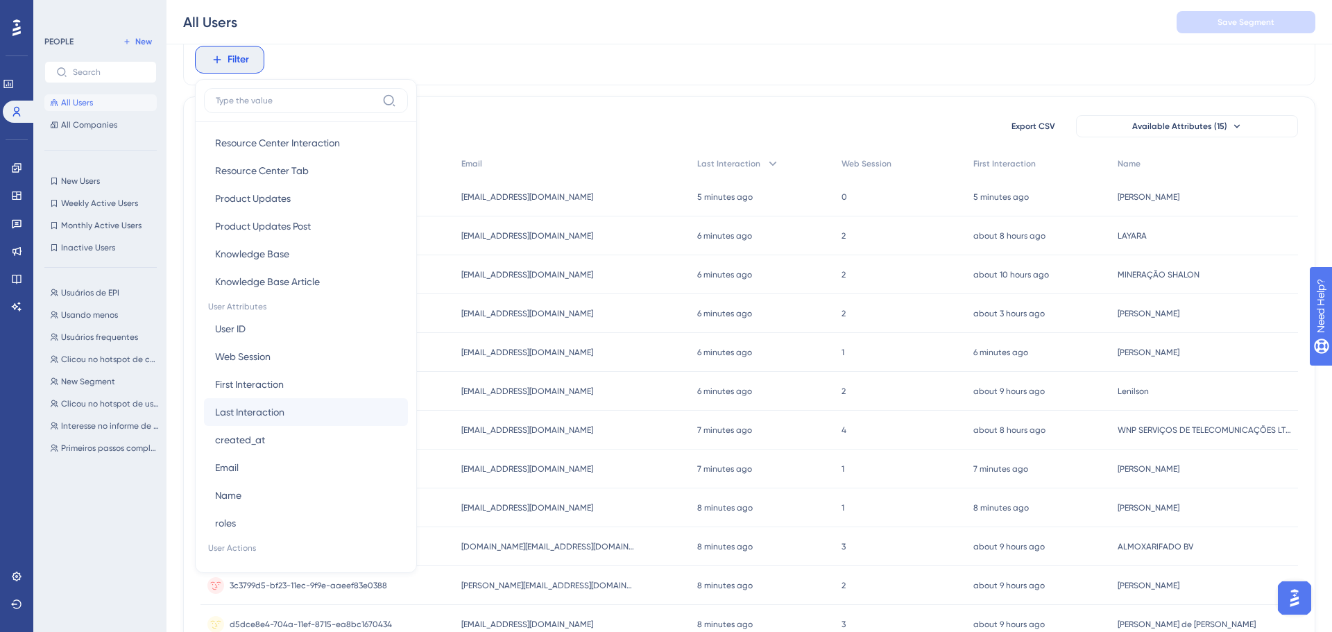
scroll to position [474, 0]
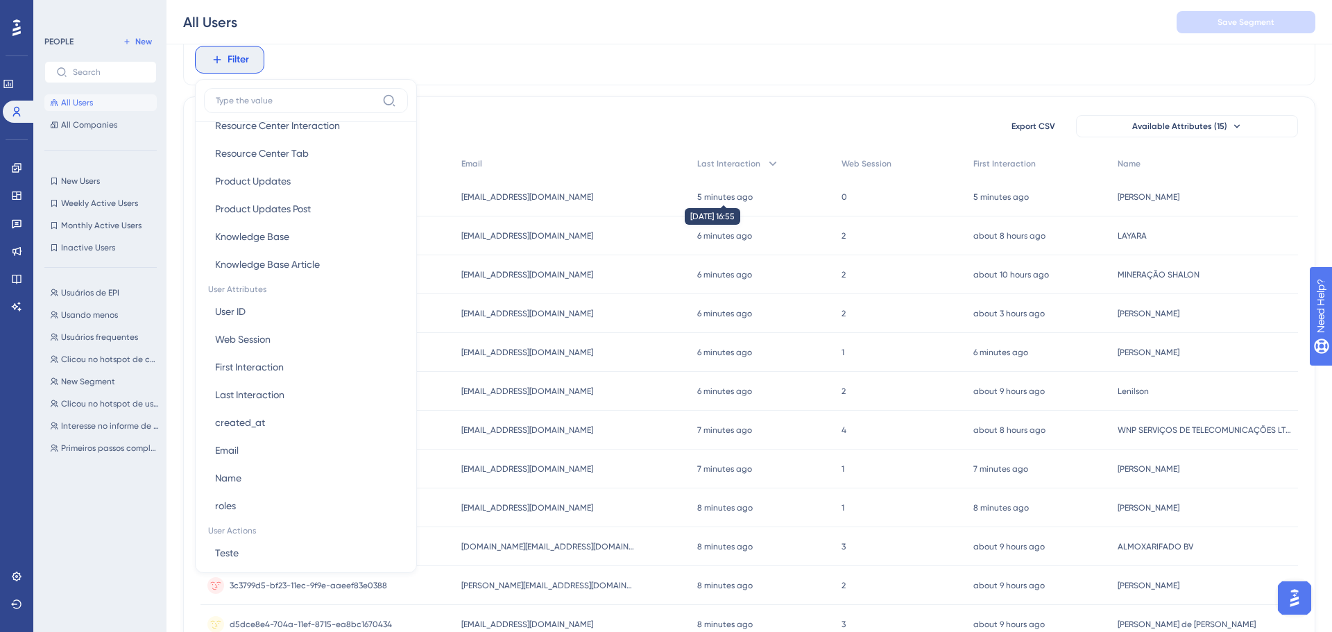
click at [714, 200] on time "5 minutes ago" at bounding box center [724, 197] width 55 height 10
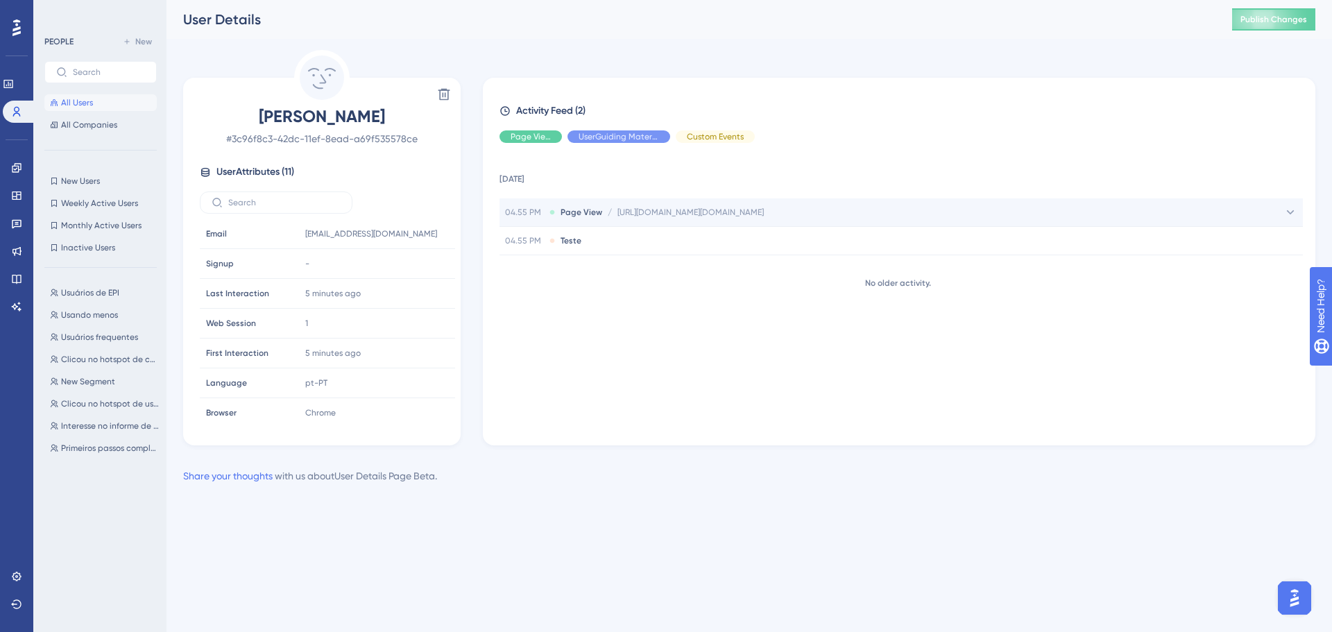
click at [599, 216] on span "Page View" at bounding box center [581, 212] width 42 height 11
click at [603, 268] on div "[DATE] 04.55 PM Page View / [URL][DOMAIN_NAME][DOMAIN_NAME] [URL][DOMAIN_NAME][…" at bounding box center [904, 288] width 810 height 269
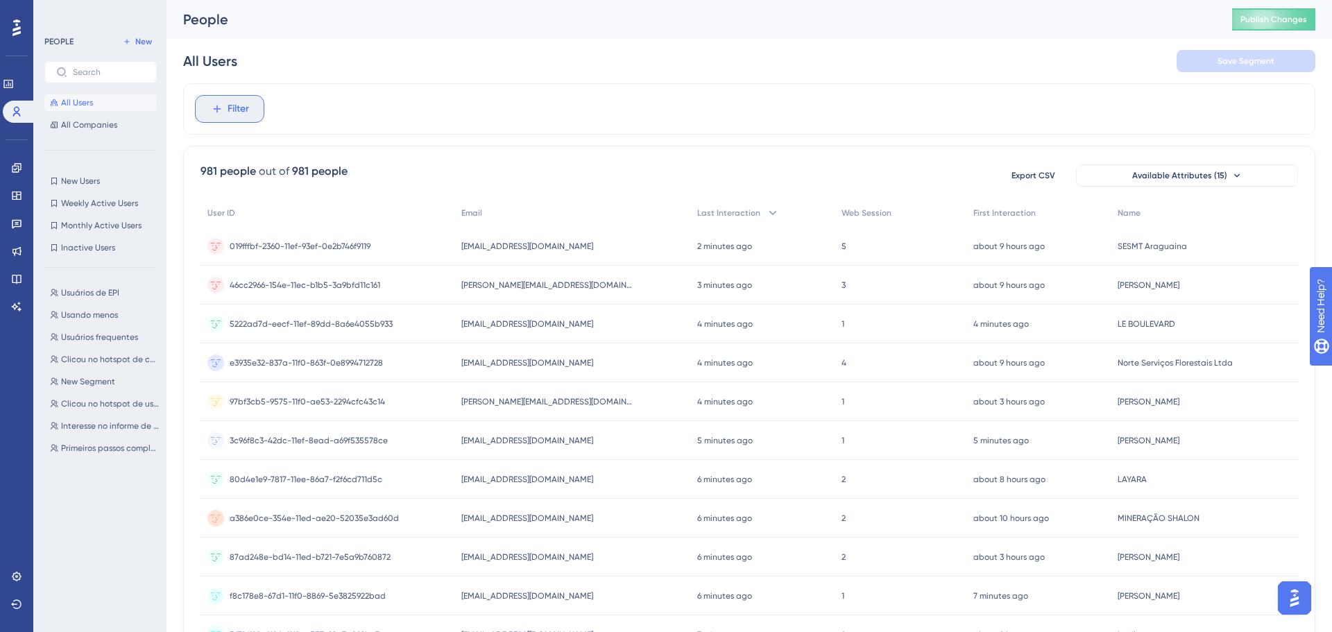
click at [238, 103] on span "Filter" at bounding box center [237, 109] width 21 height 17
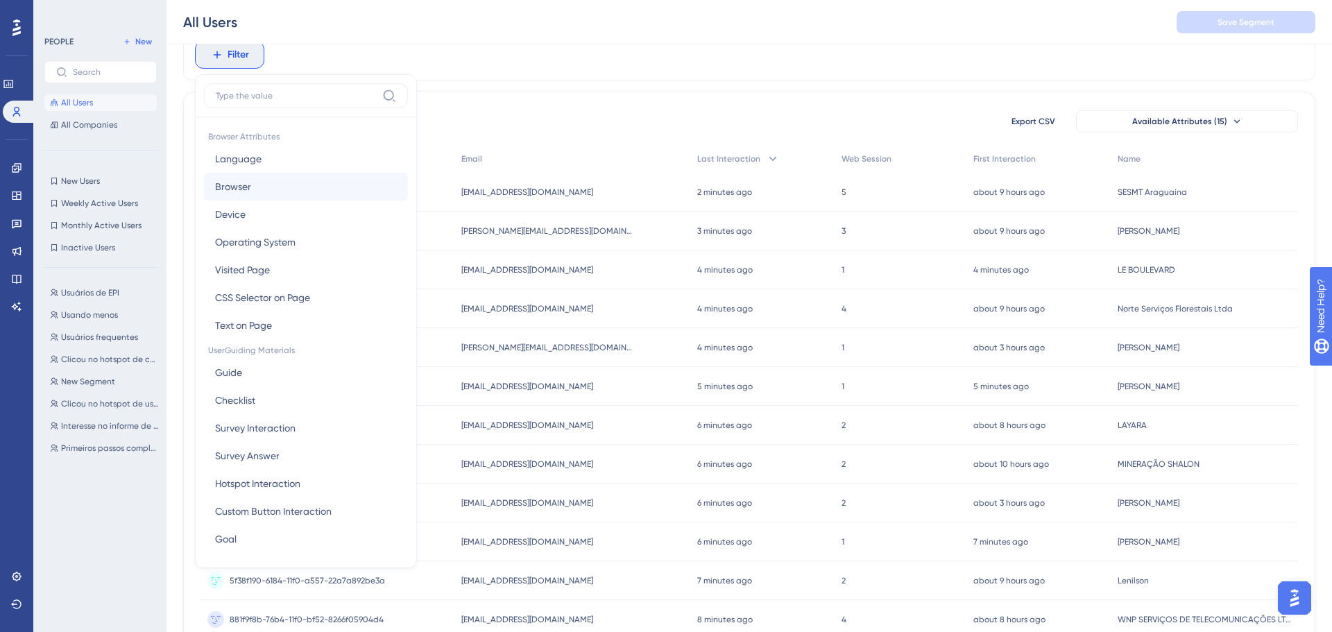
scroll to position [698, 0]
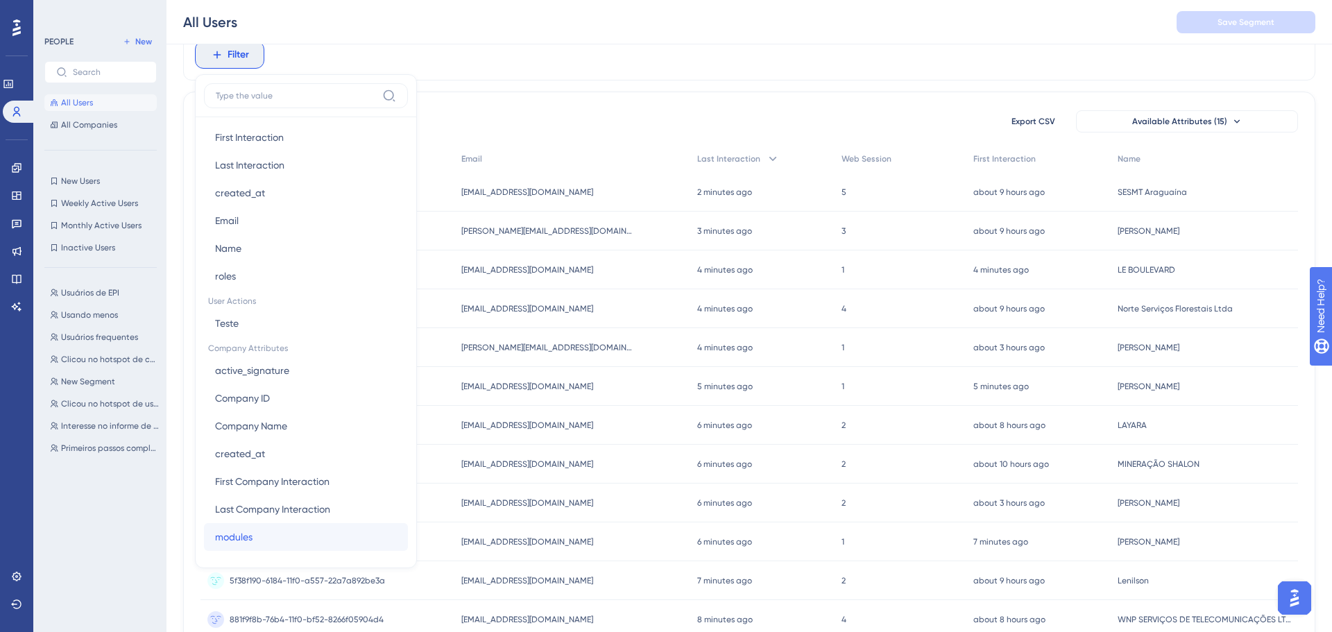
click at [248, 539] on span "modules" at bounding box center [233, 536] width 37 height 17
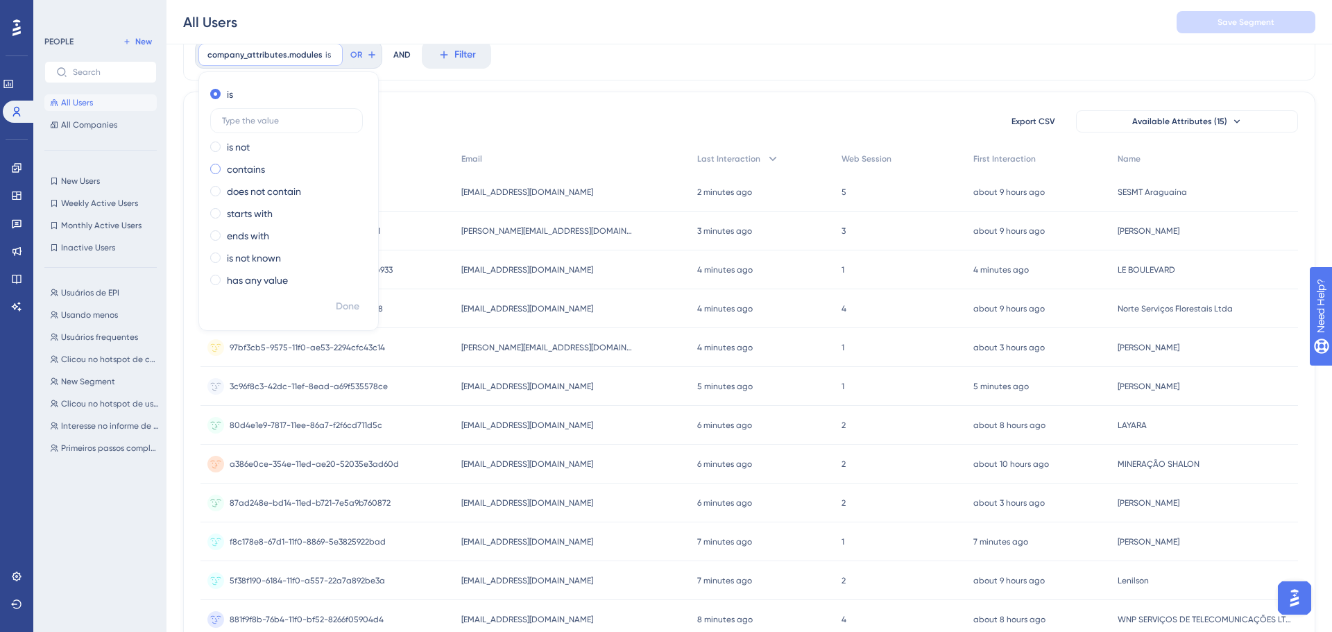
click at [252, 165] on label "contains" at bounding box center [246, 169] width 38 height 17
type input "ordem de serviço"
click at [350, 313] on span "Done" at bounding box center [348, 306] width 24 height 17
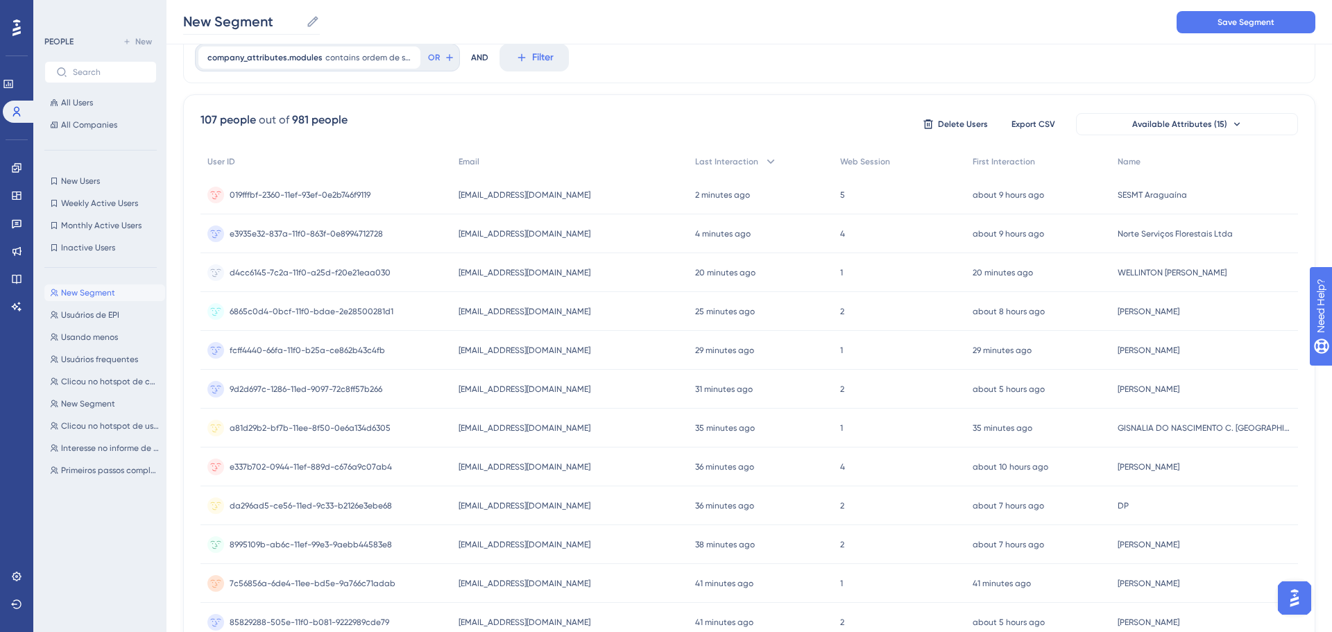
scroll to position [0, 0]
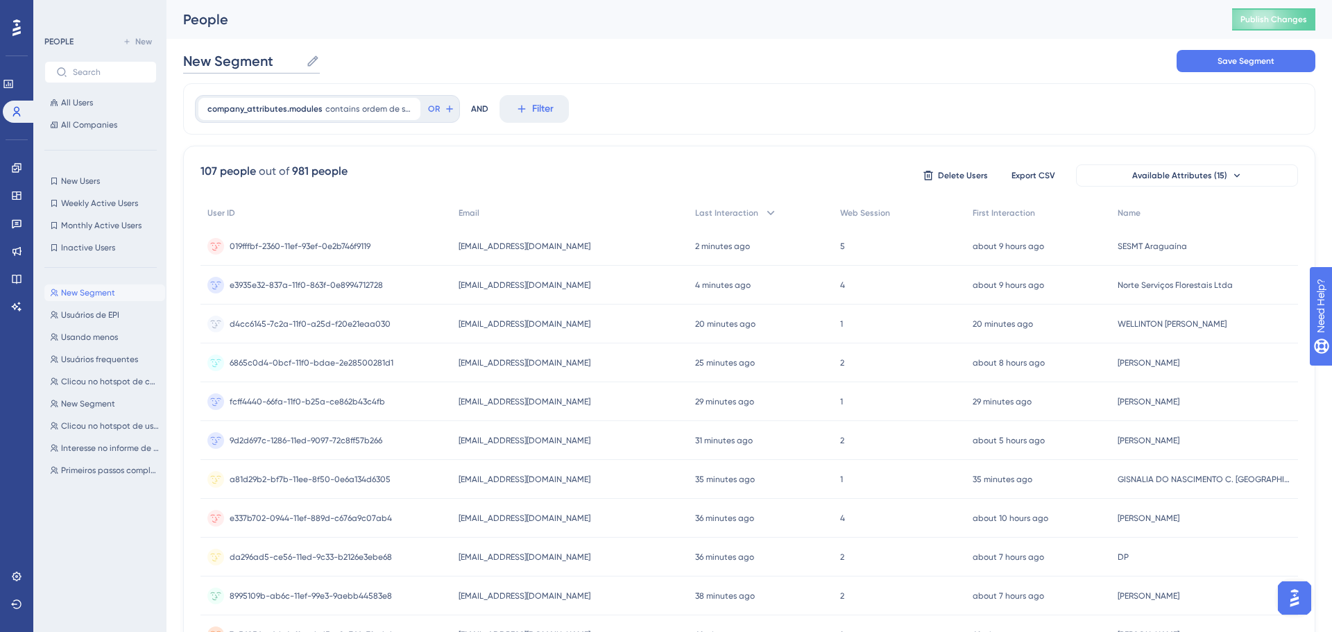
click at [267, 64] on input "New Segment" at bounding box center [241, 60] width 117 height 19
click at [694, 121] on div "company_attributes.modules contains ordem de serviço ordem de serviço Remove OR…" at bounding box center [749, 108] width 1132 height 51
click at [83, 321] on button "Usuários de EPI Usuários de EPI" at bounding box center [104, 315] width 121 height 17
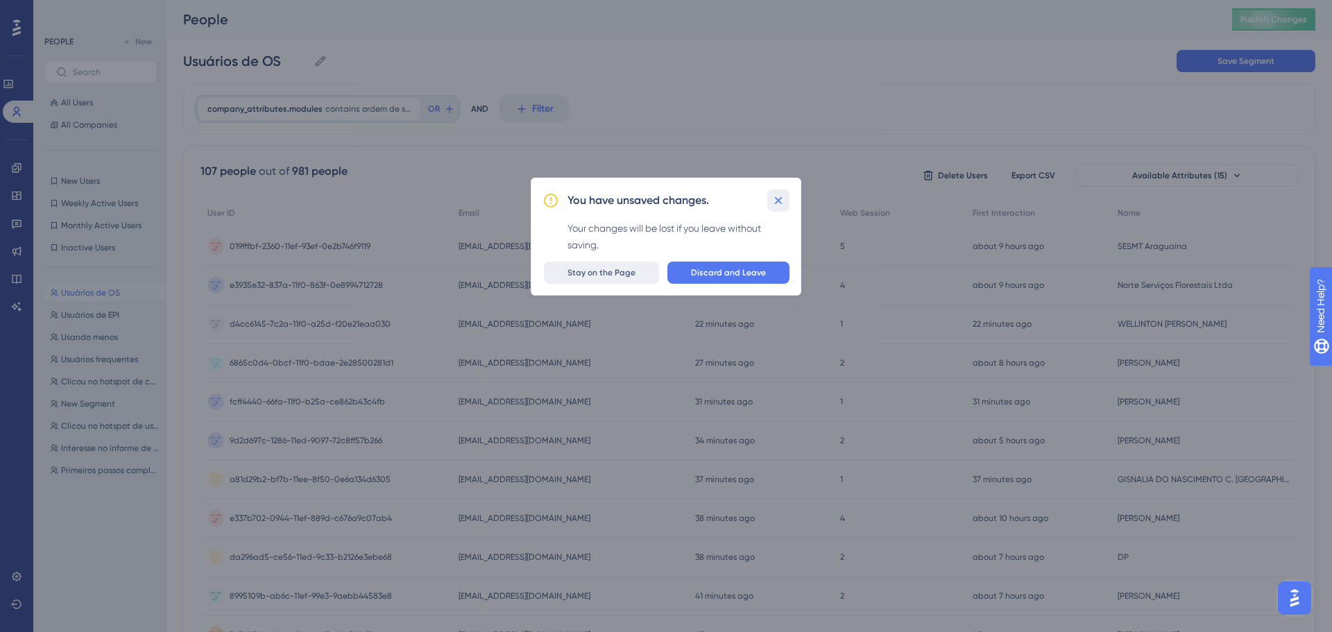
drag, startPoint x: 771, startPoint y: 196, endPoint x: 572, endPoint y: 266, distance: 210.4
click at [576, 258] on div "You have unsaved changes. Your changes will be lost if you leave without saving…" at bounding box center [666, 237] width 270 height 118
click at [575, 275] on span "Stay on the Page" at bounding box center [601, 272] width 68 height 11
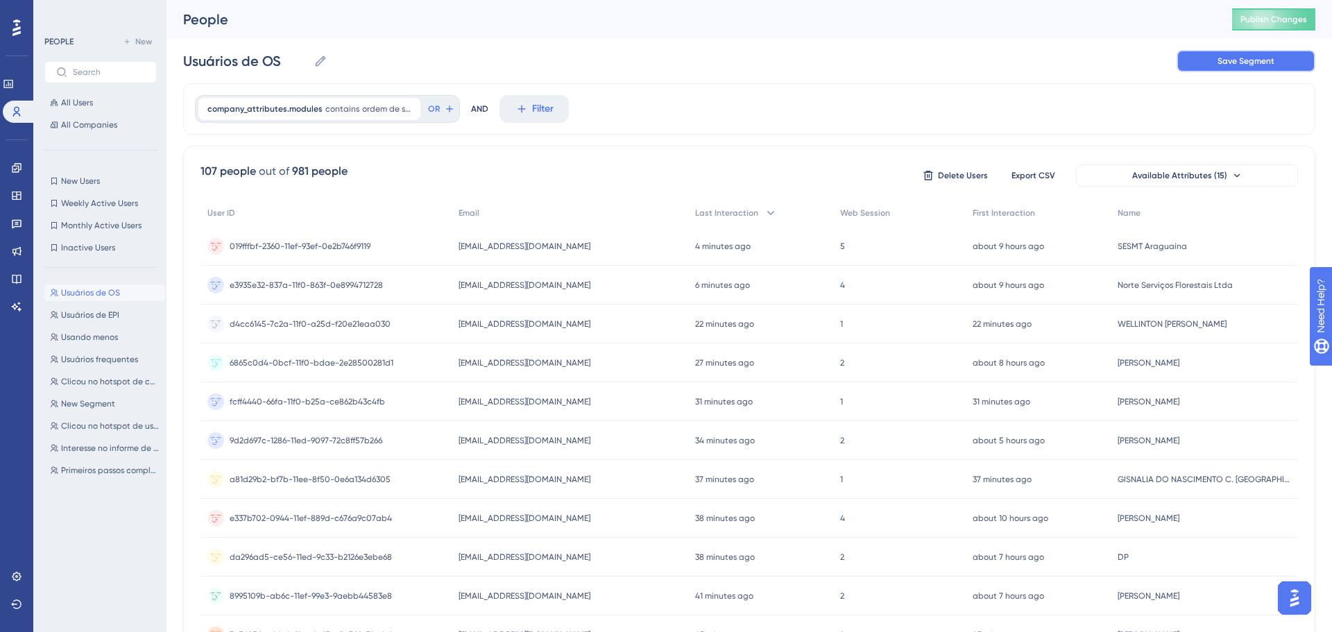
click at [1181, 55] on button "Save Segment" at bounding box center [1245, 61] width 139 height 22
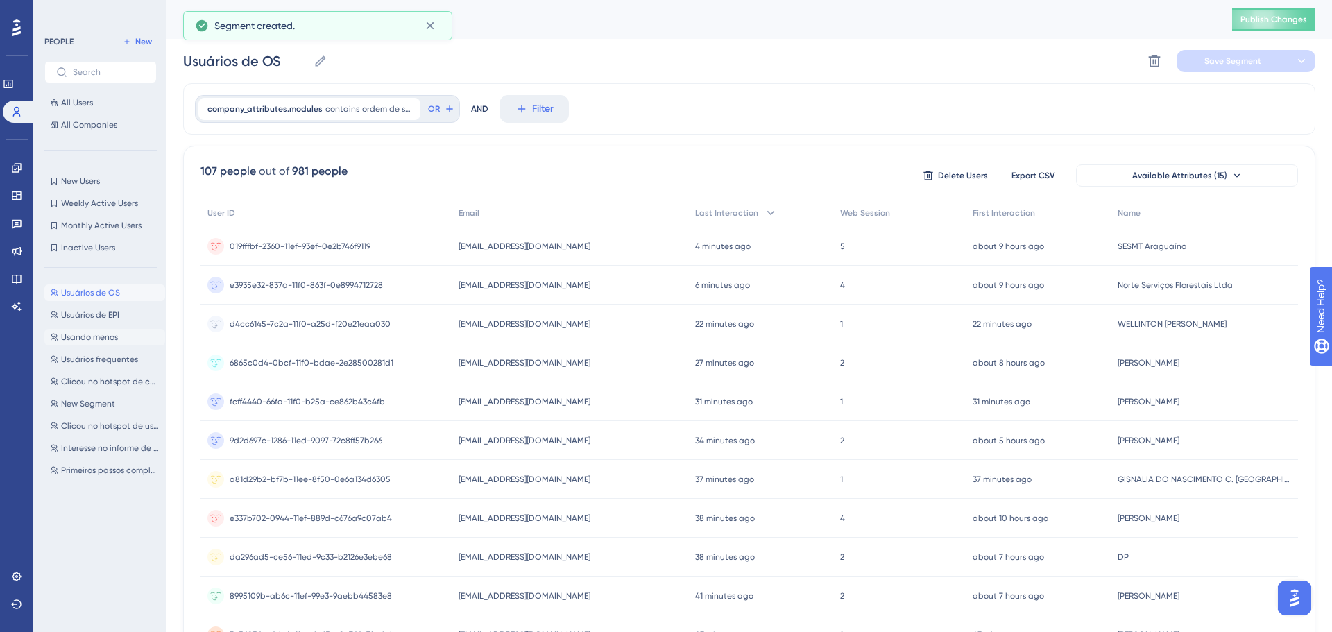
drag, startPoint x: 30, startPoint y: 343, endPoint x: 51, endPoint y: 332, distance: 23.9
click at [31, 343] on div "Performance Users Engagement Widgets Feedback Product Updates Knowledge Base AI…" at bounding box center [16, 316] width 33 height 632
click at [83, 307] on button "Usuários de EPI Usuários de EPI" at bounding box center [104, 315] width 121 height 17
click at [92, 288] on span "Usuários de OS" at bounding box center [90, 292] width 59 height 11
click at [94, 309] on span "Usuários de EPI" at bounding box center [90, 314] width 58 height 11
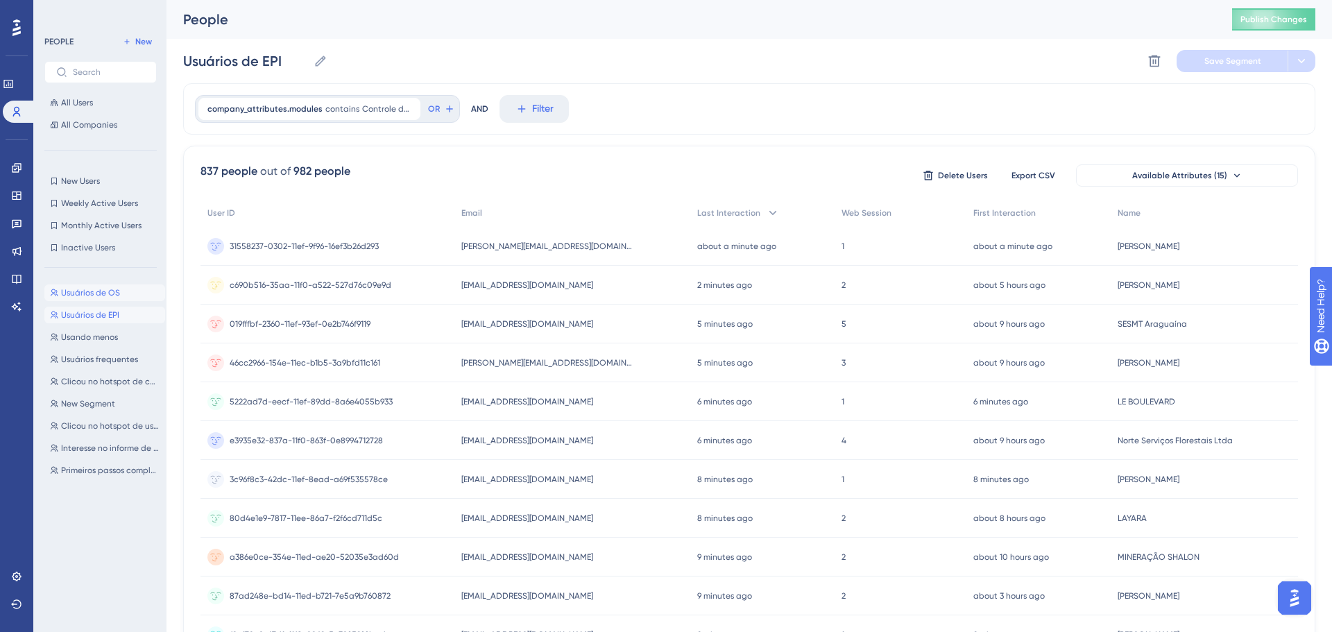
click at [97, 293] on span "Usuários de OS" at bounding box center [90, 292] width 59 height 11
type input "Usuários de OS"
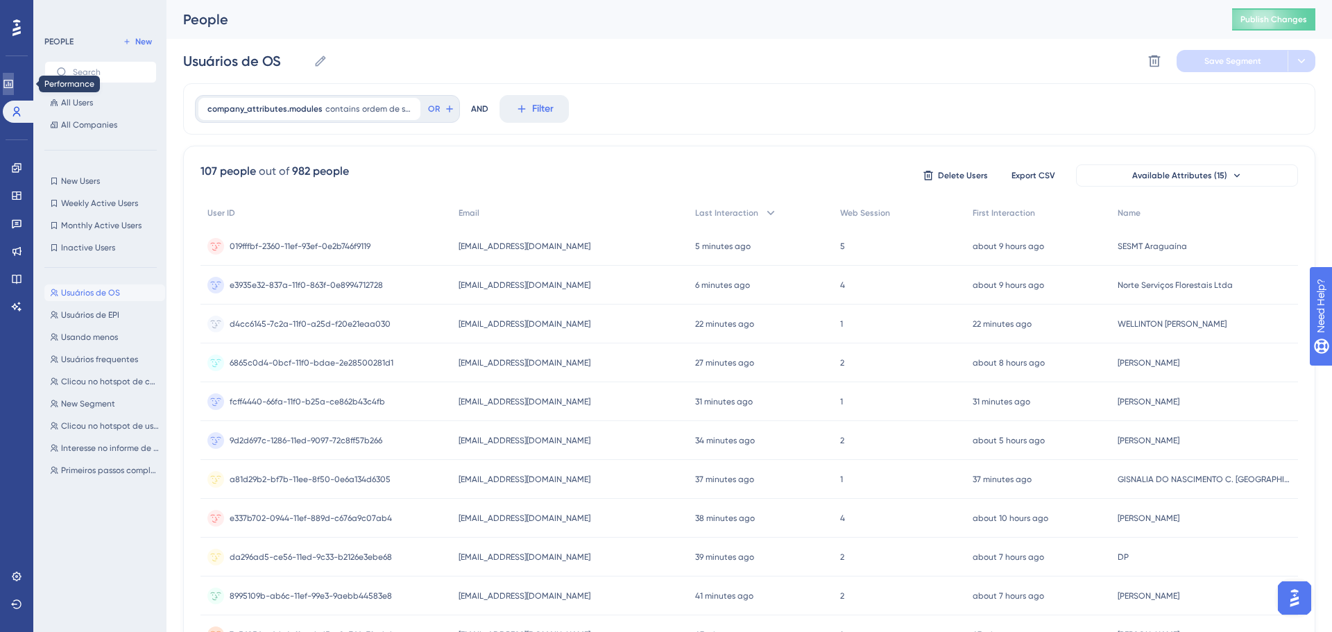
click at [14, 87] on icon at bounding box center [8, 83] width 11 height 11
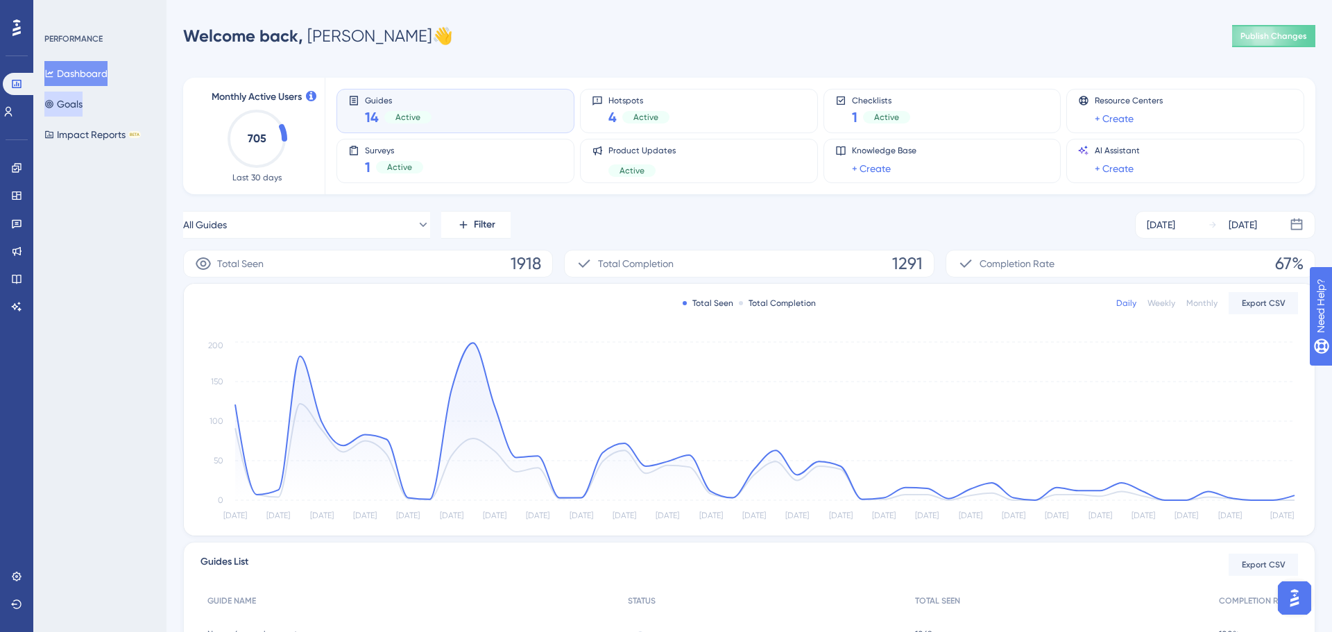
click at [78, 102] on button "Goals" at bounding box center [63, 104] width 38 height 25
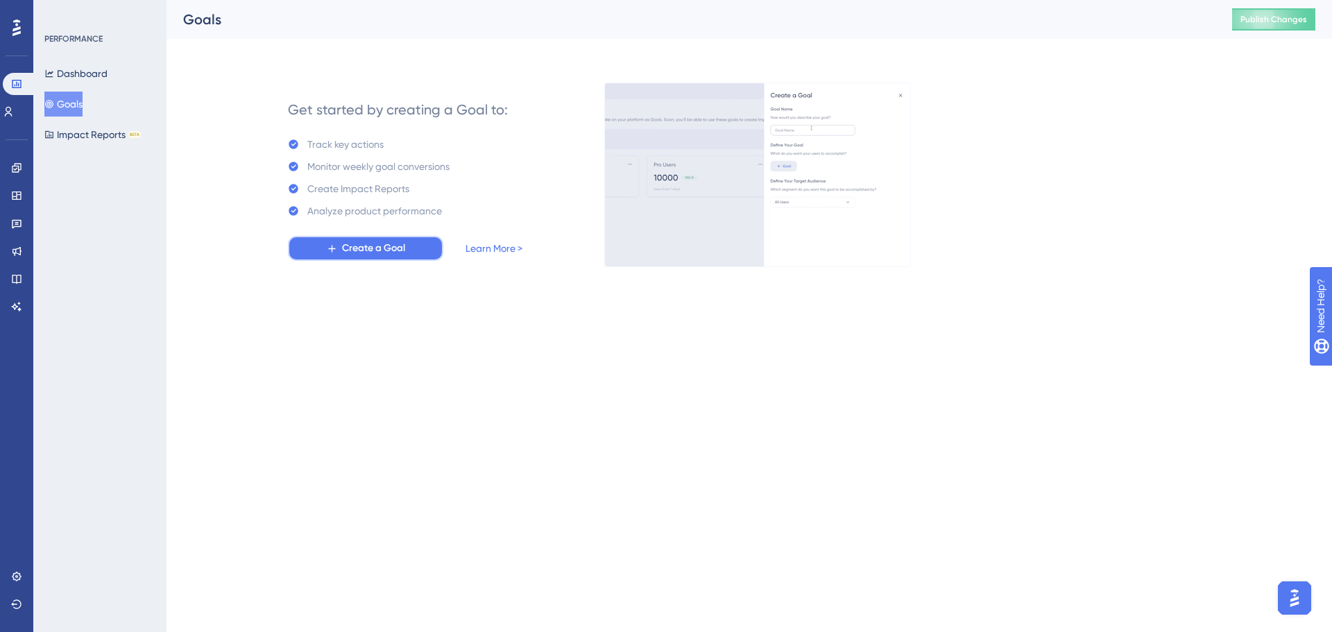
click at [411, 248] on button "Create a Goal" at bounding box center [365, 248] width 155 height 25
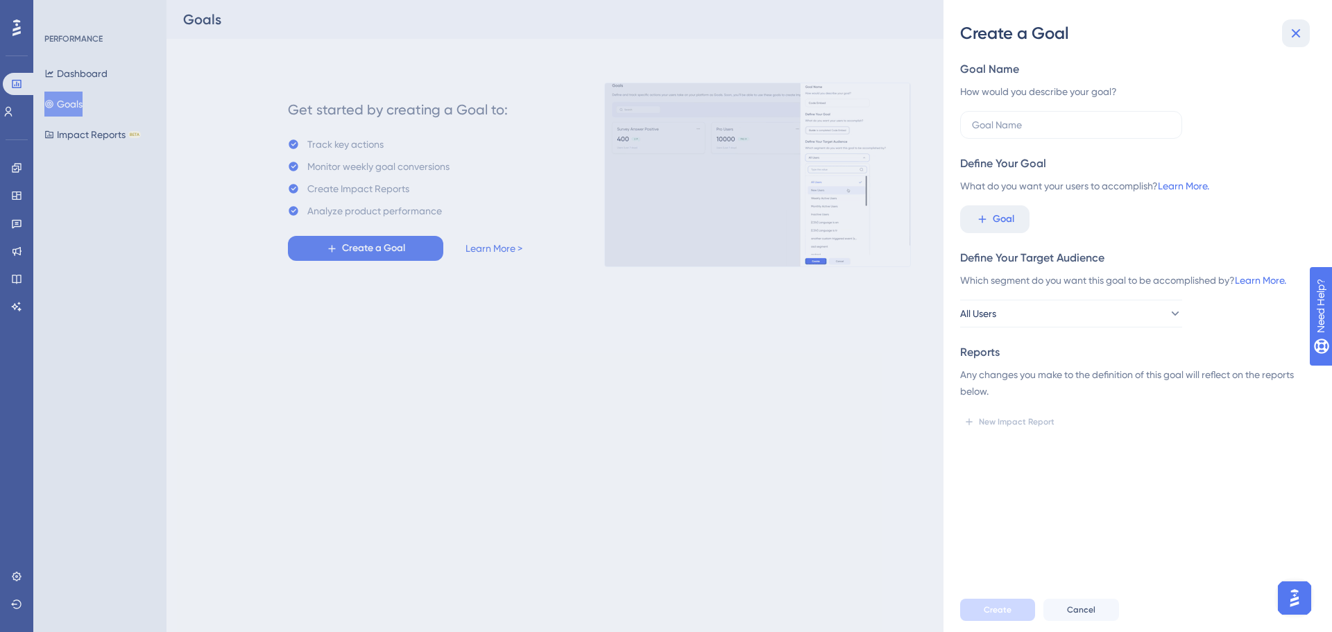
click at [1284, 21] on button at bounding box center [1296, 33] width 28 height 28
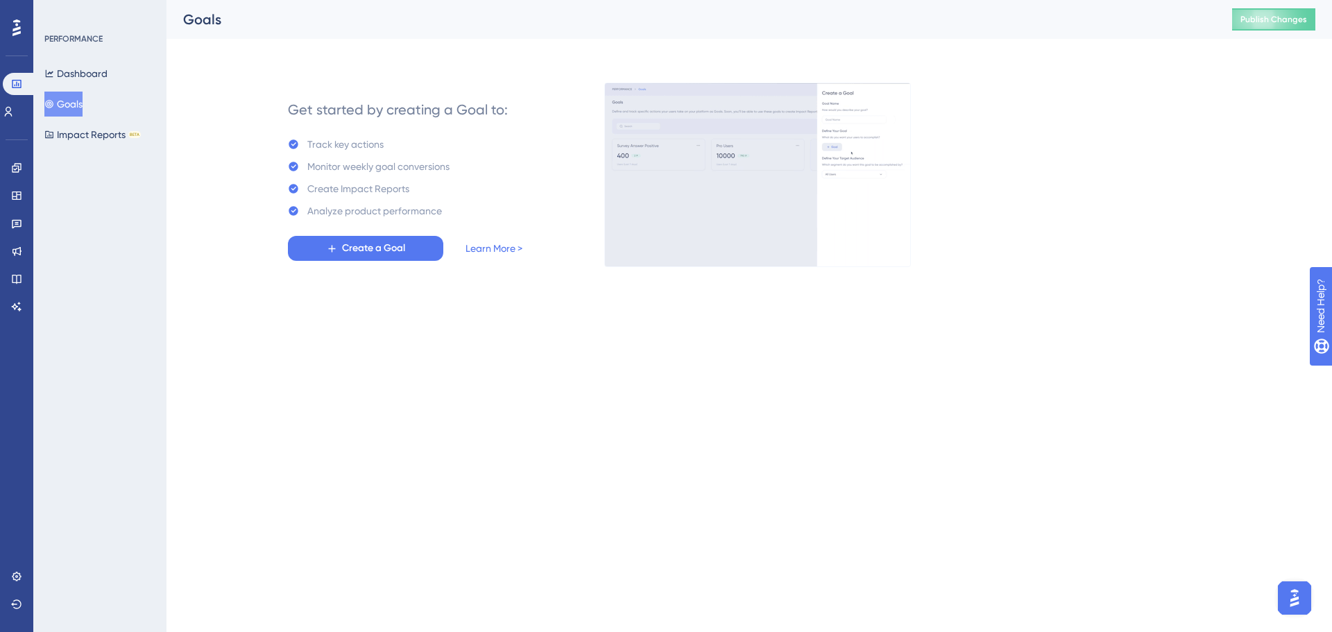
click at [48, 114] on div "Dashboard Goals Impact Reports BETA" at bounding box center [100, 104] width 112 height 86
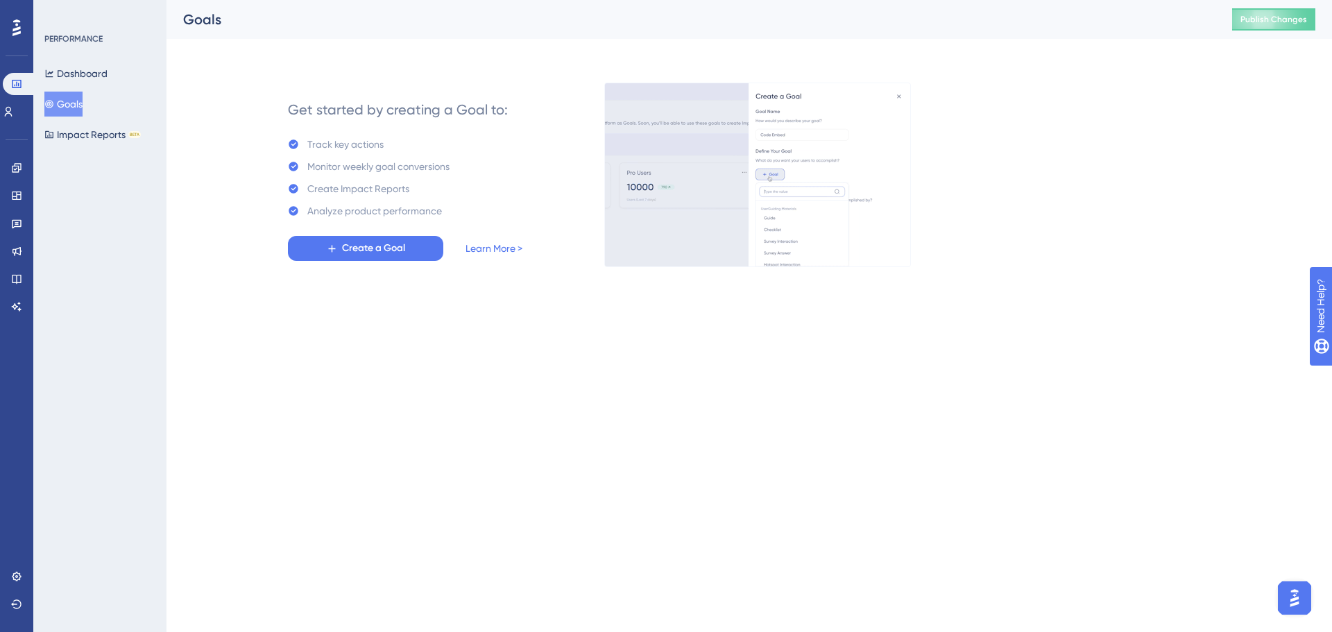
click at [330, 214] on div "Analyze product performance" at bounding box center [374, 211] width 135 height 17
click at [349, 248] on span "Create a Goal" at bounding box center [373, 248] width 63 height 17
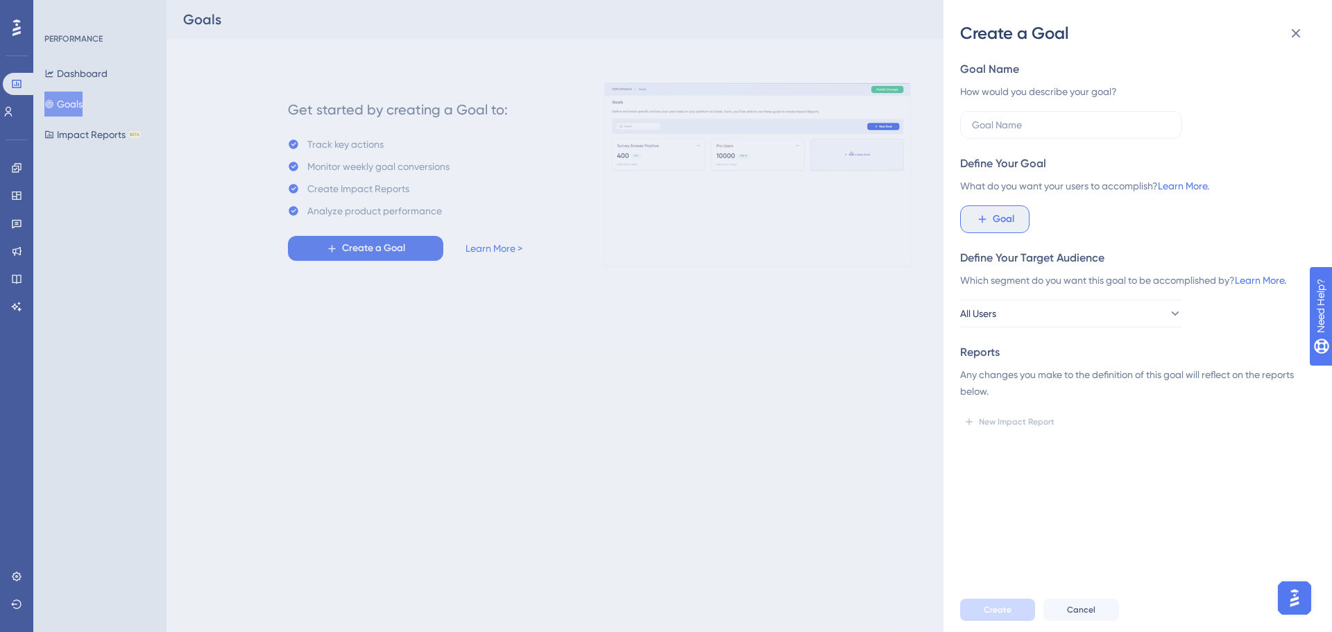
click at [999, 218] on span "Goal" at bounding box center [1002, 219] width 21 height 17
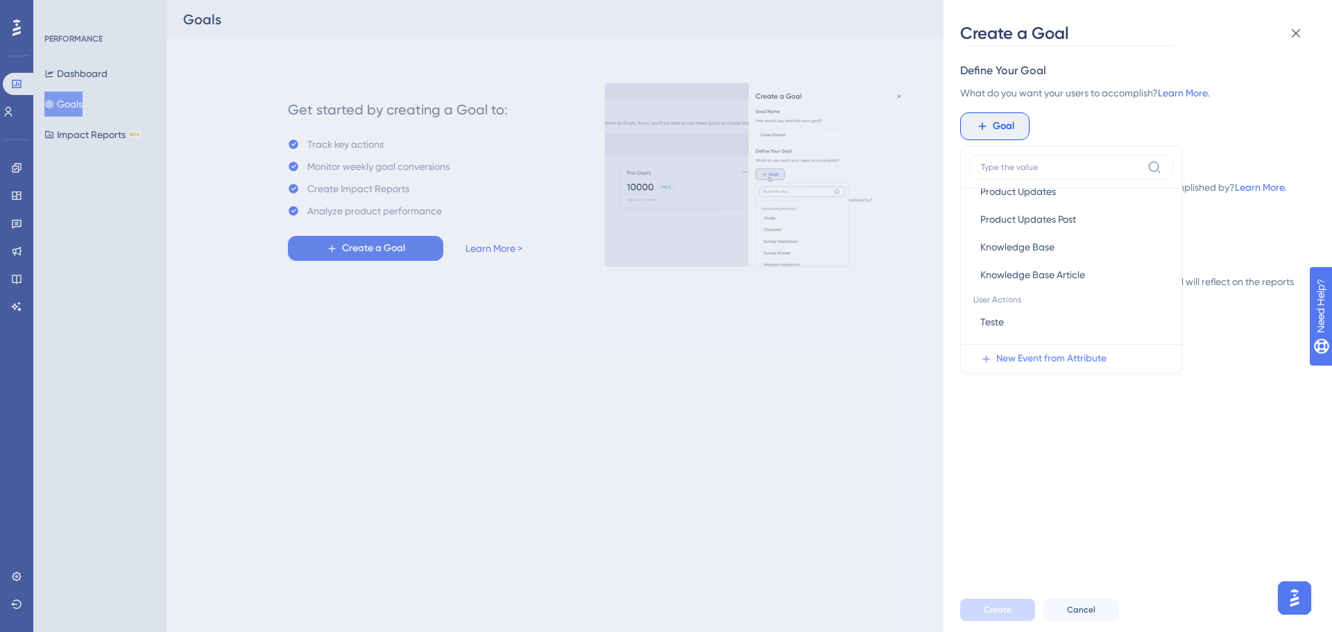
scroll to position [150, 0]
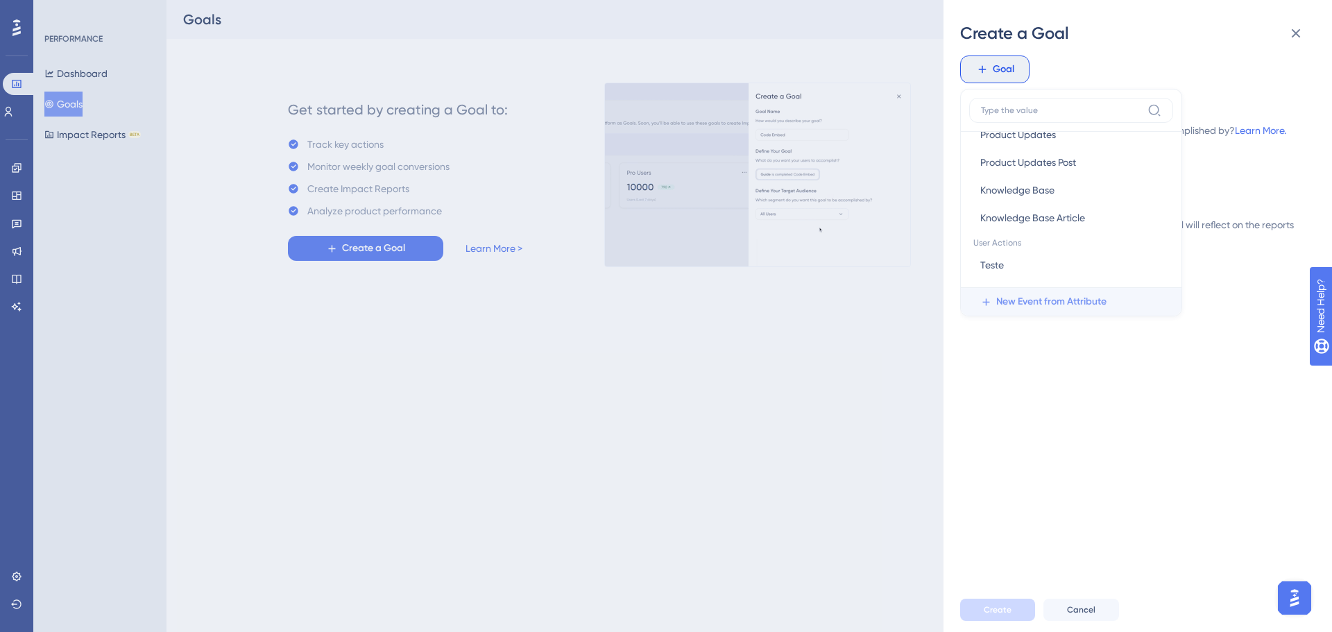
click at [1052, 299] on span "New Event from Attribute" at bounding box center [1051, 301] width 110 height 17
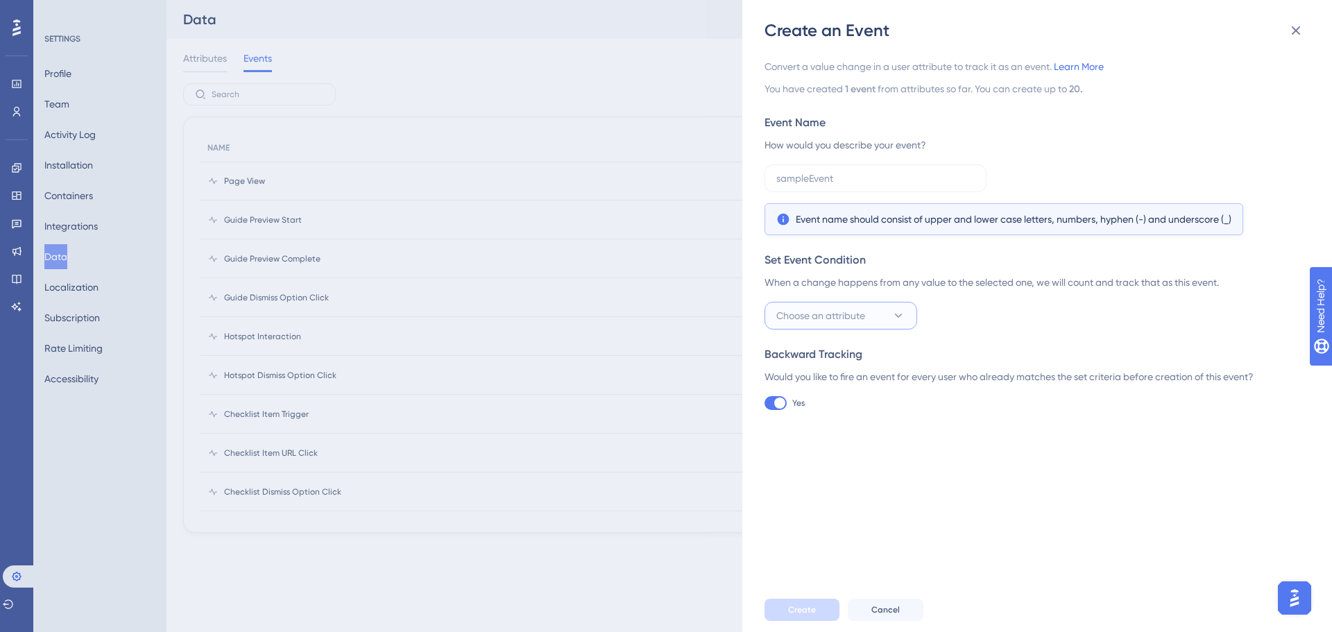
click at [854, 310] on span "Choose an attribute" at bounding box center [820, 315] width 89 height 17
click at [1034, 295] on div "Set Event Condition When a change happens from any value to the selected one, w…" at bounding box center [1032, 291] width 537 height 78
click at [875, 198] on div "Event name should consist of upper and lower case letters, numbers, hyphen (-) …" at bounding box center [1032, 199] width 537 height 71
click at [827, 289] on div "Set Event Condition When a change happens from any value to the selected one, w…" at bounding box center [1032, 291] width 537 height 78
drag, startPoint x: 824, startPoint y: 315, endPoint x: 828, endPoint y: 323, distance: 9.3
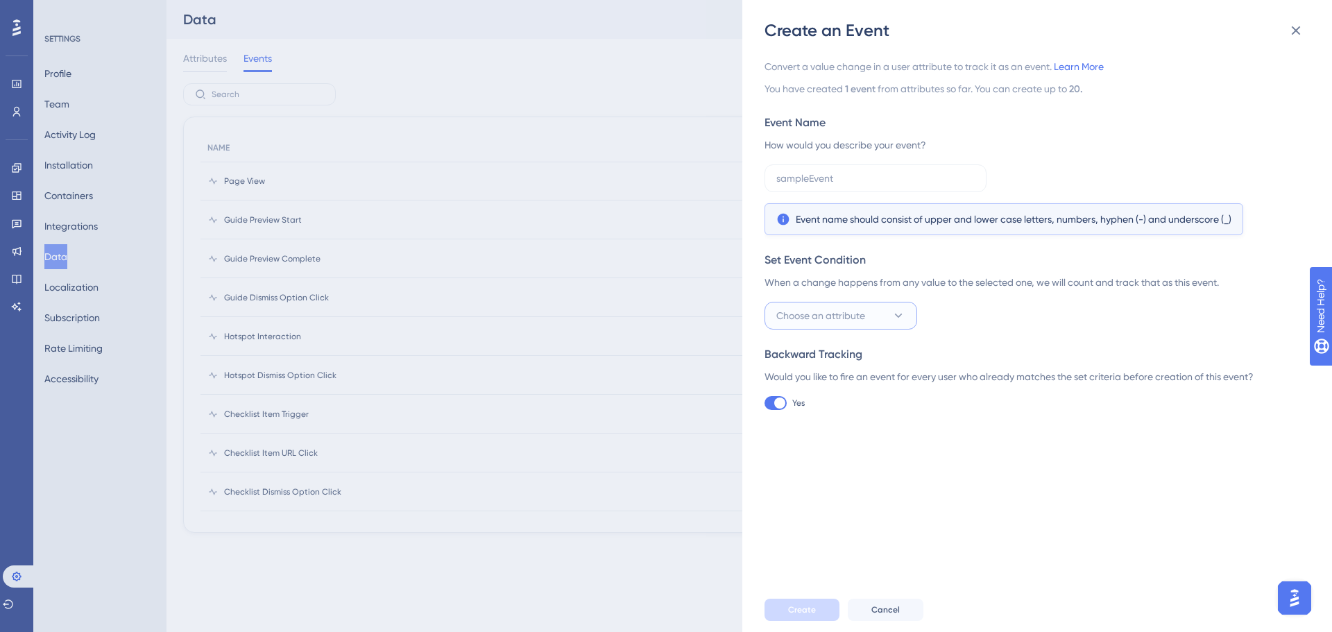
click at [824, 314] on span "Choose an attribute" at bounding box center [820, 315] width 89 height 17
click at [1006, 396] on div "Backward Tracking Would you like to fire an event for every user who already ma…" at bounding box center [1032, 378] width 537 height 64
click at [1296, 33] on icon at bounding box center [1295, 30] width 17 height 17
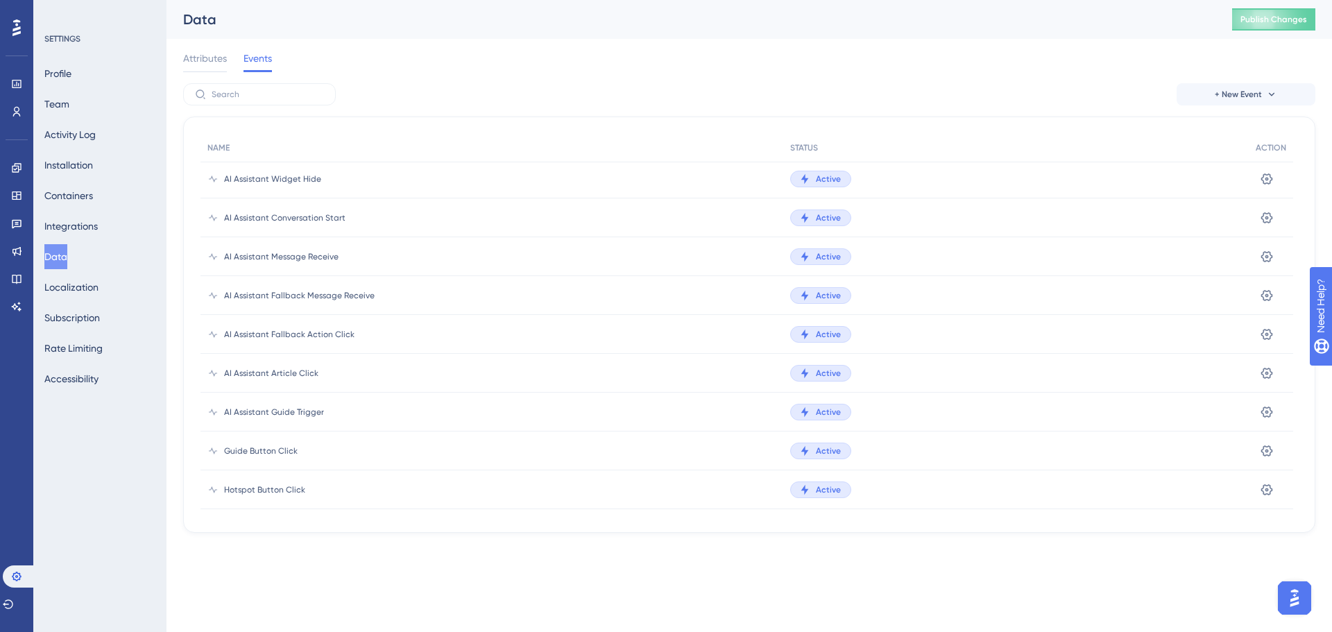
scroll to position [1178, 0]
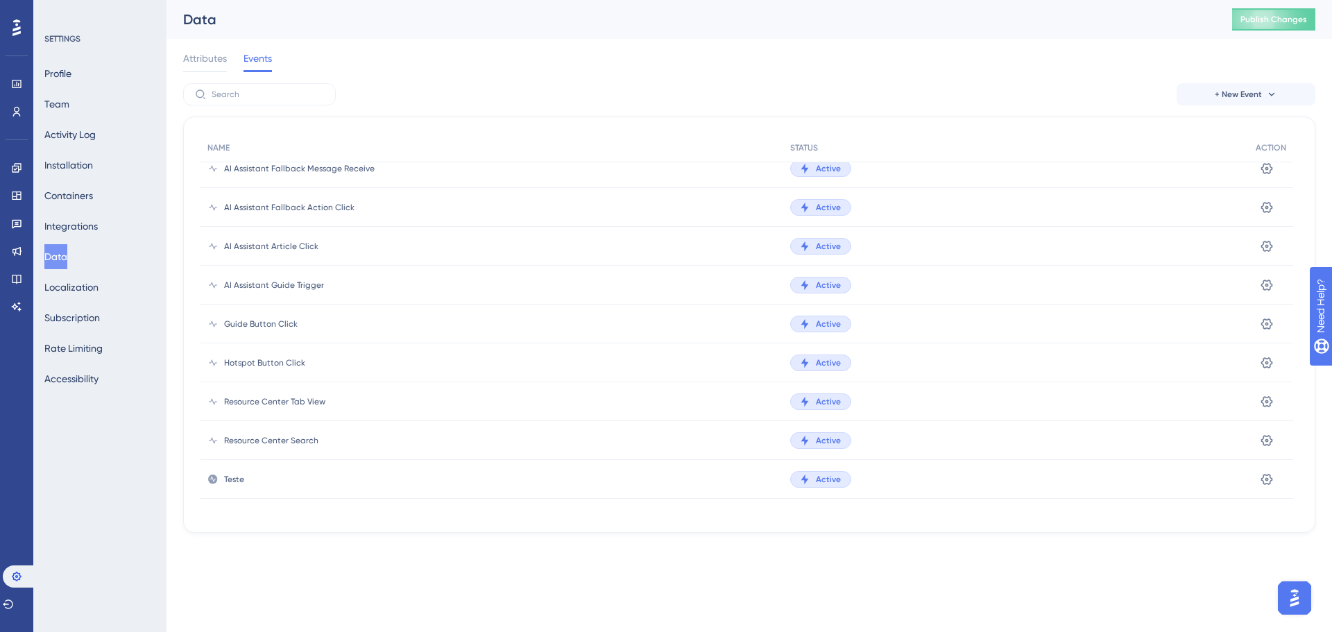
click at [1286, 484] on div "Settings" at bounding box center [1270, 479] width 44 height 39
click at [1268, 474] on icon at bounding box center [1266, 479] width 14 height 14
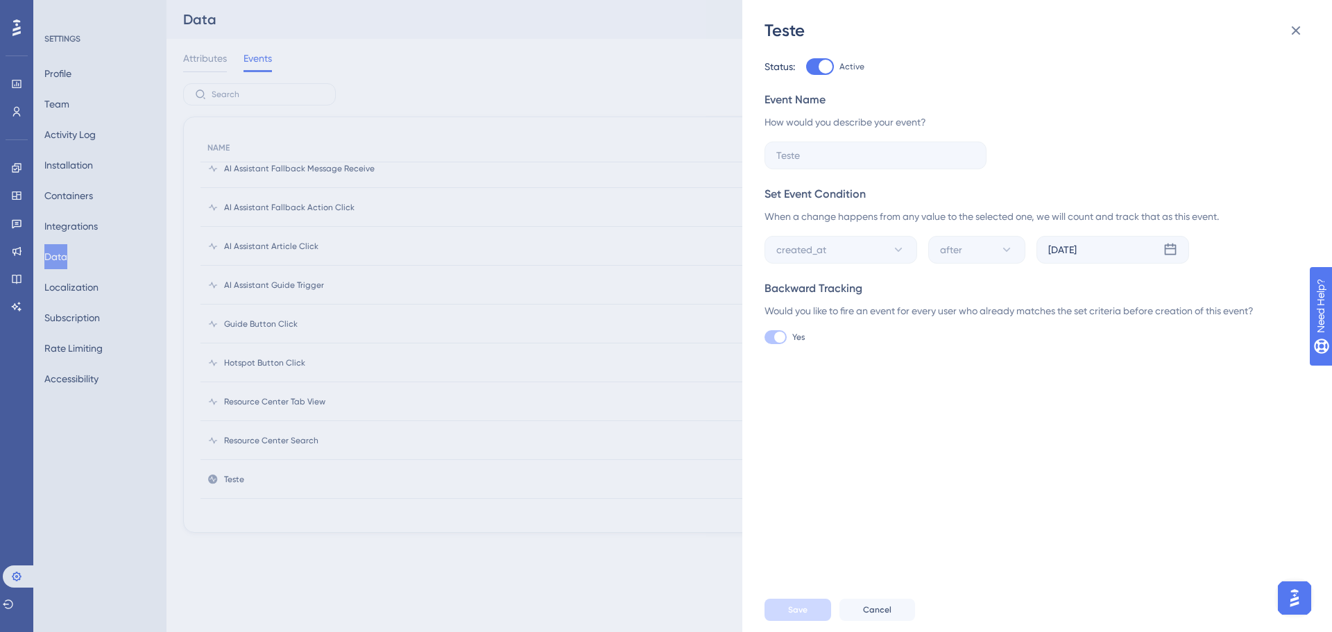
click at [863, 146] on label at bounding box center [875, 155] width 222 height 28
click at [815, 69] on div at bounding box center [820, 66] width 28 height 17
click at [806, 67] on input "Active" at bounding box center [805, 67] width 1 height 1
checkbox input "false"
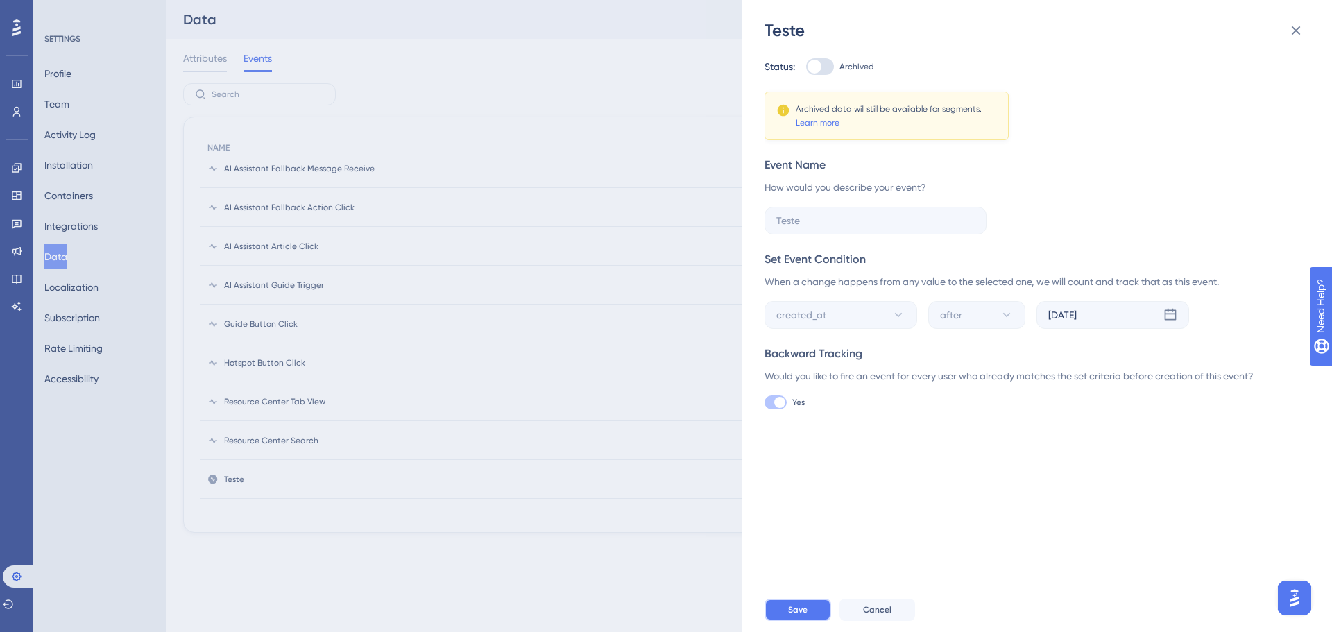
click at [802, 605] on span "Save" at bounding box center [797, 609] width 19 height 11
click at [1294, 24] on icon at bounding box center [1295, 30] width 17 height 17
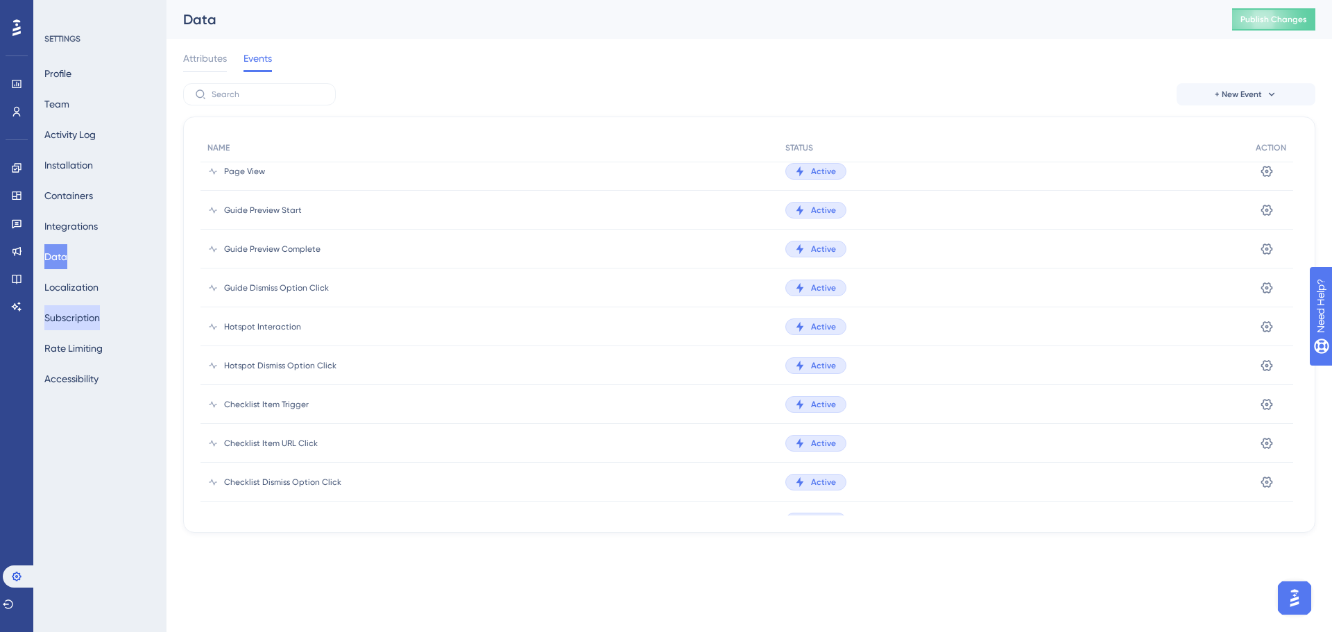
scroll to position [0, 0]
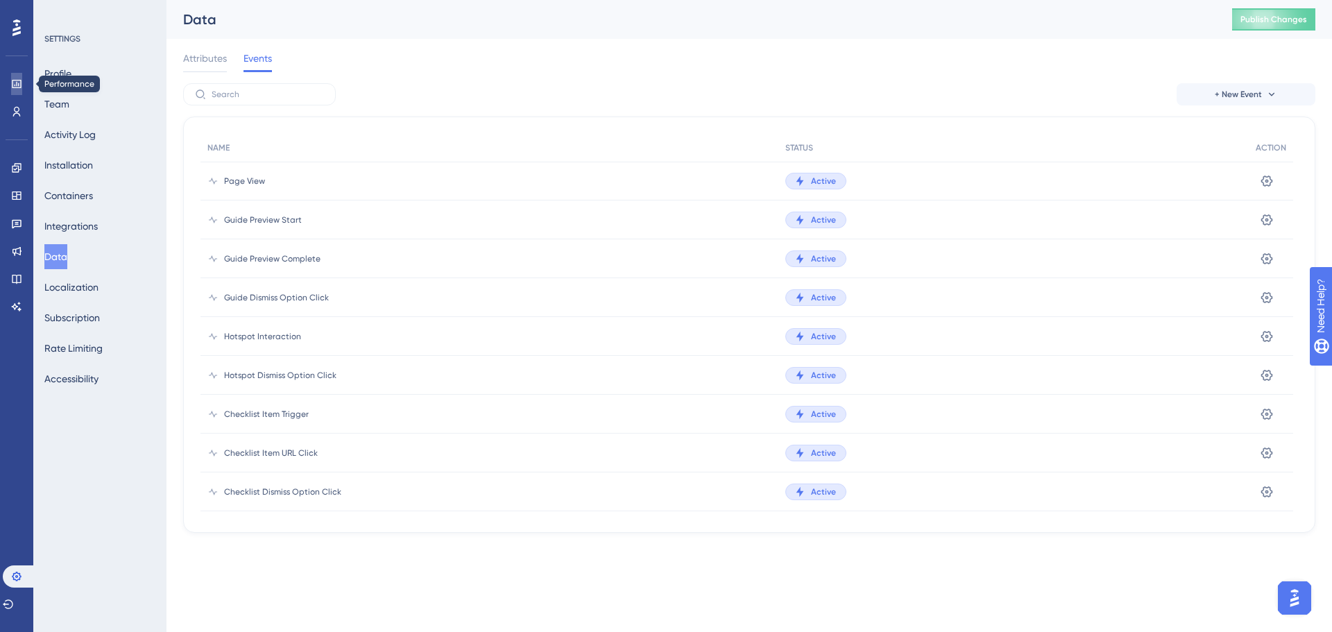
click at [22, 85] on link at bounding box center [16, 84] width 11 height 22
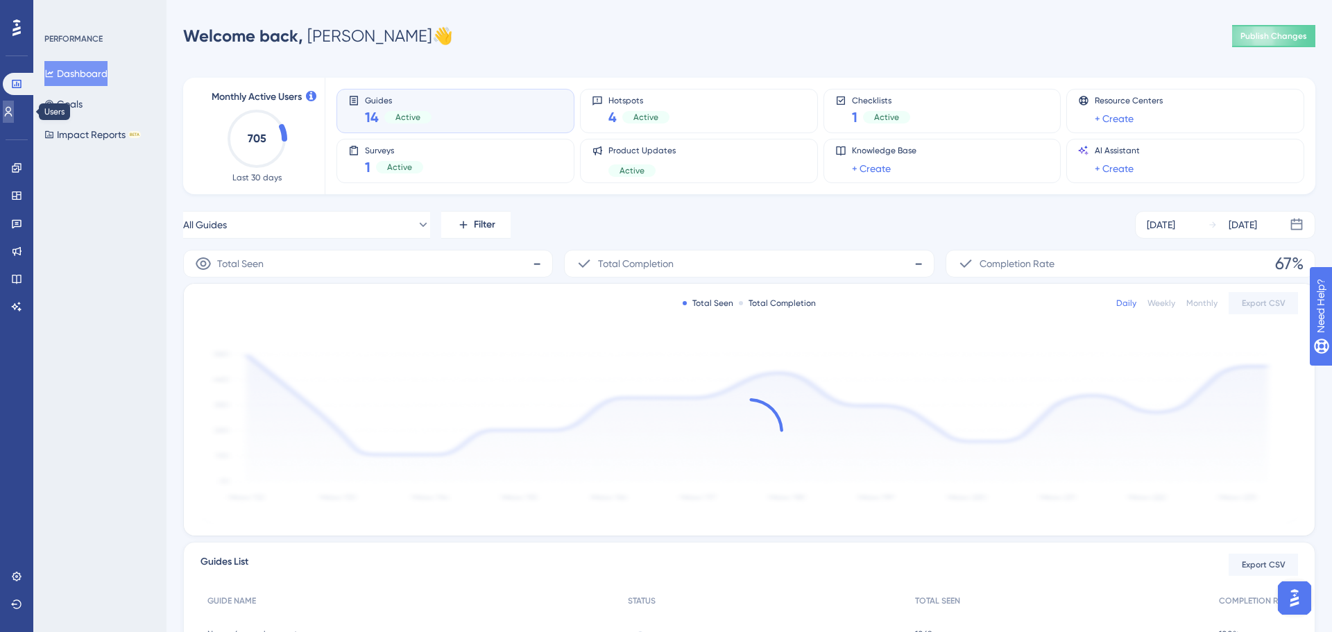
click at [14, 108] on icon at bounding box center [8, 111] width 11 height 11
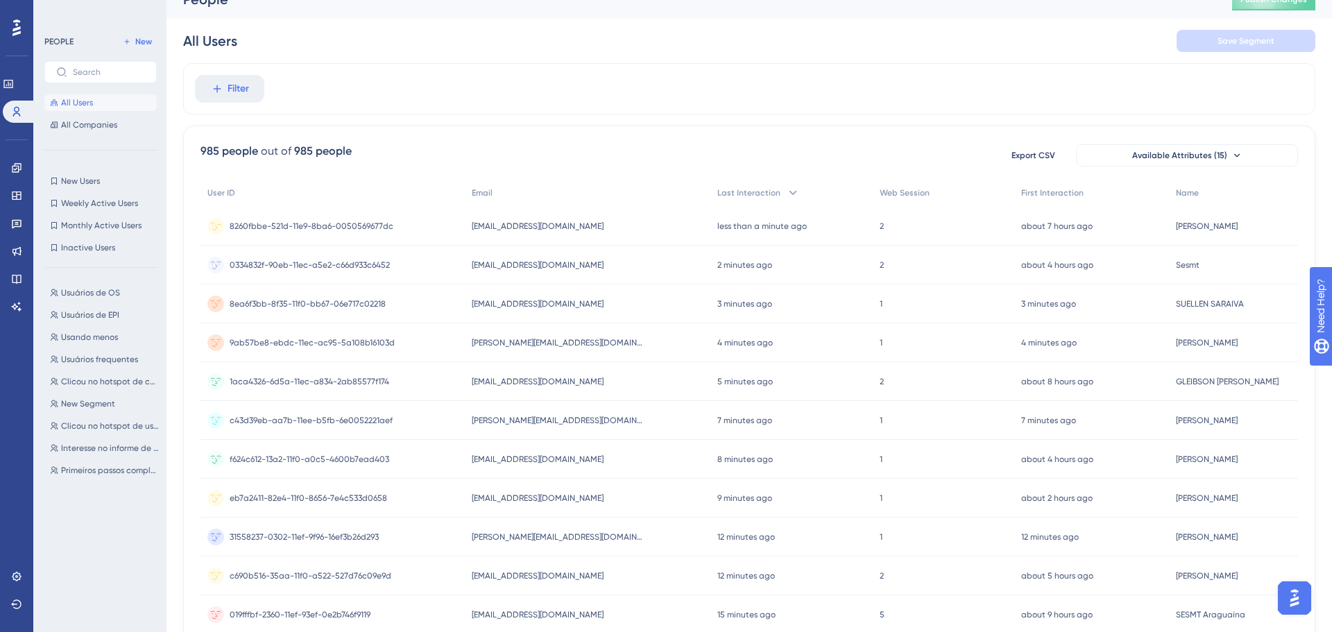
scroll to position [21, 0]
drag, startPoint x: 120, startPoint y: 126, endPoint x: 117, endPoint y: 114, distance: 11.4
click at [121, 125] on button "All Companies" at bounding box center [100, 125] width 112 height 17
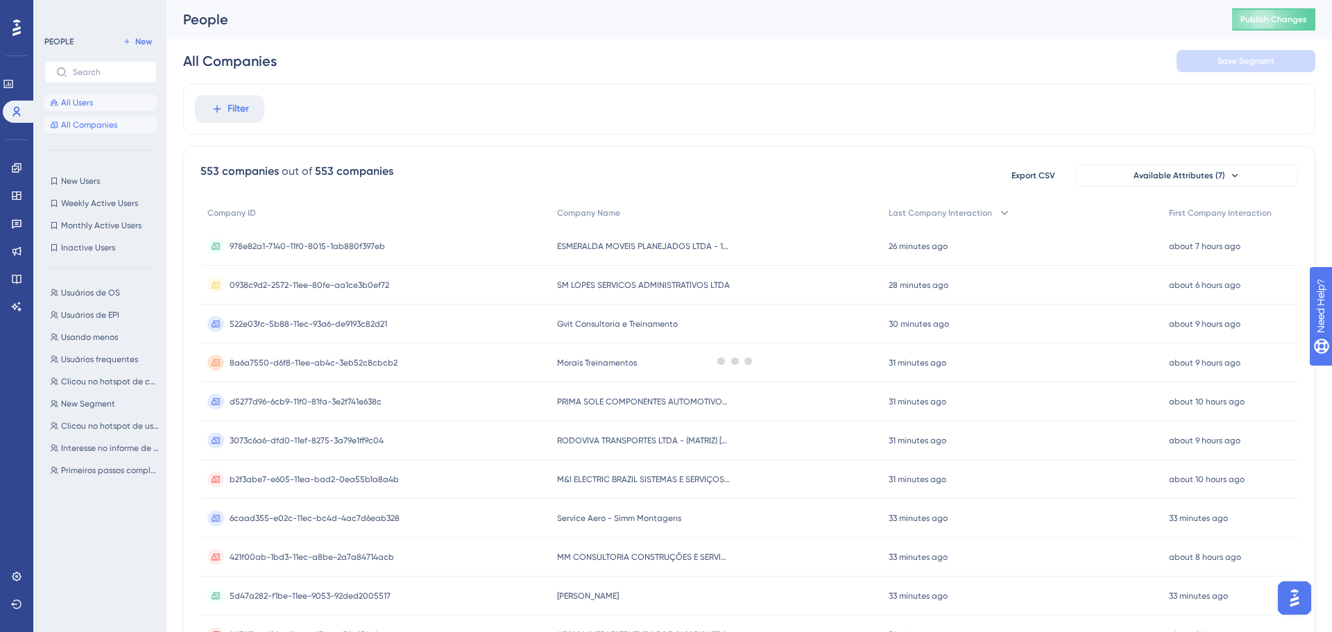
click at [70, 105] on span "All Users" at bounding box center [77, 102] width 32 height 11
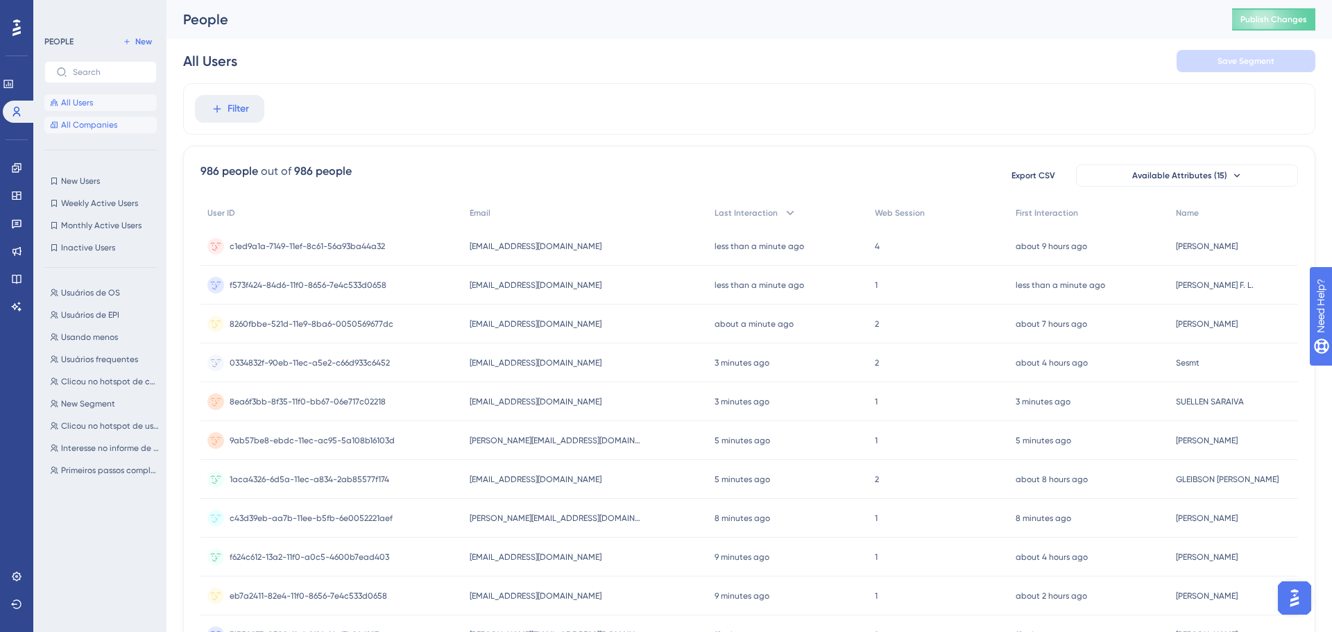
click at [71, 120] on span "All Companies" at bounding box center [89, 124] width 56 height 11
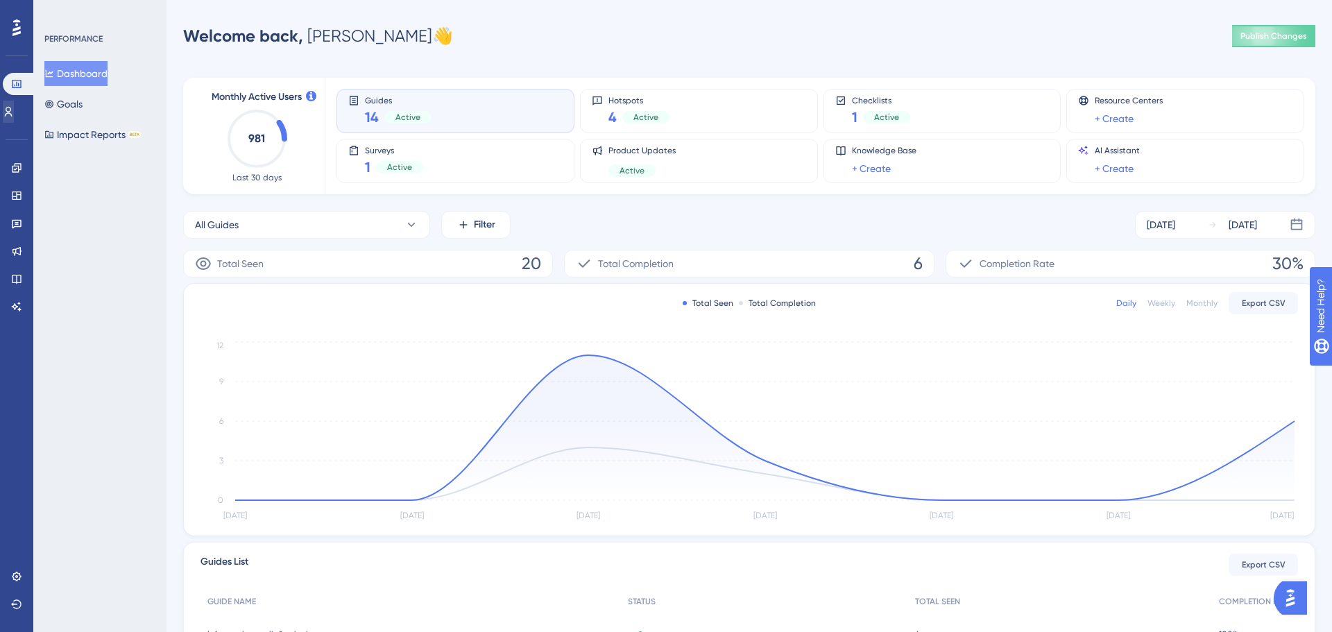
click at [22, 95] on div "Performance Users" at bounding box center [17, 98] width 28 height 50
click at [14, 104] on link at bounding box center [8, 112] width 11 height 22
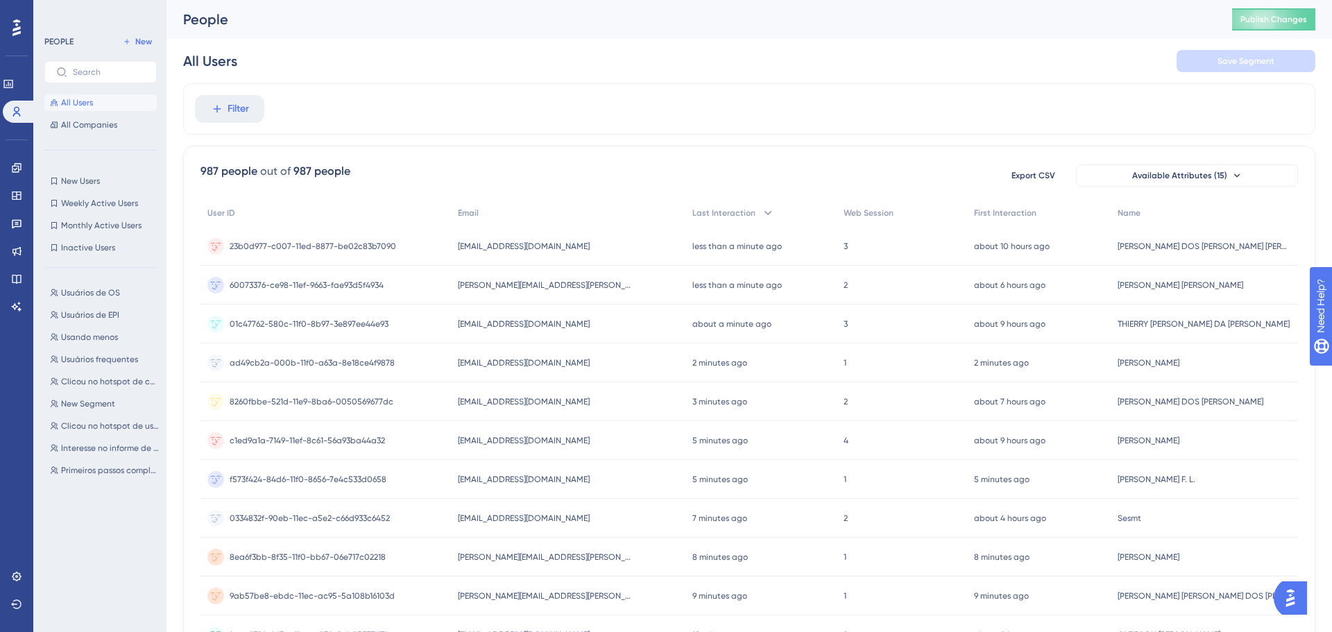
click at [80, 110] on div "All Users All Companies" at bounding box center [100, 113] width 112 height 39
click at [96, 129] on span "All Companies" at bounding box center [89, 124] width 56 height 11
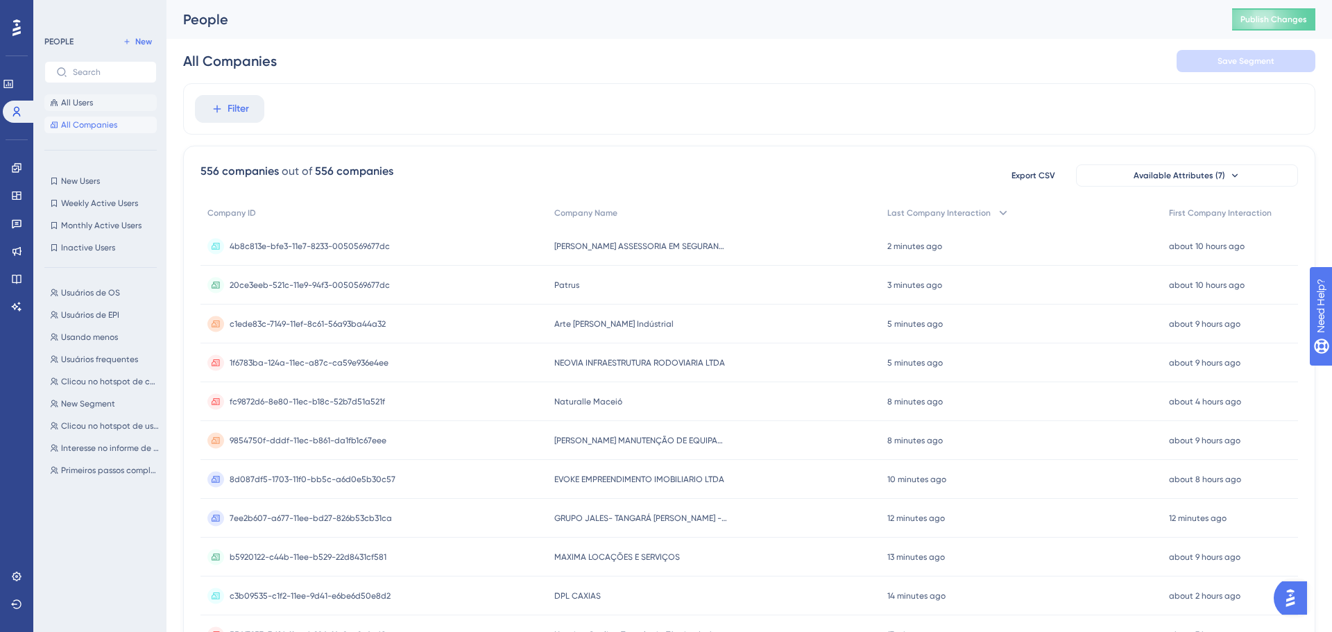
click at [107, 109] on button "All Users" at bounding box center [100, 102] width 112 height 17
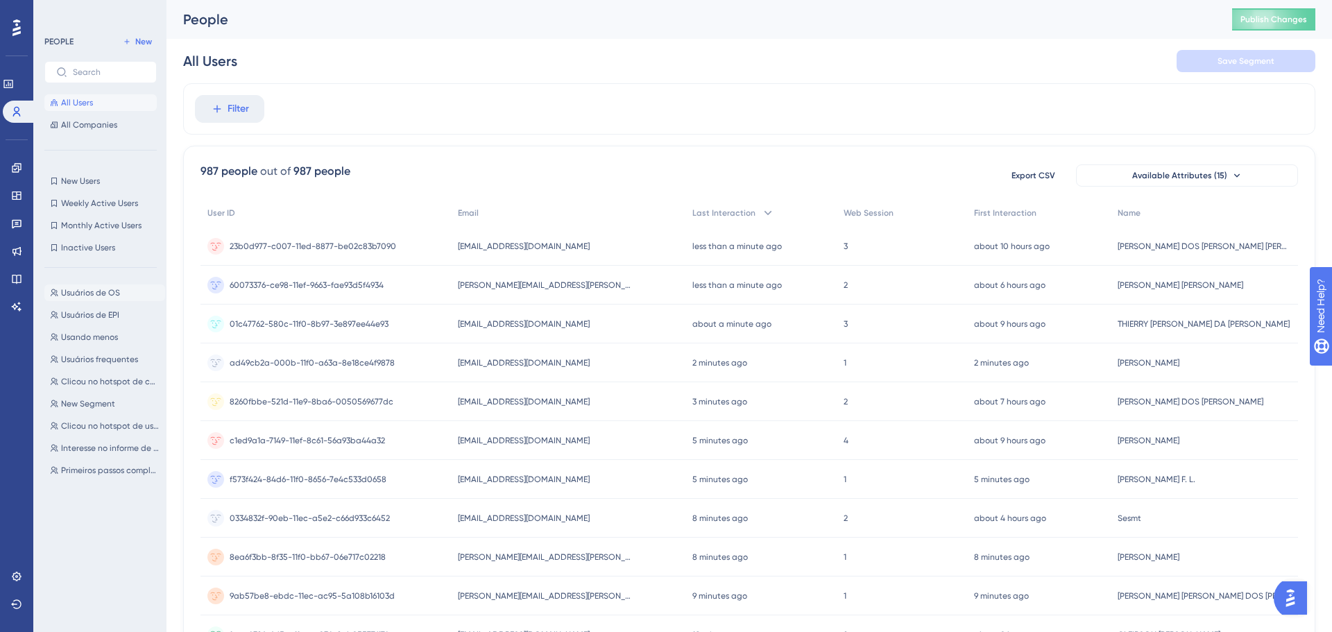
click at [78, 287] on span "Usuários de OS" at bounding box center [90, 292] width 59 height 11
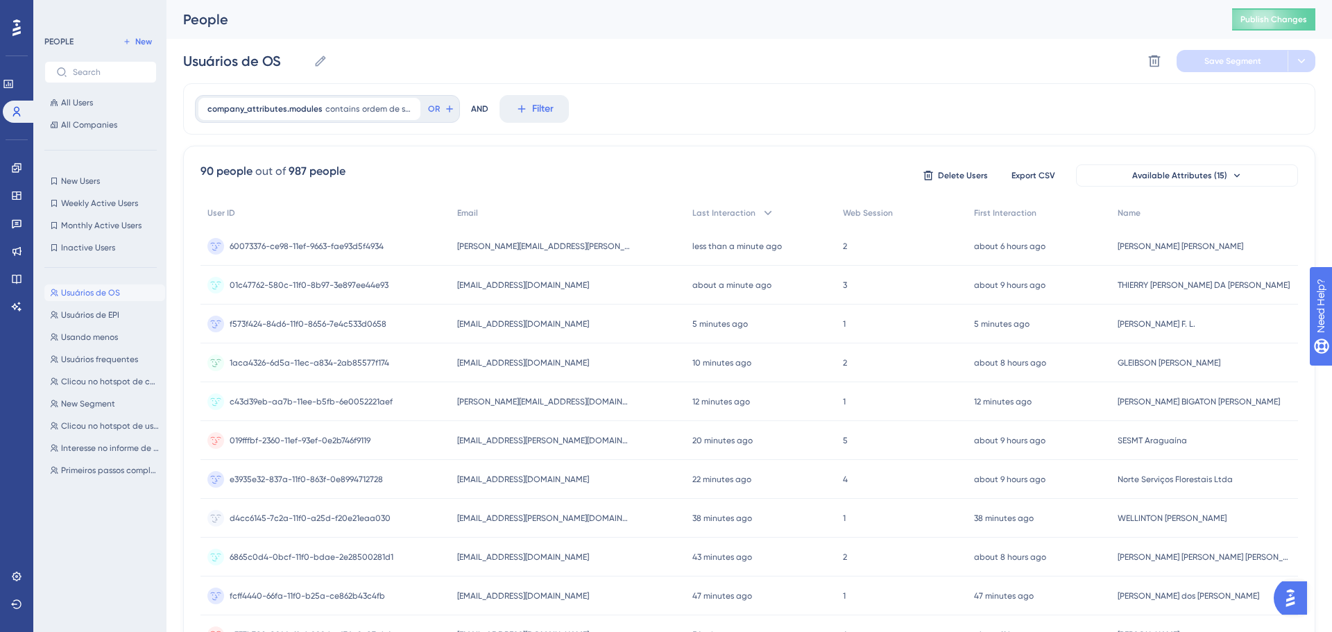
click at [78, 305] on div "Usuários de OS Usuários de OS Usuários de EPI Usuários de EPI Usando menos Usan…" at bounding box center [104, 443] width 121 height 328
click at [279, 165] on div "out of" at bounding box center [270, 171] width 31 height 17
click at [103, 317] on span "Usuários de EPI" at bounding box center [90, 314] width 58 height 11
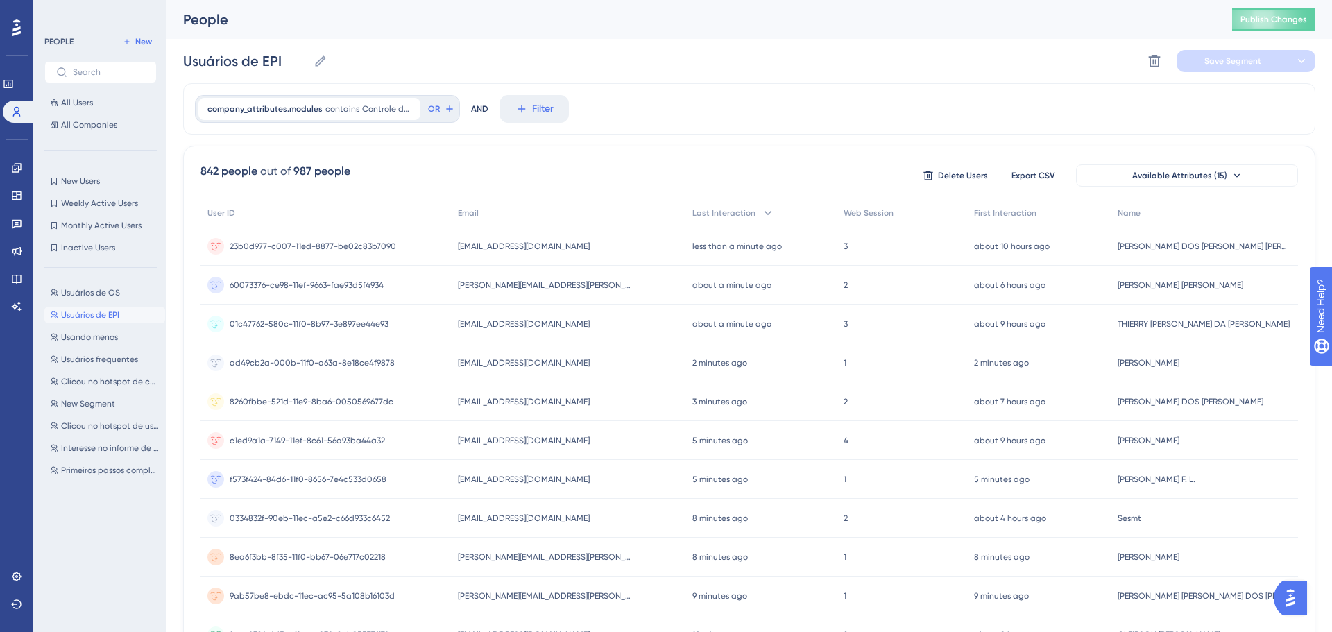
click at [82, 313] on span "Usuários de EPI" at bounding box center [90, 314] width 58 height 11
click at [103, 287] on span "Usuários de OS" at bounding box center [90, 292] width 59 height 11
type input "Usuários de OS"
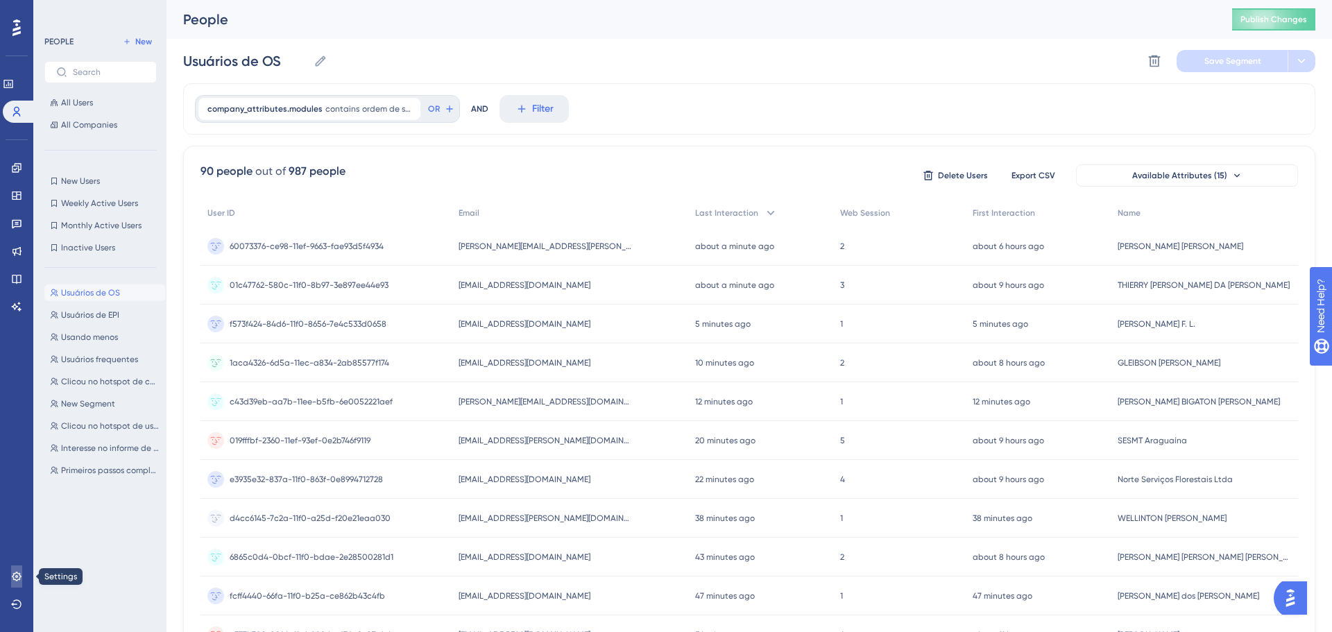
click at [21, 571] on icon at bounding box center [16, 576] width 11 height 11
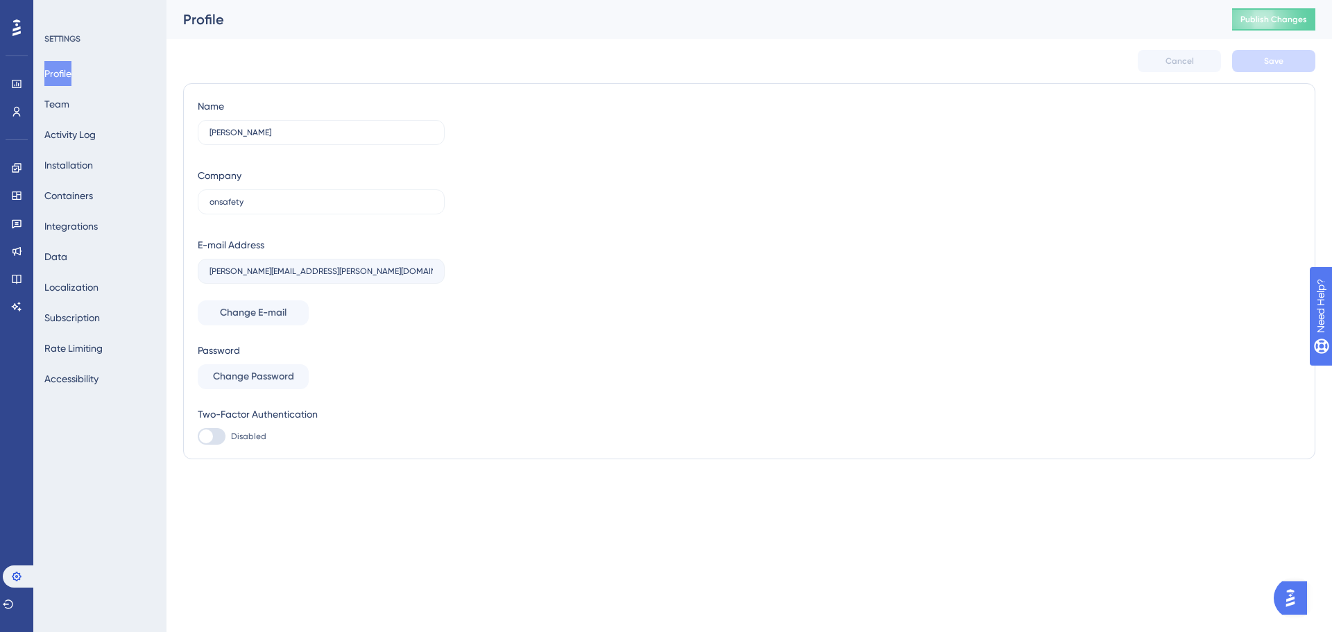
click at [84, 247] on div "Profile Team Activity Log Installation Containers Integrations Data Localizatio…" at bounding box center [100, 226] width 112 height 330
click at [64, 266] on button "Data" at bounding box center [55, 256] width 23 height 25
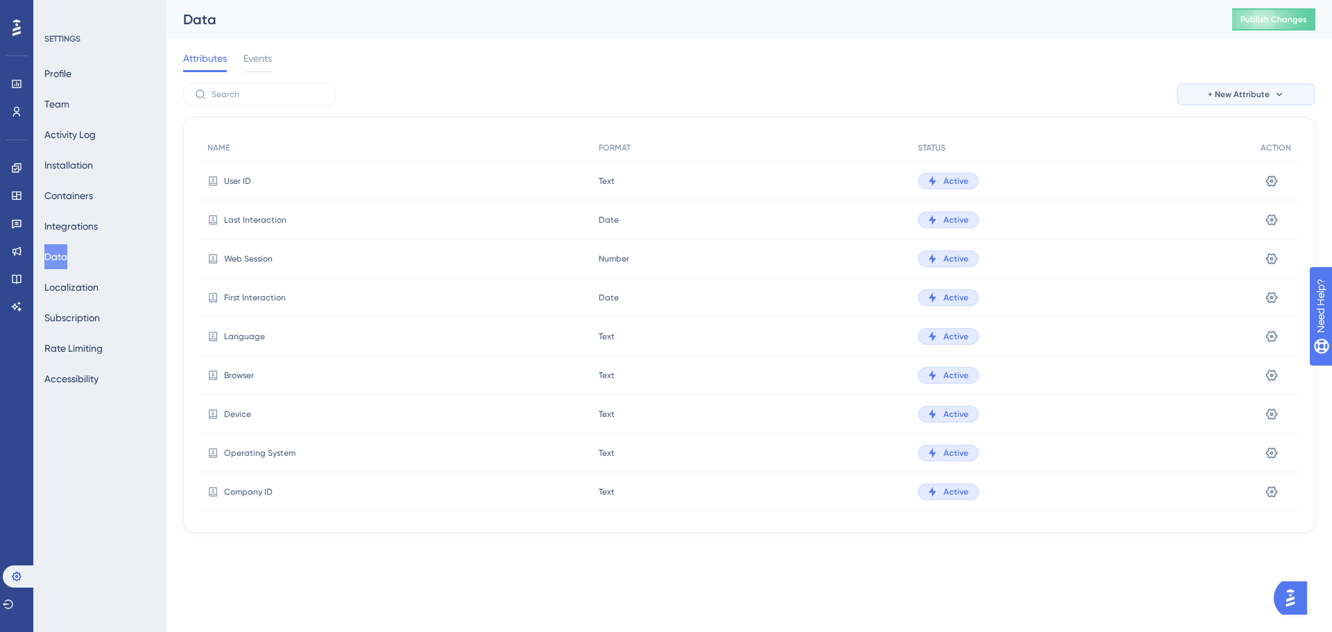
click at [1241, 94] on span "+ New Attribute" at bounding box center [1238, 94] width 62 height 11
click at [1239, 127] on span "Custom Attribute" at bounding box center [1234, 134] width 76 height 17
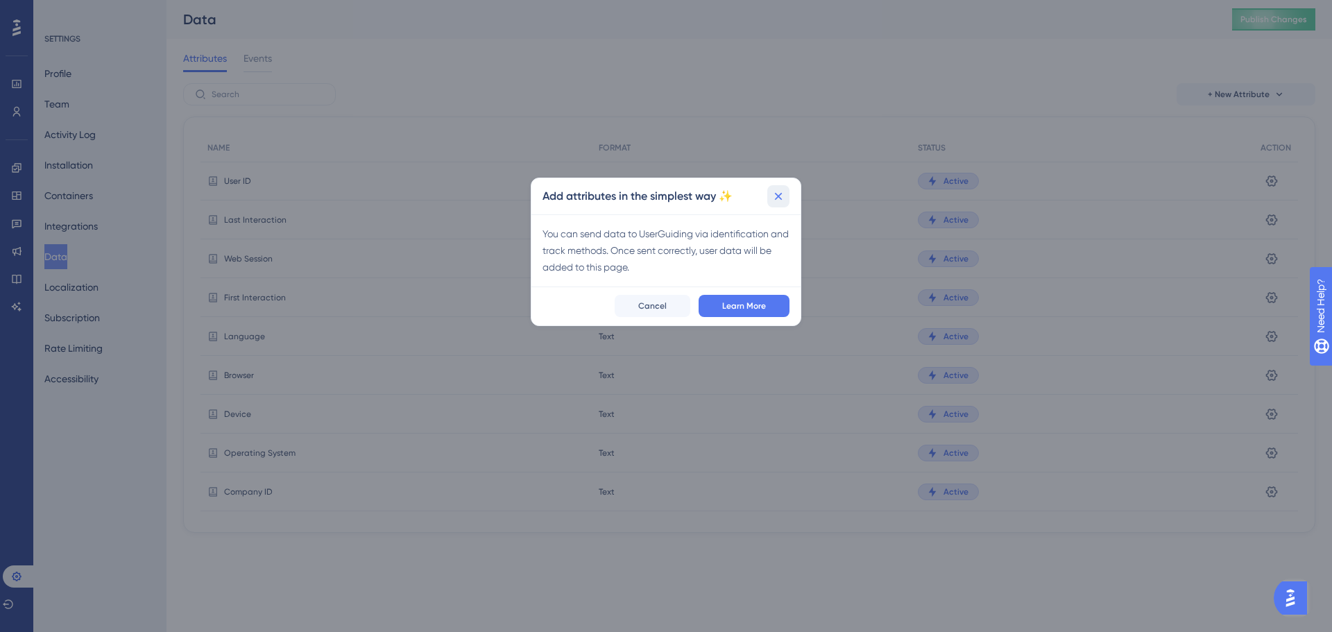
click at [783, 191] on icon at bounding box center [778, 196] width 14 height 14
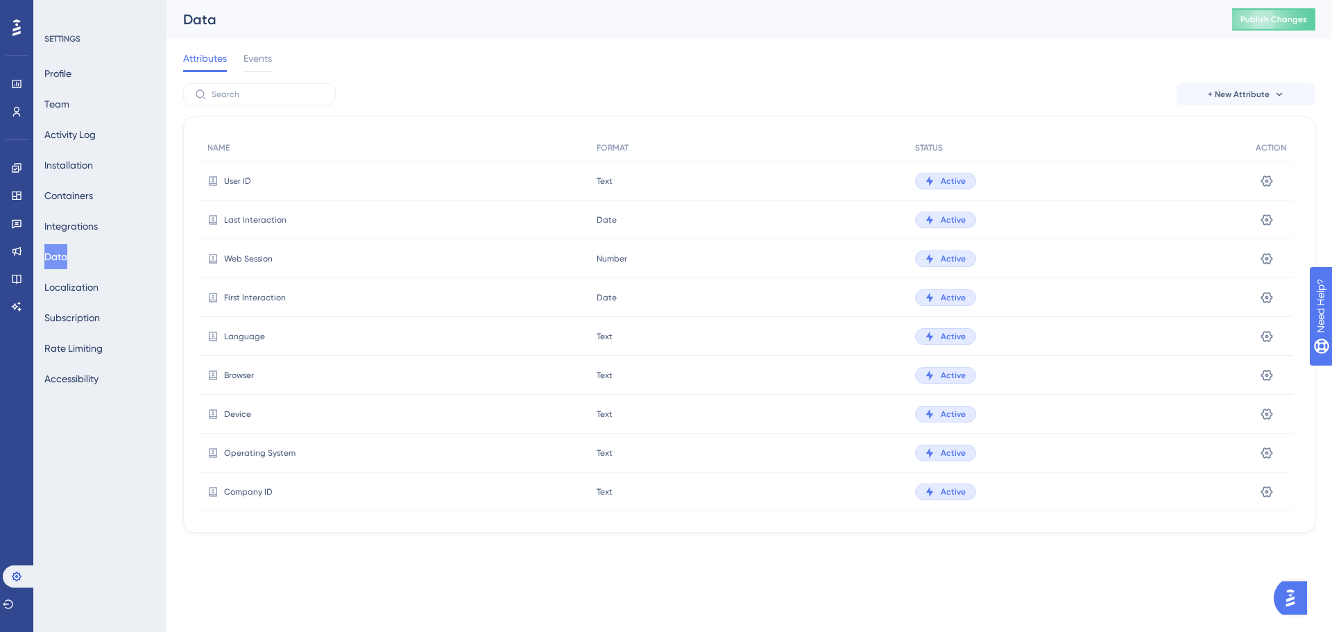
click at [1277, 78] on div "Attributes Events" at bounding box center [749, 61] width 1132 height 44
click at [1263, 97] on span "+ New Attribute" at bounding box center [1238, 94] width 62 height 11
click at [1244, 84] on button "+ New Attribute" at bounding box center [1245, 94] width 139 height 22
click at [1239, 93] on span "+ New Attribute" at bounding box center [1238, 94] width 62 height 11
click at [1220, 167] on span "A/B Test Attribute" at bounding box center [1235, 161] width 79 height 17
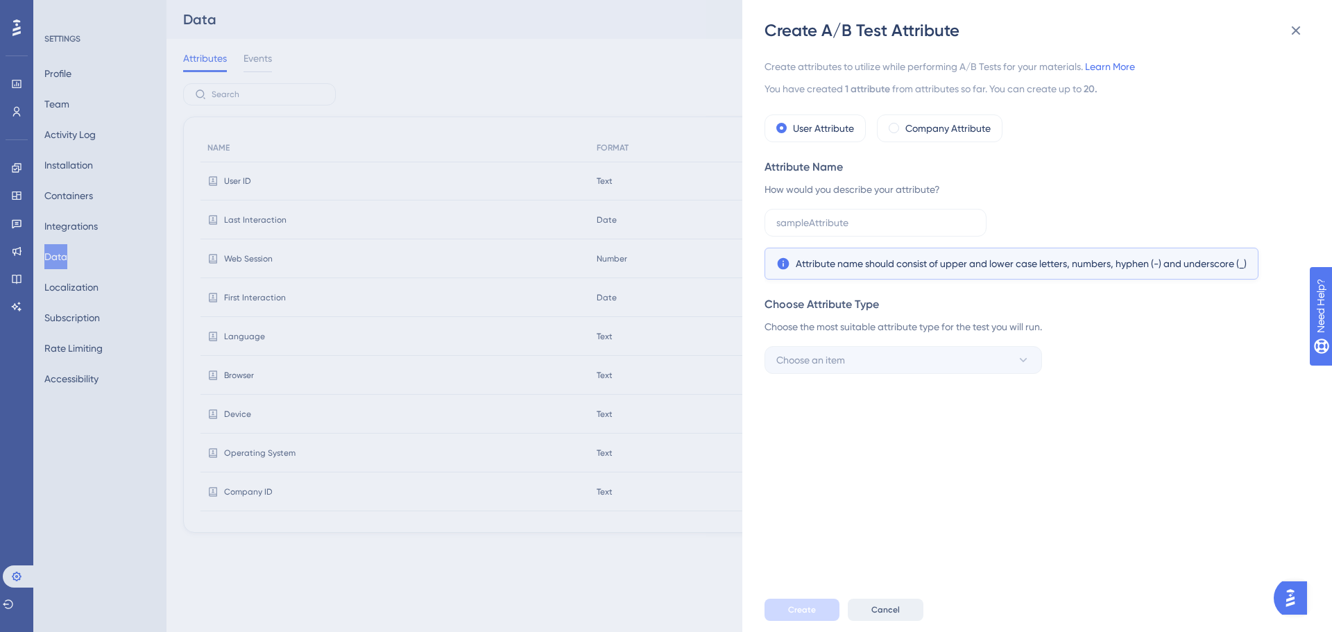
click at [861, 608] on button "Cancel" at bounding box center [886, 610] width 76 height 22
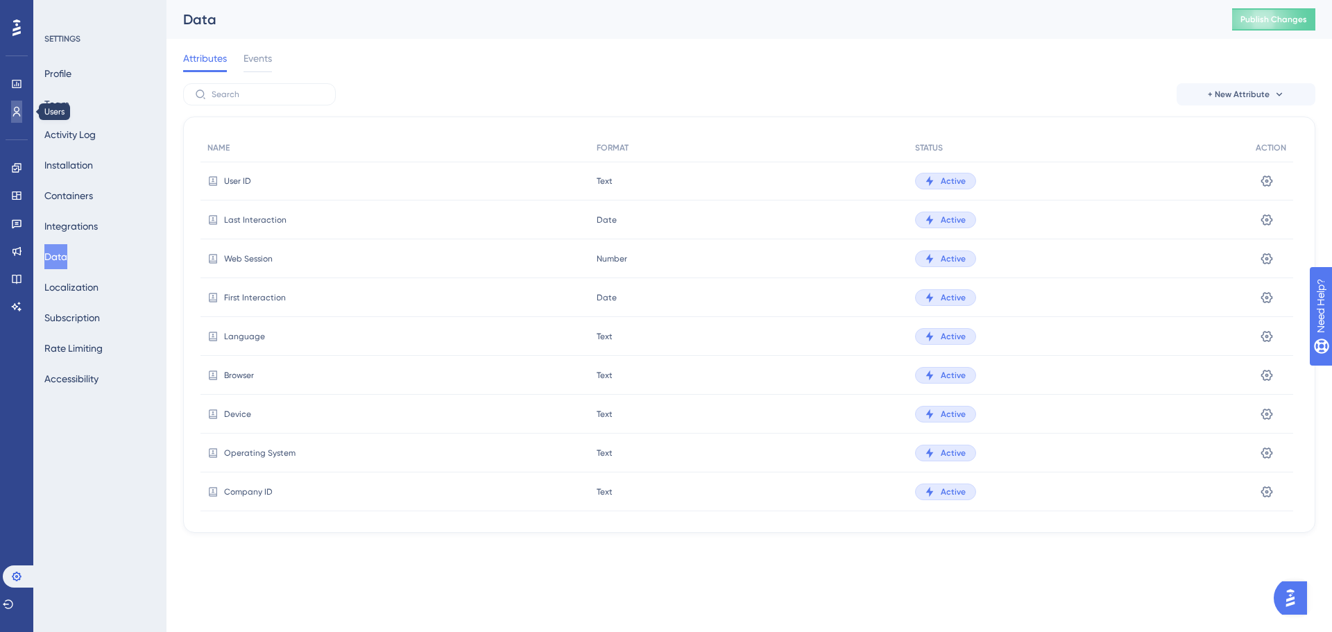
click at [11, 109] on link at bounding box center [16, 112] width 11 height 22
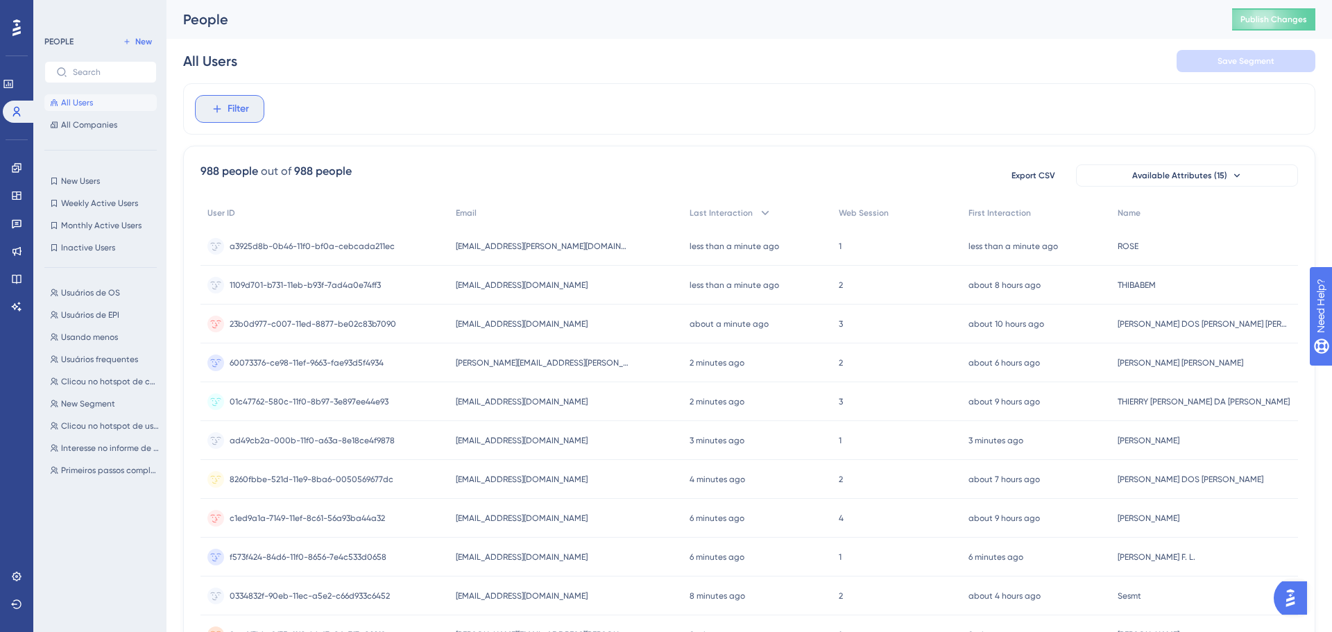
click at [259, 117] on button "Filter" at bounding box center [229, 109] width 69 height 28
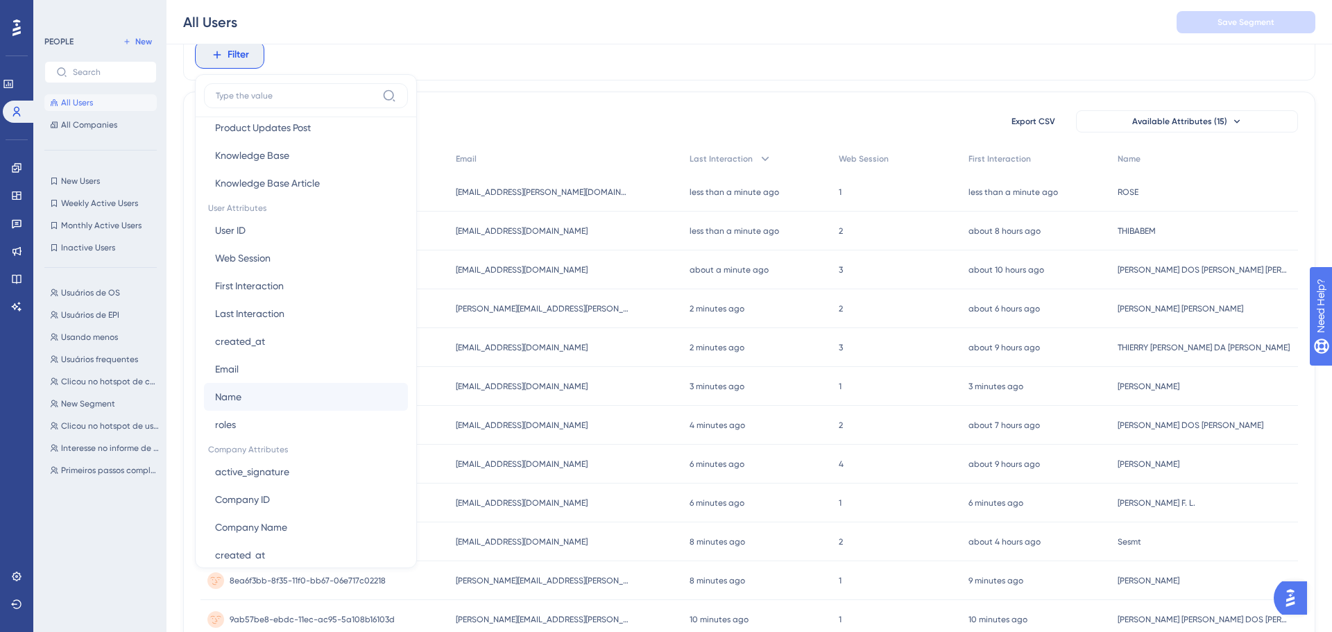
scroll to position [651, 0]
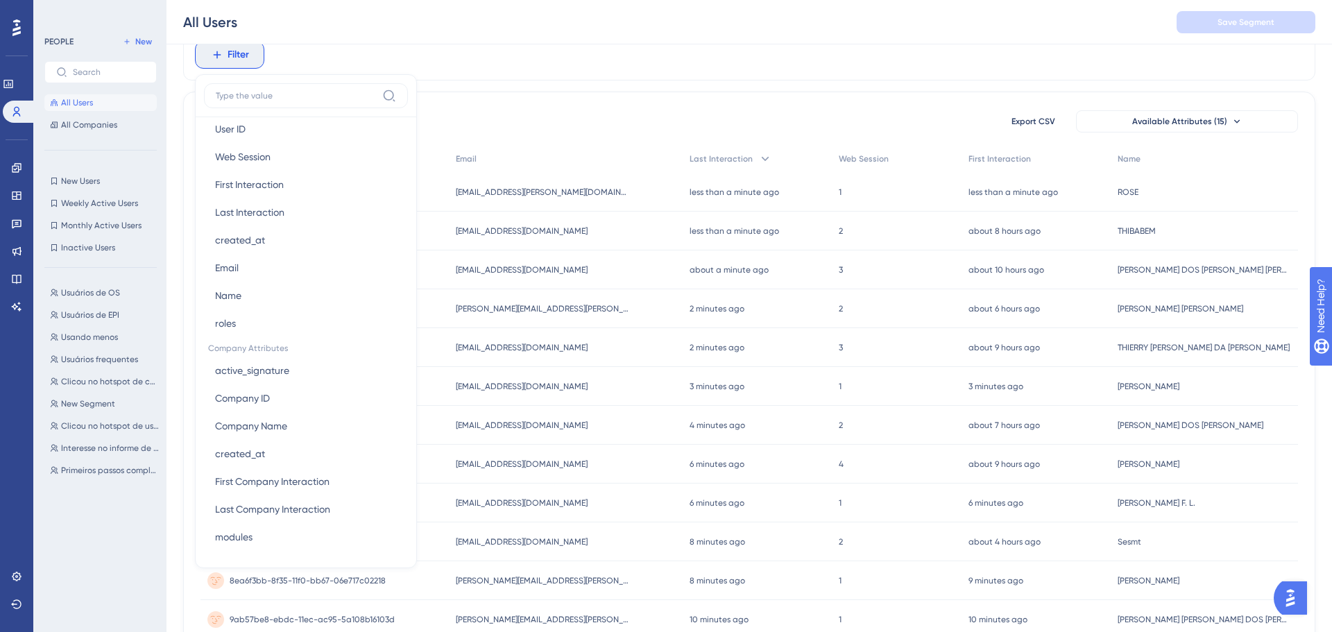
click at [618, 90] on div "Filter Browser Attributes Language Language Browser Browser Device Device Opera…" at bounding box center [749, 520] width 1132 height 982
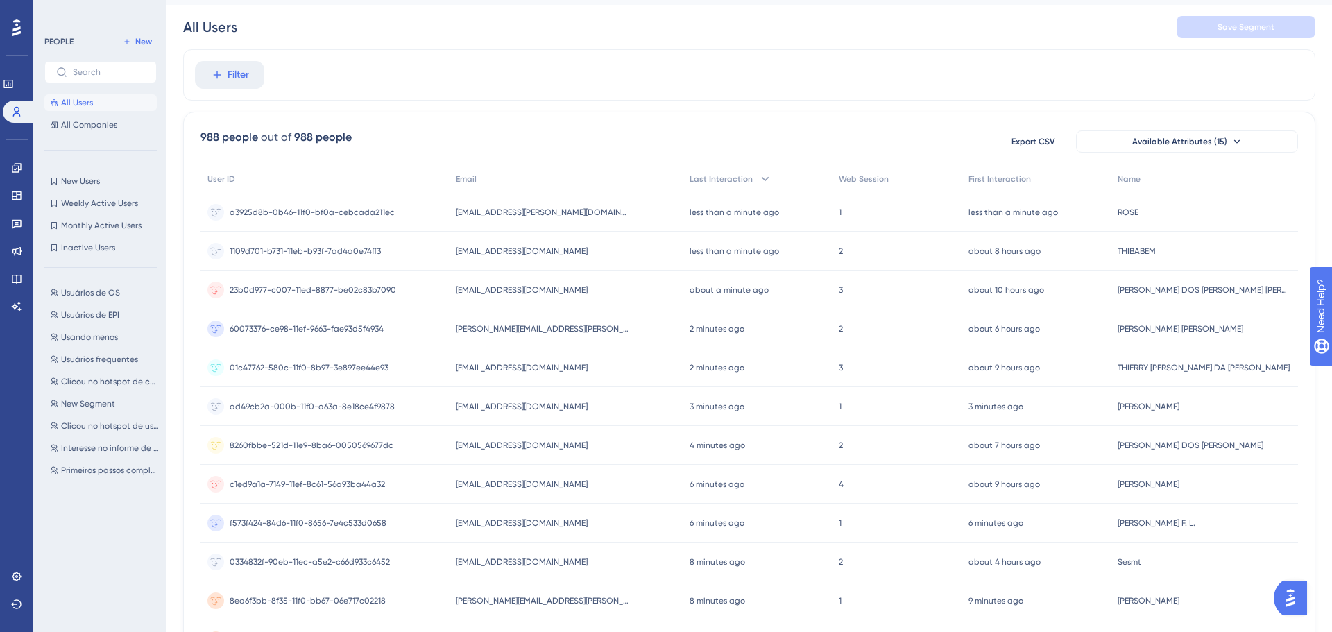
scroll to position [0, 0]
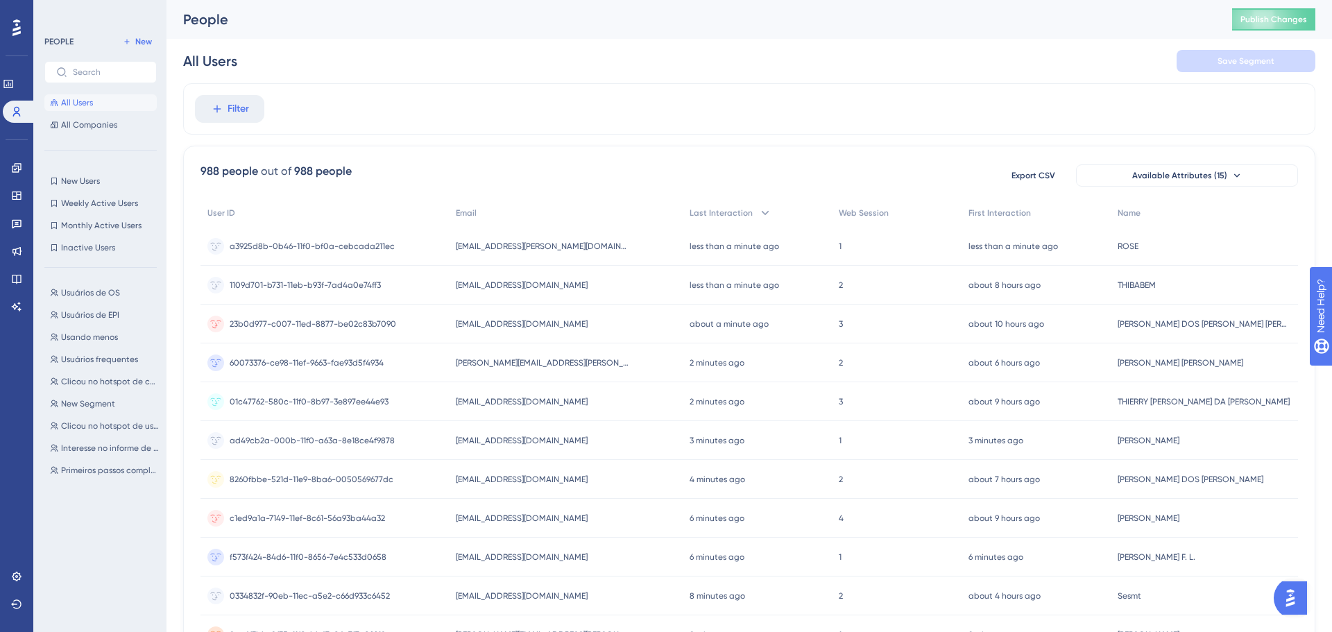
click at [1, 72] on div "Performance Users Engagement Widgets Feedback Product Updates Knowledge Base AI…" at bounding box center [16, 316] width 33 height 632
drag, startPoint x: 4, startPoint y: 79, endPoint x: 13, endPoint y: 83, distance: 9.9
click at [4, 78] on link at bounding box center [8, 84] width 11 height 22
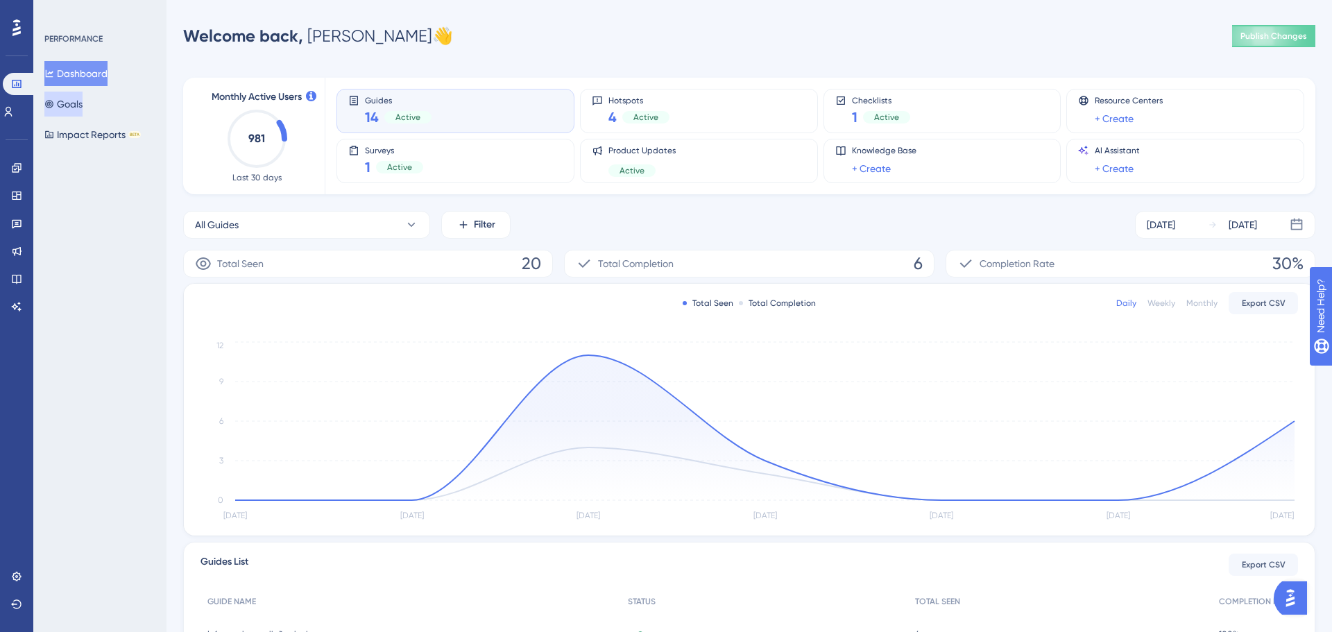
click at [76, 101] on button "Goals" at bounding box center [63, 104] width 38 height 25
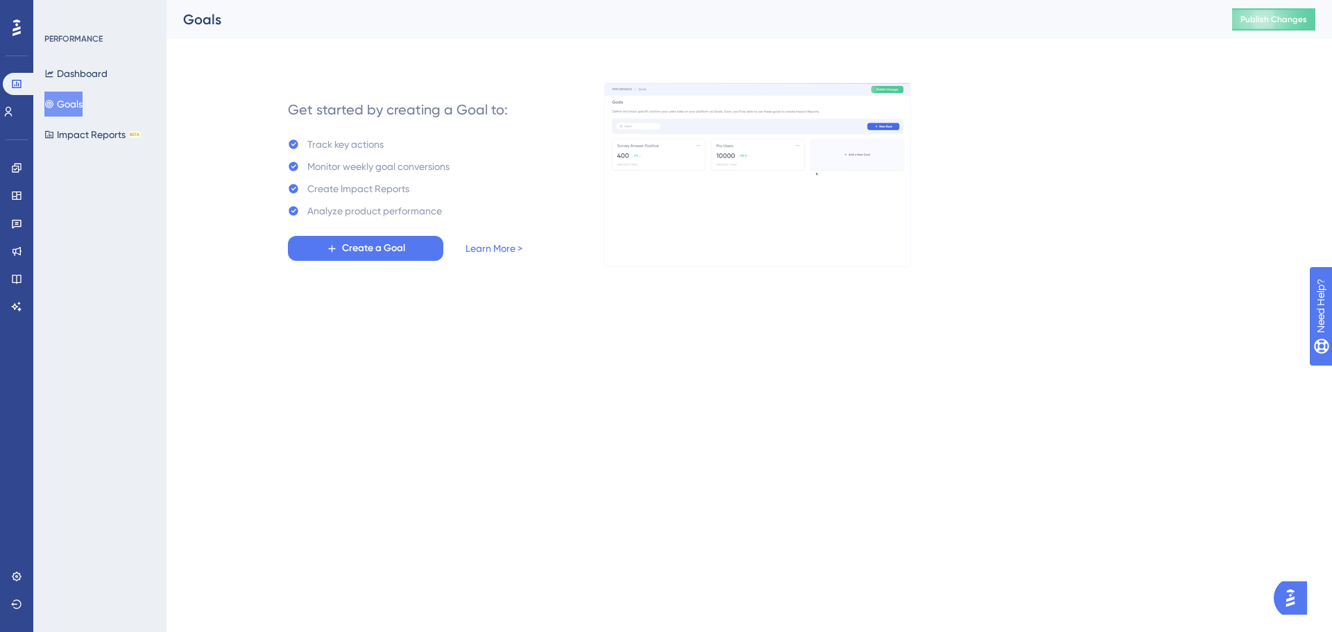
drag, startPoint x: 354, startPoint y: 270, endPoint x: 364, endPoint y: 261, distance: 13.7
click at [354, 270] on div "Performance Users Engagement Widgets Feedback Product Updates Knowledge Base AI…" at bounding box center [748, 144] width 1165 height 289
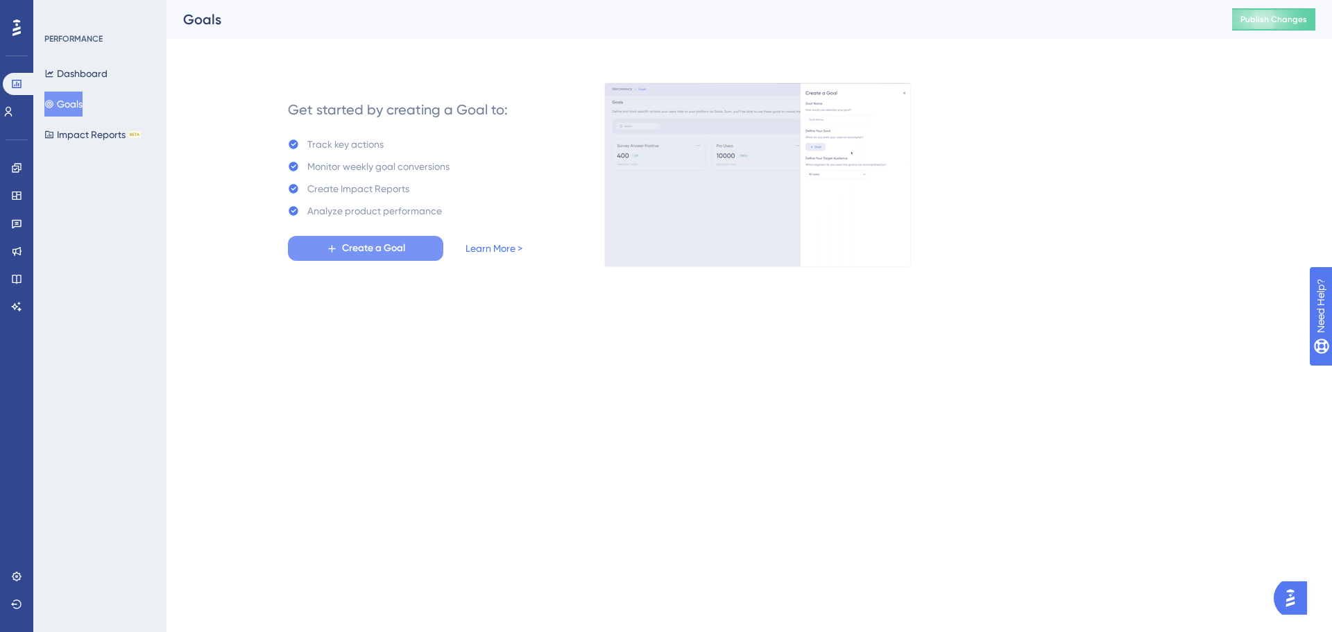
click at [375, 253] on span "Create a Goal" at bounding box center [373, 248] width 63 height 17
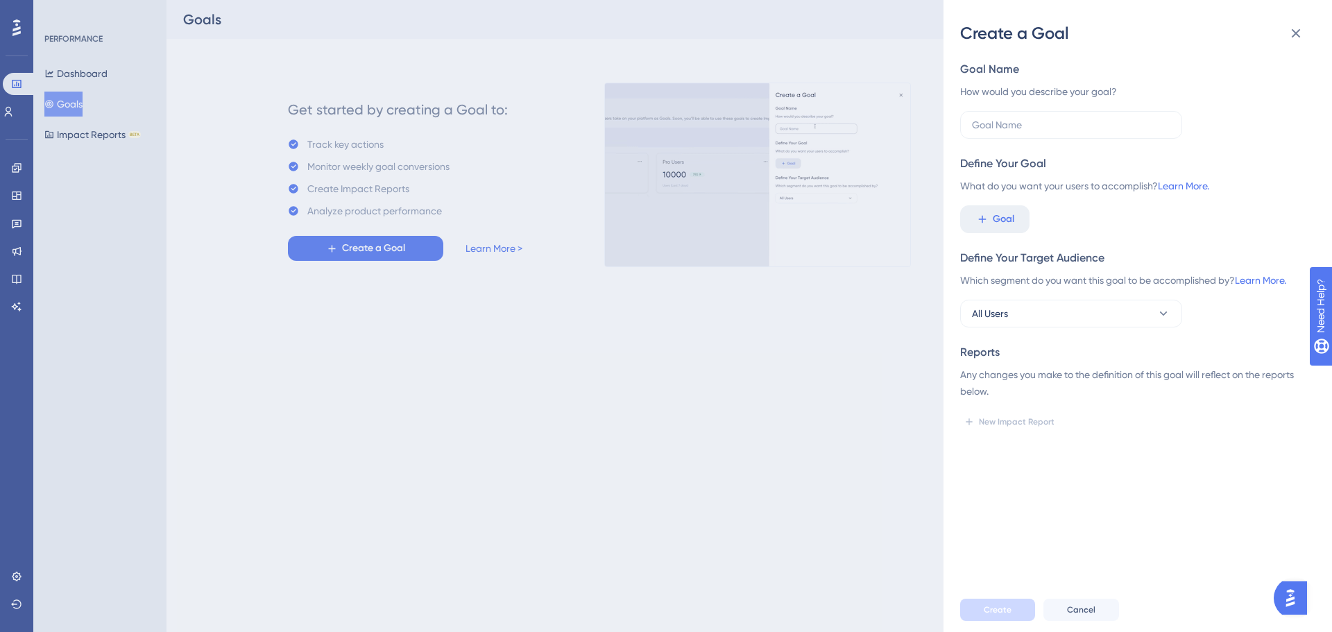
click at [1279, 37] on div "Create a Goal" at bounding box center [1137, 33] width 355 height 22
click at [1284, 37] on button at bounding box center [1296, 33] width 28 height 28
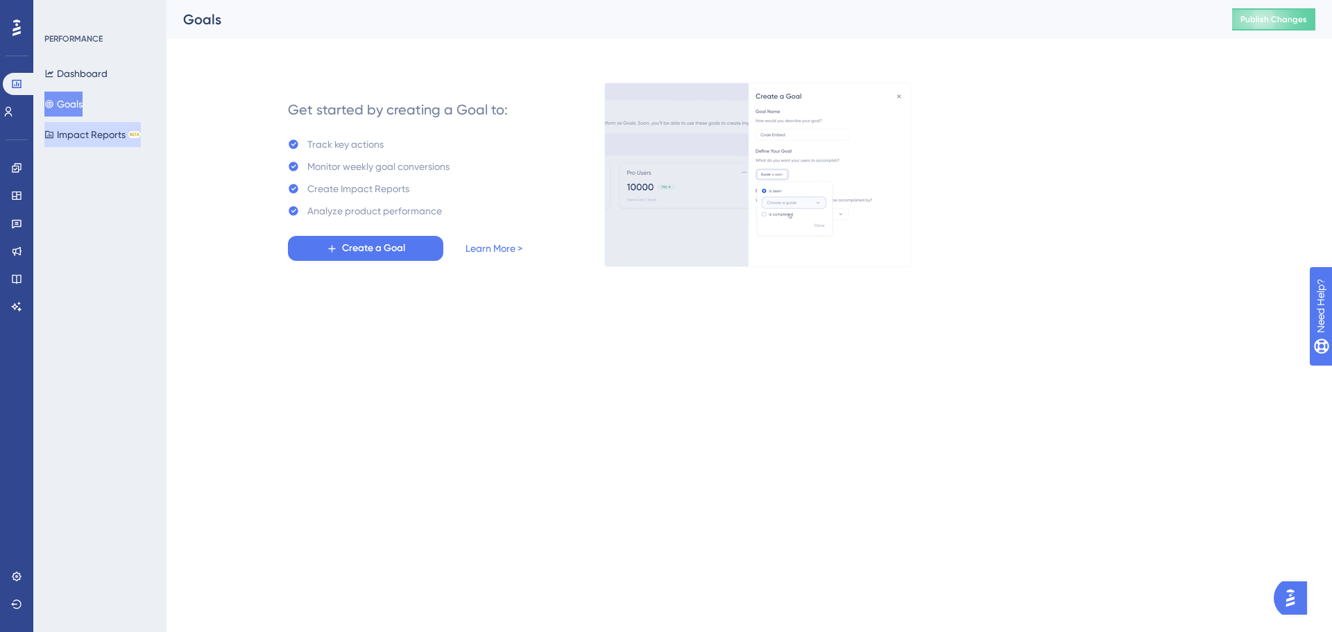
click at [96, 142] on button "Impact Reports BETA" at bounding box center [92, 134] width 96 height 25
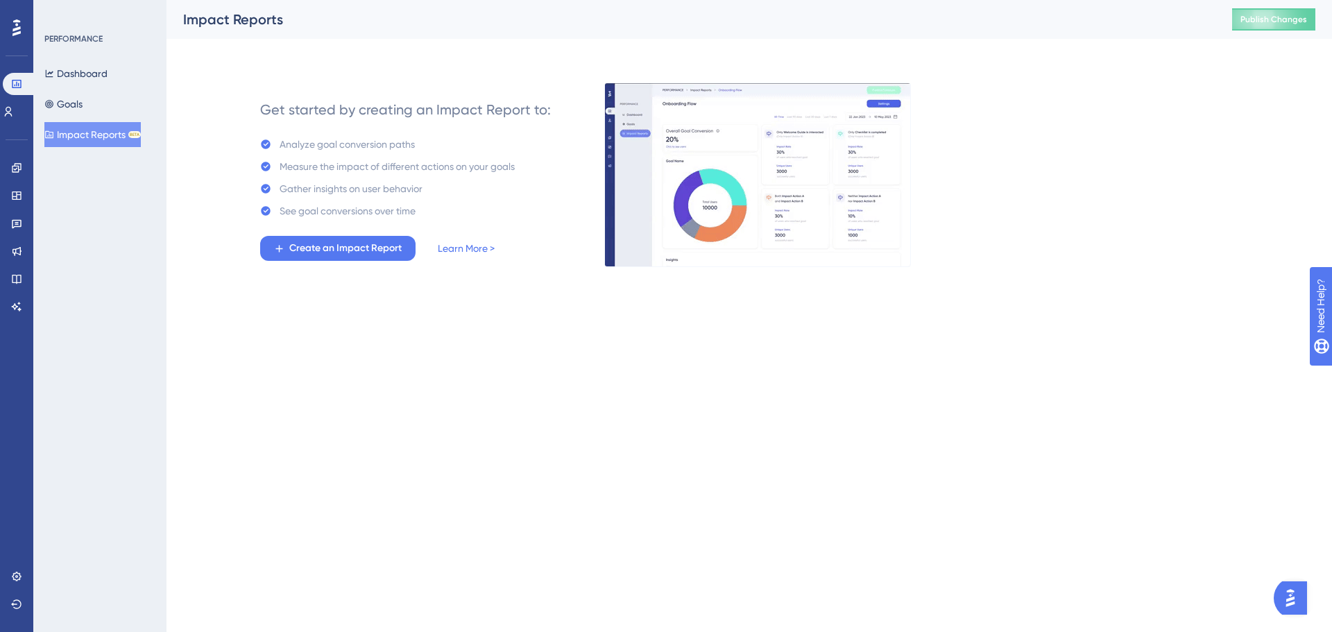
click at [327, 270] on div "Performance Users Engagement Widgets Feedback Product Updates Knowledge Base AI…" at bounding box center [748, 144] width 1165 height 289
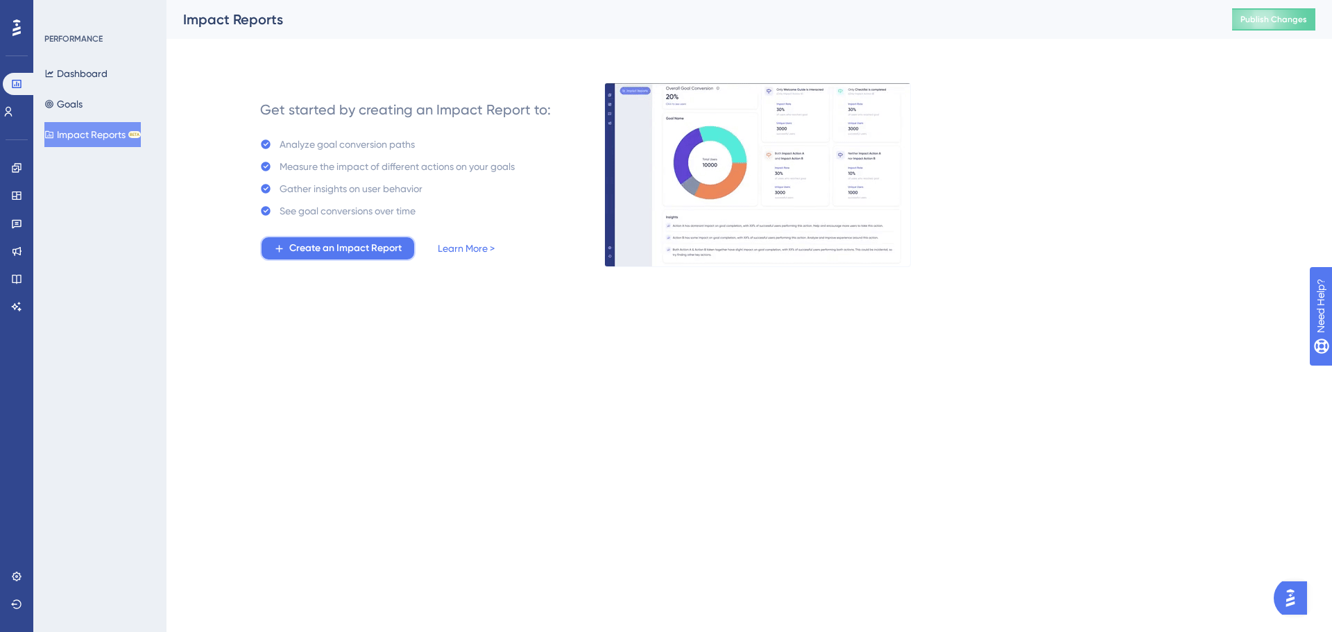
click at [327, 248] on span "Create an Impact Report" at bounding box center [345, 248] width 112 height 17
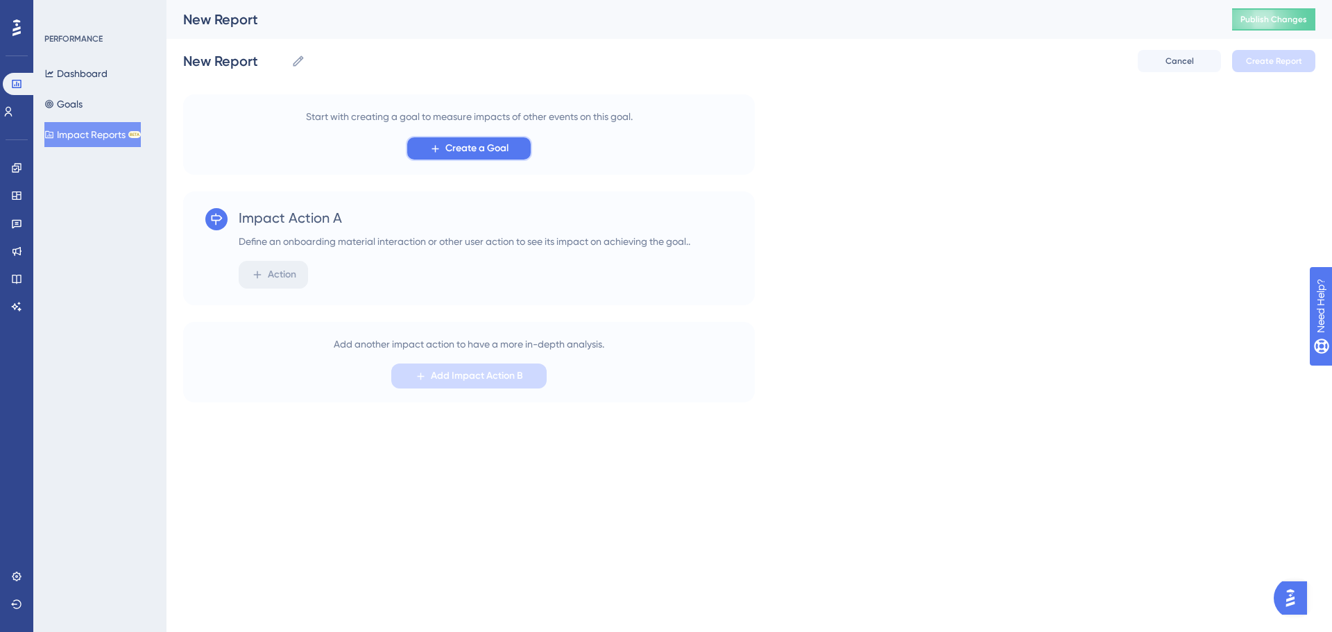
click at [484, 155] on span "Create a Goal" at bounding box center [476, 148] width 63 height 17
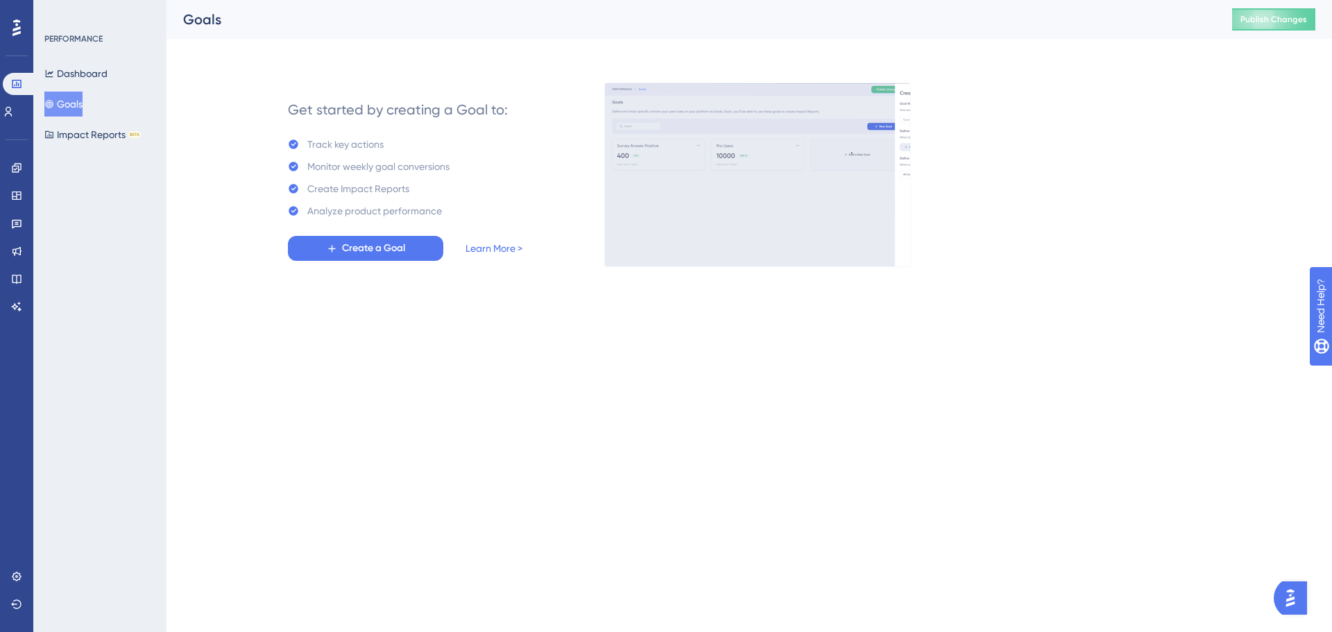
click at [398, 232] on div "Get started by creating a Goal to: Track key actions Monitor weekly goal conver…" at bounding box center [405, 175] width 234 height 172
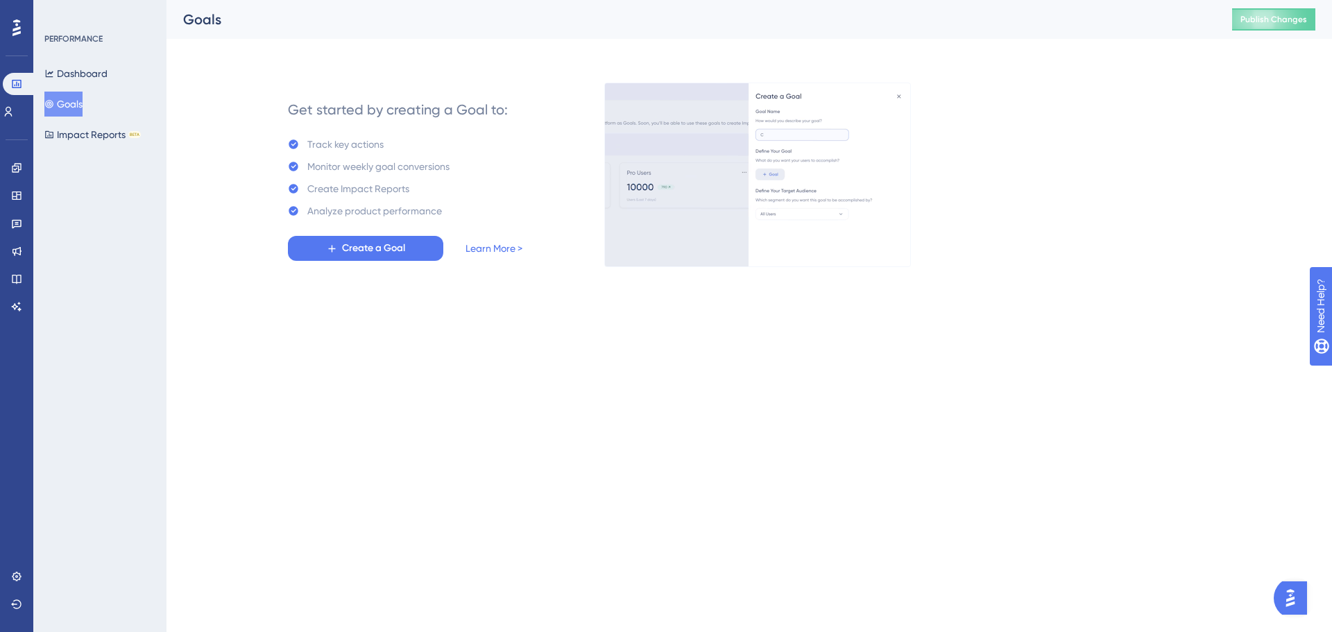
click at [347, 266] on div "Performance Users Engagement Widgets Feedback Product Updates Knowledge Base AI…" at bounding box center [748, 144] width 1165 height 289
click at [383, 241] on span "Create a Goal" at bounding box center [373, 248] width 63 height 17
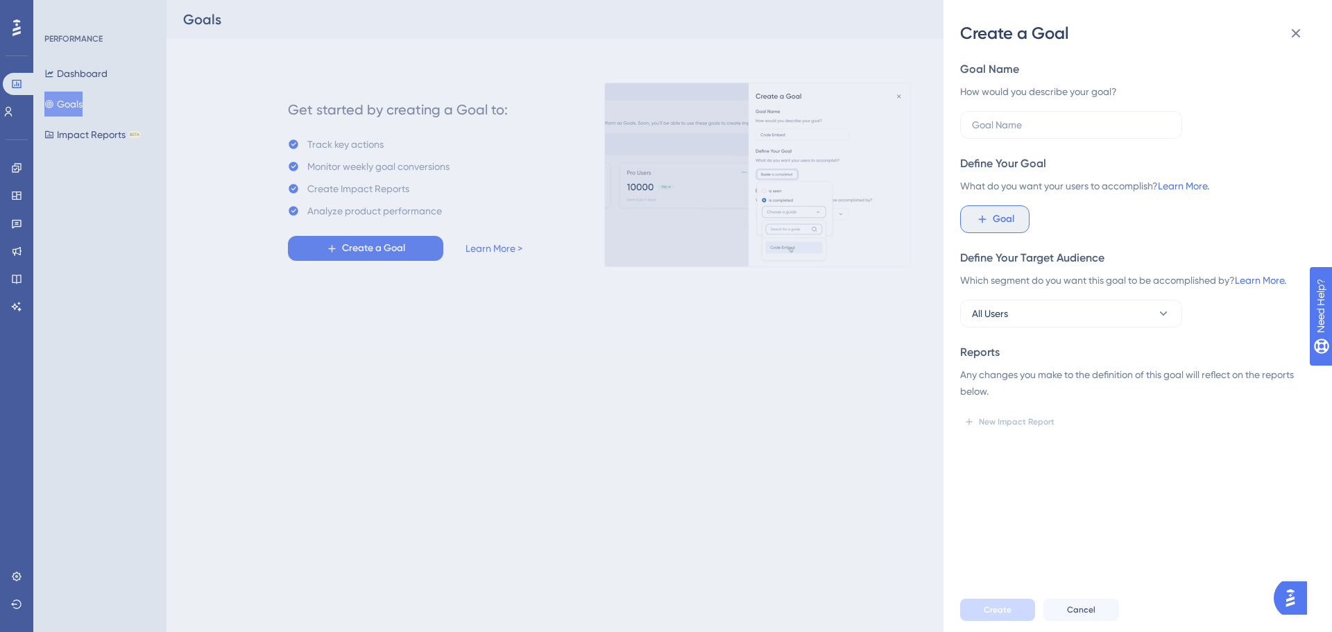
click at [1006, 212] on span "Goal" at bounding box center [1002, 219] width 21 height 17
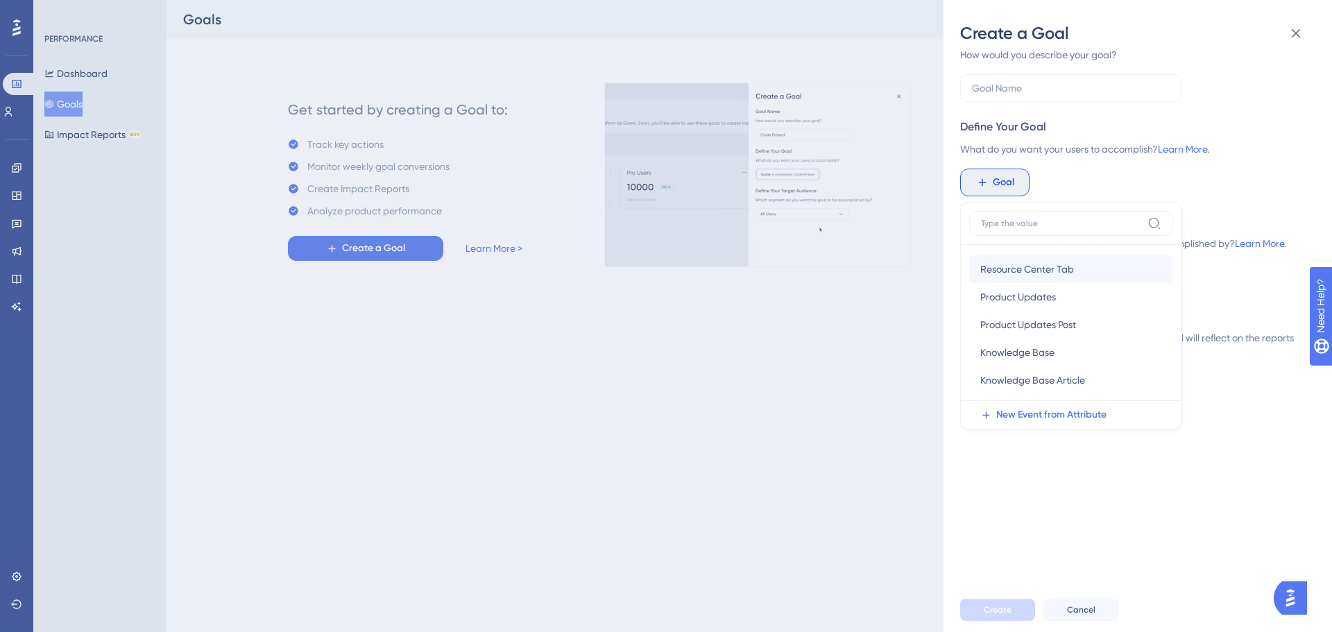
scroll to position [241, 0]
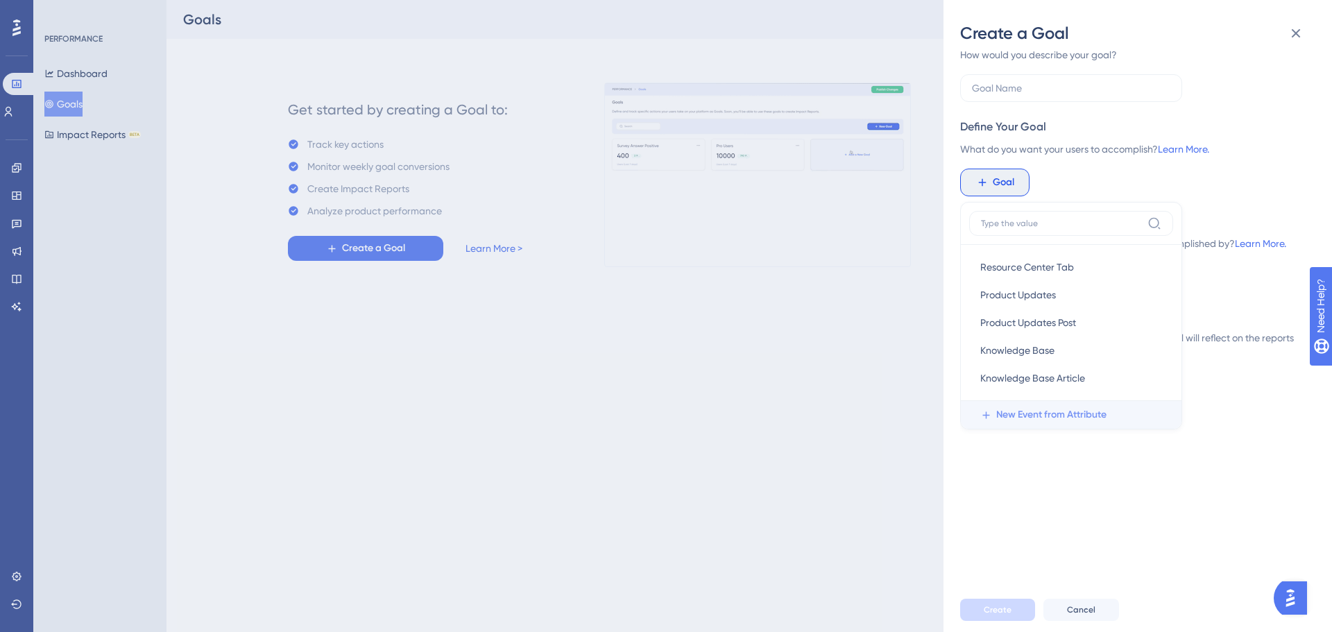
click at [1035, 407] on span "New Event from Attribute" at bounding box center [1051, 414] width 110 height 17
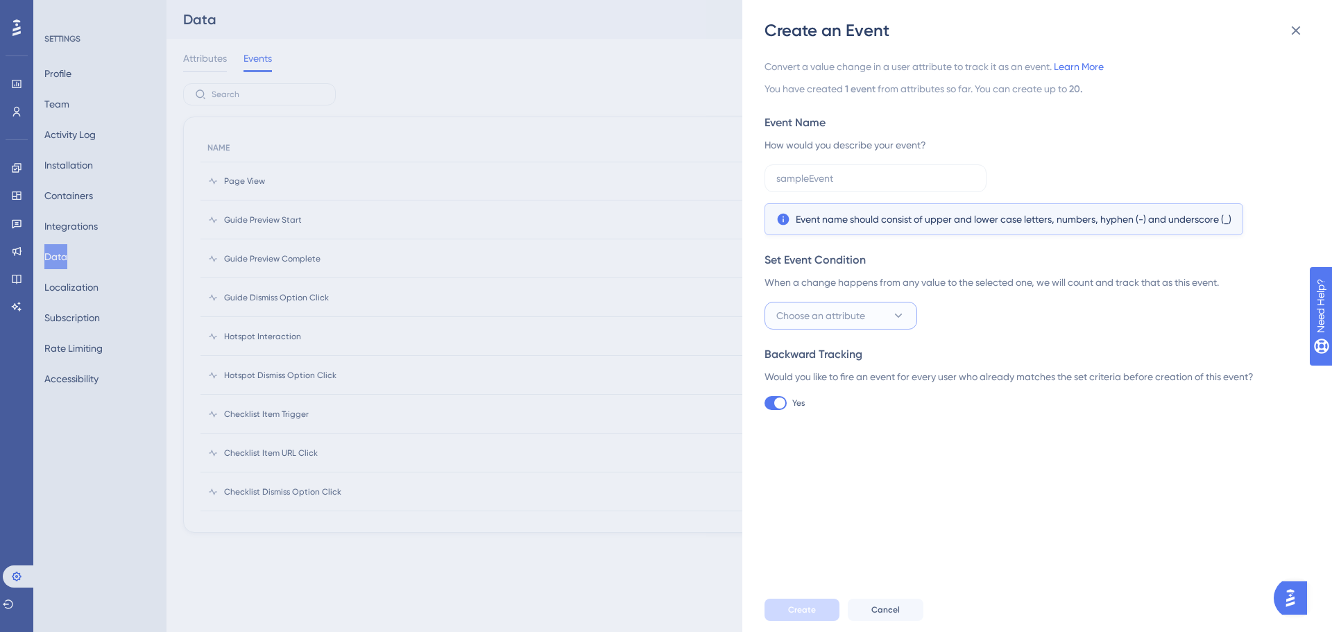
click at [870, 323] on button "Choose an attribute" at bounding box center [840, 316] width 153 height 28
click at [1023, 307] on div "Choose an attribute created_at created_at Email Email Name Name roles roles" at bounding box center [1032, 316] width 537 height 28
click at [1301, 20] on button at bounding box center [1296, 31] width 28 height 28
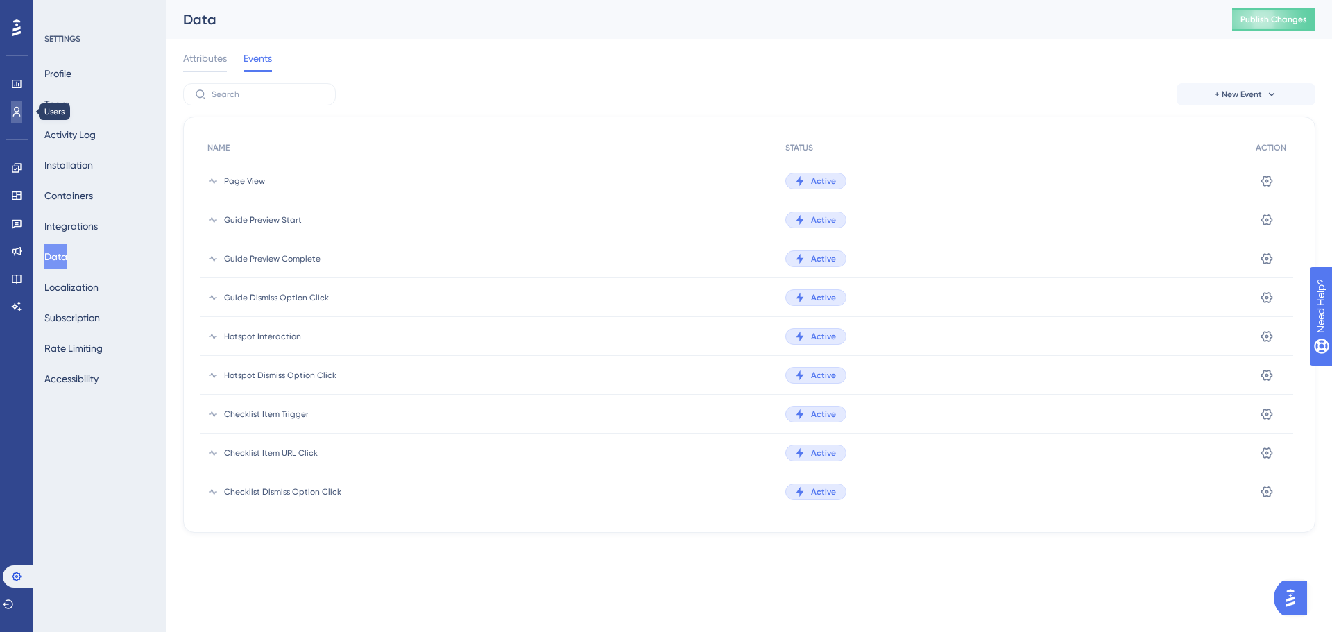
click at [18, 106] on icon at bounding box center [16, 111] width 11 height 11
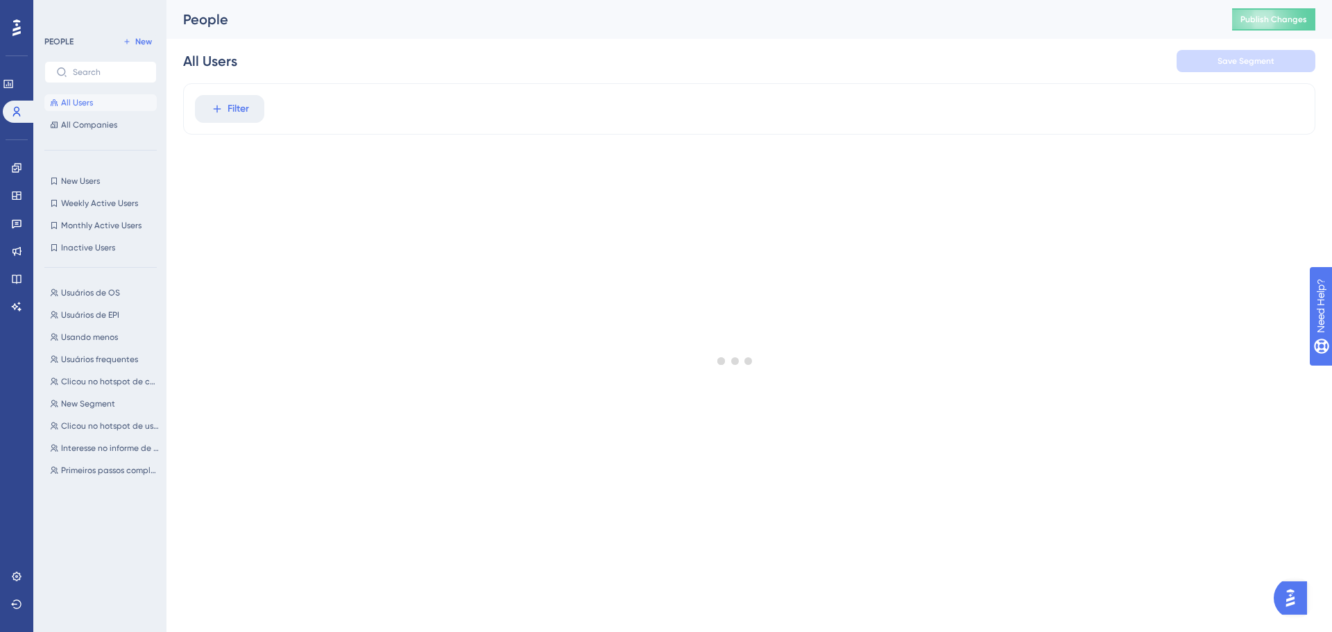
click at [107, 103] on button "All Users" at bounding box center [100, 102] width 112 height 17
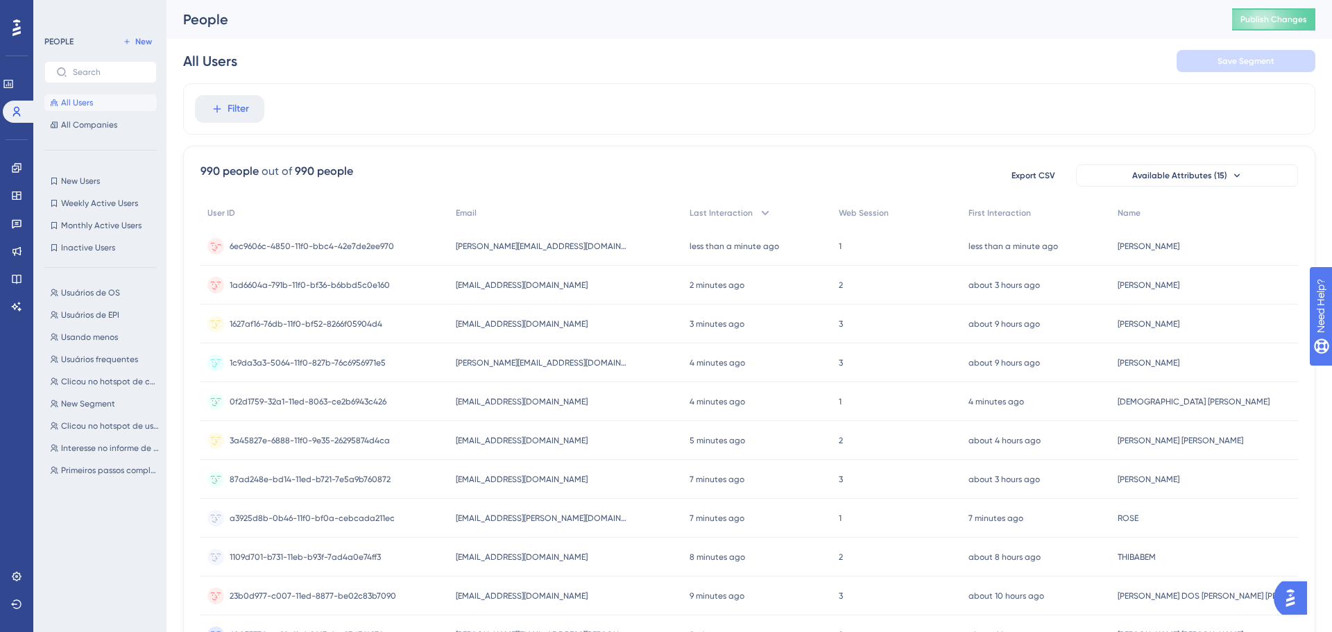
click at [284, 241] on span "6ec9606c-4850-11f0-bbc4-42e7de2ee970" at bounding box center [312, 246] width 164 height 11
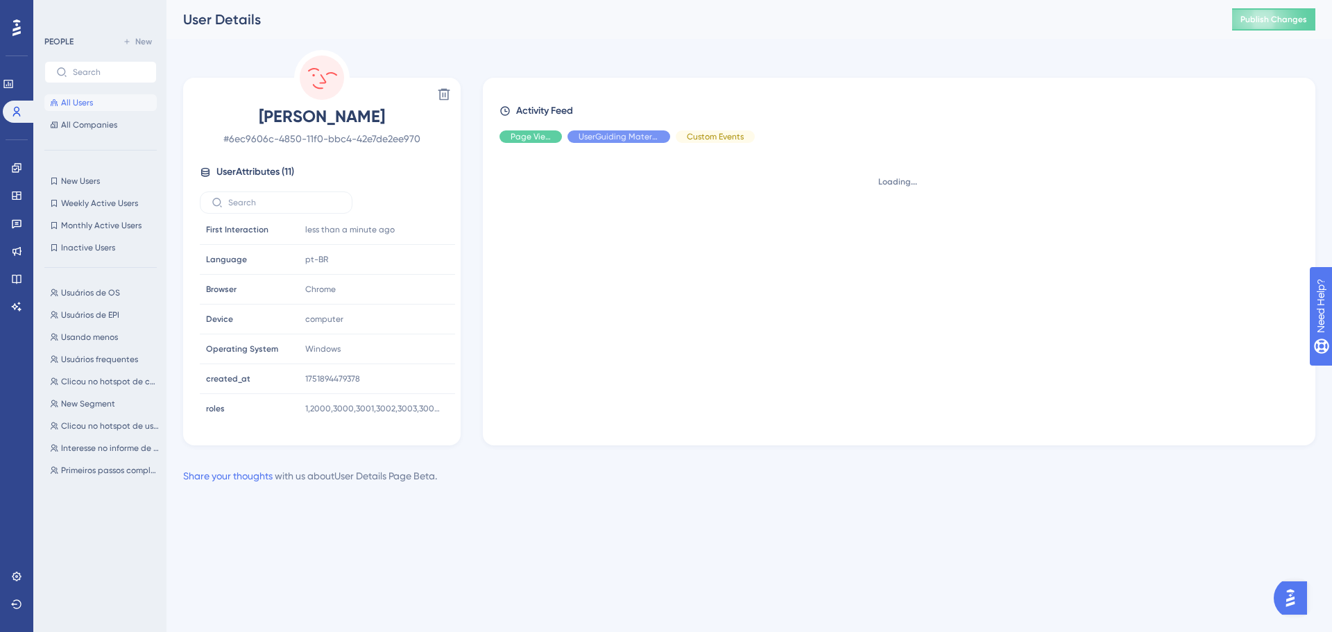
scroll to position [124, 0]
click at [120, 132] on button "All Companies" at bounding box center [100, 125] width 112 height 17
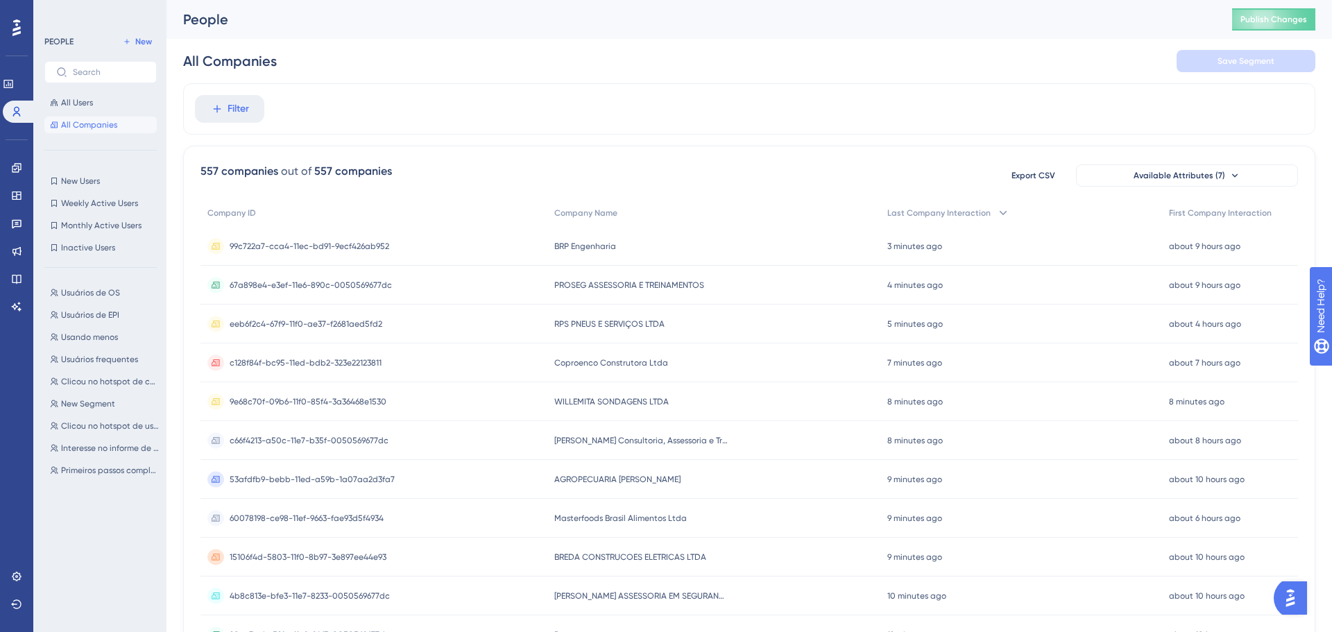
click at [305, 250] on span "99c722a7-cca4-11ec-bd91-9ecf426ab952" at bounding box center [310, 246] width 160 height 11
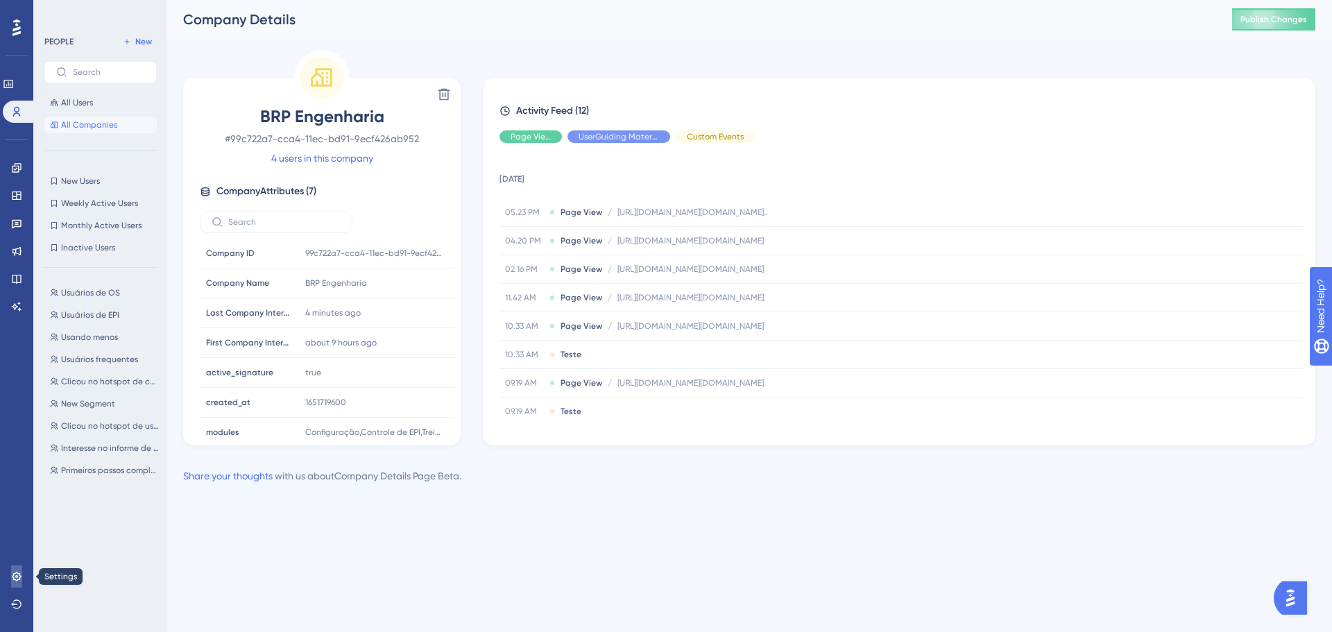
click at [11, 568] on link at bounding box center [16, 576] width 11 height 22
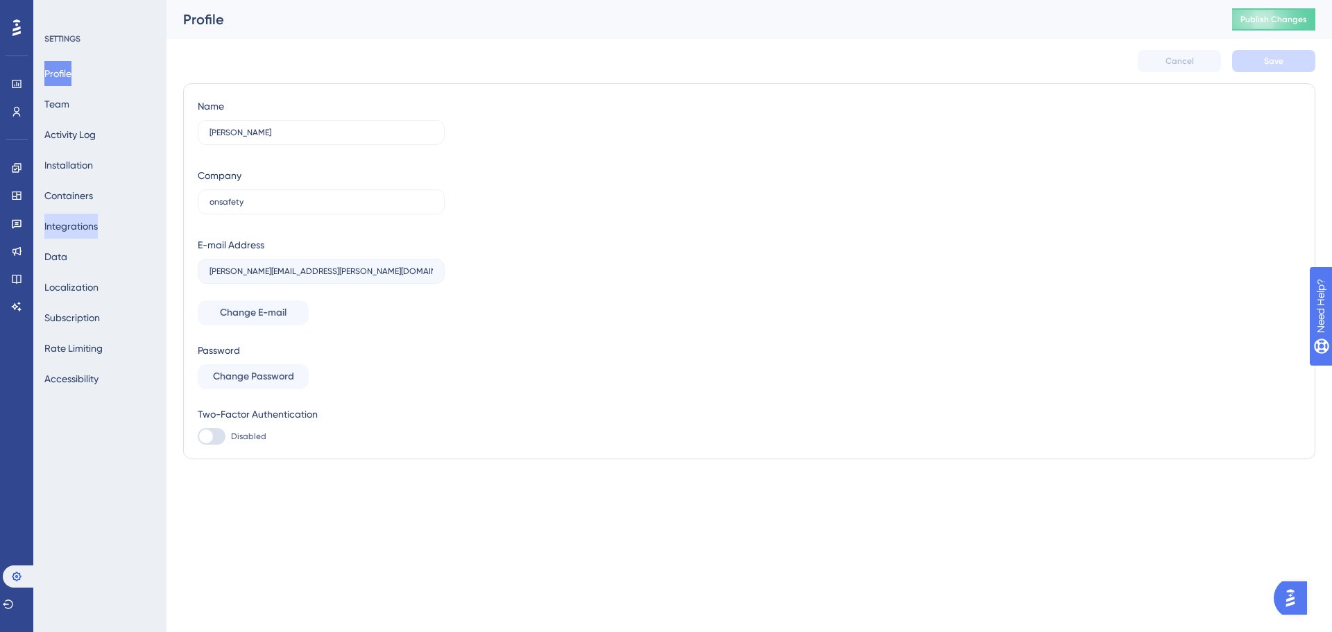
click at [79, 224] on button "Integrations" at bounding box center [70, 226] width 53 height 25
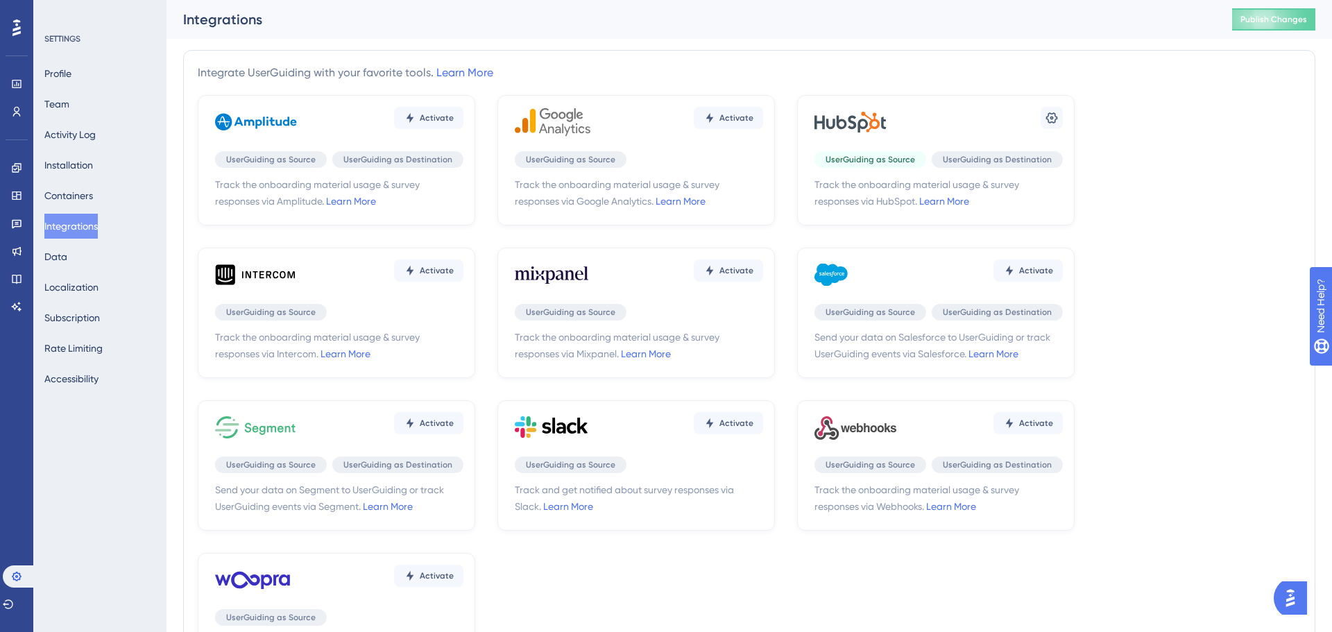
click at [858, 155] on span "UserGuiding as Source" at bounding box center [869, 159] width 89 height 11
click at [1040, 120] on div "Settings" at bounding box center [938, 122] width 248 height 42
click at [1044, 117] on icon at bounding box center [1051, 118] width 14 height 14
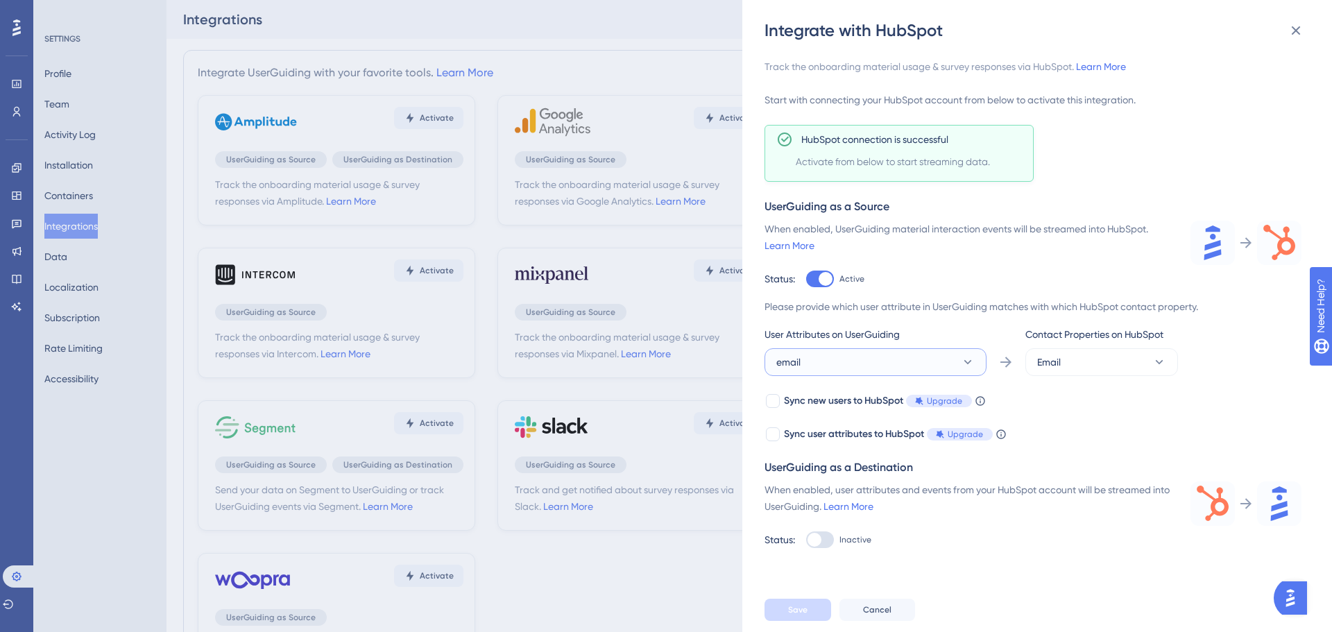
click at [973, 363] on icon at bounding box center [968, 362] width 14 height 14
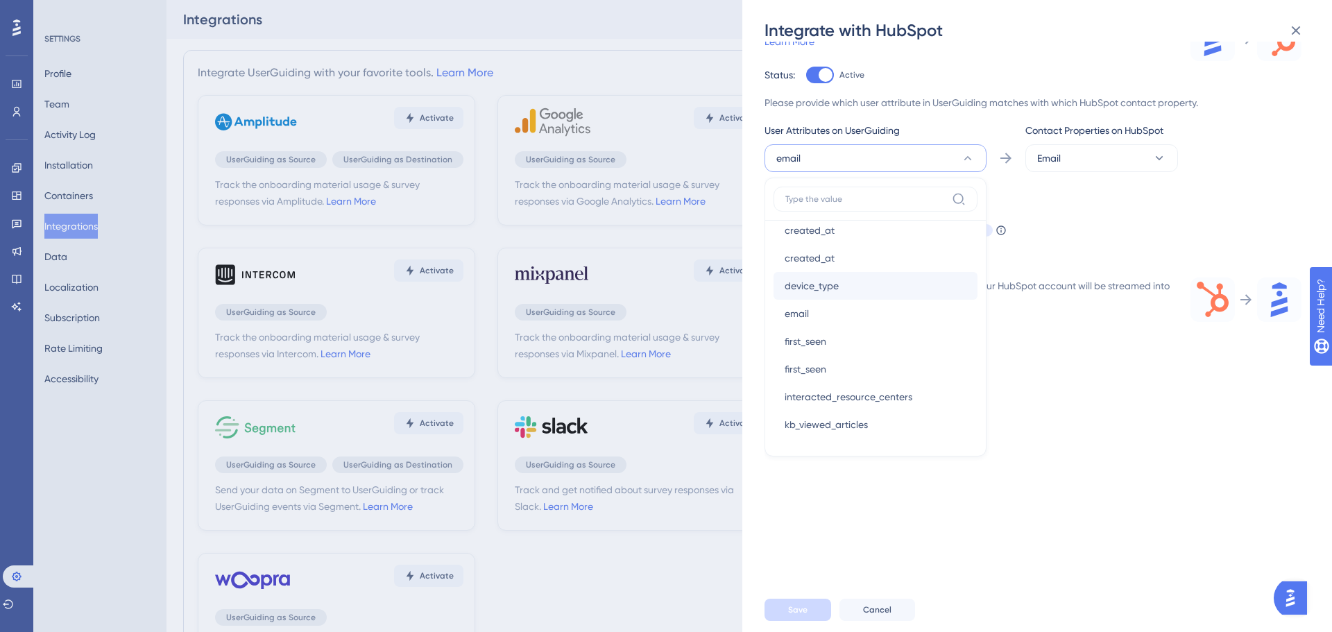
scroll to position [518, 0]
click at [1175, 198] on div "Sync new users to HubSpot Upgrade When this feature is enabled, in addition to …" at bounding box center [1032, 214] width 537 height 50
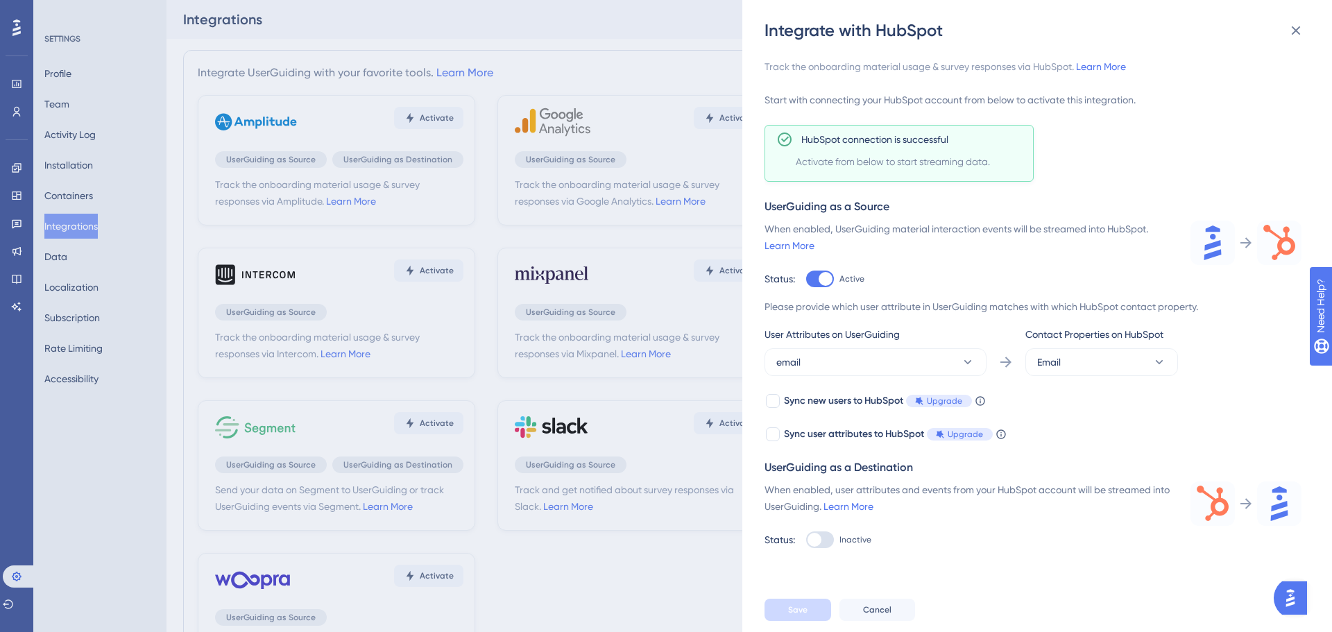
scroll to position [0, 0]
click at [1305, 33] on button at bounding box center [1296, 31] width 28 height 28
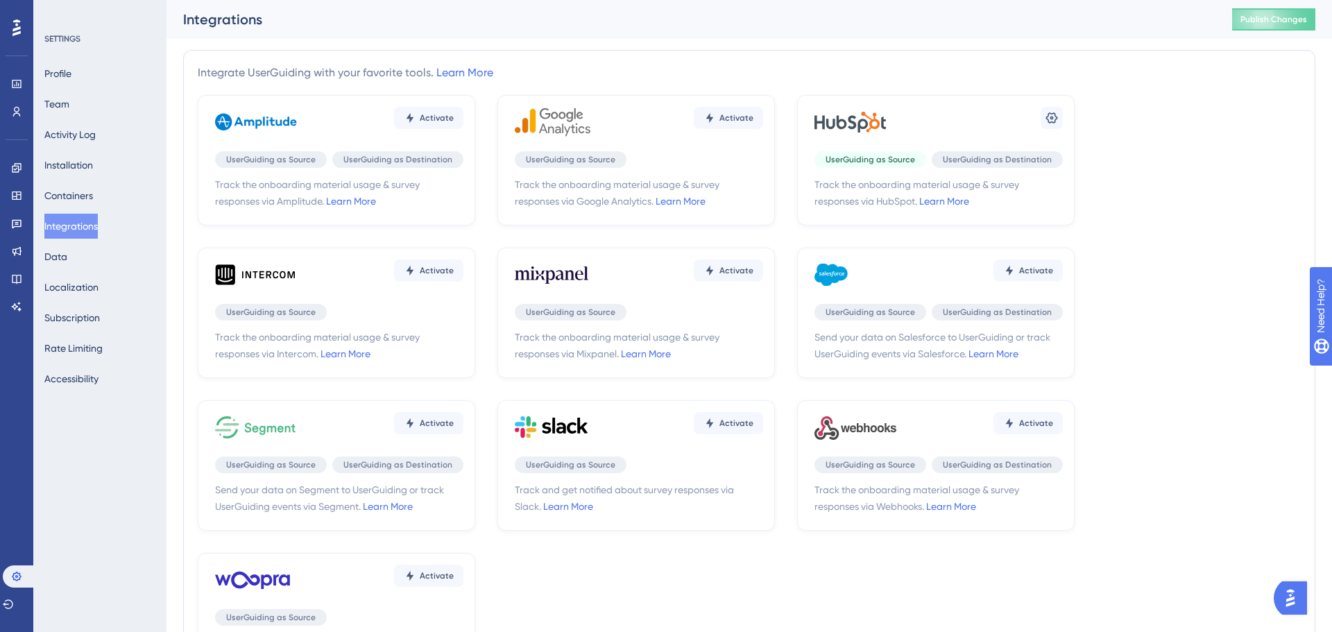
click at [1160, 178] on div "Activate UserGuiding as Source UserGuiding as Destination Track the onboarding …" at bounding box center [749, 389] width 1103 height 588
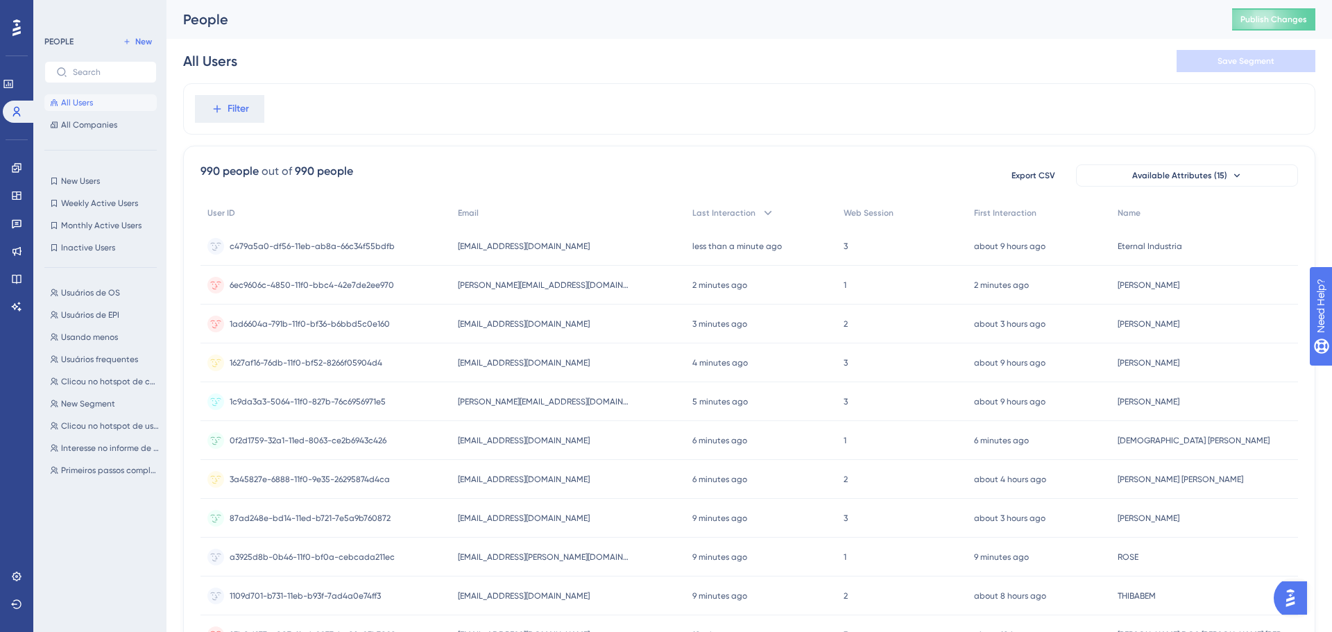
click at [84, 103] on span "All Users" at bounding box center [77, 102] width 32 height 11
